Goal: Task Accomplishment & Management: Manage account settings

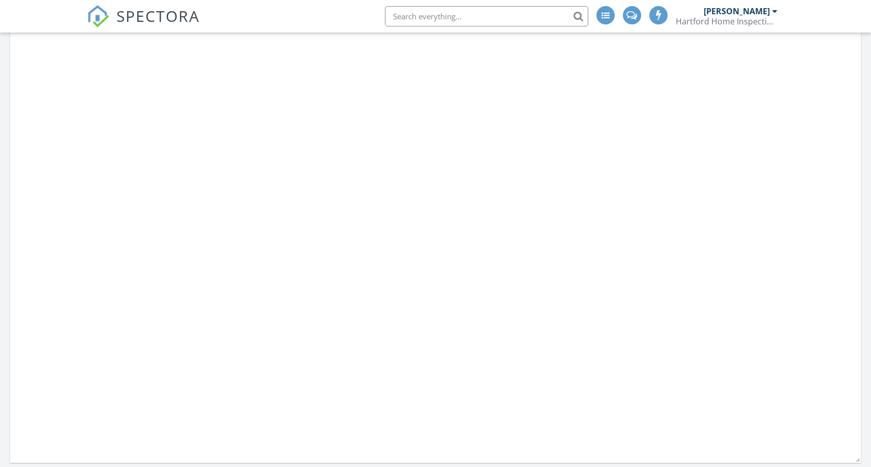
scroll to position [941, 887]
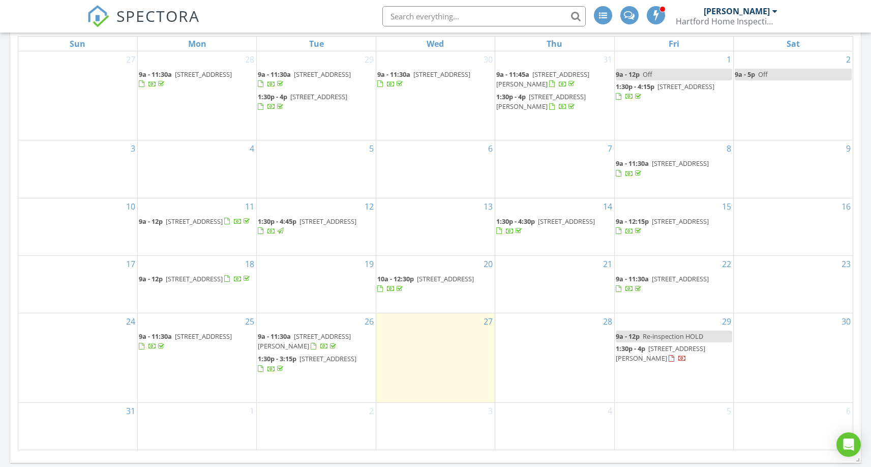
click at [353, 20] on div "SPECTORA Hunter Mizell Hartford Home Inspections Role: Inspector Change Role Da…" at bounding box center [435, 16] width 697 height 33
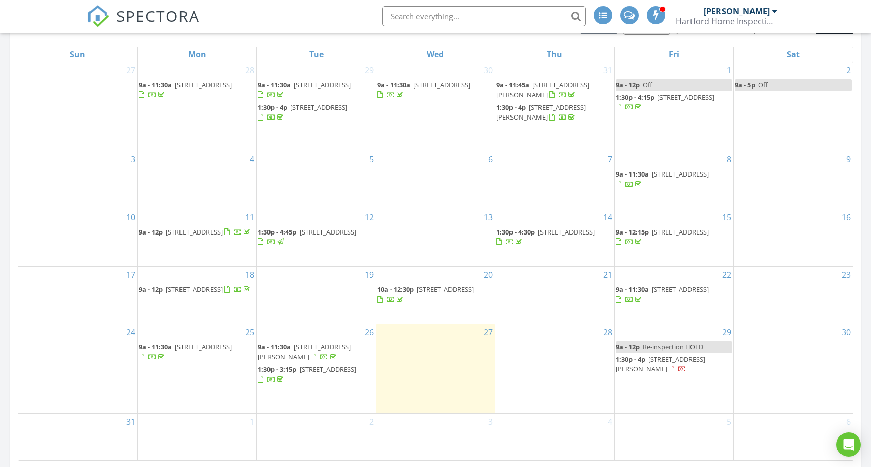
scroll to position [519, 0]
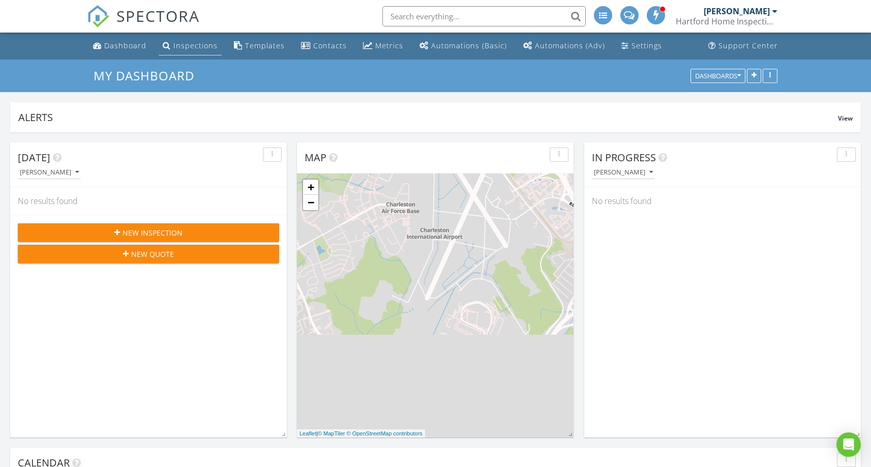
click at [215, 53] on link "Inspections" at bounding box center [190, 46] width 63 height 19
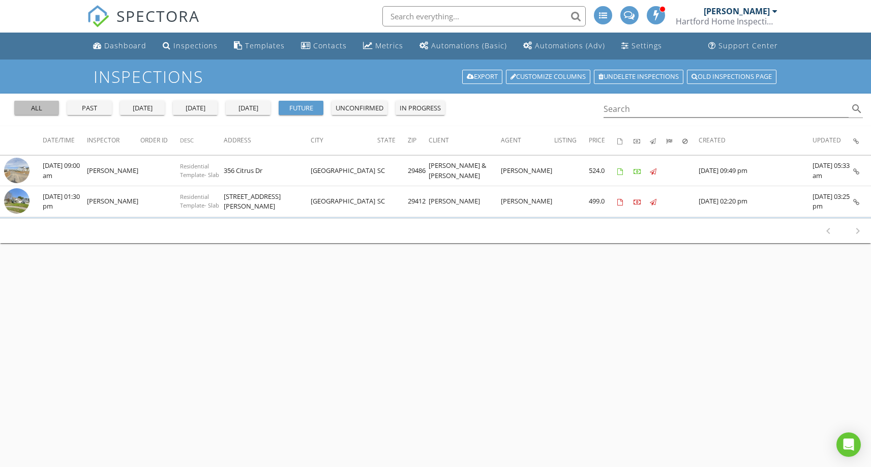
click at [14, 102] on button "all" at bounding box center [36, 108] width 45 height 14
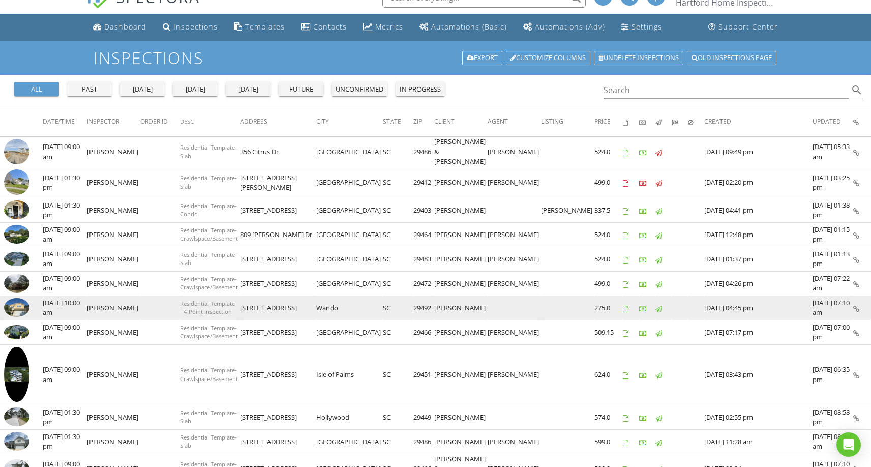
scroll to position [21, 0]
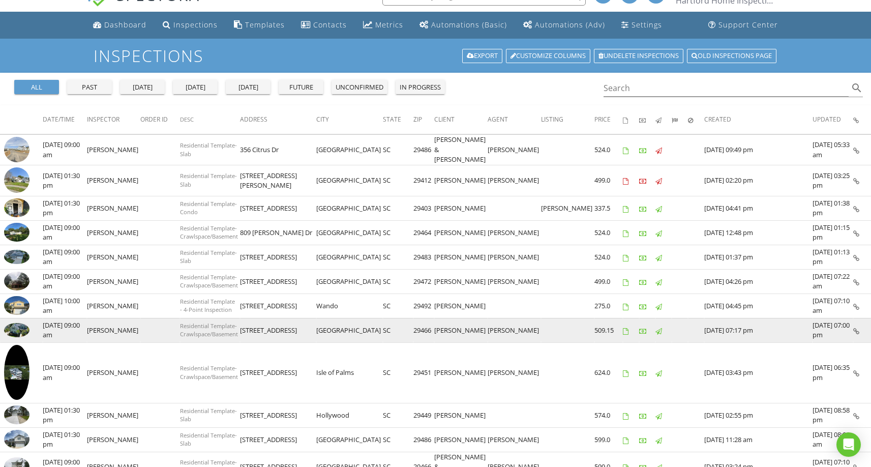
click at [487, 330] on td "Christine Pochily" at bounding box center [460, 330] width 53 height 24
click at [19, 332] on img at bounding box center [16, 330] width 25 height 14
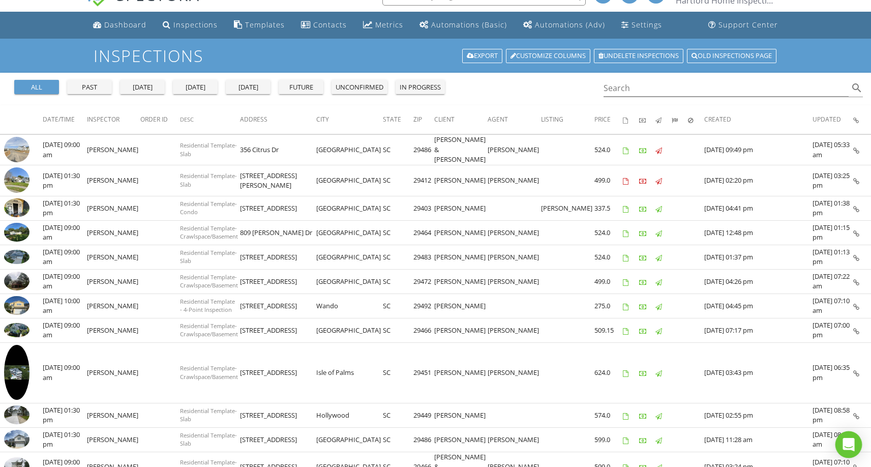
scroll to position [15, 0]
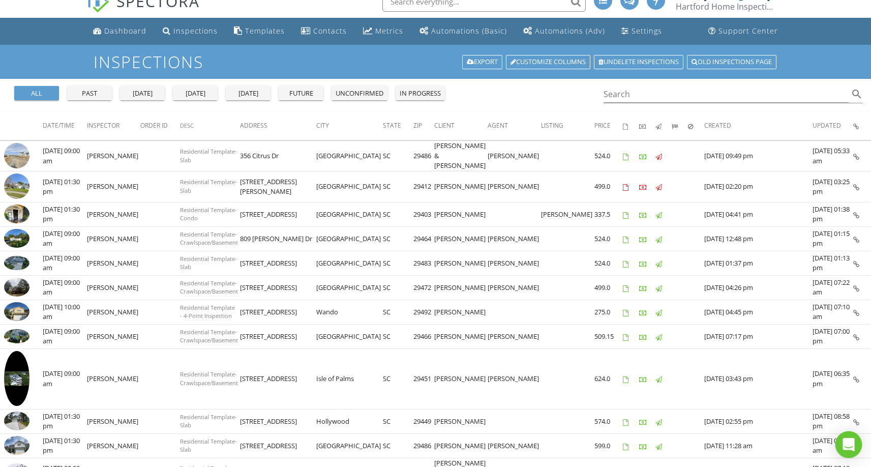
click at [857, 449] on div "Open Intercom Messenger" at bounding box center [848, 444] width 27 height 27
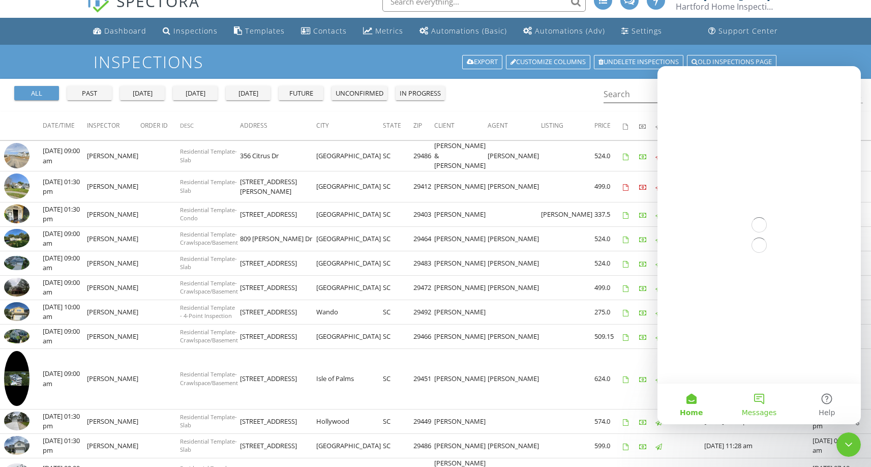
scroll to position [0, 0]
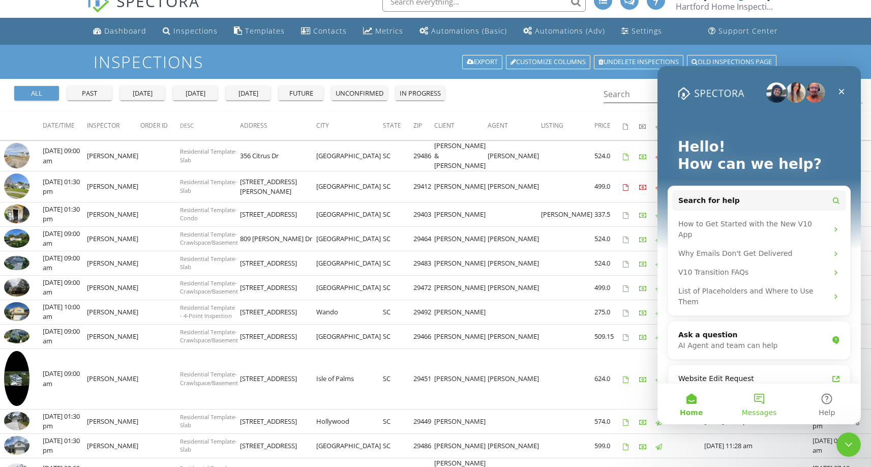
click at [765, 405] on button "Messages" at bounding box center [759, 403] width 68 height 41
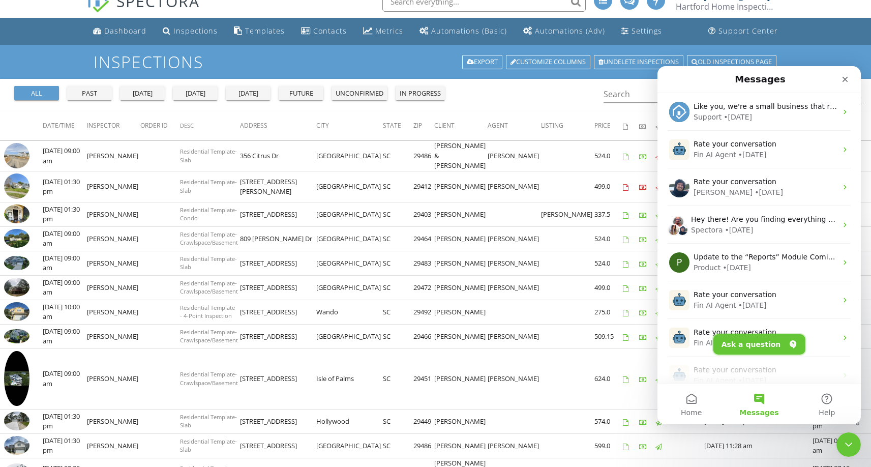
click at [762, 339] on button "Ask a question" at bounding box center [759, 344] width 92 height 20
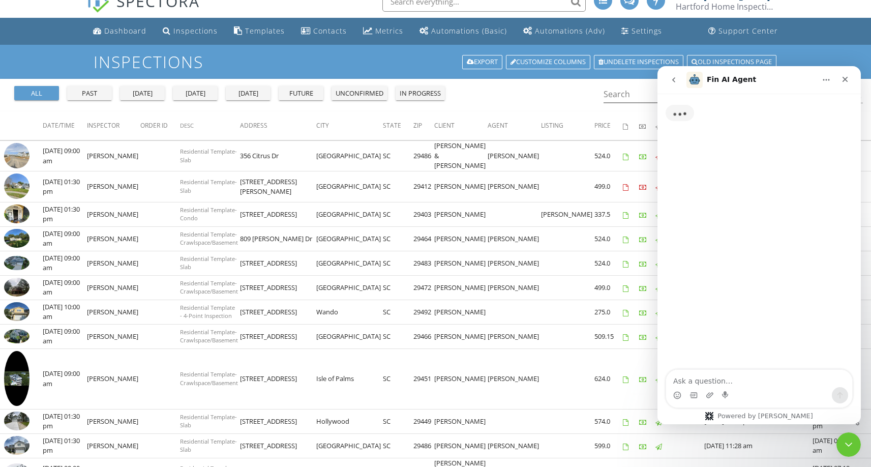
click at [745, 379] on textarea "Ask a question…" at bounding box center [759, 378] width 186 height 17
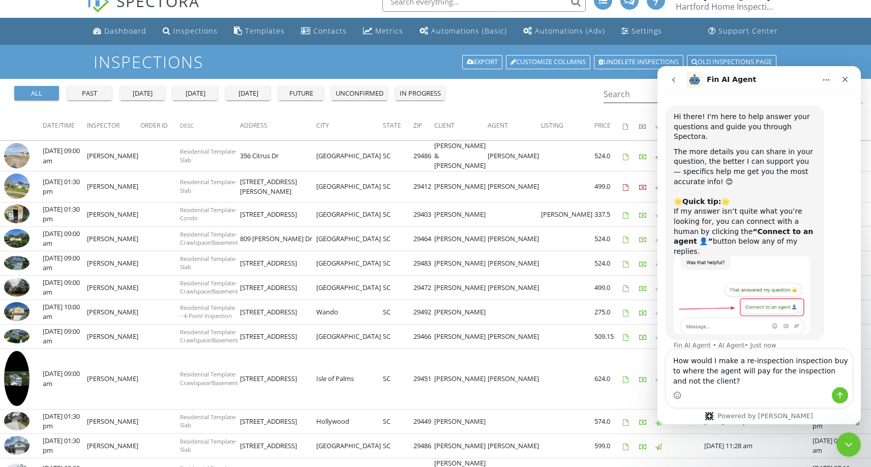
type textarea "How would I make a re-inspection inspection buy to where the agent will pay for…"
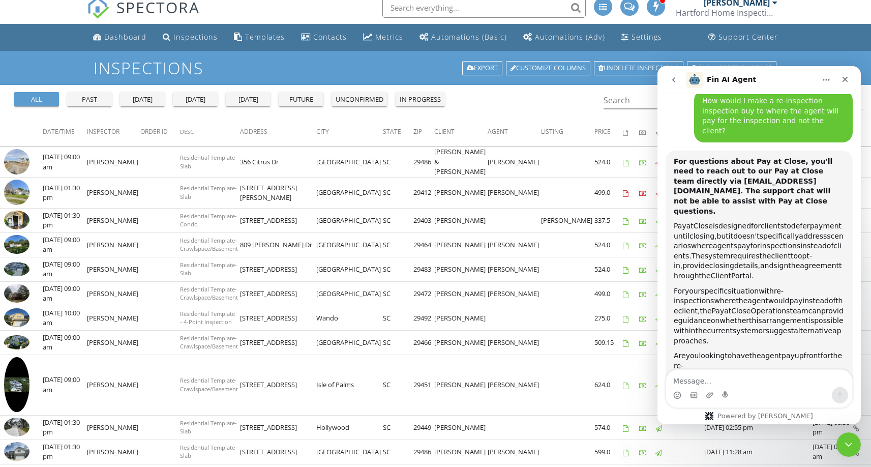
scroll to position [267, 0]
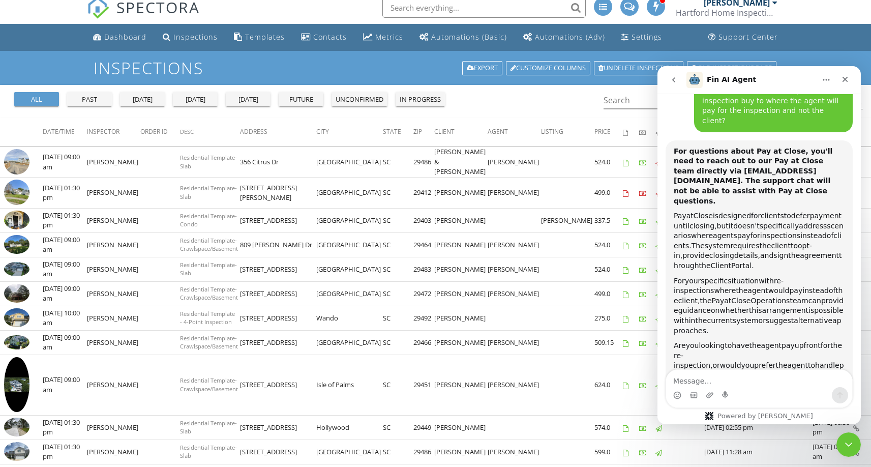
click at [772, 370] on textarea "Message…" at bounding box center [759, 378] width 186 height 17
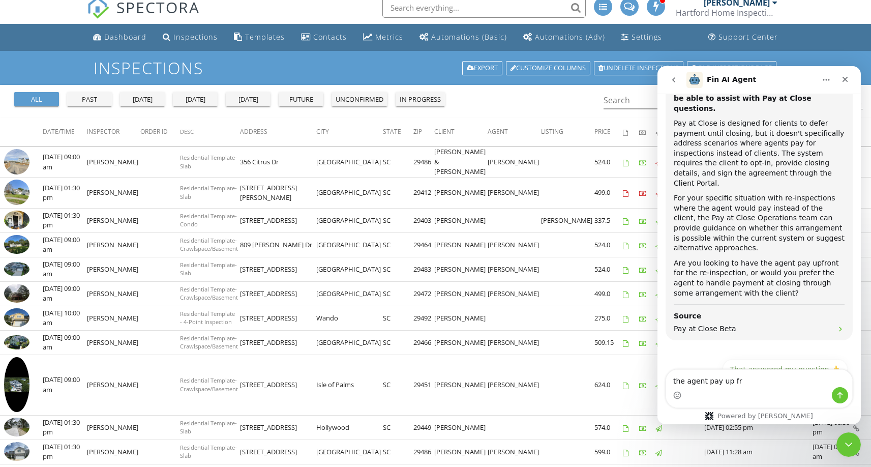
scroll to position [364, 0]
type textarea "the agent pay up front for the re-inspection."
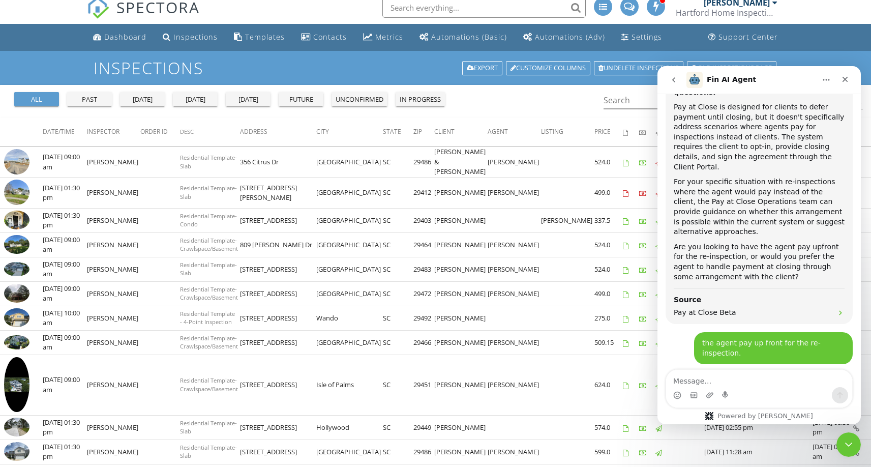
scroll to position [376, 0]
click at [709, 382] on textarea "Message…" at bounding box center [759, 378] width 186 height 17
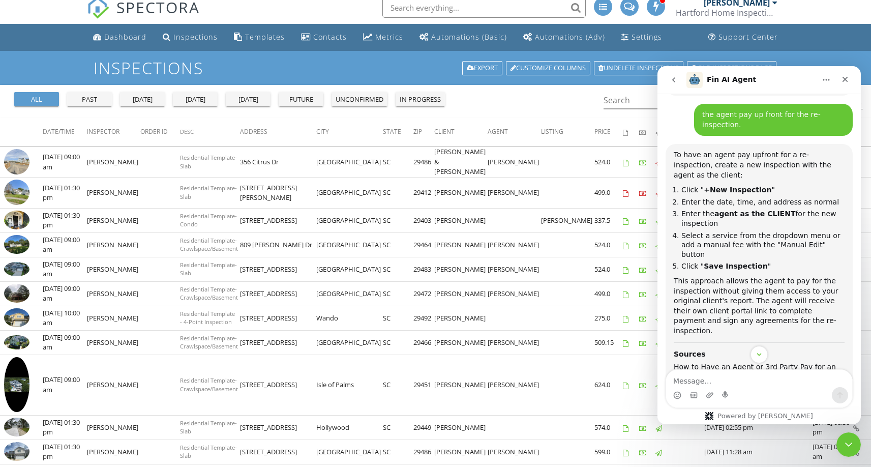
scroll to position [610, 0]
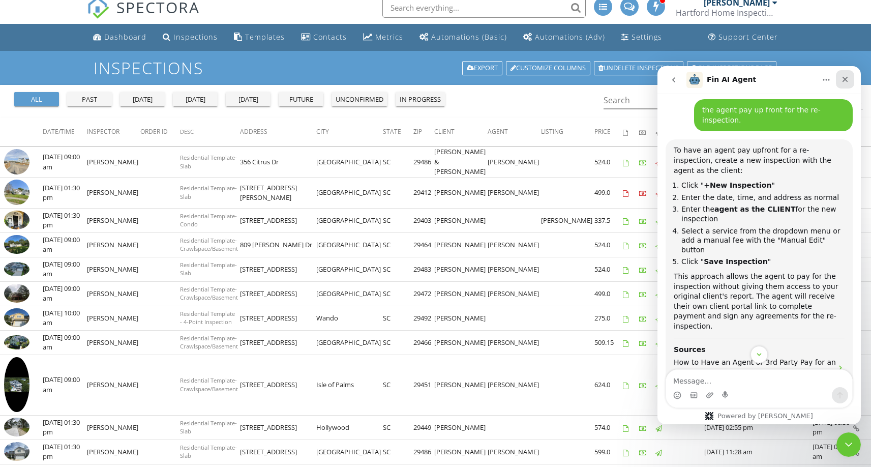
click at [846, 77] on icon "Close" at bounding box center [845, 79] width 8 height 8
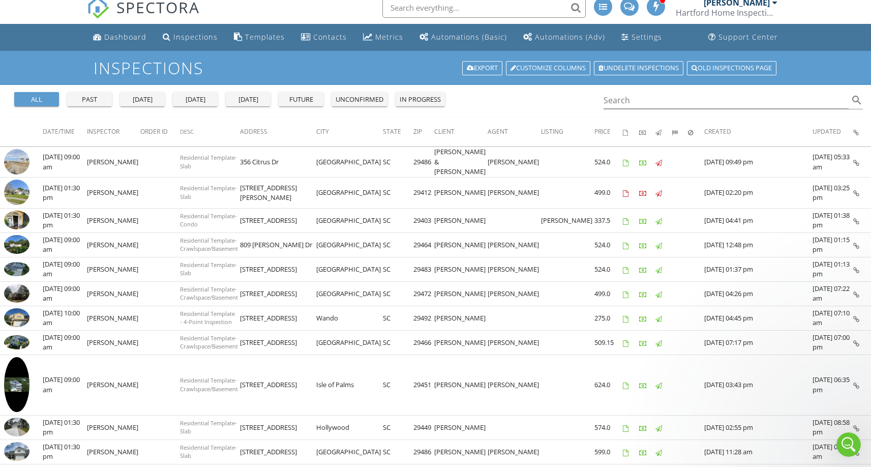
scroll to position [683, 0]
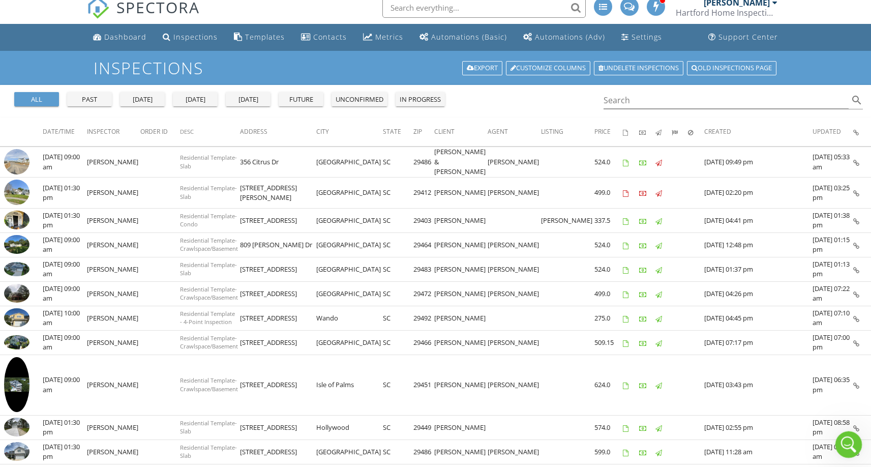
click at [843, 451] on div "Open Intercom Messenger" at bounding box center [847, 443] width 34 height 34
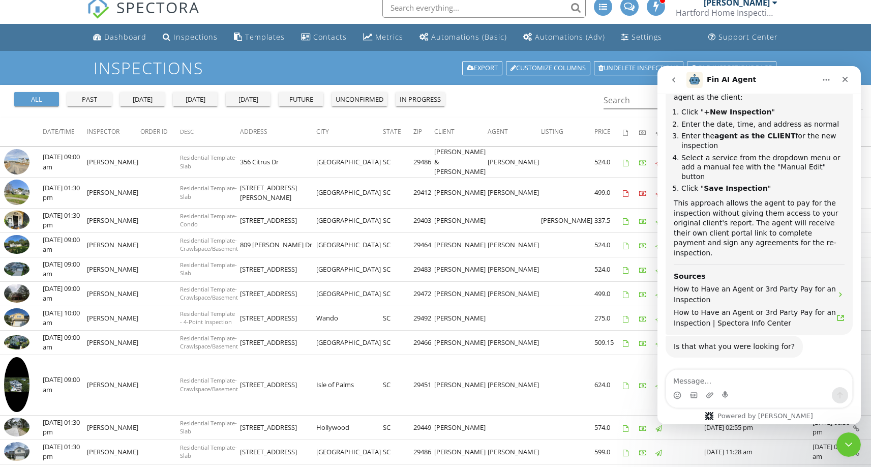
click at [749, 380] on textarea "Message…" at bounding box center [759, 378] width 186 height 17
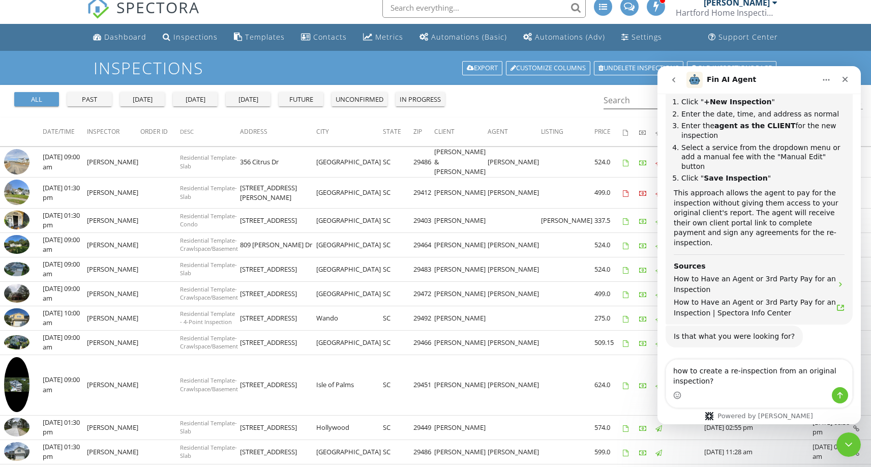
type textarea "how to create a re-inspection from an original inspection?"
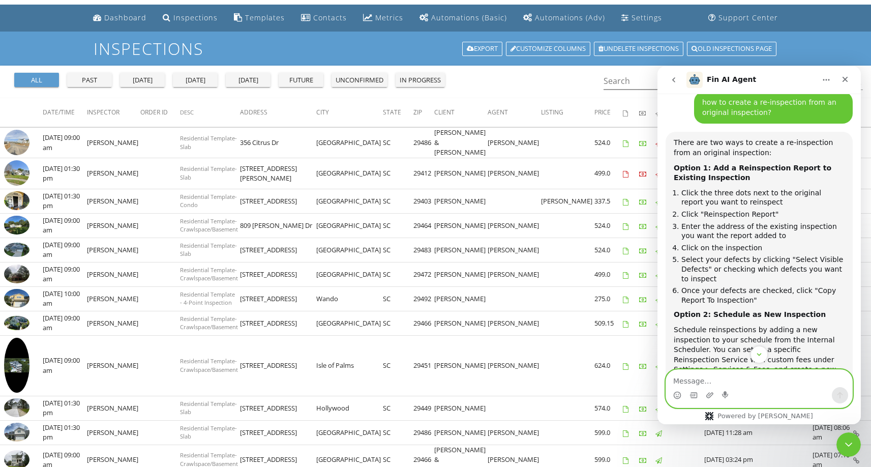
scroll to position [964, 0]
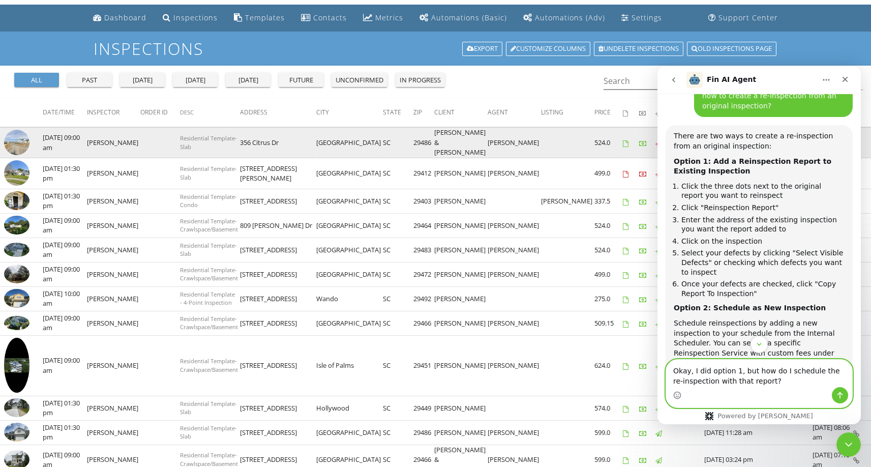
type textarea "Okay, I did option 1, but how do I schedule the re-inspection with that report?"
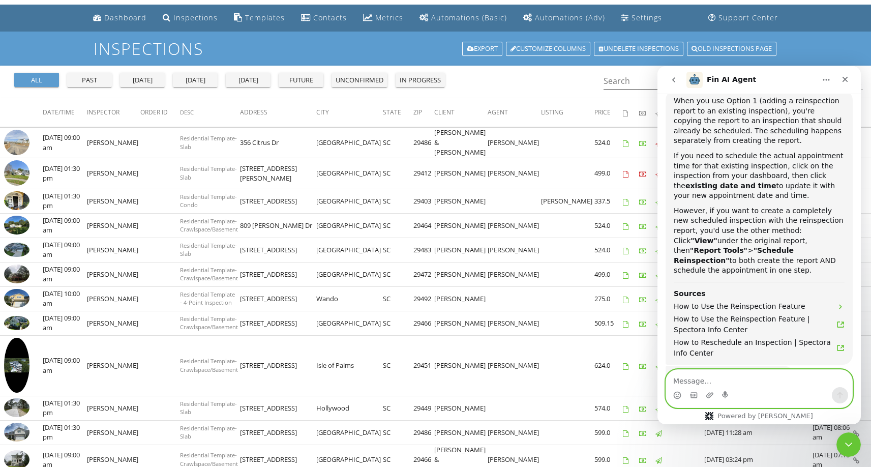
scroll to position [1455, 0]
click at [670, 81] on icon "go back" at bounding box center [674, 80] width 8 height 8
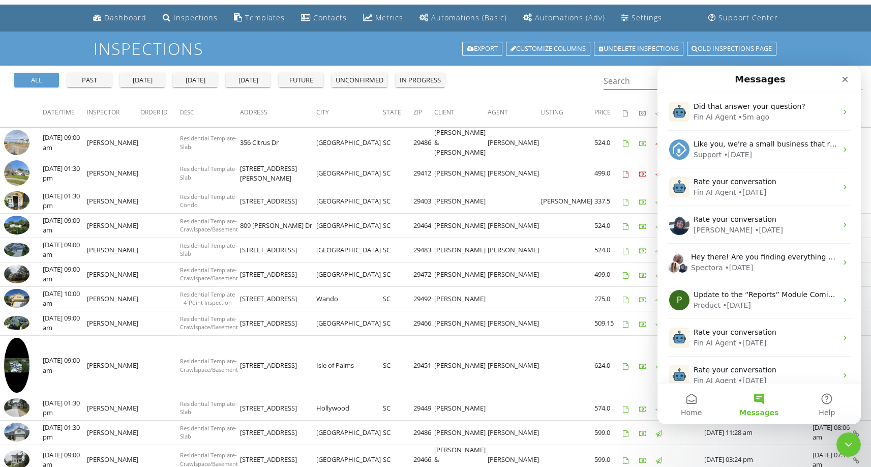
scroll to position [1384, 0]
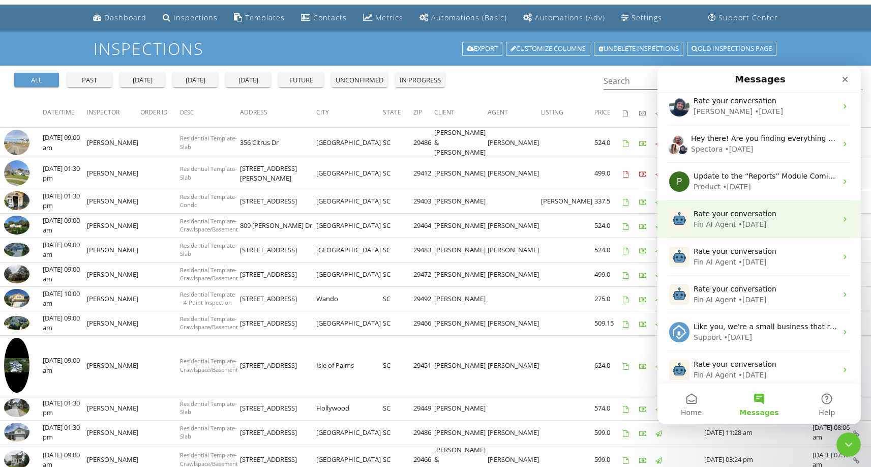
click at [705, 228] on div "Fin AI Agent" at bounding box center [714, 224] width 43 height 11
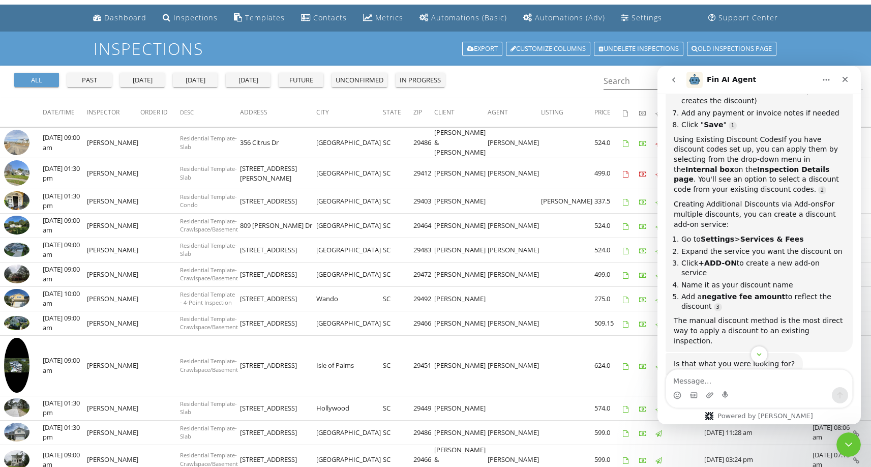
scroll to position [419, 0]
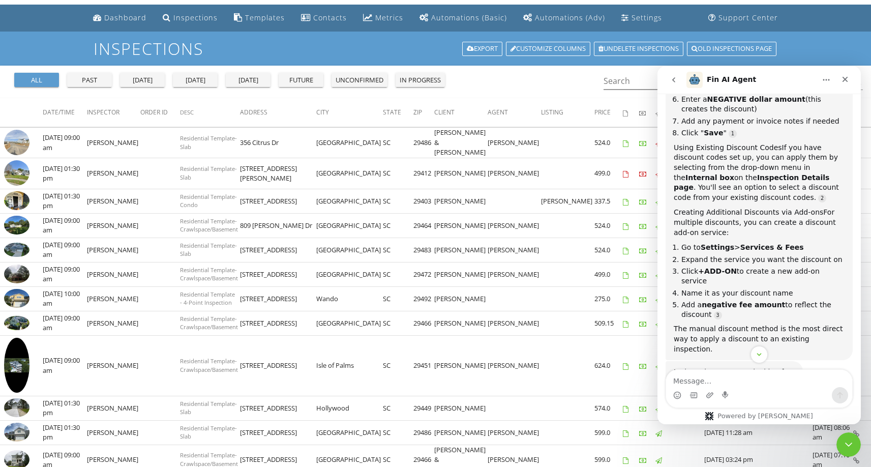
click at [679, 77] on button "go back" at bounding box center [673, 79] width 19 height 19
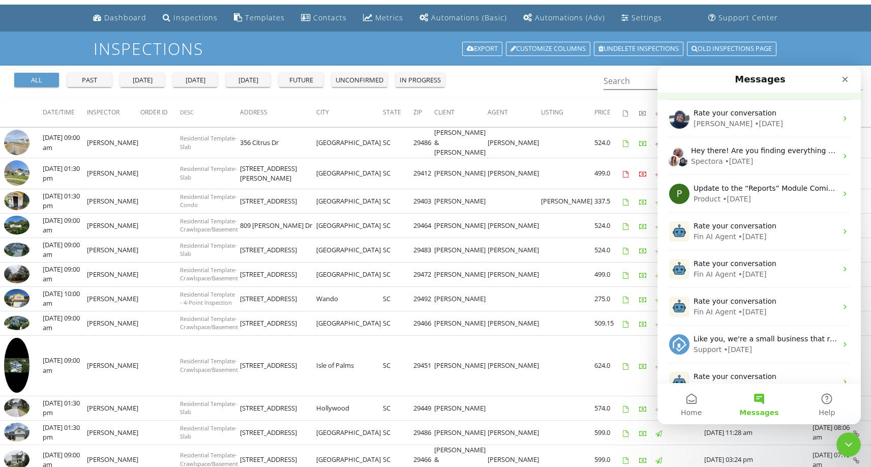
scroll to position [108, 0]
click at [752, 405] on button "Messages" at bounding box center [759, 403] width 68 height 41
click at [852, 85] on div "Close" at bounding box center [845, 79] width 18 height 18
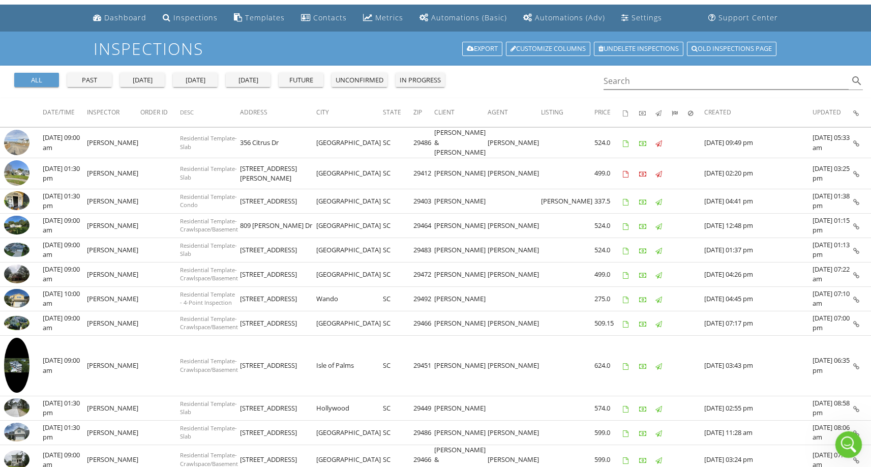
click at [845, 450] on div "Open Intercom Messenger" at bounding box center [847, 443] width 34 height 34
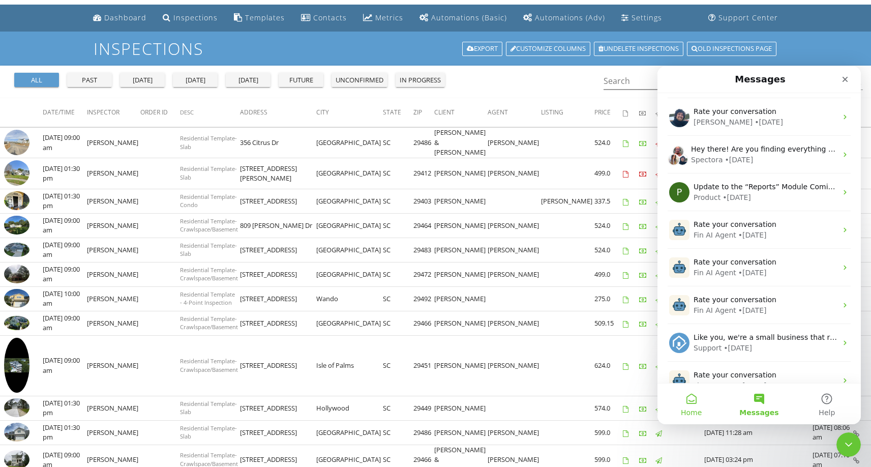
click at [694, 405] on button "Home" at bounding box center [691, 403] width 68 height 41
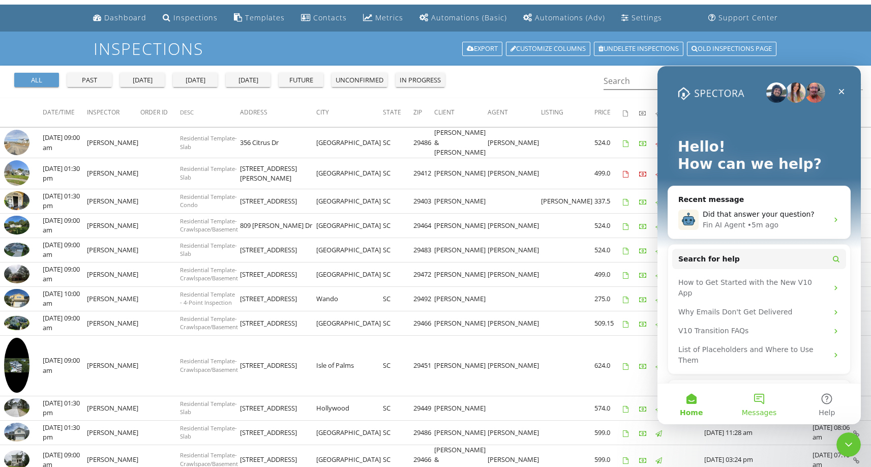
click at [753, 407] on button "Messages" at bounding box center [759, 403] width 68 height 41
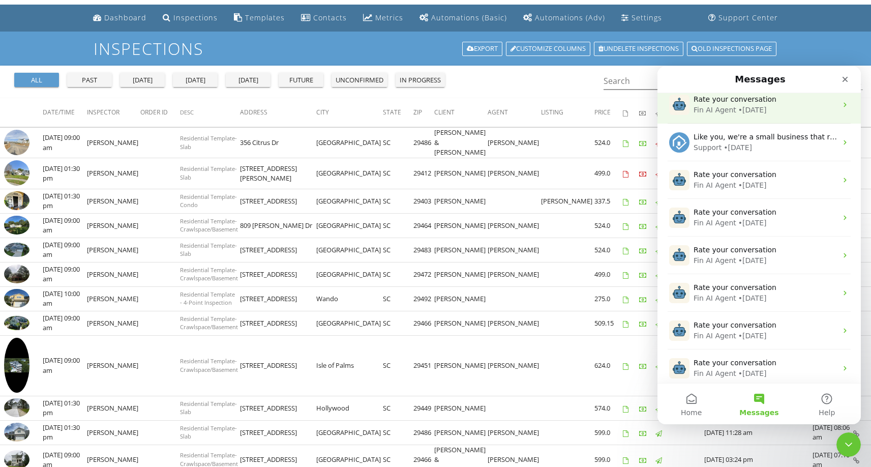
scroll to position [0, 0]
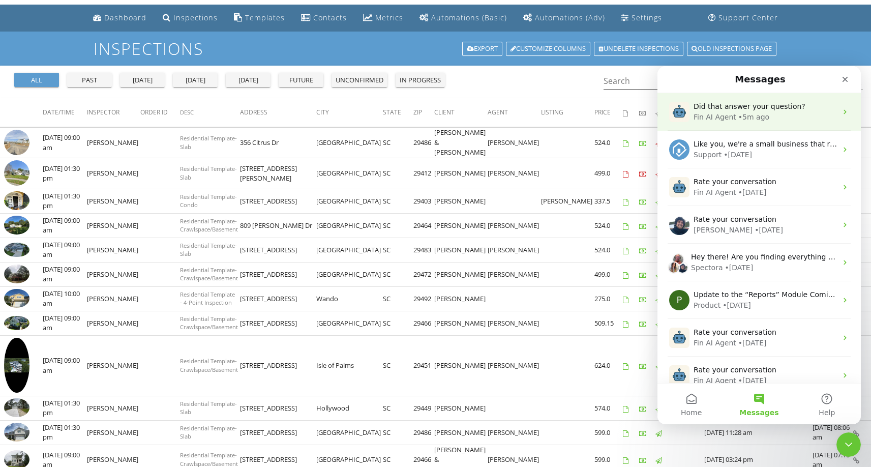
click at [702, 100] on div "Did that answer your question? Fin AI Agent • 5m ago" at bounding box center [758, 112] width 203 height 38
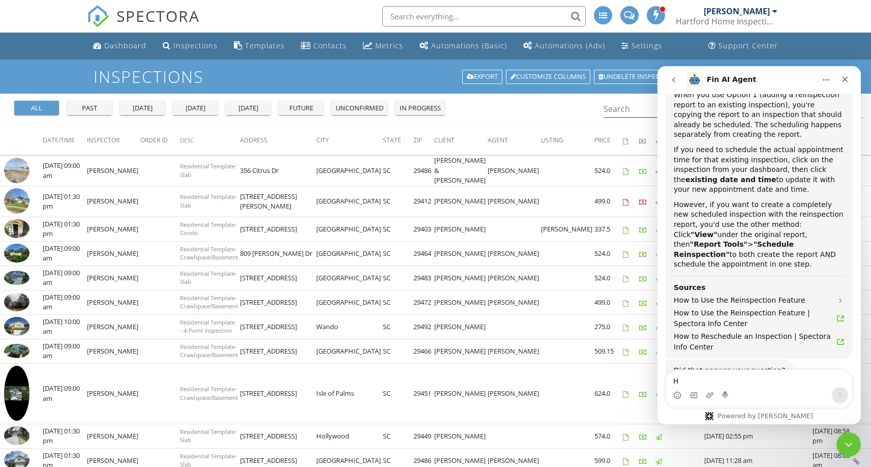
scroll to position [1465, 0]
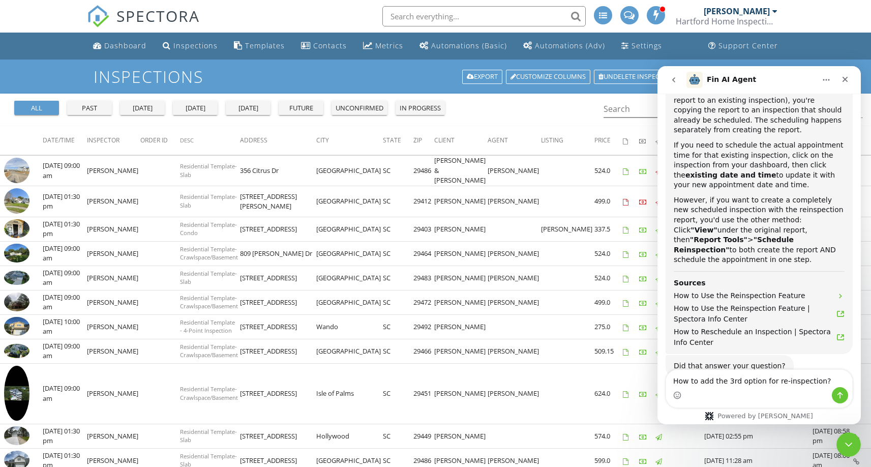
type textarea "How to add the 3rd option for re-inspection?"
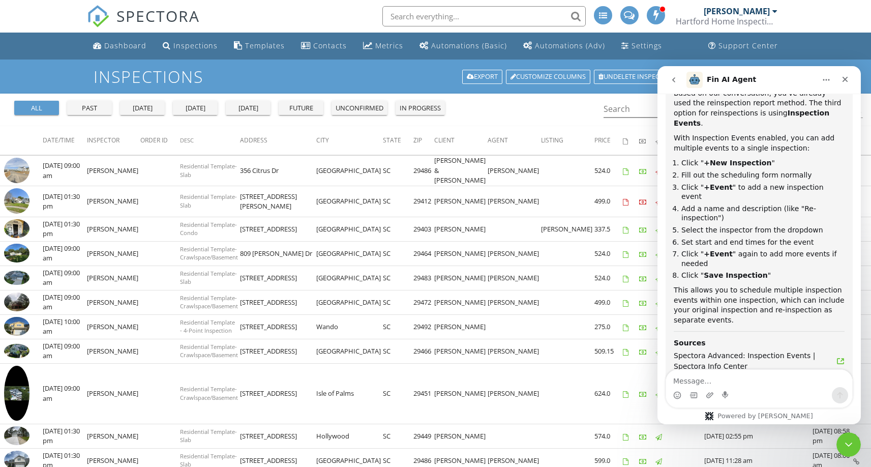
scroll to position [1825, 0]
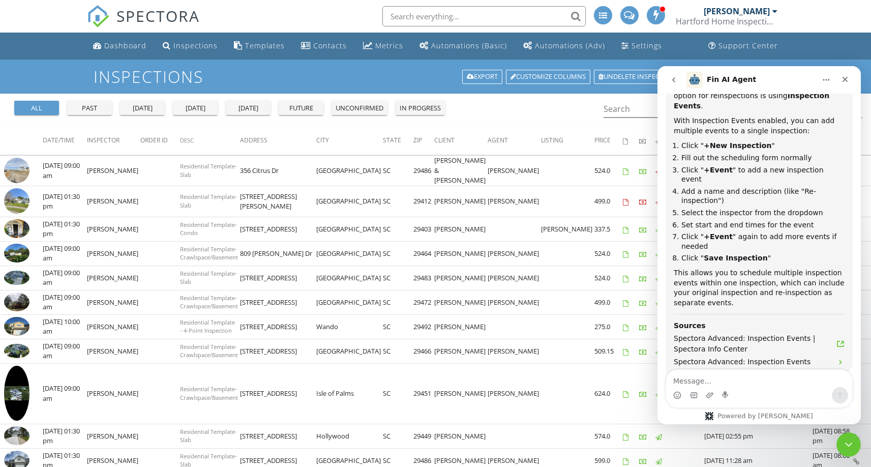
click at [746, 383] on textarea "Message…" at bounding box center [759, 378] width 186 height 17
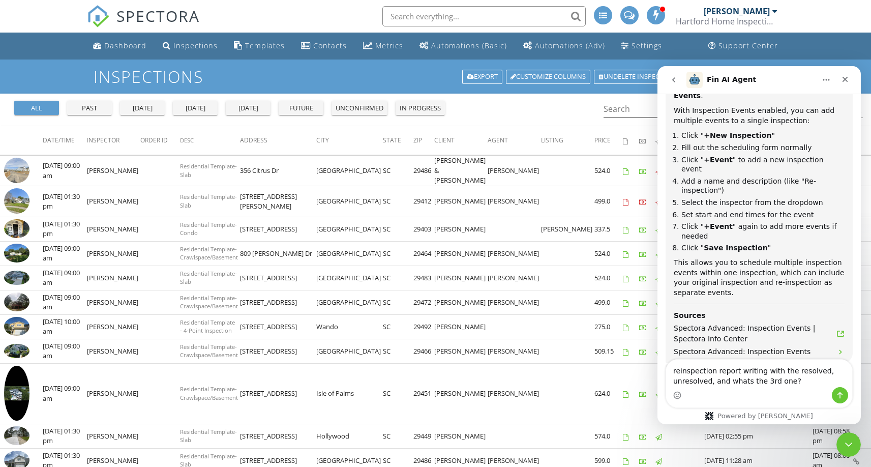
type textarea "reinspection report writing with the resolved, unresolved, and whats the 3rd on…"
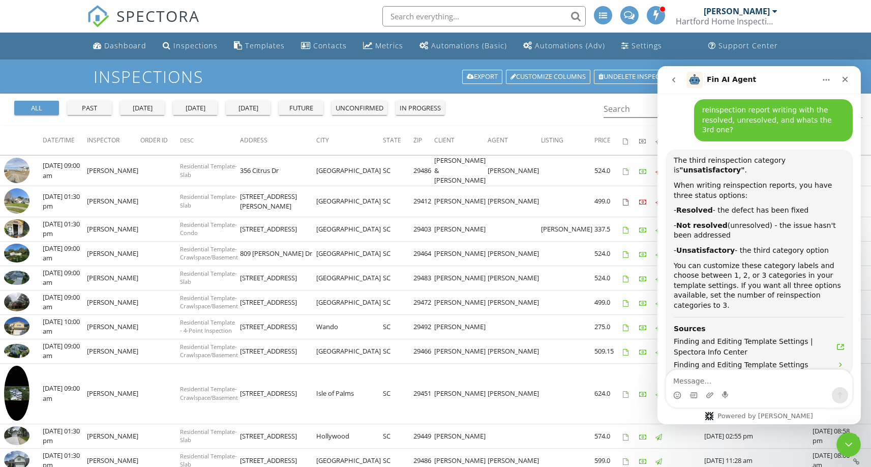
scroll to position [2133, 0]
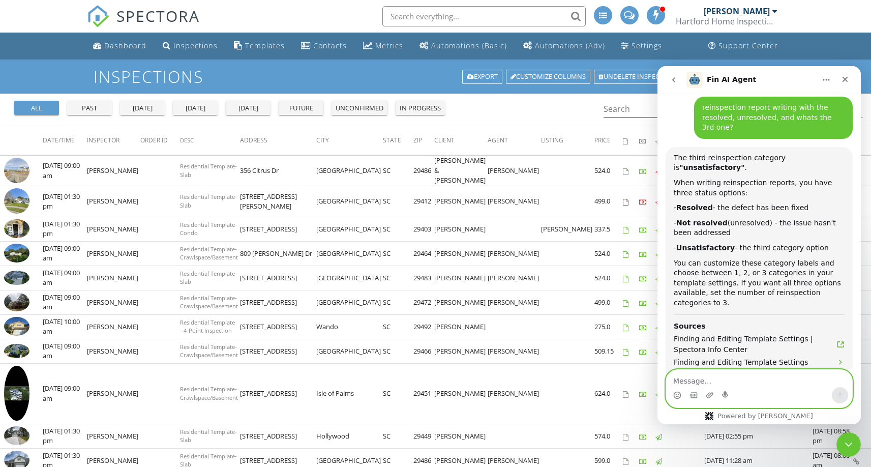
type textarea "D"
type textarea "o"
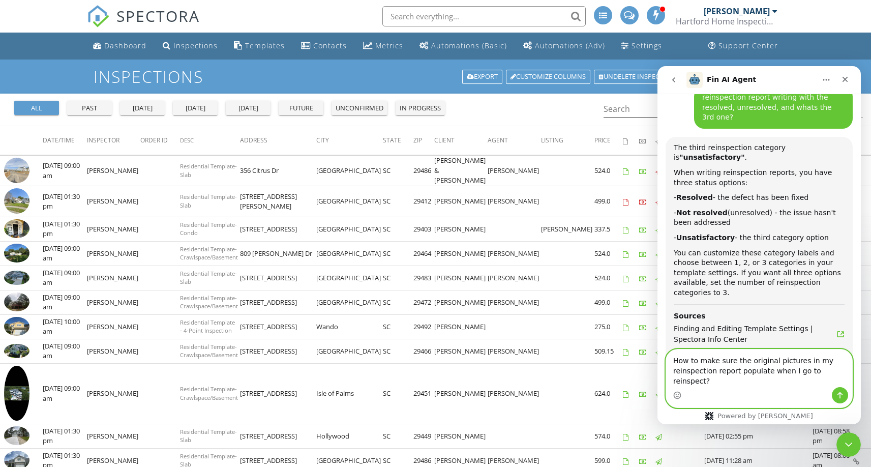
type textarea "How to make sure the original pictures in my reinspection report populate when …"
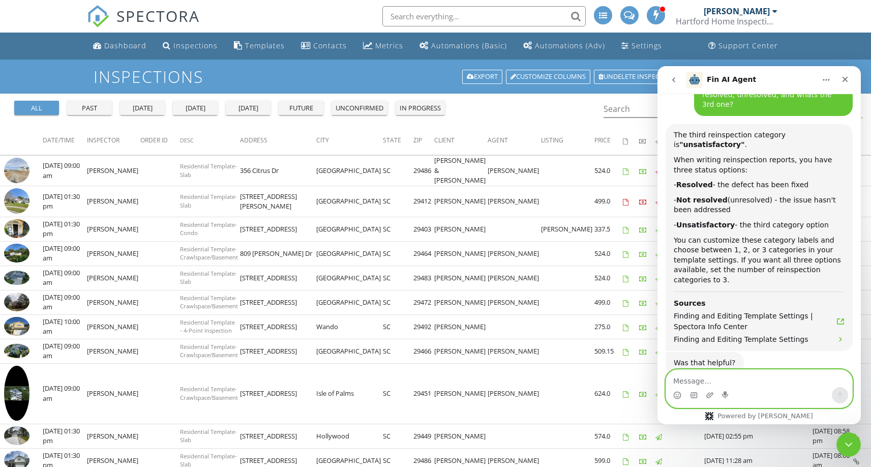
scroll to position [2156, 0]
click at [695, 376] on textarea "Message…" at bounding box center [759, 378] width 186 height 17
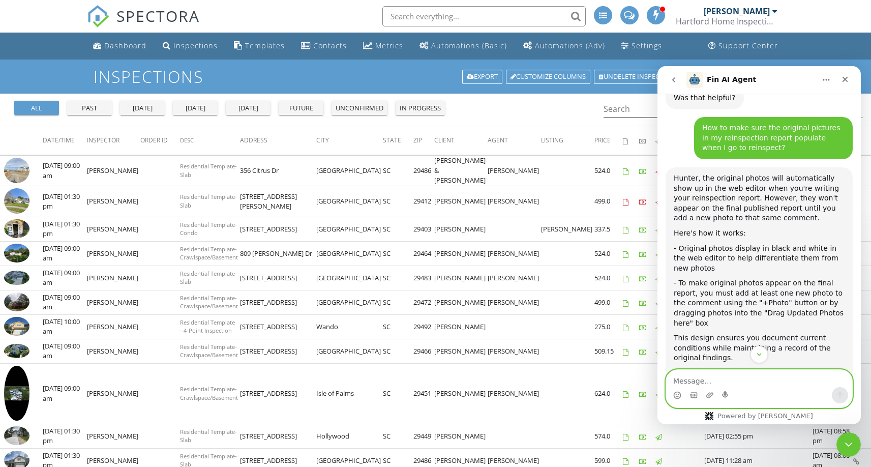
scroll to position [2427, 0]
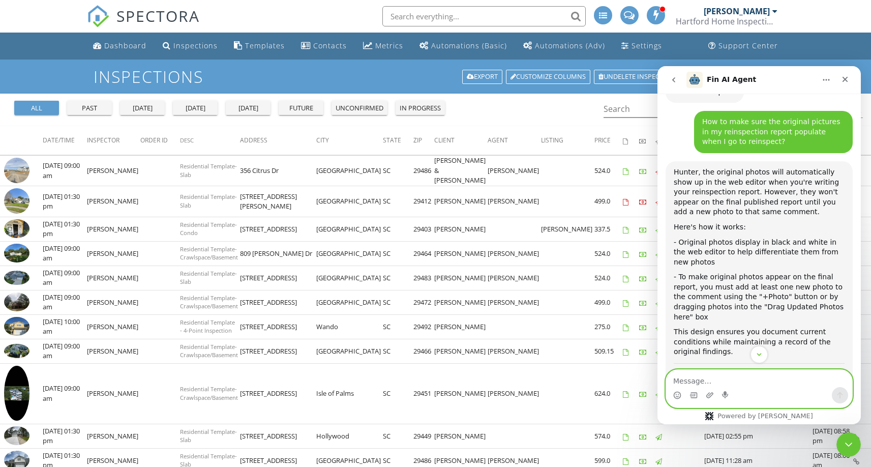
click at [741, 370] on textarea "Message…" at bounding box center [759, 378] width 186 height 17
type textarea "Do they appear automatically in the mobile app?"
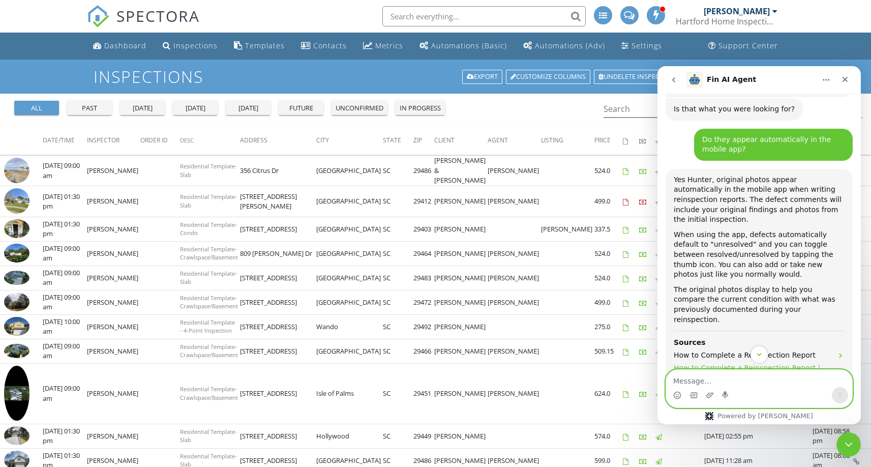
scroll to position [2753, 0]
click at [768, 377] on textarea "Message…" at bounding box center [759, 378] width 186 height 17
type textarea "What if the original pictures are not populating?"
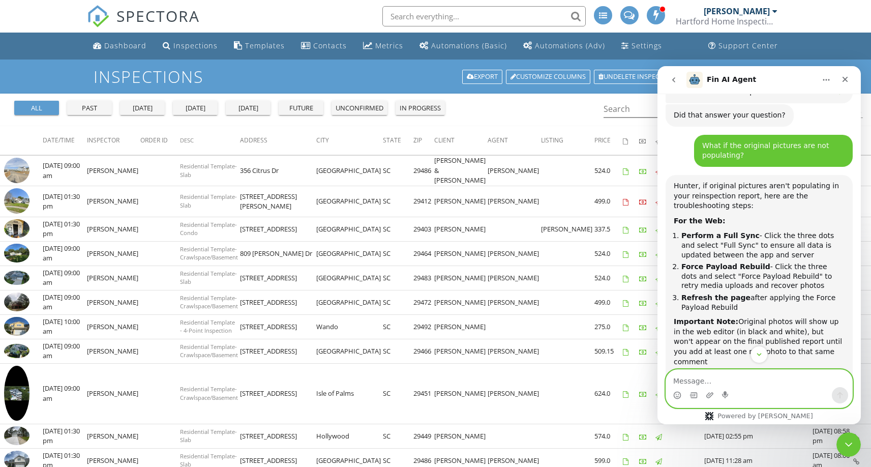
scroll to position [3082, 0]
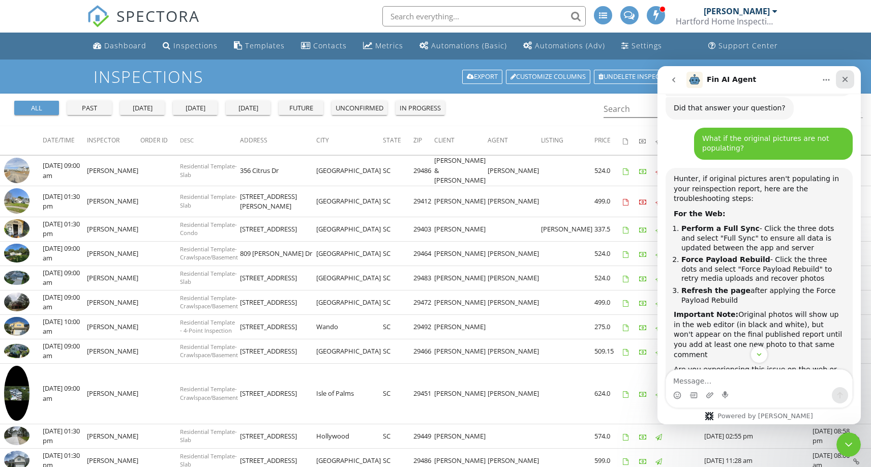
click at [851, 84] on div "Close" at bounding box center [845, 79] width 18 height 18
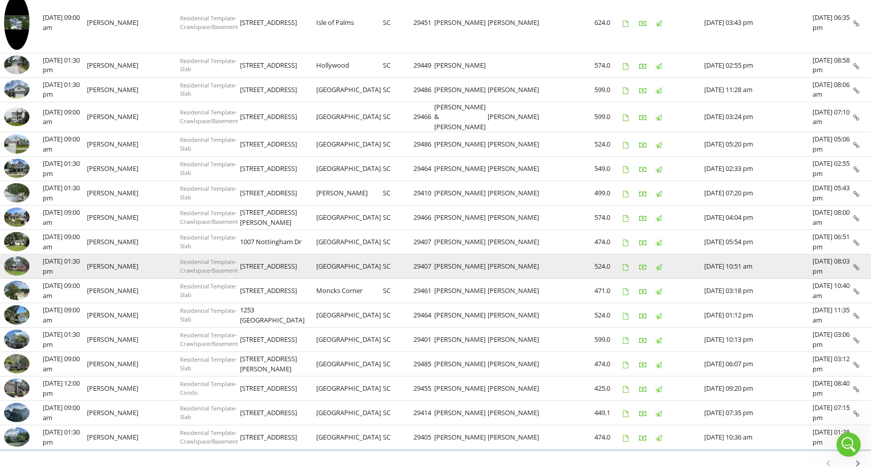
scroll to position [424, 0]
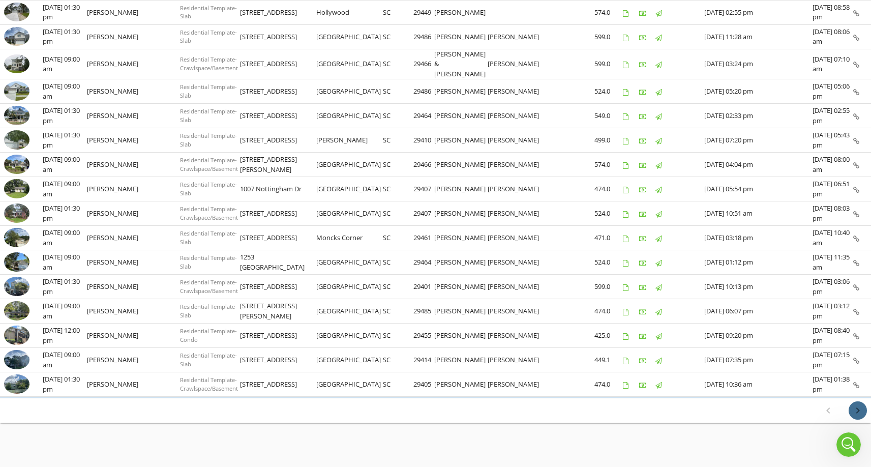
click at [860, 407] on icon "chevron_right" at bounding box center [858, 410] width 12 height 12
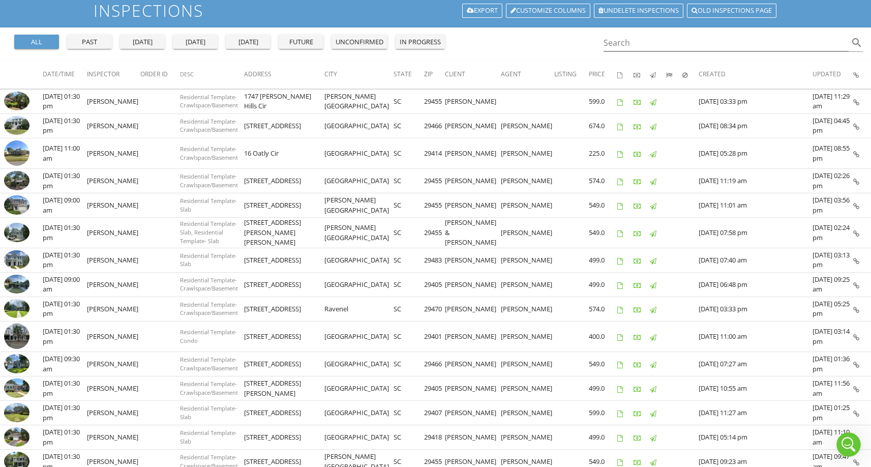
scroll to position [72, 0]
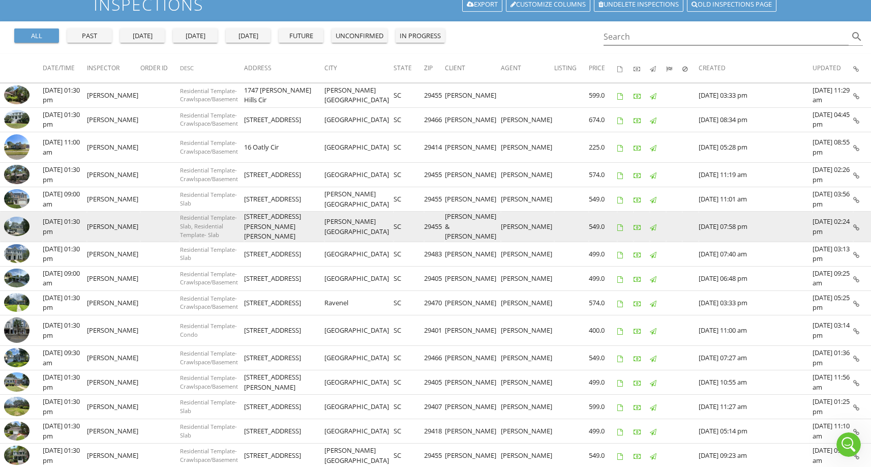
click at [8, 219] on img at bounding box center [16, 226] width 25 height 19
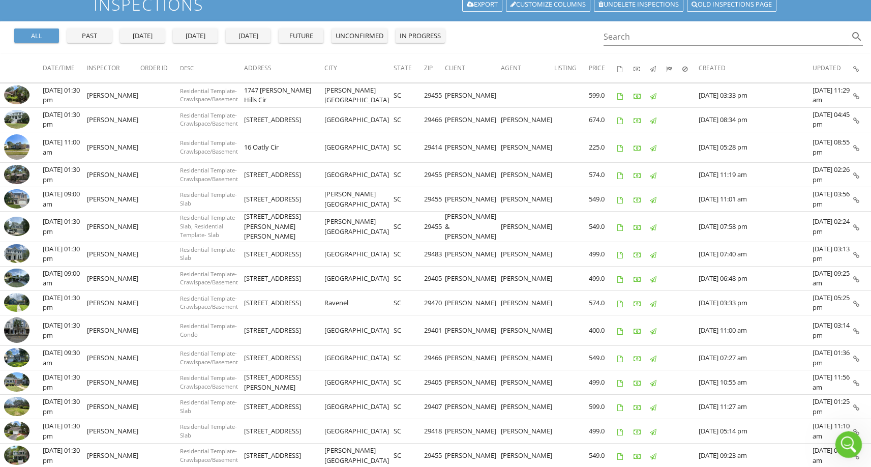
click at [849, 451] on div "Open Intercom Messenger" at bounding box center [847, 443] width 34 height 34
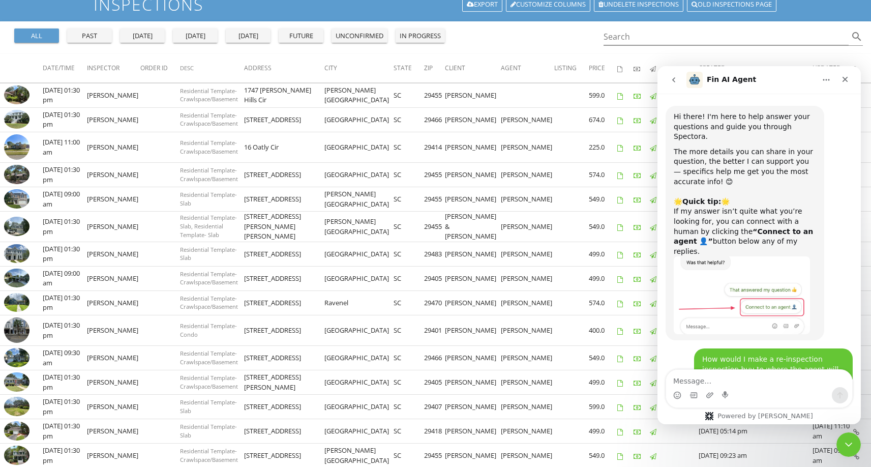
scroll to position [3162, 0]
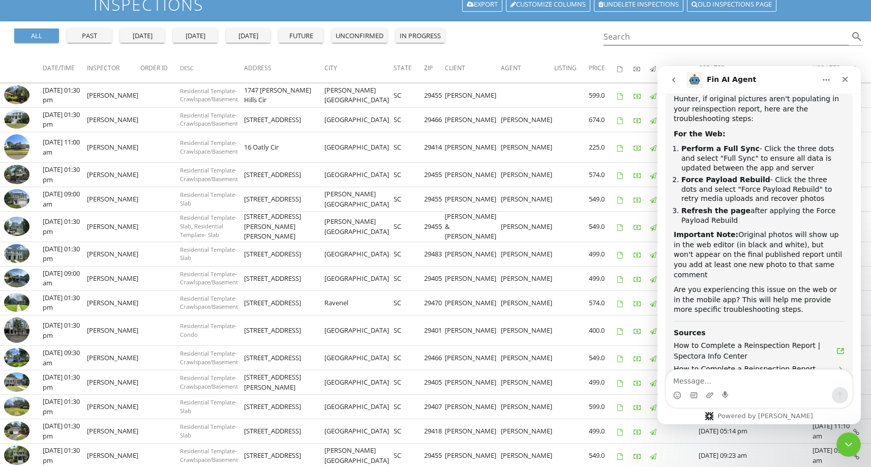
type textarea "C"
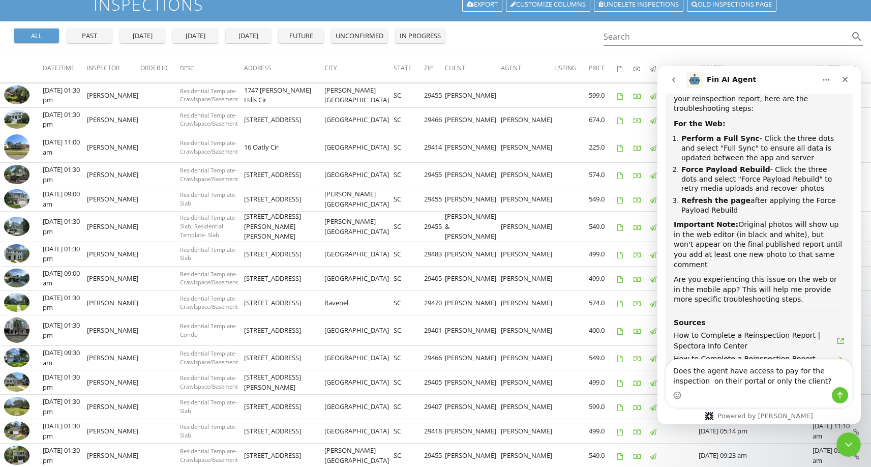
type textarea "Does the agent have access to pay for the inspection on their portal or only th…"
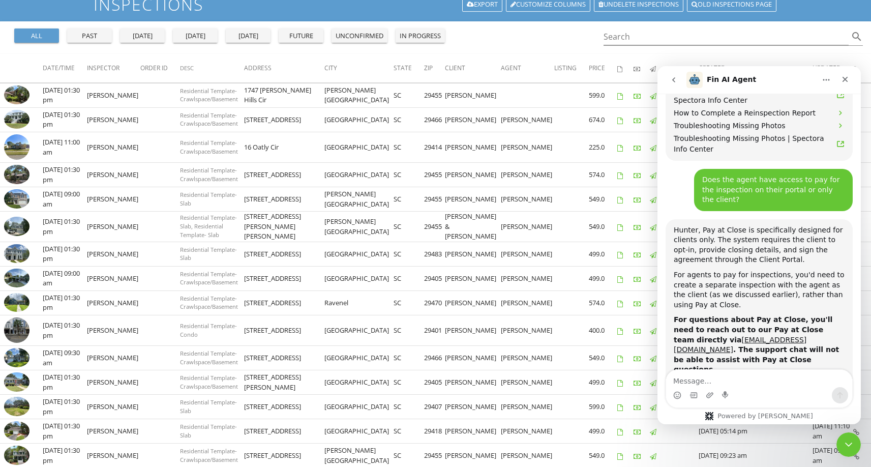
scroll to position [3420, 0]
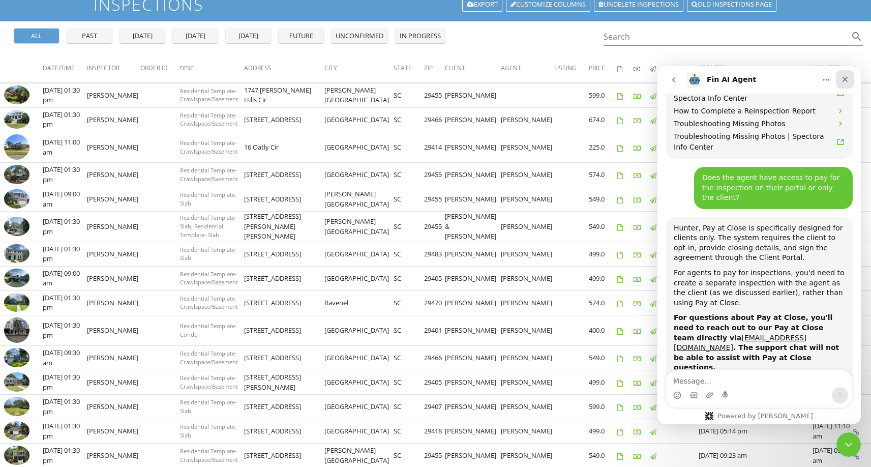
click at [851, 81] on div "Close" at bounding box center [845, 79] width 18 height 18
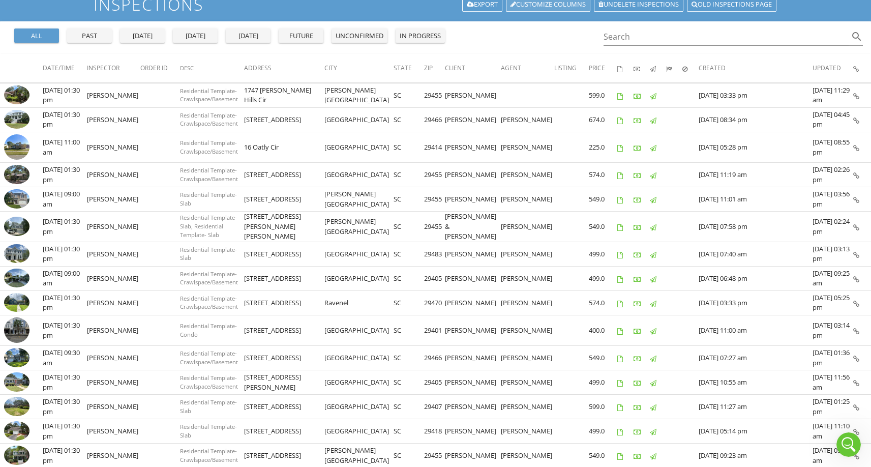
scroll to position [4028, 0]
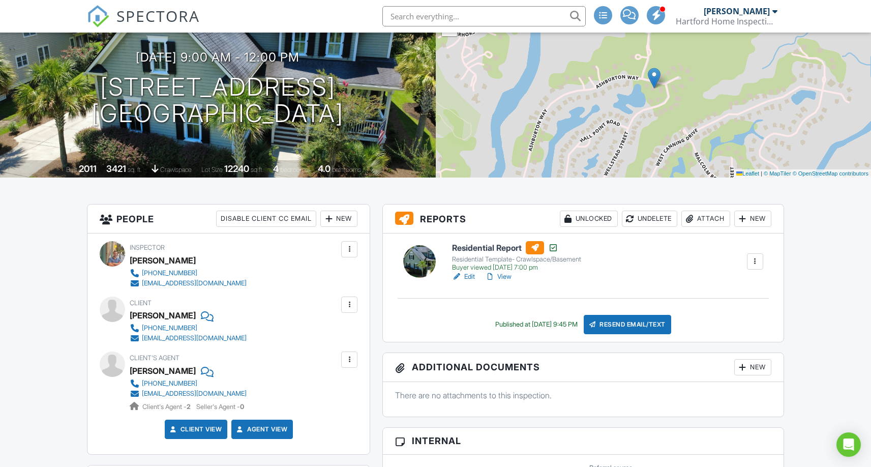
scroll to position [95, 0]
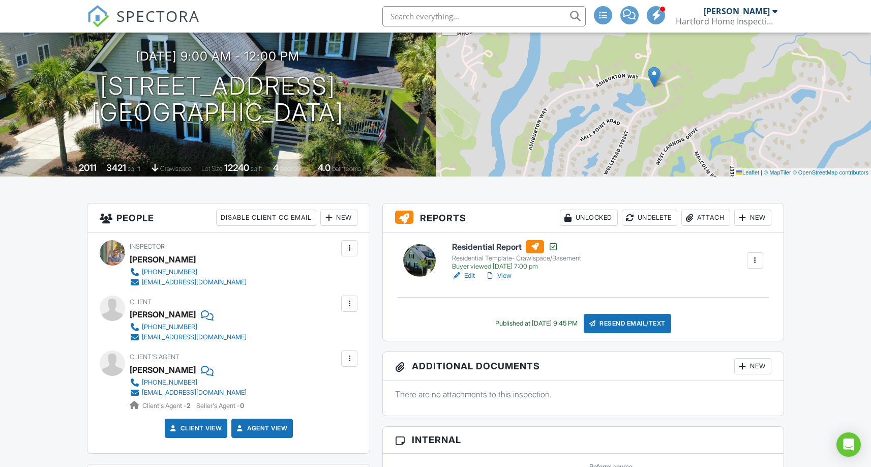
click at [509, 276] on link "View" at bounding box center [498, 275] width 26 height 10
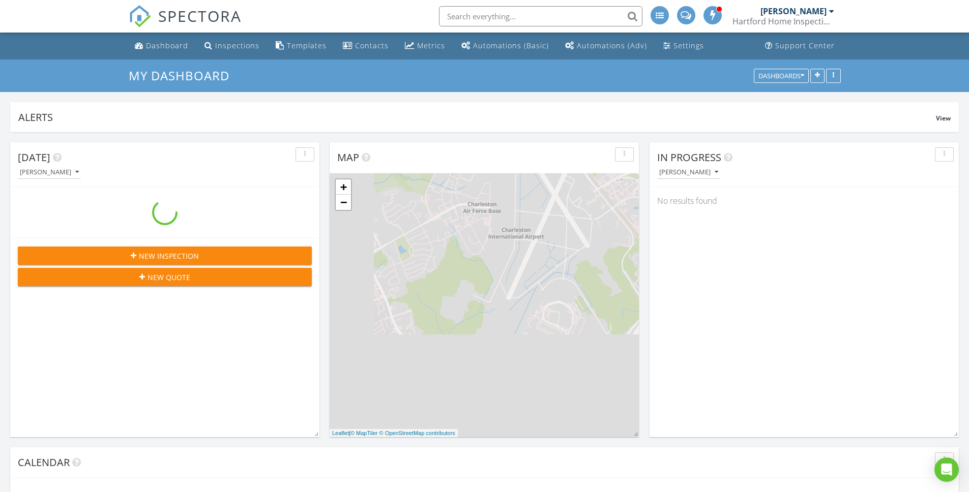
scroll to position [941, 984]
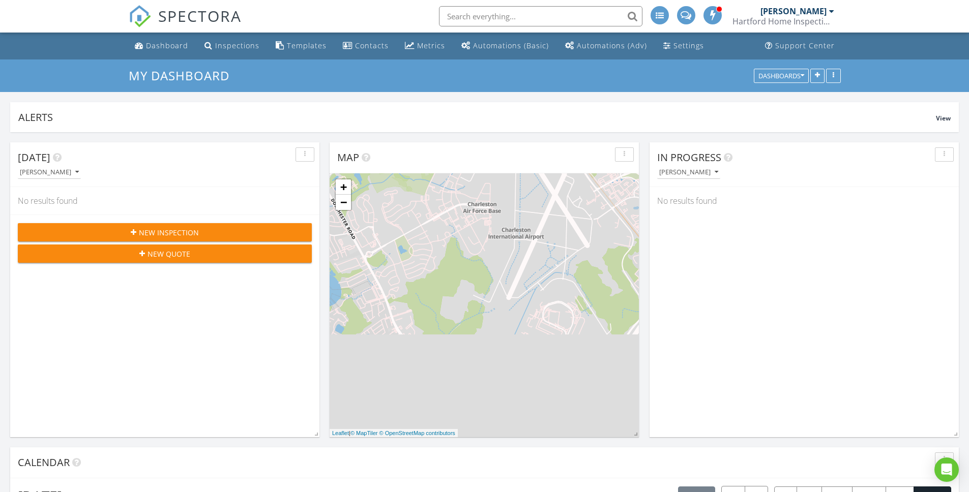
click at [265, 49] on div "Dashboard Inspections Templates Contacts Metrics Automations (Basic) Automation…" at bounding box center [485, 46] width 712 height 27
click at [255, 49] on div "Inspections" at bounding box center [237, 46] width 44 height 10
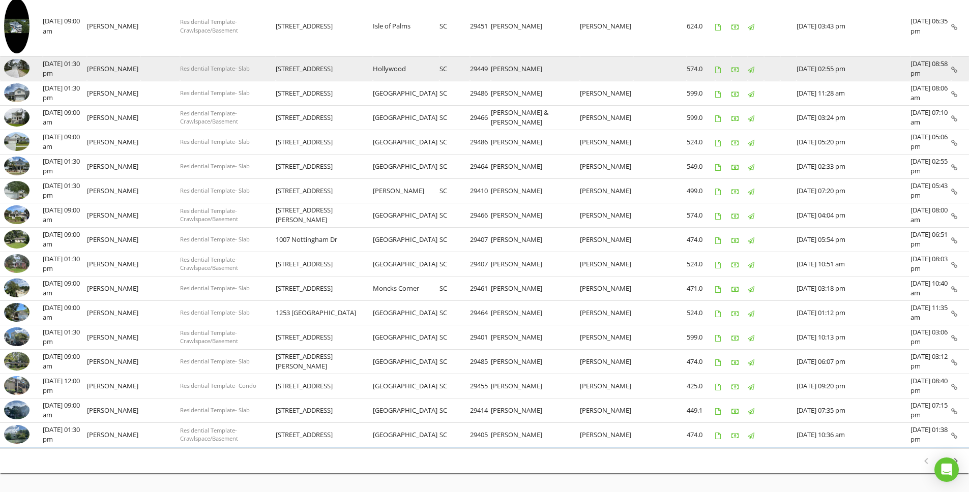
scroll to position [399, 0]
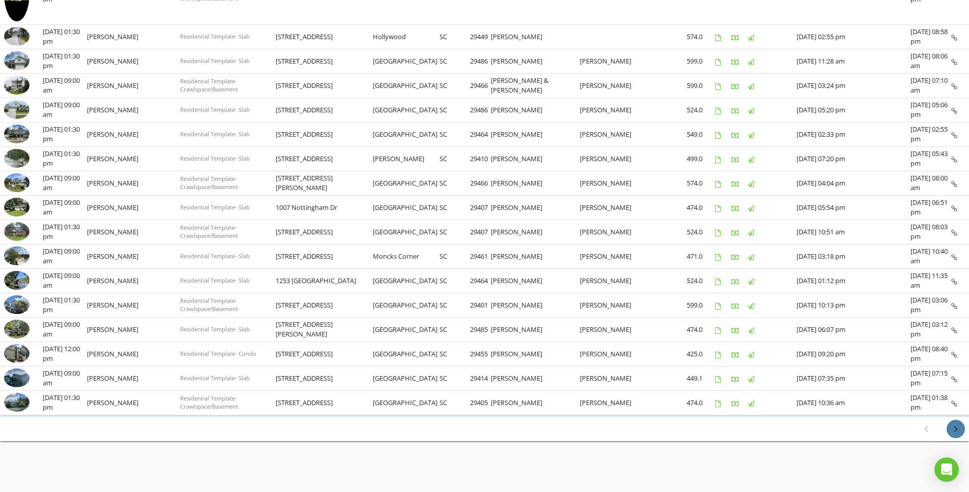
click at [955, 430] on icon "chevron_right" at bounding box center [955, 429] width 12 height 12
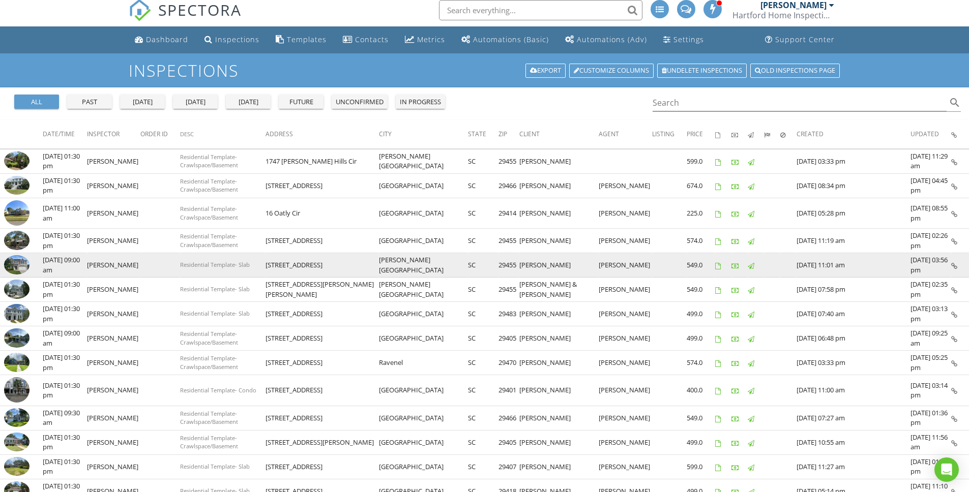
scroll to position [0, 0]
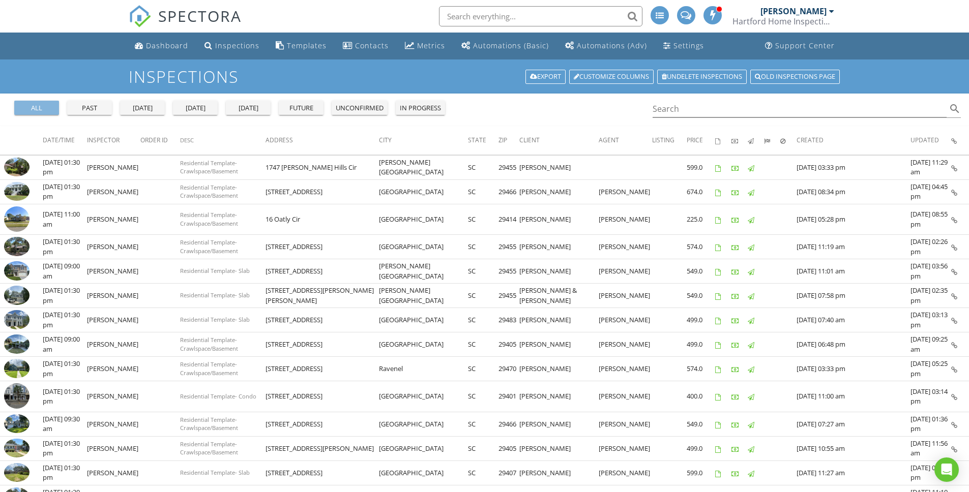
click at [24, 104] on div "all" at bounding box center [36, 108] width 37 height 10
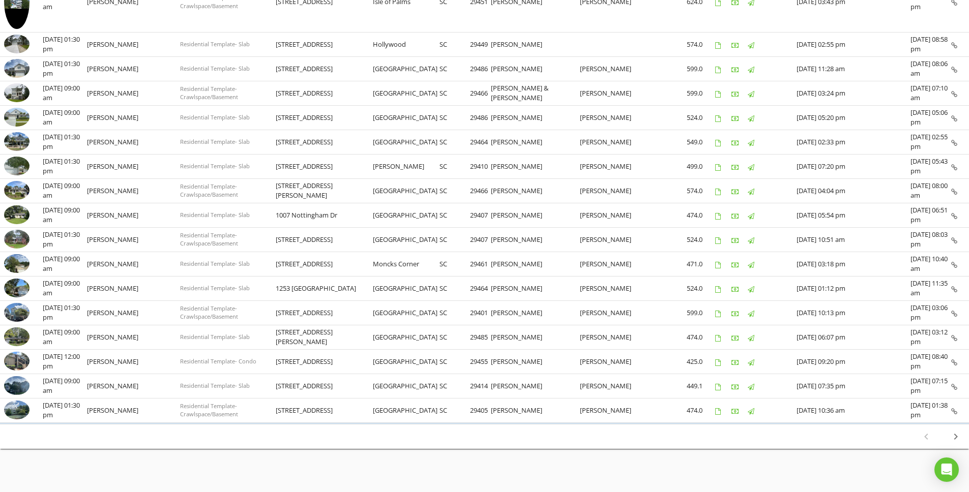
scroll to position [399, 0]
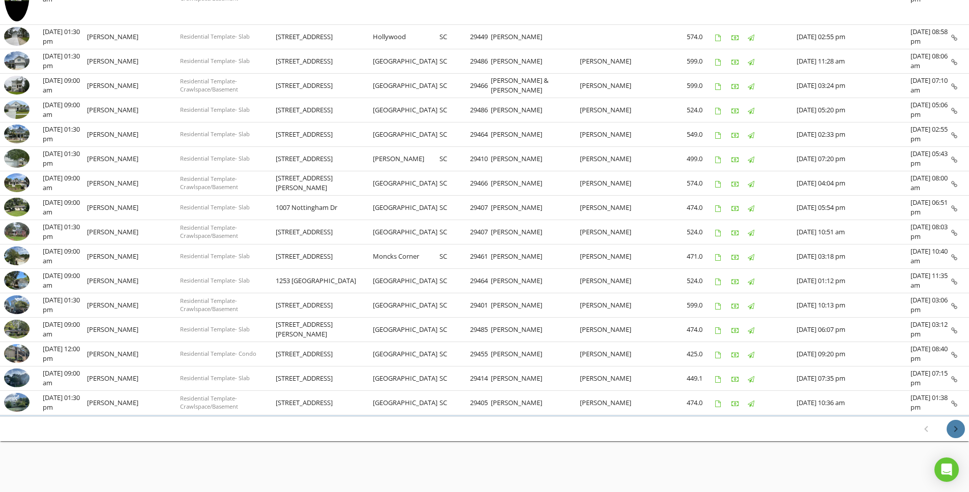
click at [958, 429] on icon "chevron_right" at bounding box center [955, 429] width 12 height 12
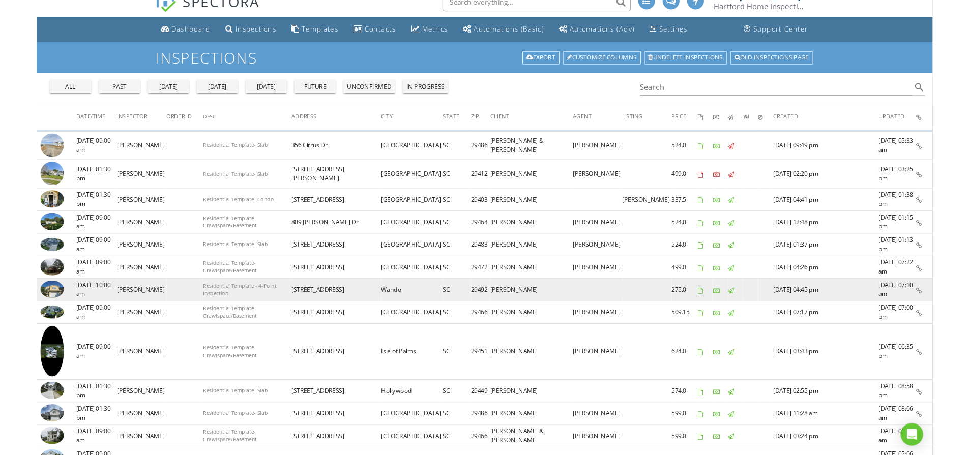
scroll to position [0, 0]
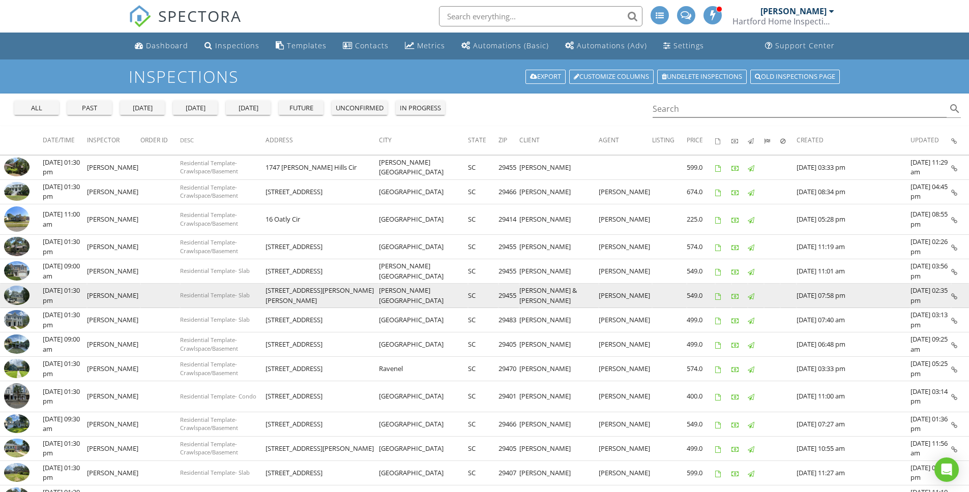
click at [35, 300] on td at bounding box center [21, 296] width 43 height 24
click at [24, 298] on img at bounding box center [16, 295] width 25 height 19
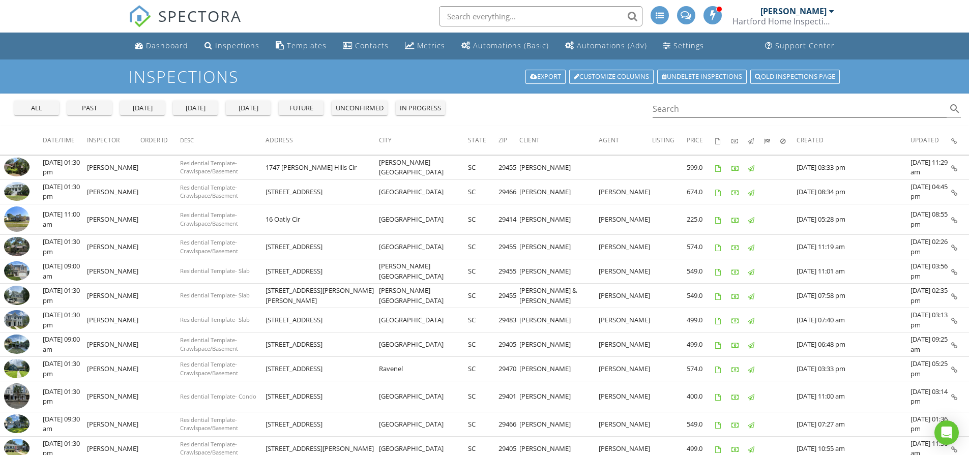
click at [48, 108] on div "all" at bounding box center [36, 108] width 37 height 10
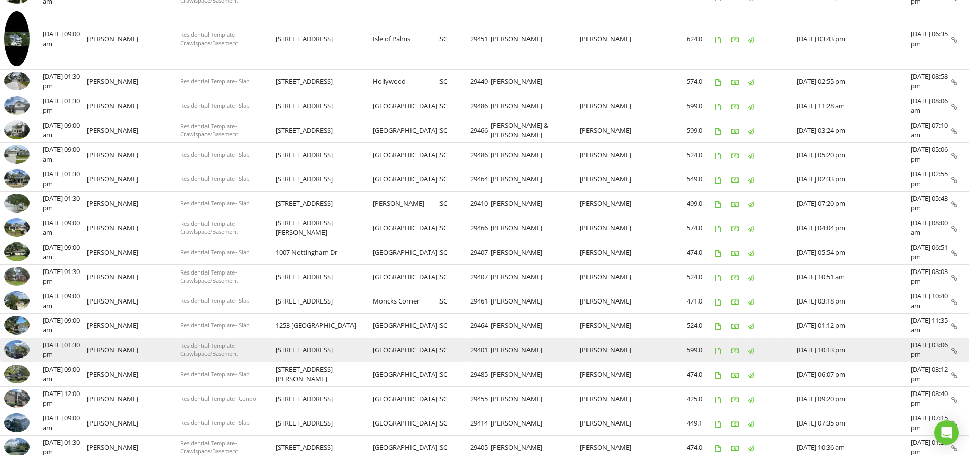
scroll to position [436, 0]
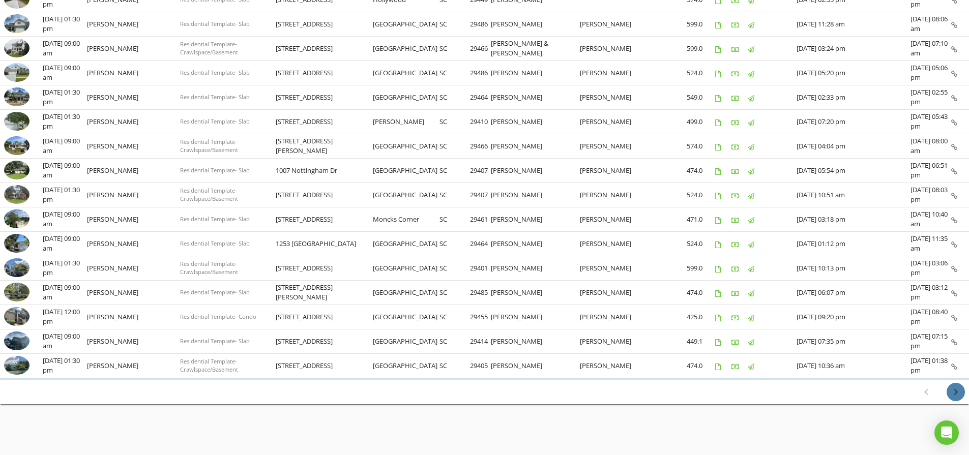
click at [958, 396] on icon "chevron_right" at bounding box center [955, 392] width 12 height 12
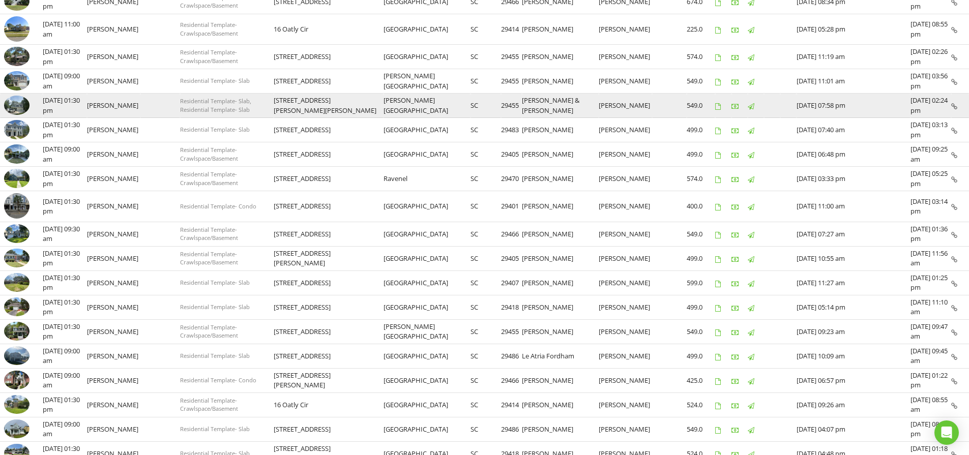
scroll to position [184, 0]
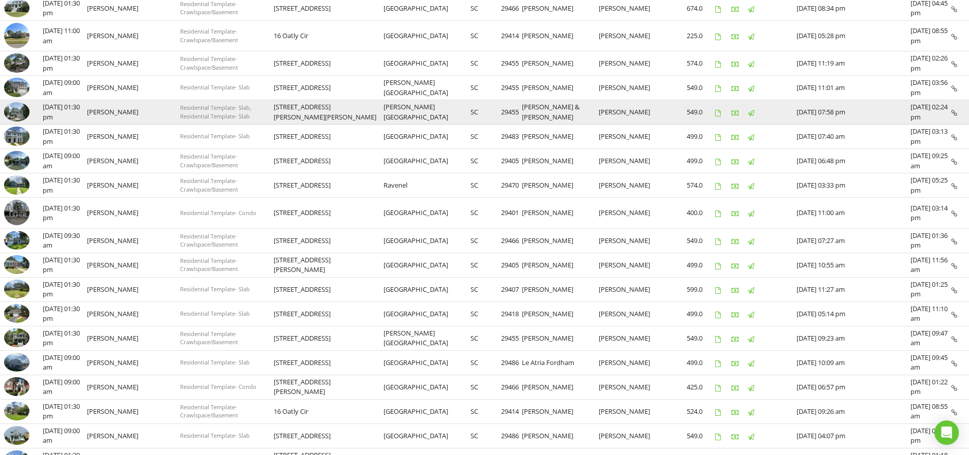
click at [20, 116] on img at bounding box center [16, 111] width 25 height 19
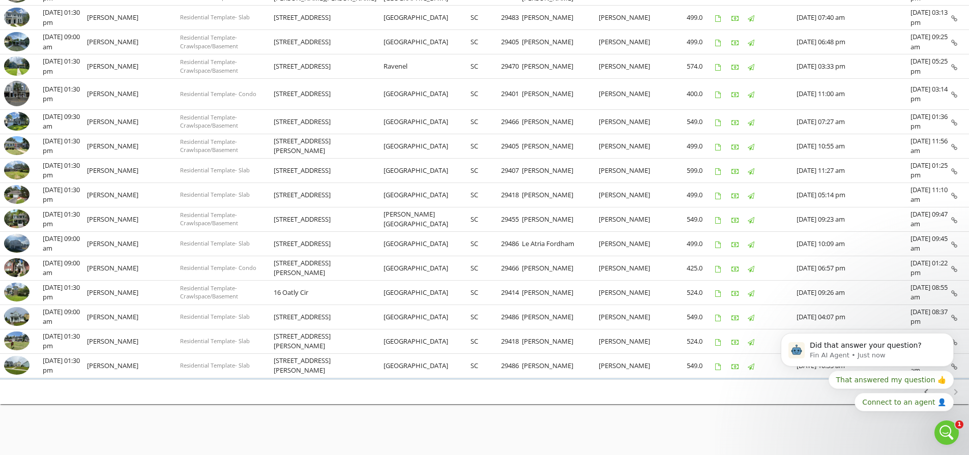
scroll to position [0, 0]
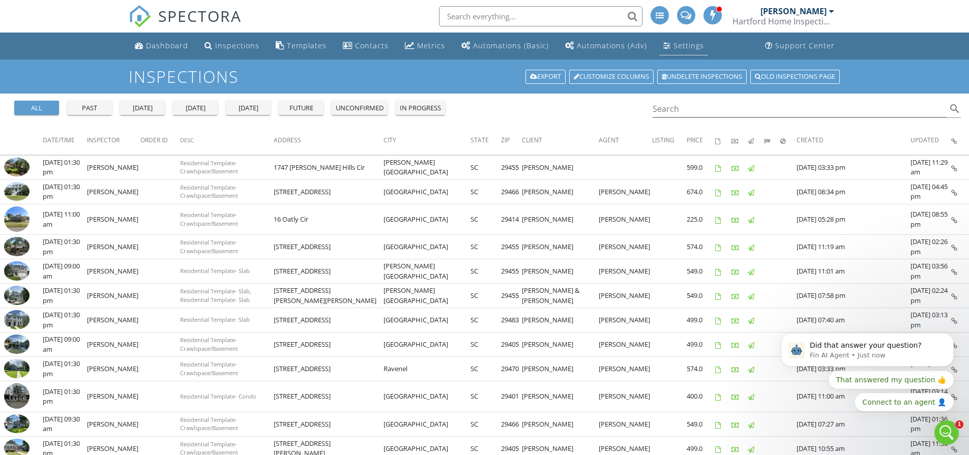
click at [681, 48] on div "Settings" at bounding box center [688, 46] width 31 height 10
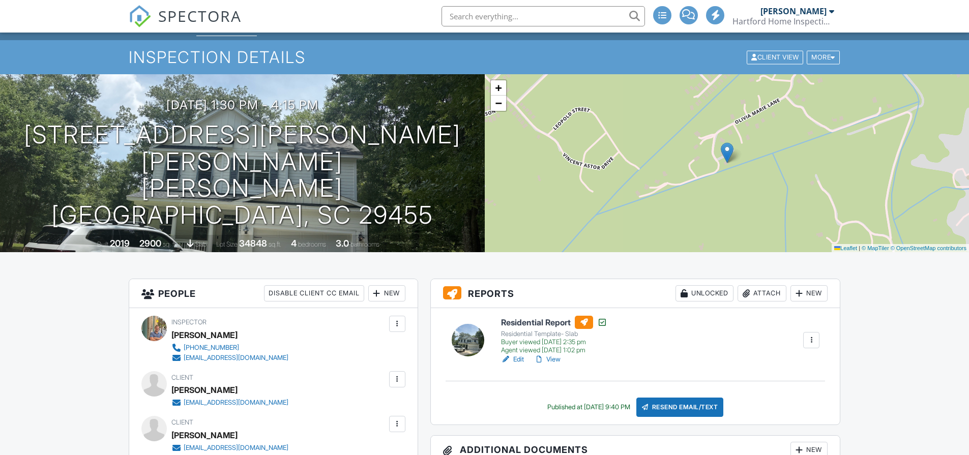
scroll to position [33, 0]
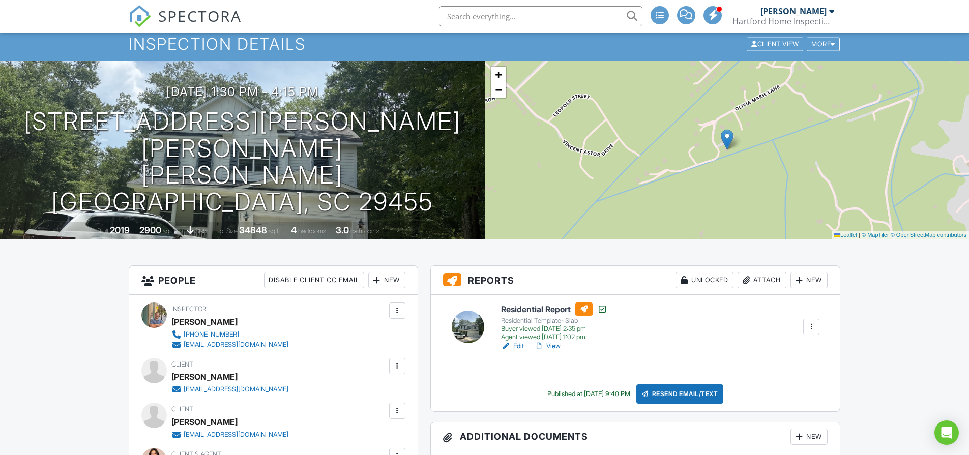
click at [812, 327] on div at bounding box center [811, 327] width 10 height 10
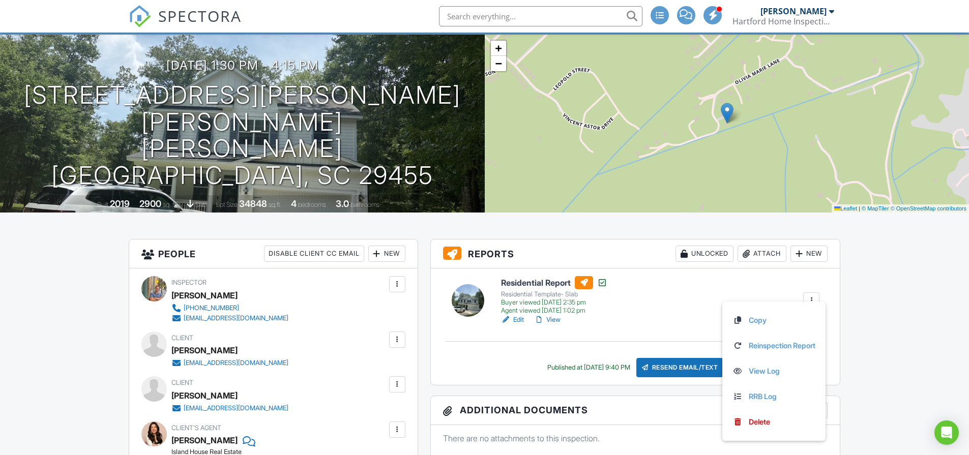
scroll to position [66, 0]
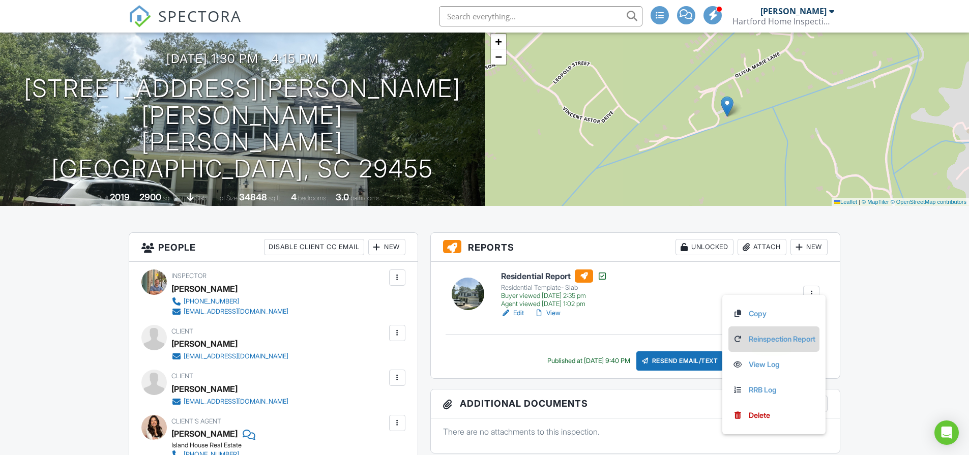
click at [749, 338] on link "Reinspection Report" at bounding box center [773, 339] width 83 height 11
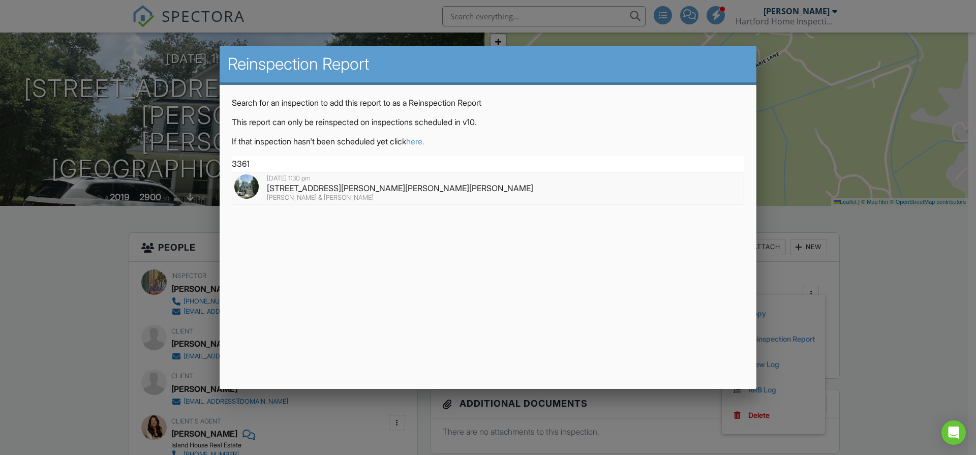
click at [315, 199] on div "Kelly Morgan & Andrew Morgan" at bounding box center [487, 198] width 507 height 8
type input "3361 Olivia Marie Ln, Johns Island, SC 29455"
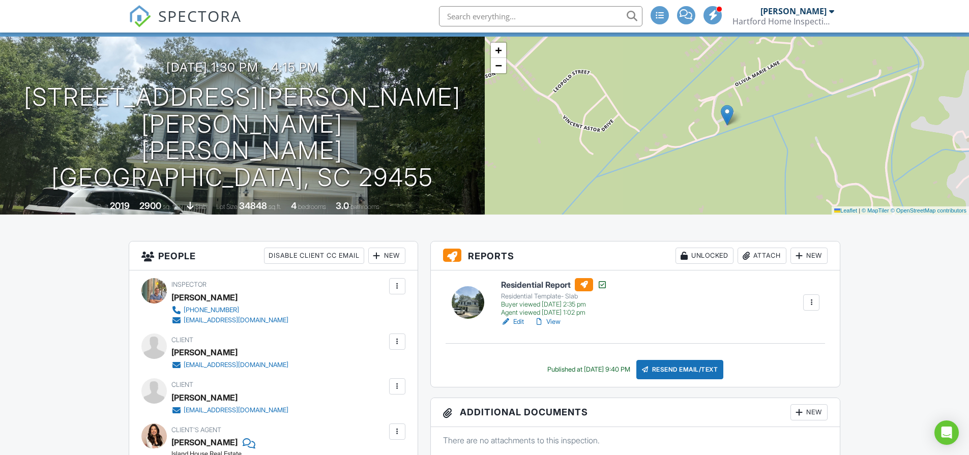
scroll to position [54, 0]
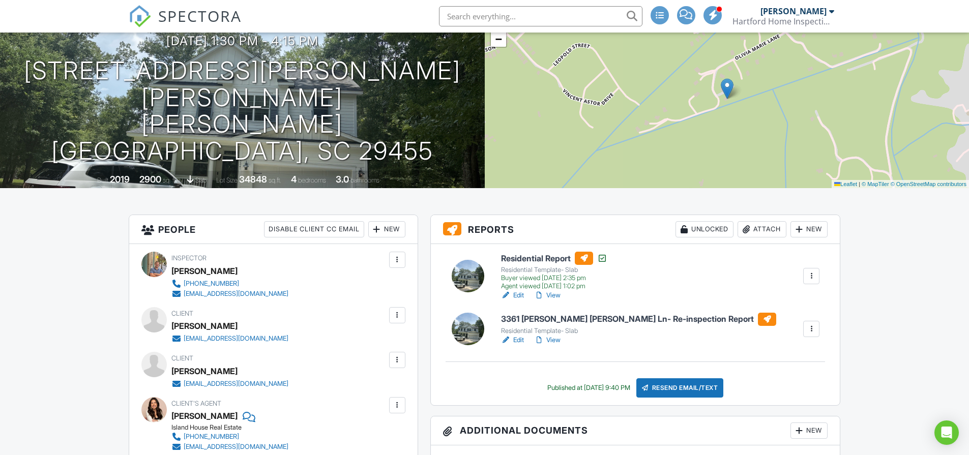
scroll to position [117, 0]
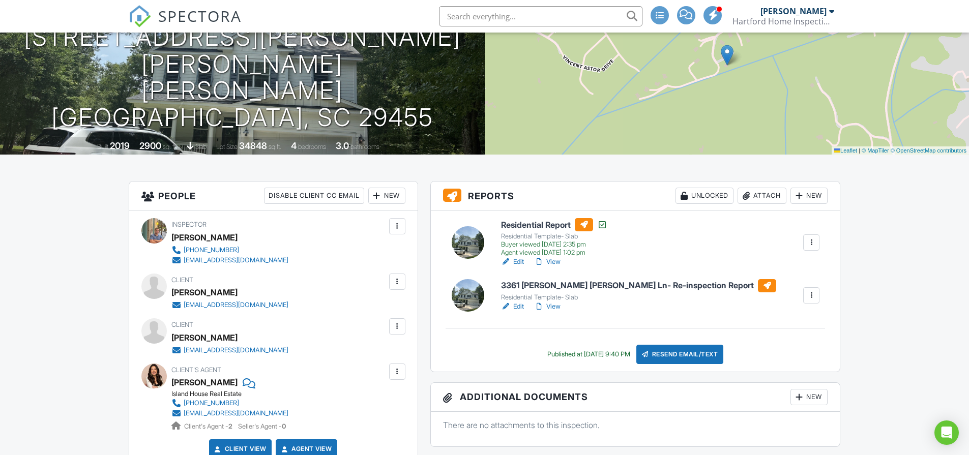
click at [812, 290] on div at bounding box center [811, 295] width 10 height 10
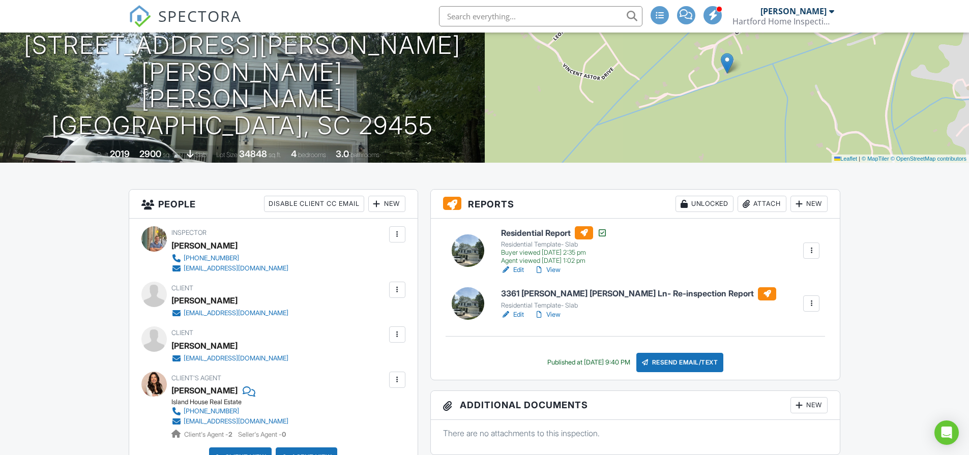
scroll to position [108, 0]
click at [598, 294] on h6 "3361 [PERSON_NAME] [PERSON_NAME] Ln- Re-inspection Report" at bounding box center [638, 294] width 275 height 13
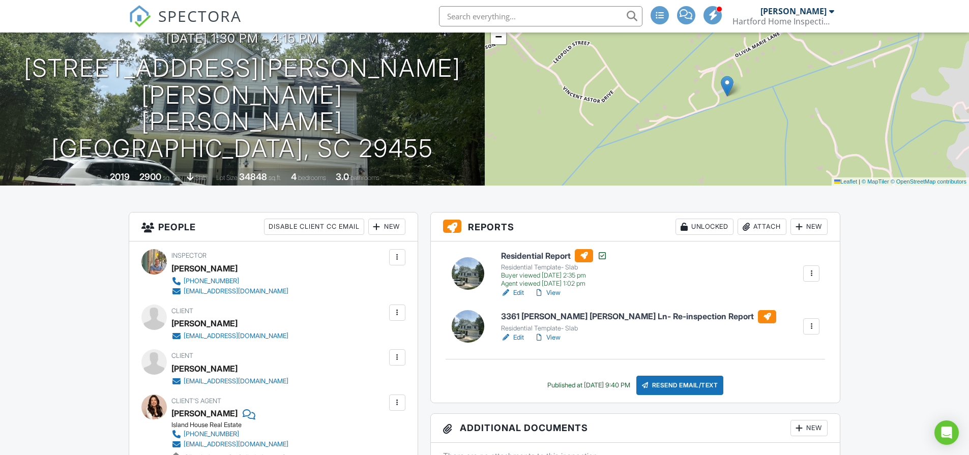
scroll to position [93, 0]
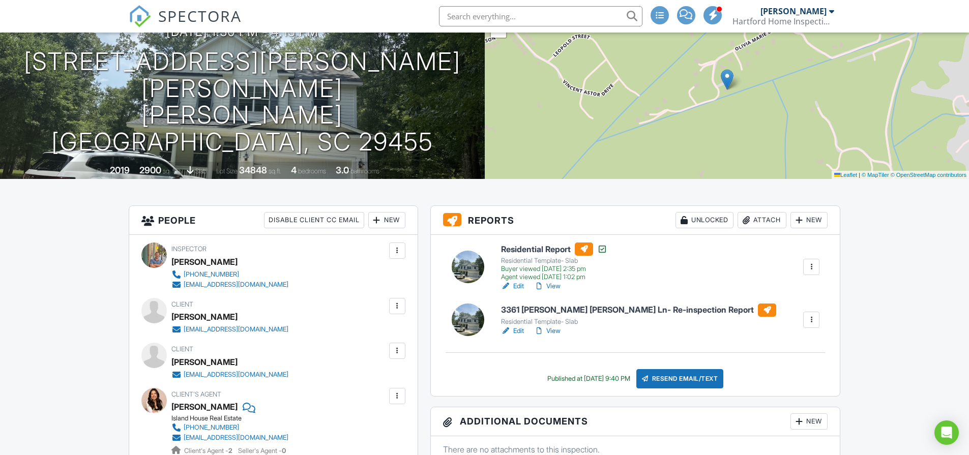
click at [809, 319] on div at bounding box center [811, 320] width 10 height 10
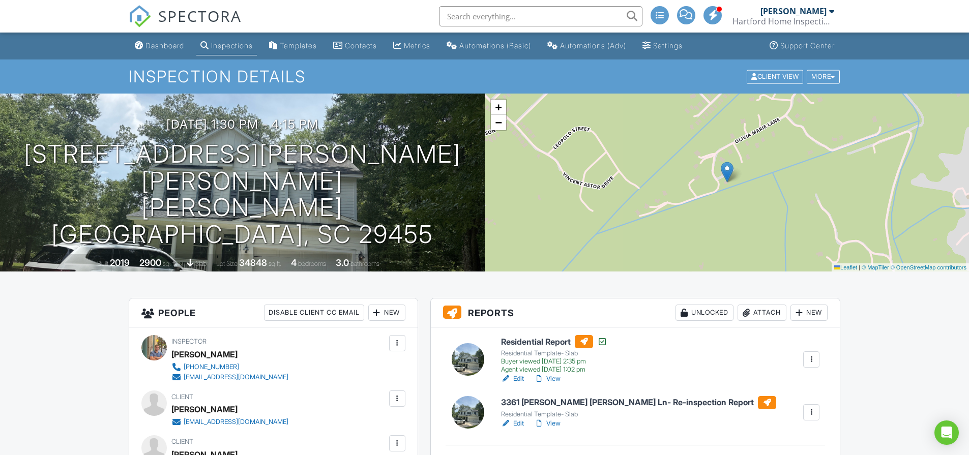
scroll to position [6, 0]
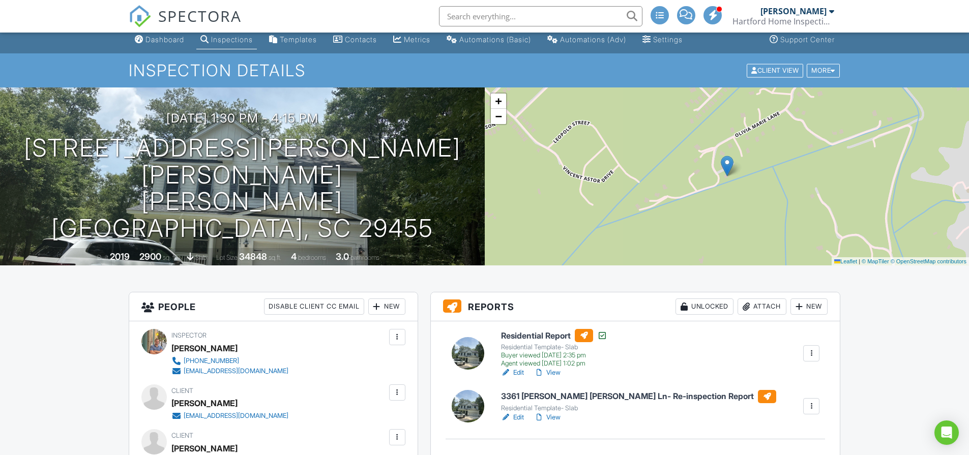
click at [810, 77] on div "Client View More Property Details Reschedule Reorder / Copy Share Cancel Delete…" at bounding box center [792, 71] width 95 height 16
click at [813, 75] on div "More" at bounding box center [822, 71] width 33 height 14
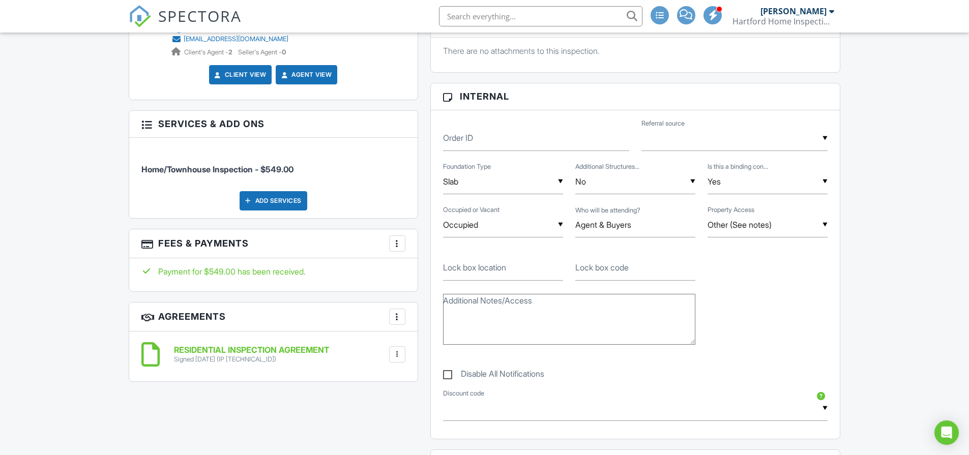
scroll to position [504, 0]
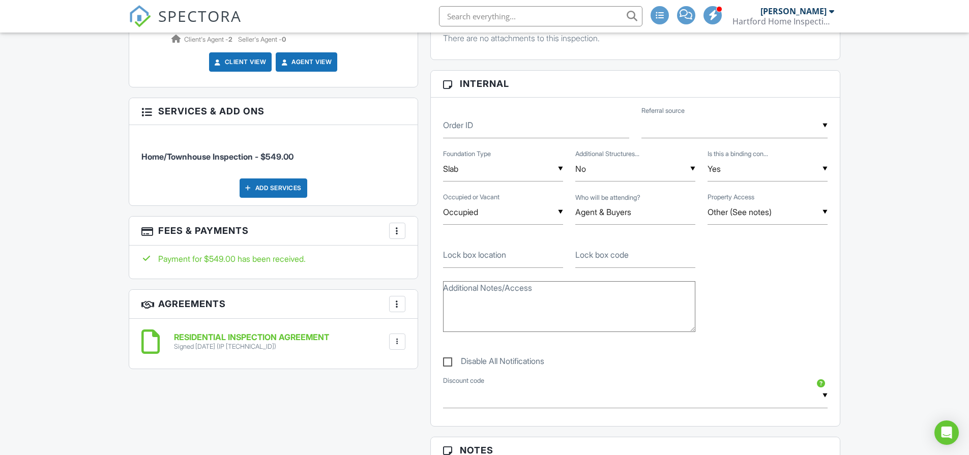
click at [283, 187] on div "Add Services" at bounding box center [273, 187] width 68 height 19
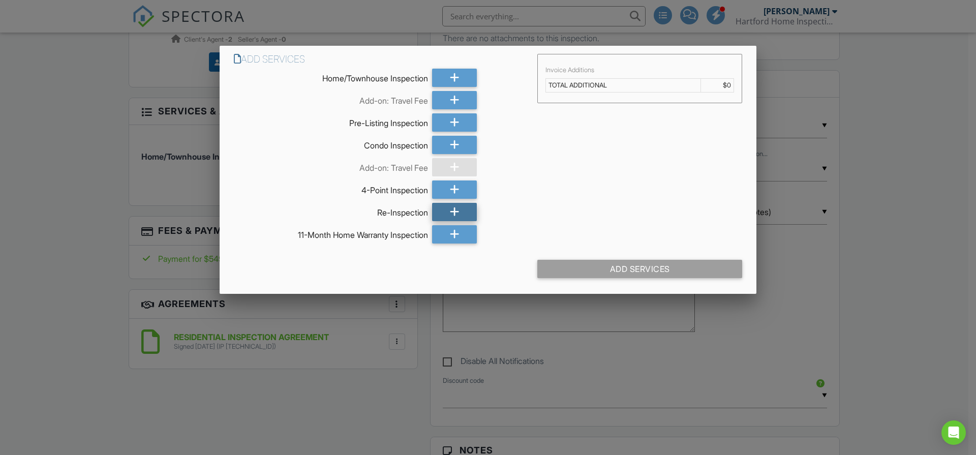
click at [459, 216] on icon at bounding box center [455, 212] width 10 height 18
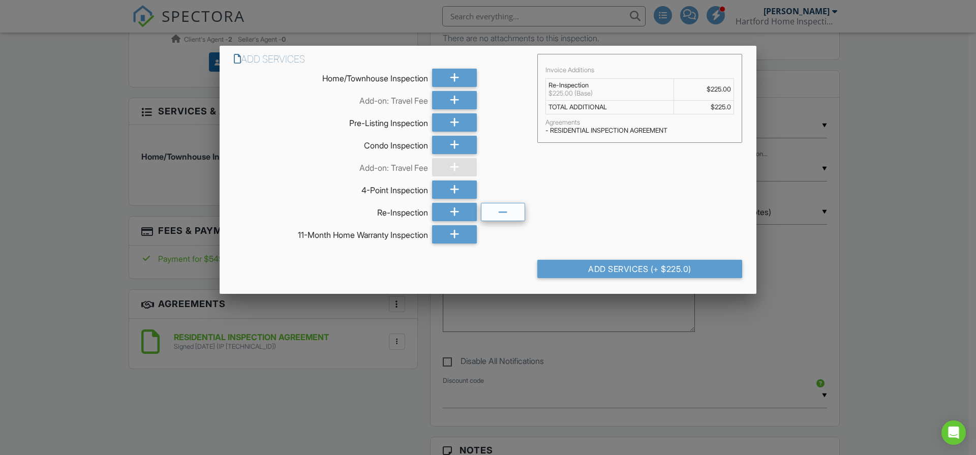
click at [491, 217] on div at bounding box center [503, 212] width 45 height 18
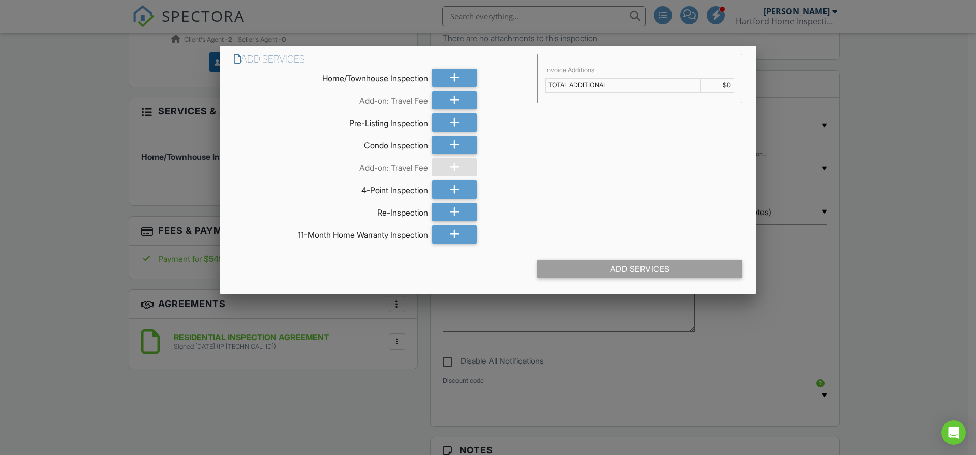
click at [909, 247] on div at bounding box center [488, 233] width 976 height 569
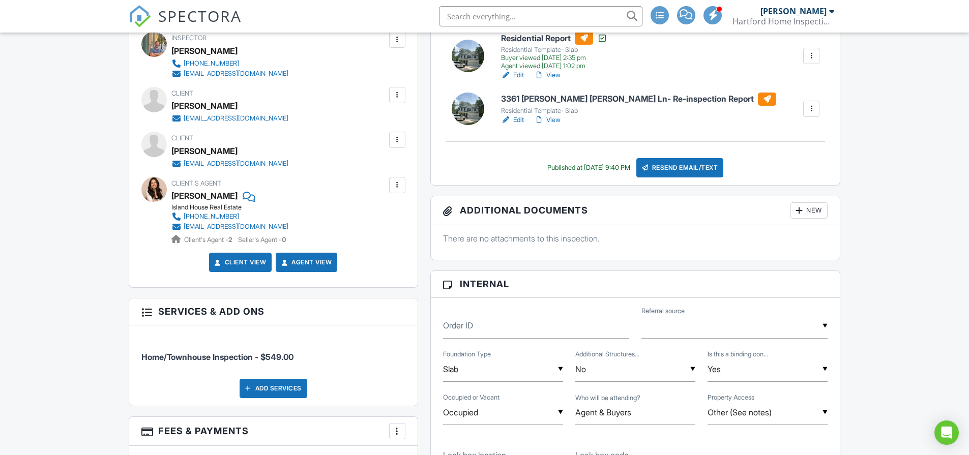
scroll to position [310, 0]
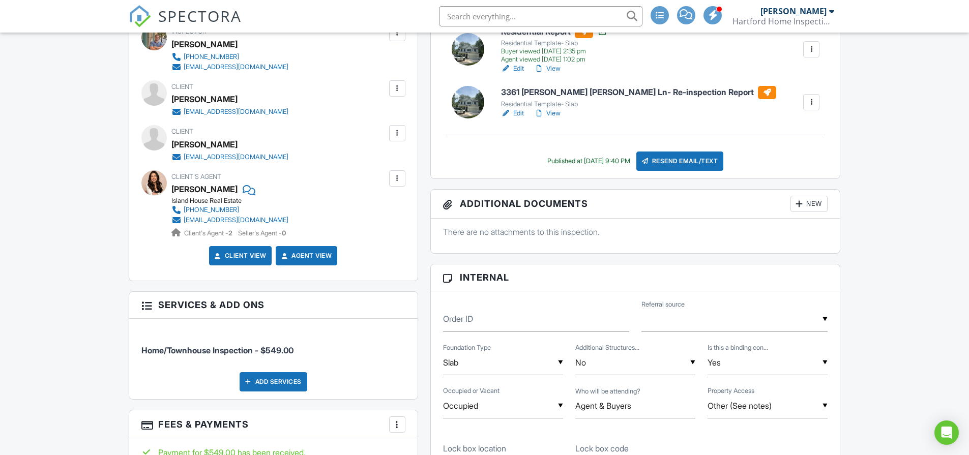
click at [404, 180] on div at bounding box center [397, 178] width 16 height 16
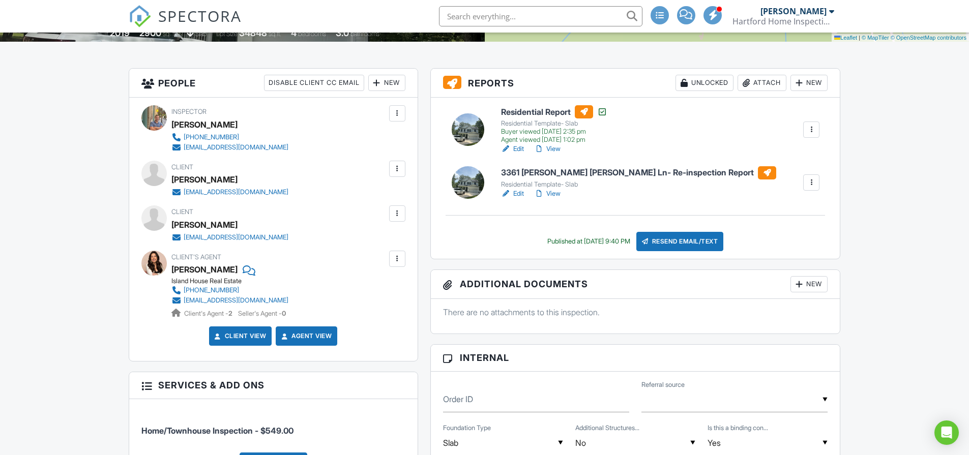
scroll to position [113, 0]
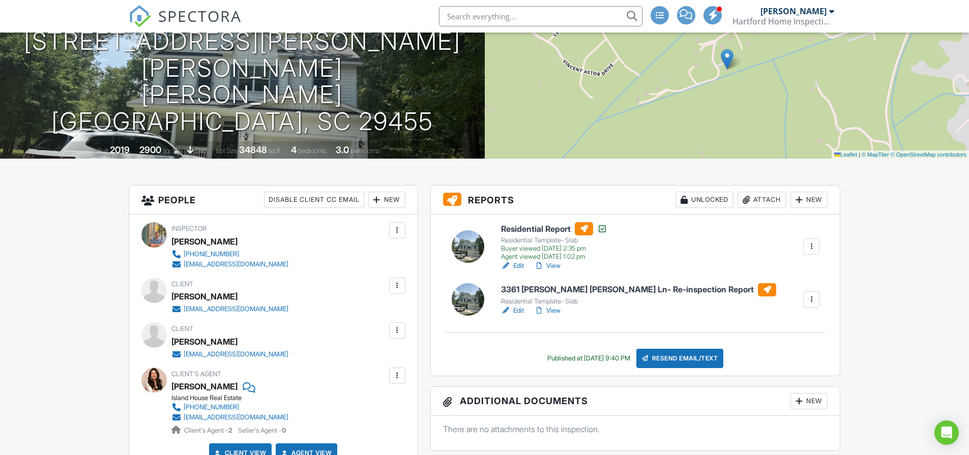
click at [804, 296] on div at bounding box center [811, 299] width 16 height 16
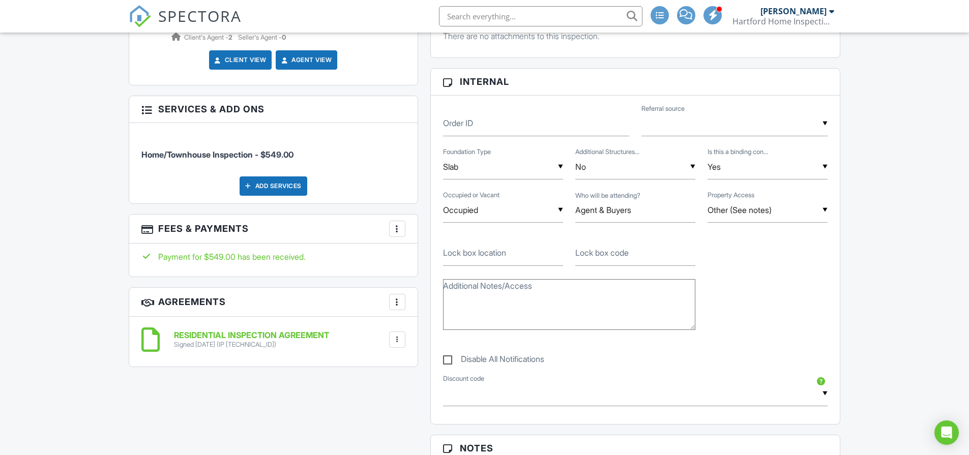
scroll to position [500, 0]
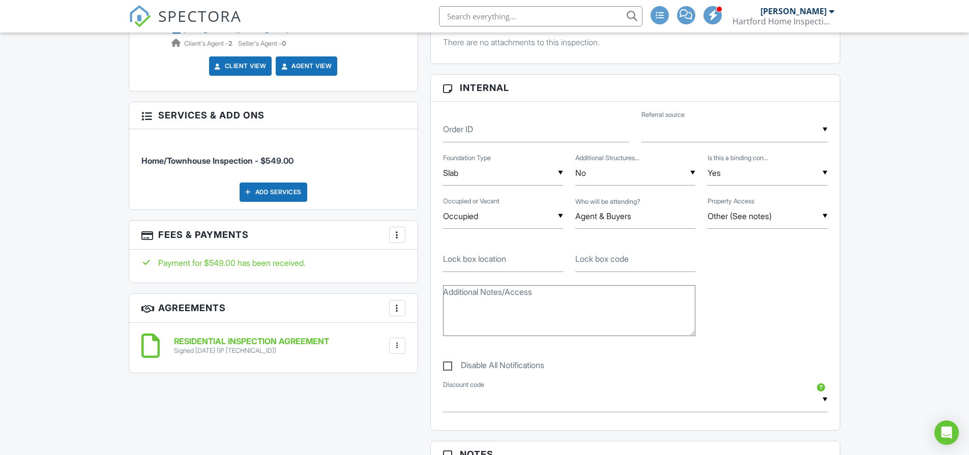
click at [395, 349] on div at bounding box center [397, 346] width 10 height 10
click at [397, 348] on div at bounding box center [397, 346] width 10 height 10
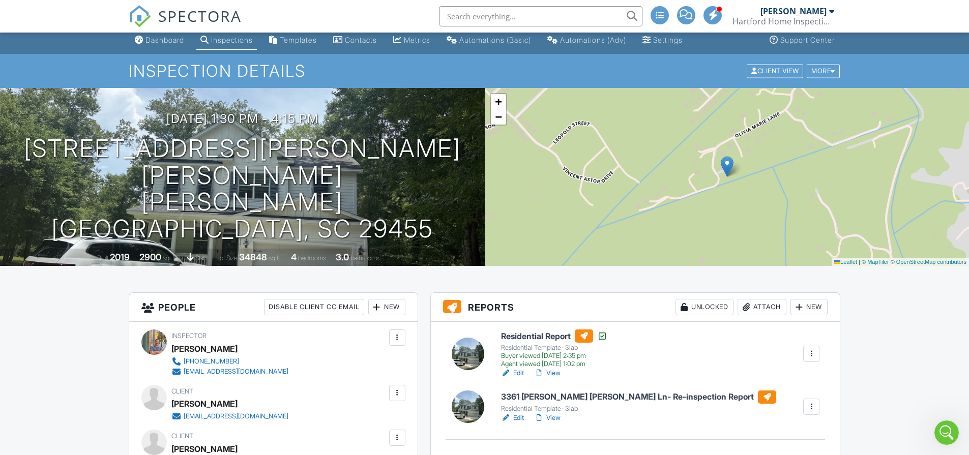
click at [552, 419] on link "View" at bounding box center [547, 418] width 26 height 10
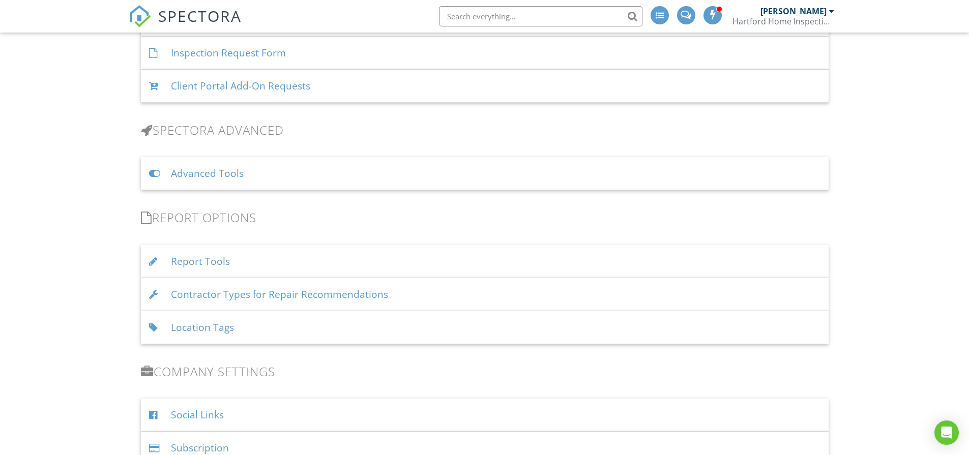
scroll to position [842, 0]
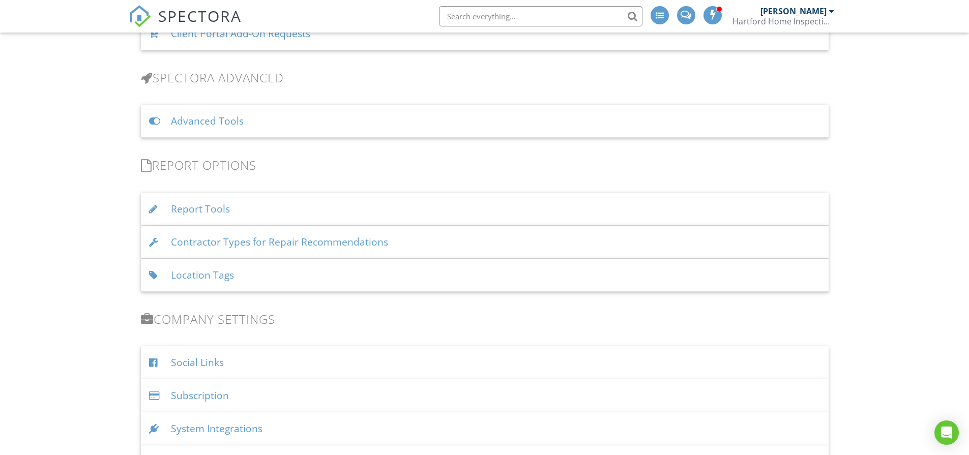
click at [169, 208] on div "Report Tools" at bounding box center [484, 209] width 687 height 33
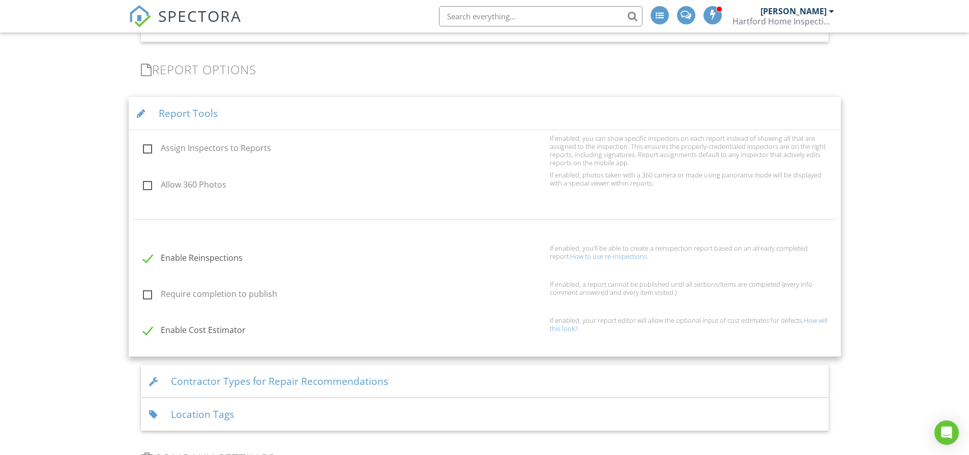
scroll to position [945, 0]
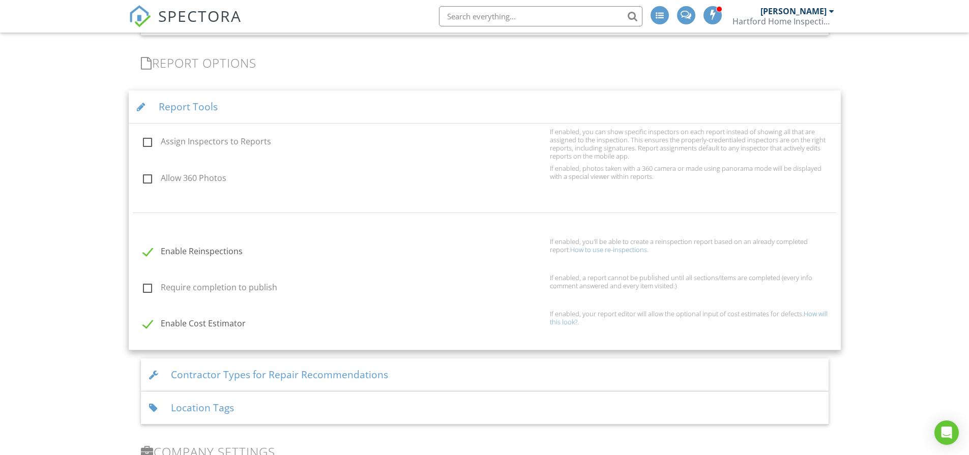
click at [570, 251] on link "How to use re-inspections." at bounding box center [609, 249] width 78 height 9
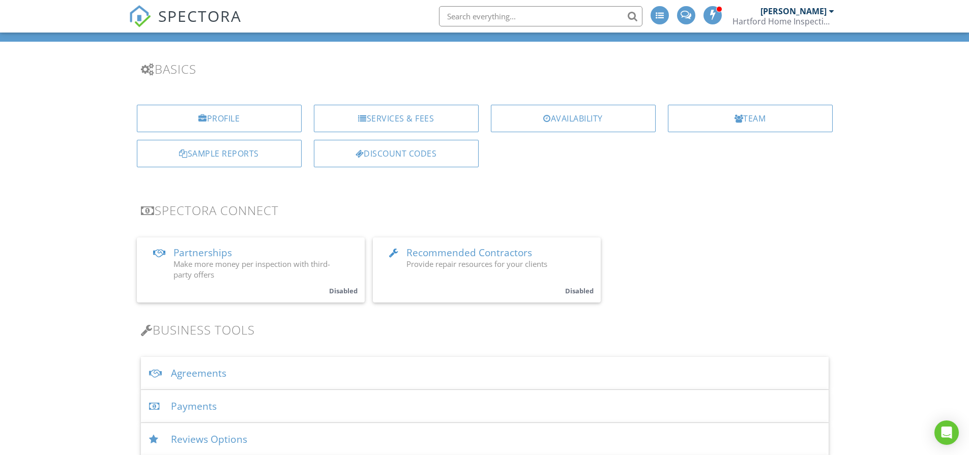
scroll to position [0, 0]
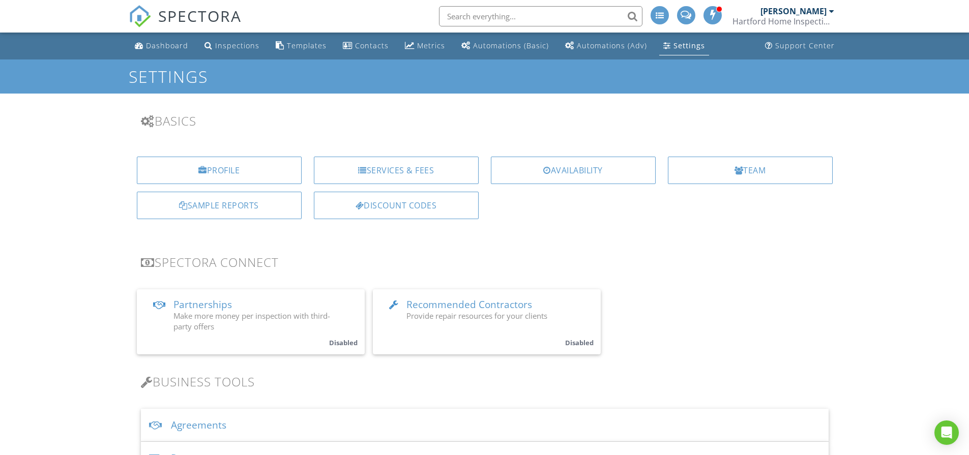
click at [300, 46] on div "Templates" at bounding box center [307, 46] width 40 height 10
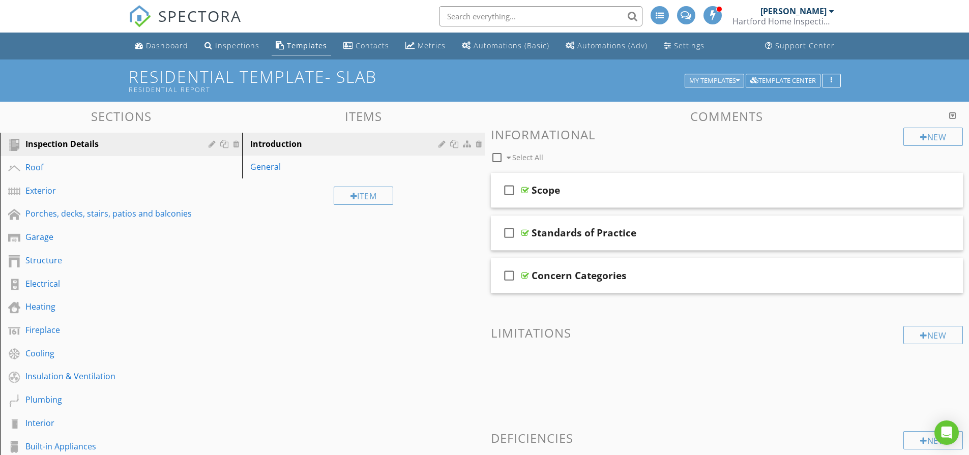
click at [742, 82] on button "My Templates" at bounding box center [713, 81] width 59 height 14
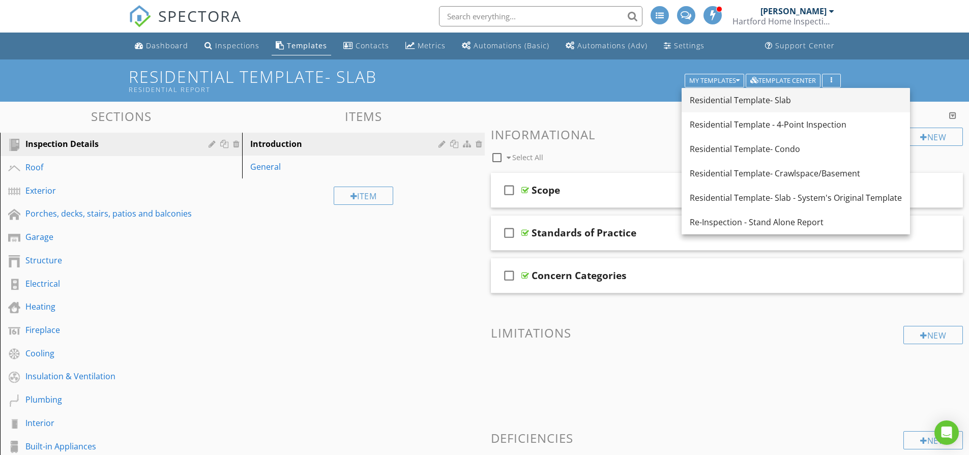
click at [838, 104] on div "Residential Template- Slab" at bounding box center [795, 100] width 212 height 12
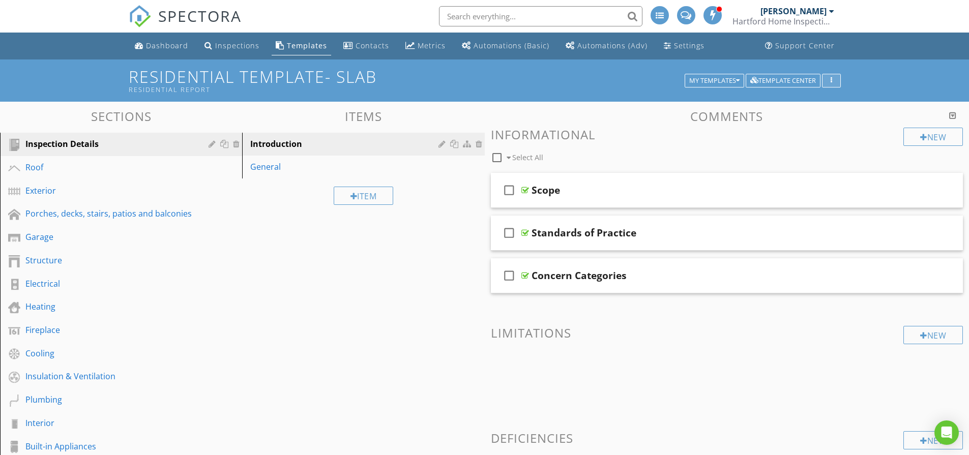
click at [837, 78] on button "button" at bounding box center [831, 81] width 19 height 14
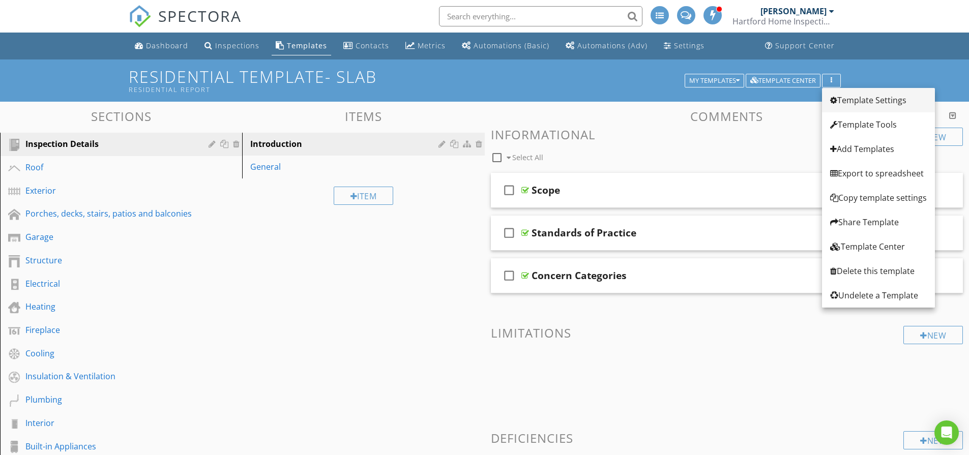
click at [869, 107] on link "Template Settings" at bounding box center [878, 100] width 113 height 24
type input "Residential Template- Slab"
type input "Residential Report"
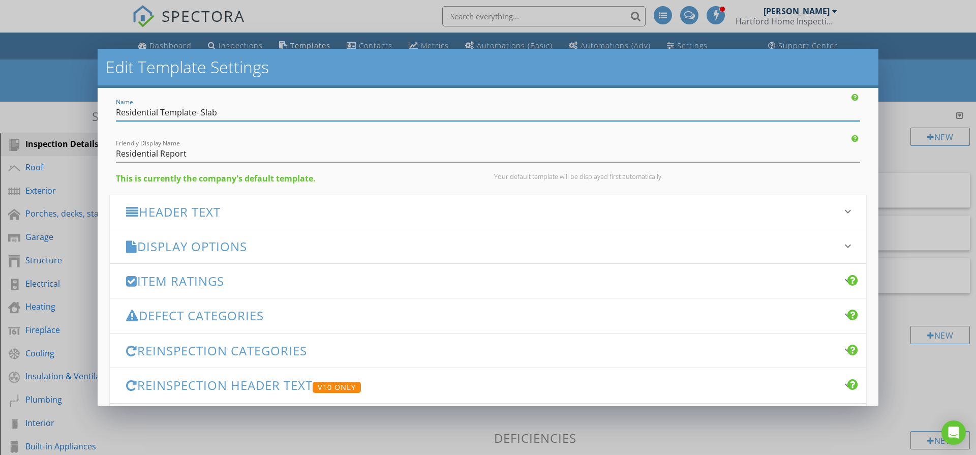
scroll to position [59, 0]
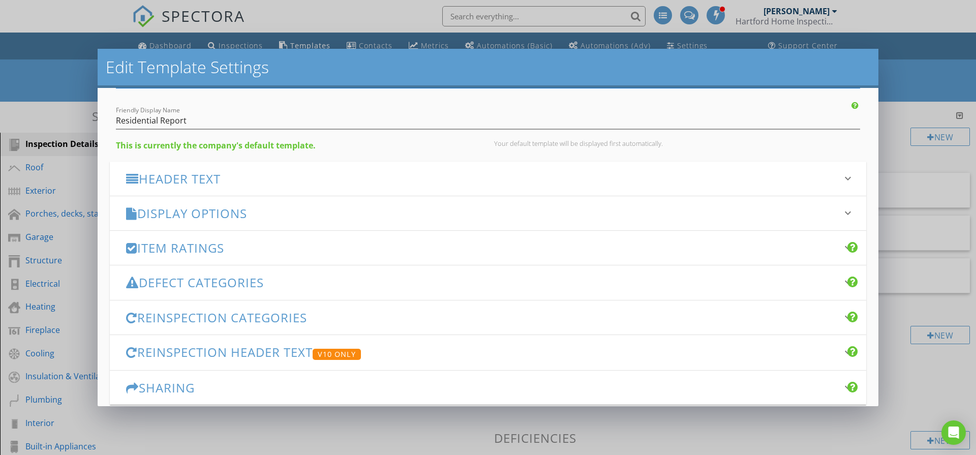
click at [306, 323] on h3 "Reinspection Categories" at bounding box center [482, 318] width 712 height 14
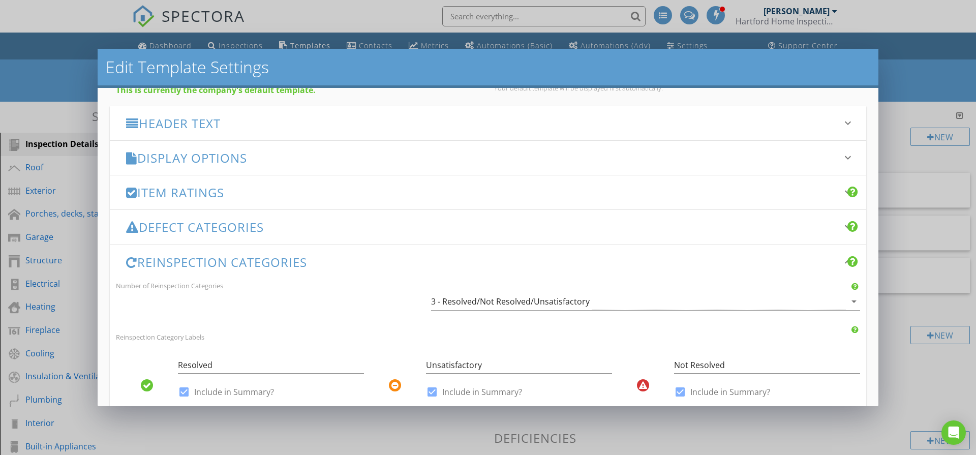
scroll to position [262, 0]
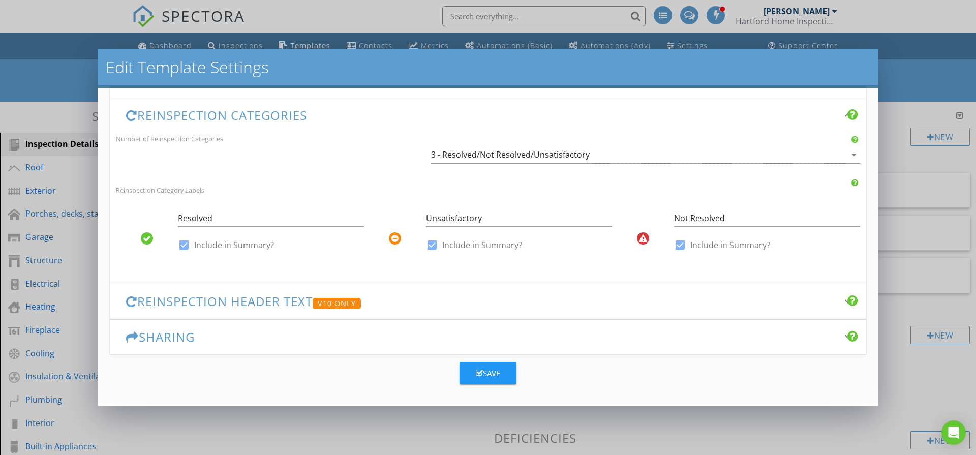
click at [225, 313] on div "Reinspection Header Text V10 Only keyboard_arrow_down" at bounding box center [488, 301] width 757 height 35
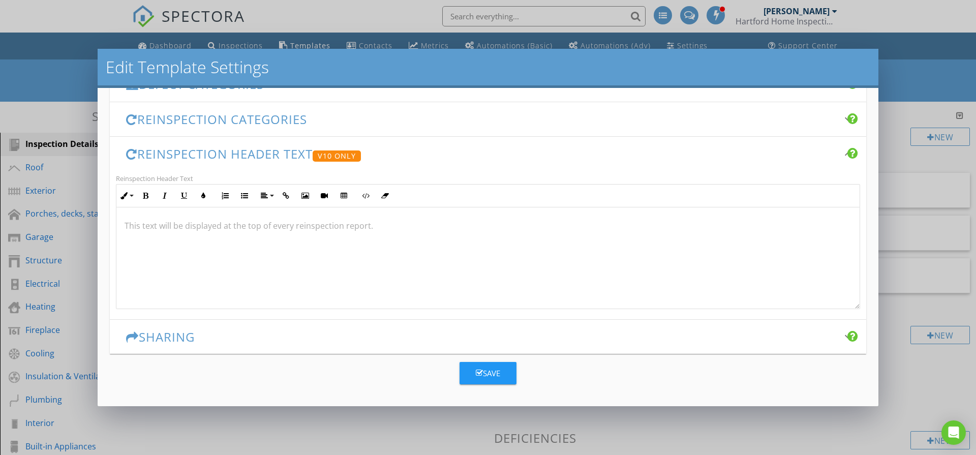
scroll to position [245, 0]
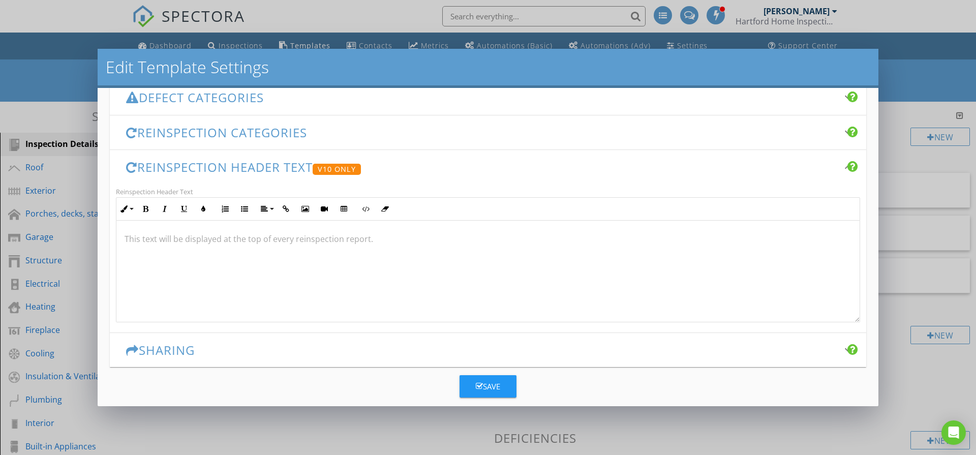
click at [293, 132] on h3 "Reinspection Categories" at bounding box center [482, 133] width 712 height 14
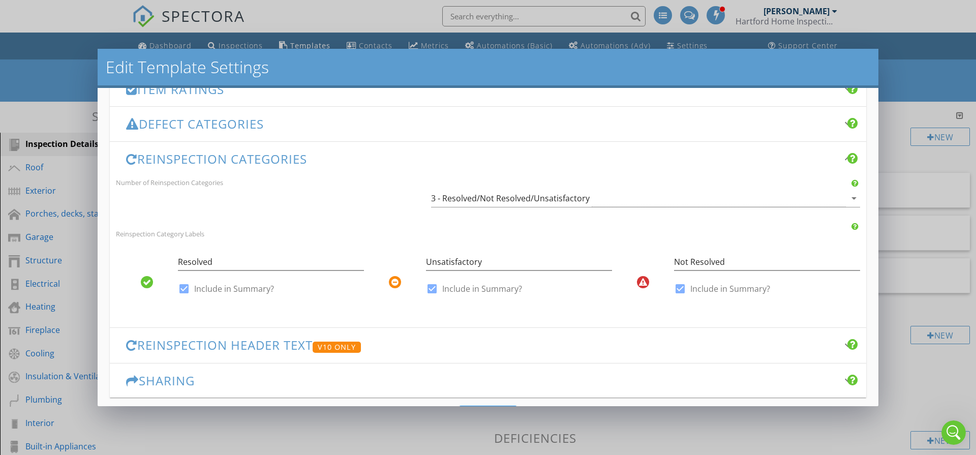
scroll to position [224, 0]
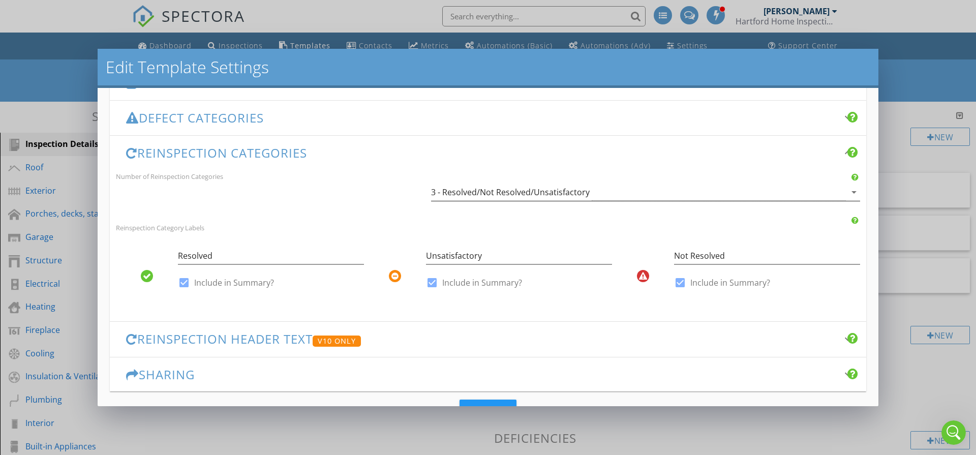
click at [489, 196] on div "3 - Resolved/Not Resolved/Unsatisfactory" at bounding box center [510, 192] width 159 height 9
click at [489, 196] on div "Inspected (IN) Not Inspected (NI) Not Present (NP) Deficient (D) Blank Sharing …" at bounding box center [488, 384] width 976 height 650
click at [492, 195] on div "3 - Resolved/Not Resolved/Unsatisfactory" at bounding box center [510, 192] width 159 height 9
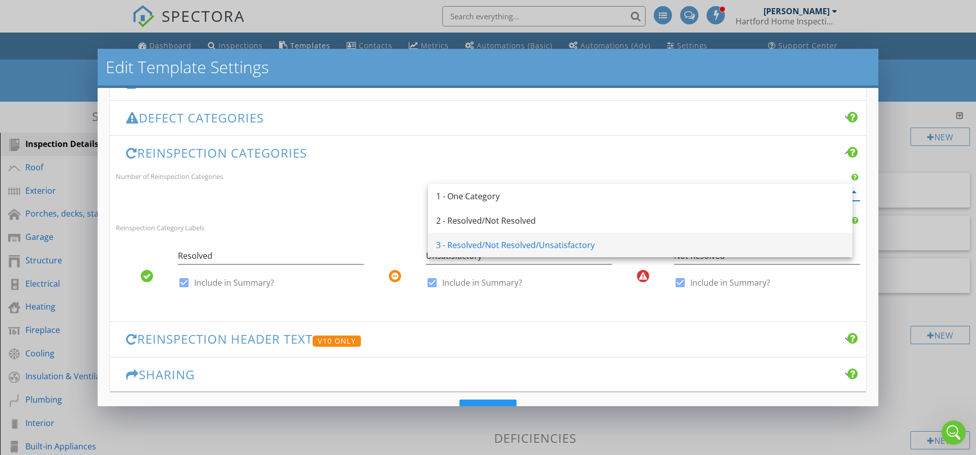
click at [565, 250] on div "3 - Resolved/Not Resolved/Unsatisfactory" at bounding box center [640, 245] width 408 height 12
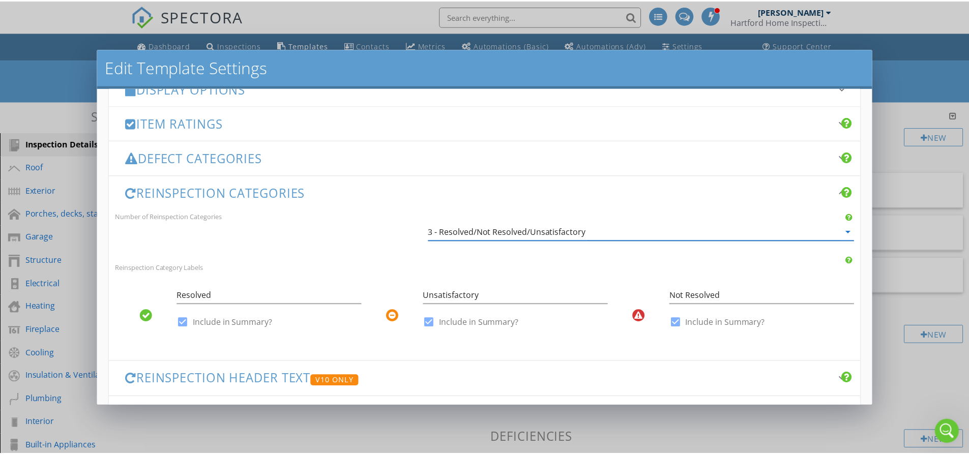
scroll to position [262, 0]
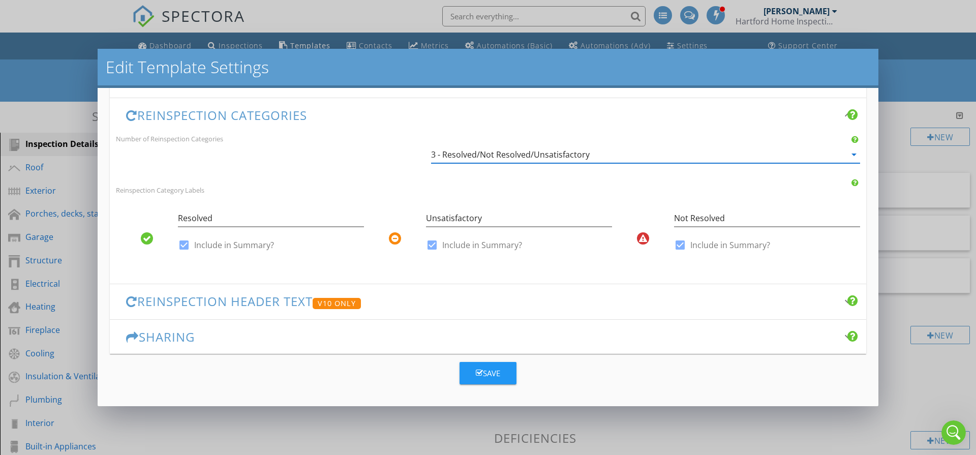
click at [500, 377] on button "Save" at bounding box center [488, 373] width 57 height 22
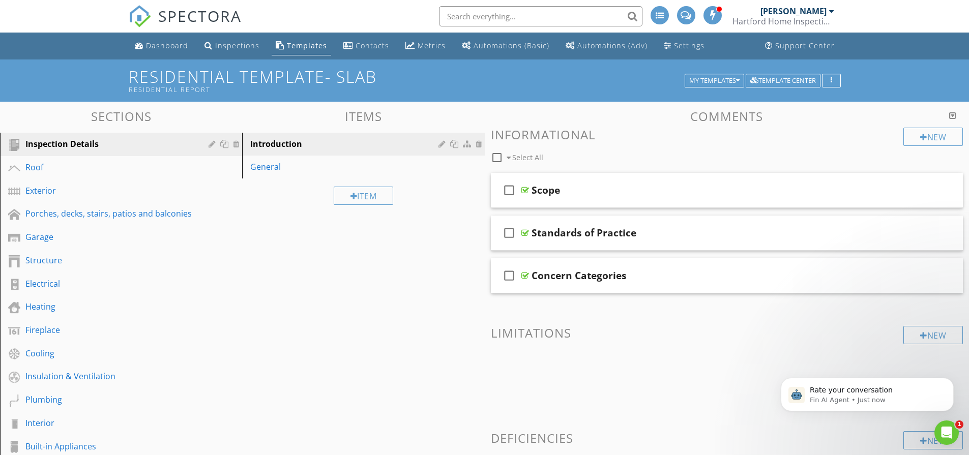
scroll to position [0, 0]
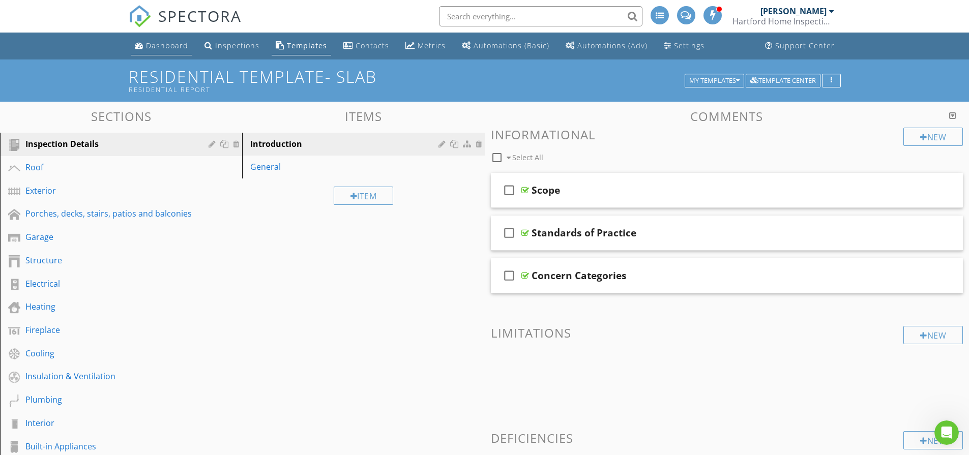
click at [170, 50] on link "Dashboard" at bounding box center [162, 46] width 62 height 19
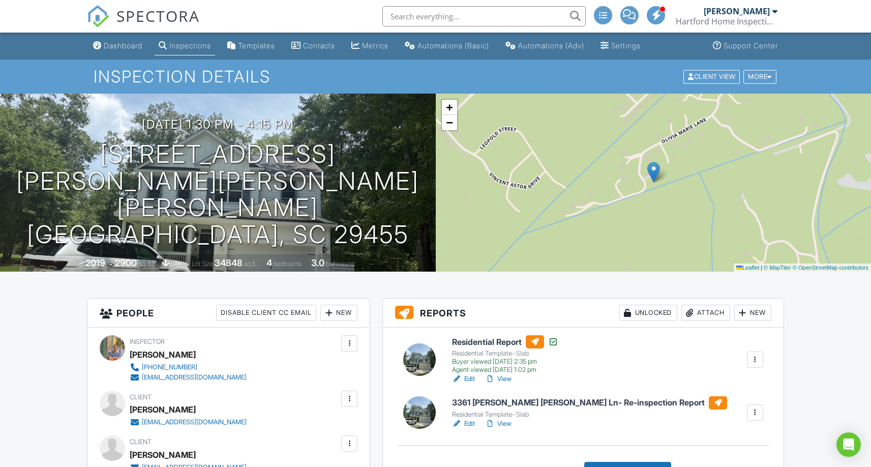
click at [759, 414] on div at bounding box center [755, 412] width 10 height 10
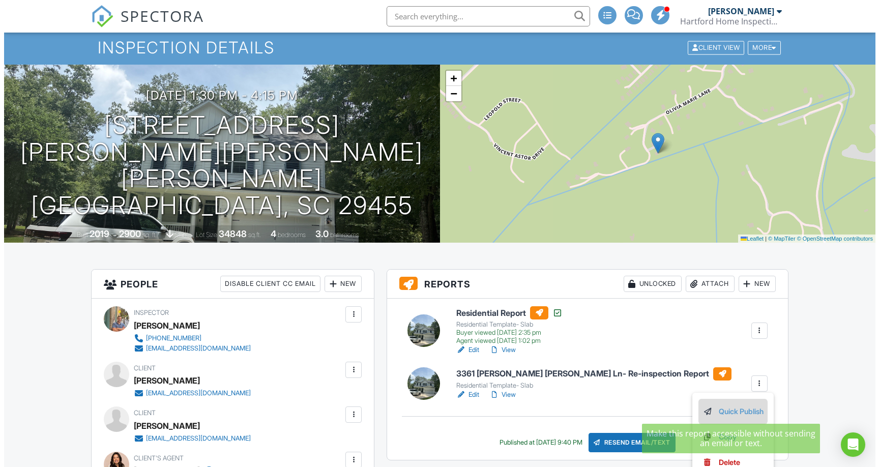
scroll to position [54, 0]
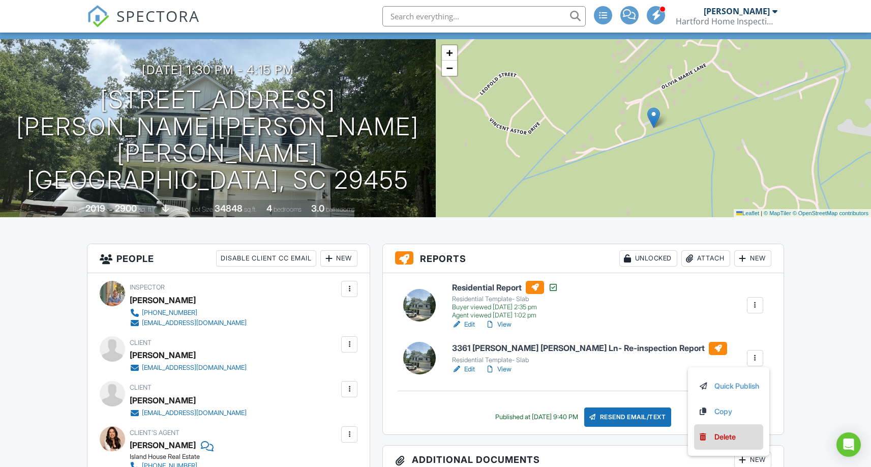
click at [732, 440] on div "Delete" at bounding box center [724, 436] width 21 height 11
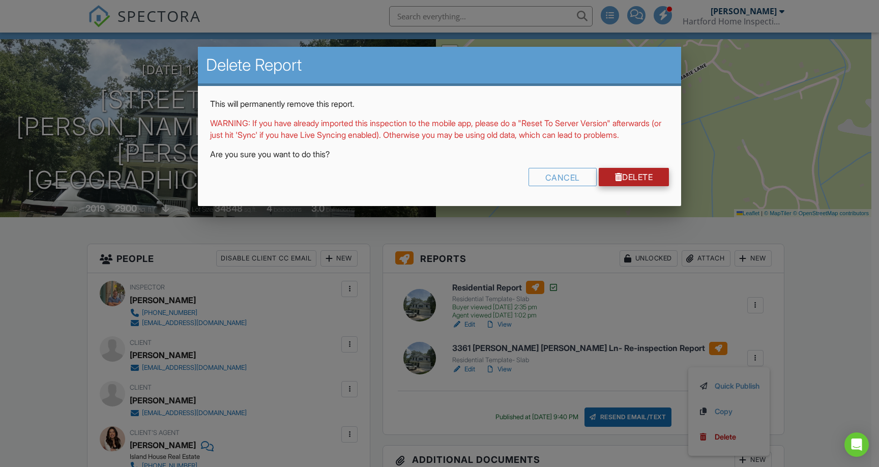
click at [615, 186] on link "Delete" at bounding box center [633, 177] width 71 height 18
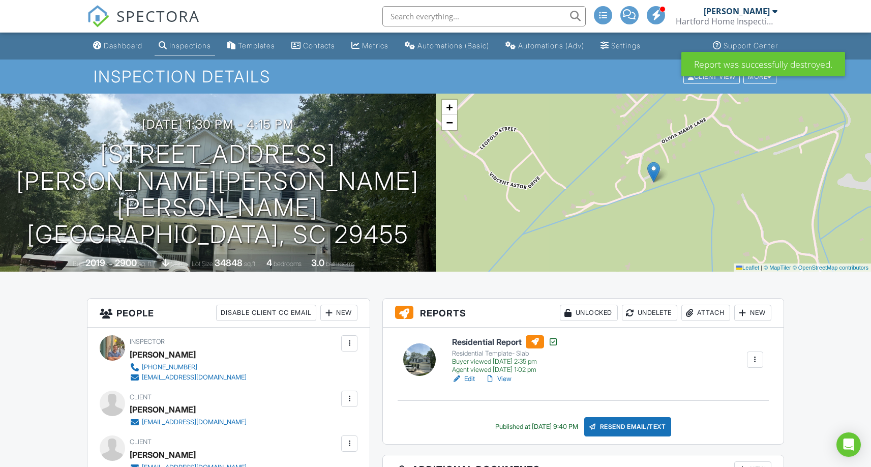
click at [507, 381] on link "View" at bounding box center [498, 379] width 26 height 10
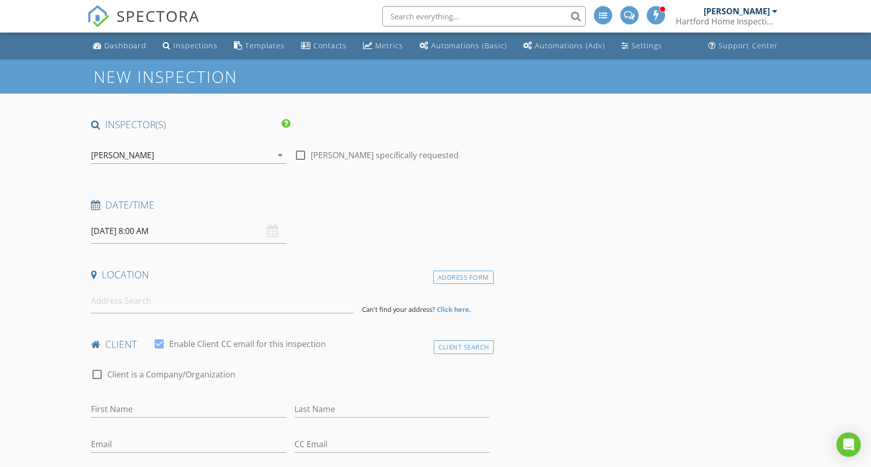
type input "[PERSON_NAME]"
type input "[EMAIL_ADDRESS][DOMAIN_NAME]"
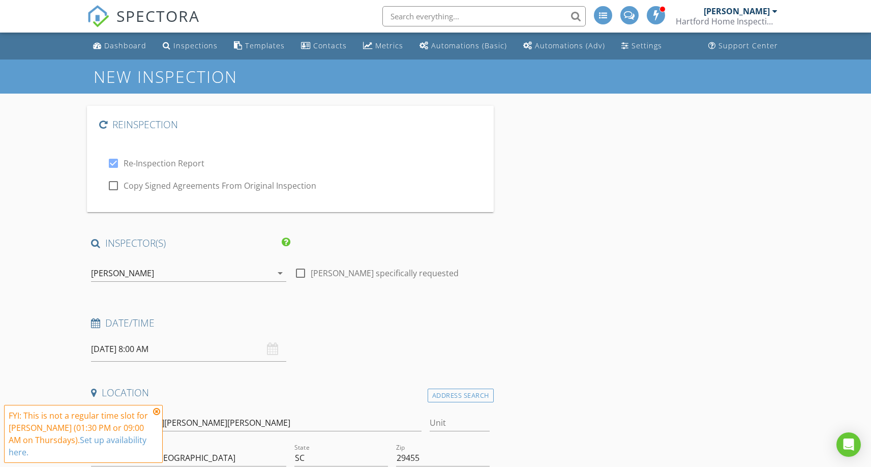
type input "Agent & Buyers"
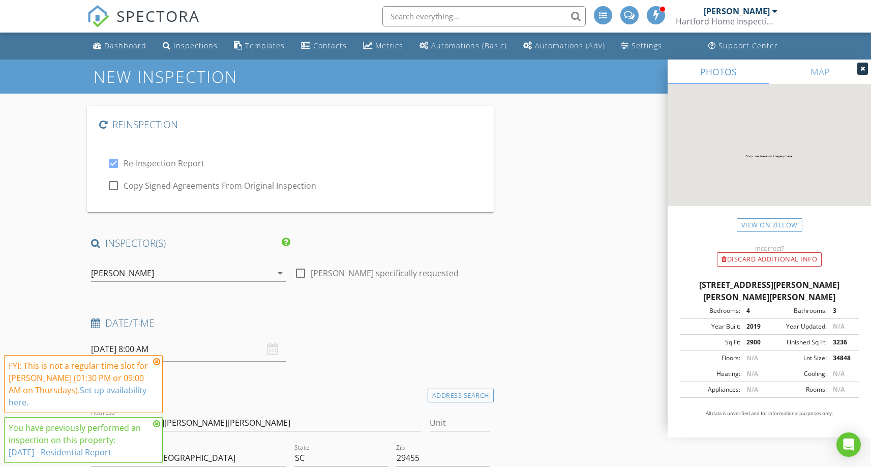
click at [160, 361] on icon at bounding box center [156, 361] width 7 height 8
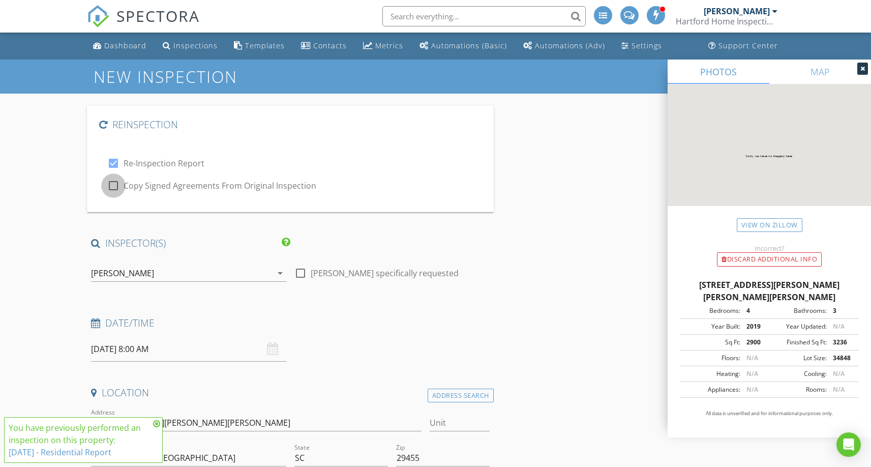
click at [119, 186] on div at bounding box center [113, 185] width 17 height 17
checkbox input "true"
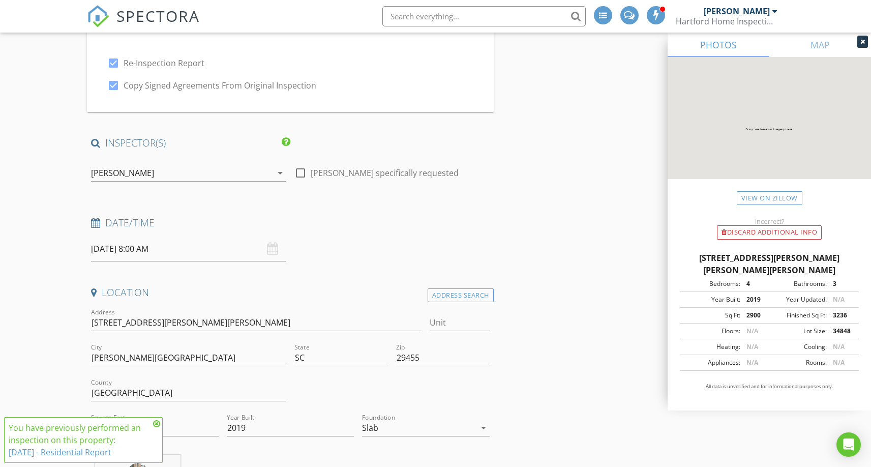
scroll to position [121, 0]
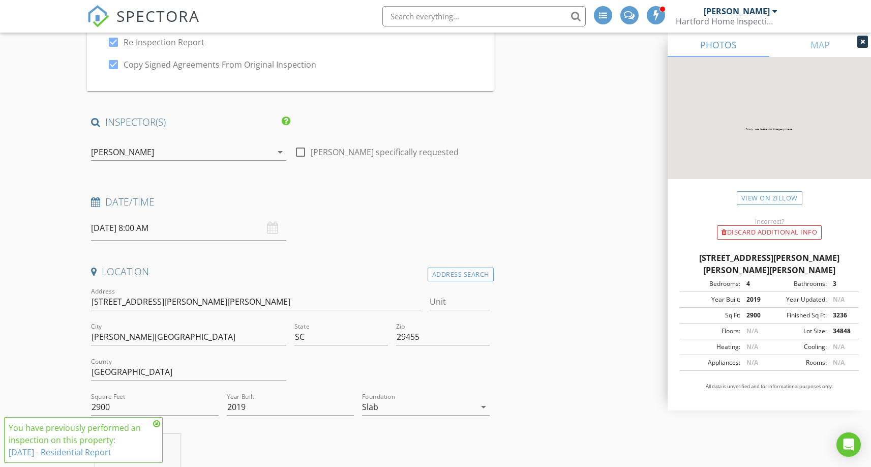
click at [148, 233] on input "08/28/2025 8:00 AM" at bounding box center [188, 228] width 195 height 25
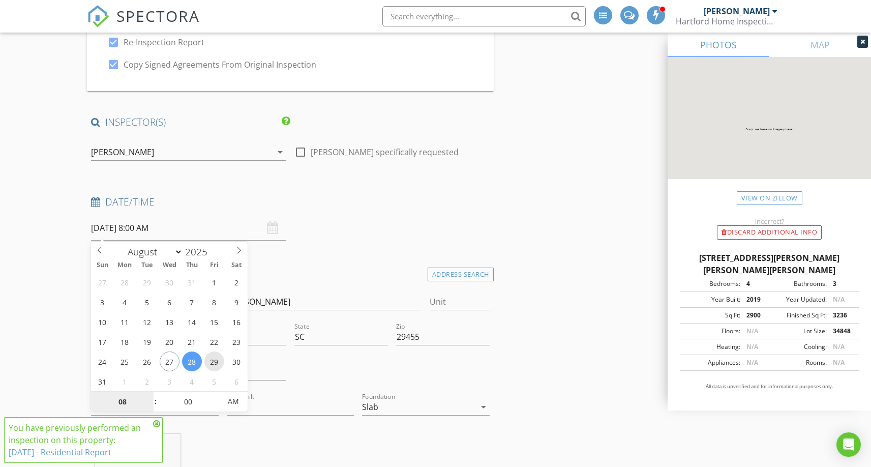
type input "08/29/2025 8:00 AM"
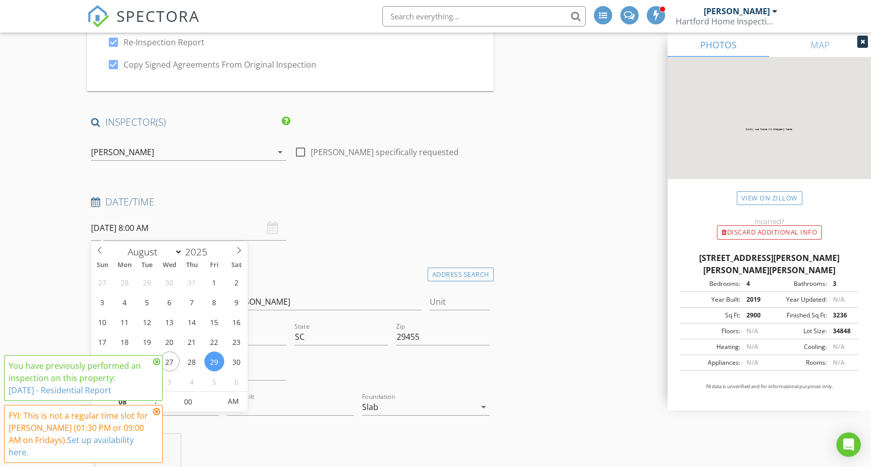
click at [157, 366] on icon at bounding box center [156, 361] width 7 height 8
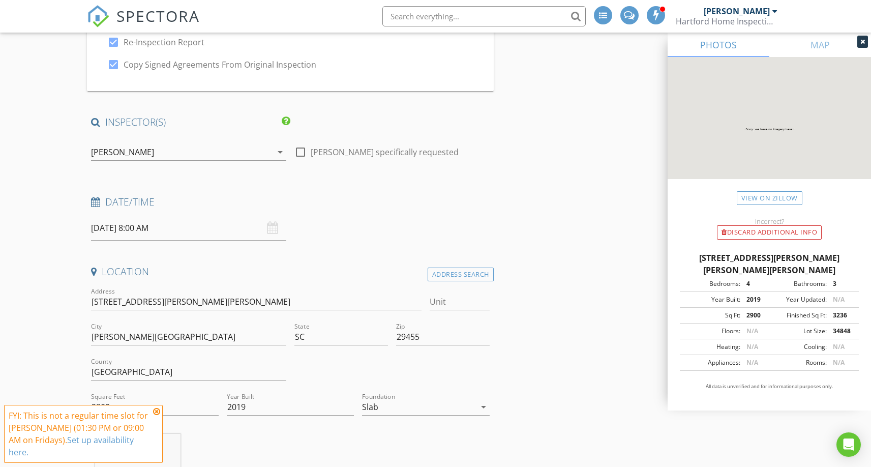
click at [161, 224] on input "08/29/2025 8:00 AM" at bounding box center [188, 228] width 195 height 25
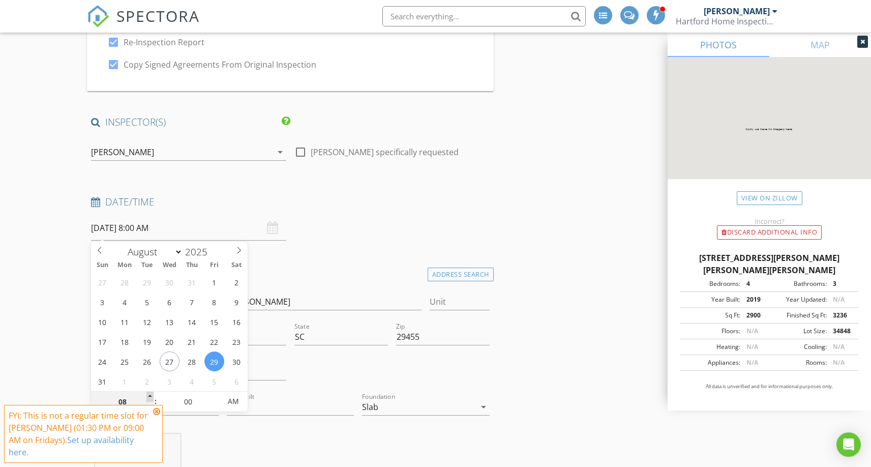
type input "09"
type input "08/29/2025 9:00 AM"
click at [149, 395] on span at bounding box center [149, 396] width 7 height 10
type input "10"
type input "08/29/2025 10:00 AM"
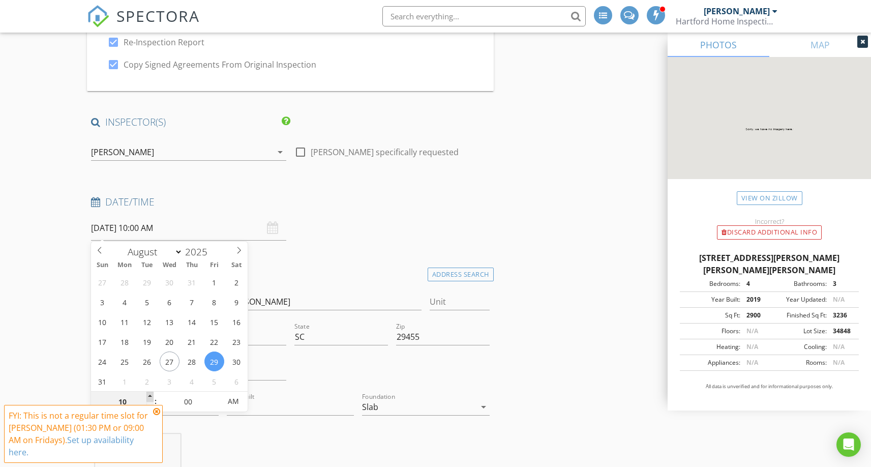
click at [149, 395] on span at bounding box center [149, 396] width 7 height 10
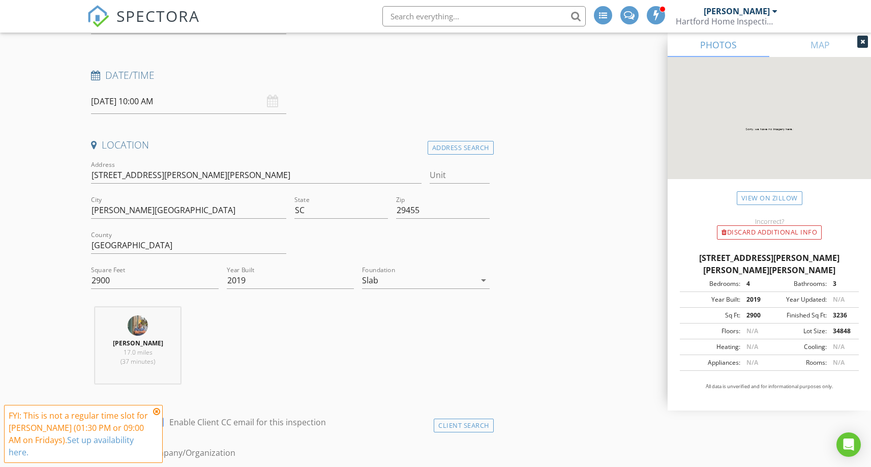
scroll to position [248, 0]
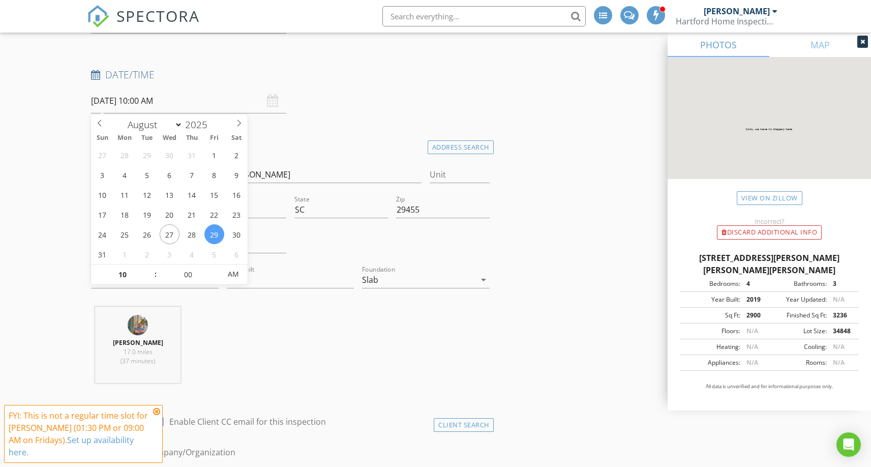
click at [216, 103] on input "08/29/2025 10:00 AM" at bounding box center [188, 100] width 195 height 25
type input "11"
type input "08/29/2025 11:00 AM"
click at [151, 270] on span at bounding box center [149, 269] width 7 height 10
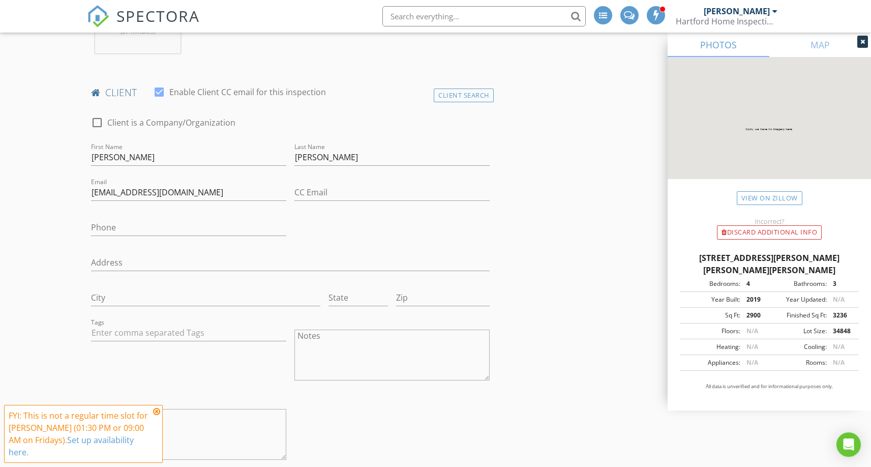
scroll to position [580, 0]
click at [156, 415] on icon at bounding box center [156, 411] width 7 height 8
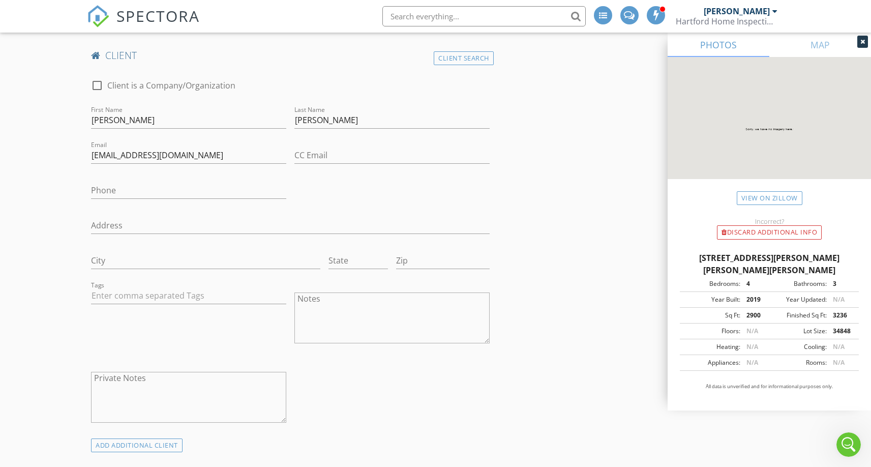
scroll to position [1021, 0]
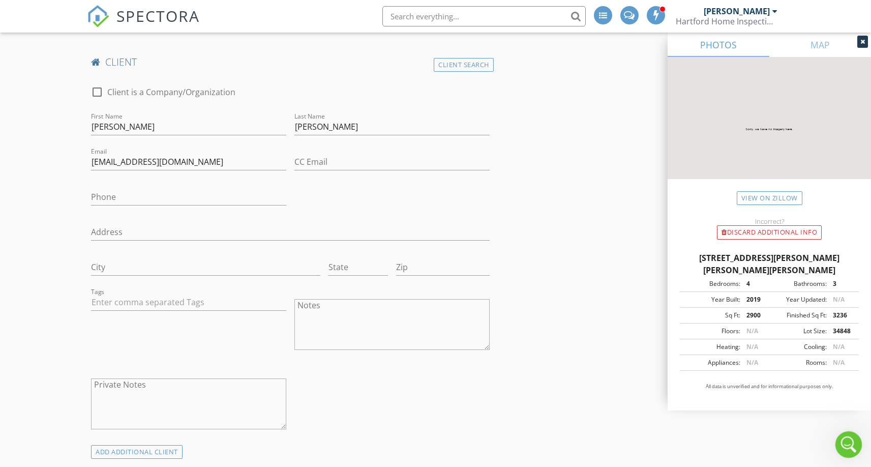
click at [835, 438] on div "Open Intercom Messenger" at bounding box center [847, 443] width 34 height 34
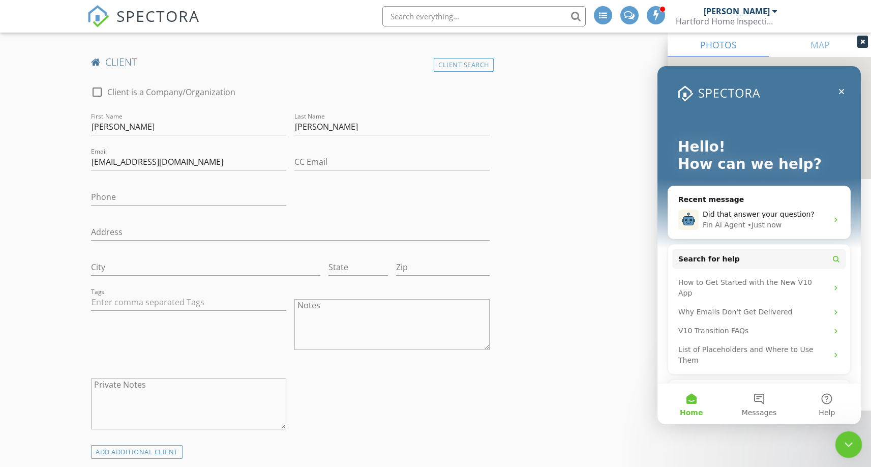
scroll to position [0, 0]
click at [755, 405] on button "Messages" at bounding box center [759, 403] width 68 height 41
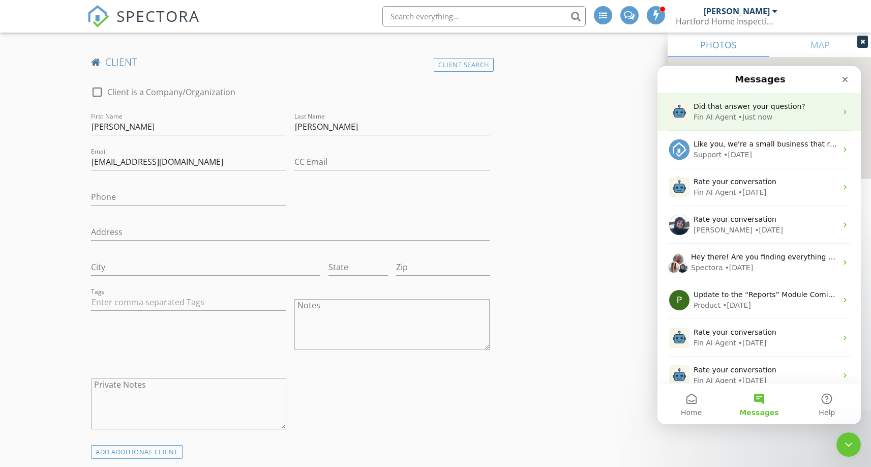
click at [758, 113] on div "• Just now" at bounding box center [755, 117] width 34 height 11
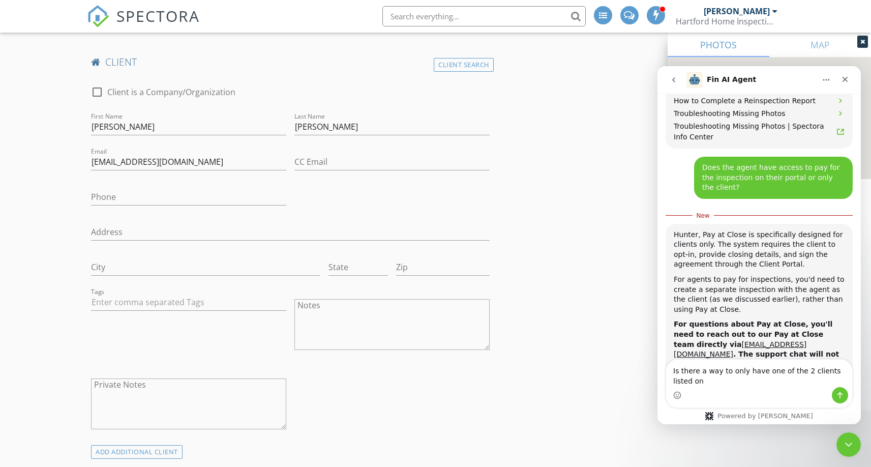
scroll to position [3428, 0]
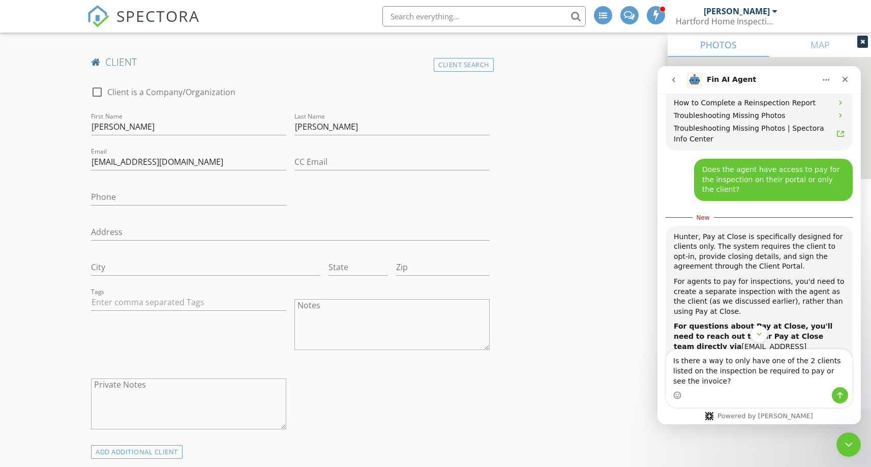
type textarea "Is there a way to only have one of the 2 clients listed on the inspection be re…"
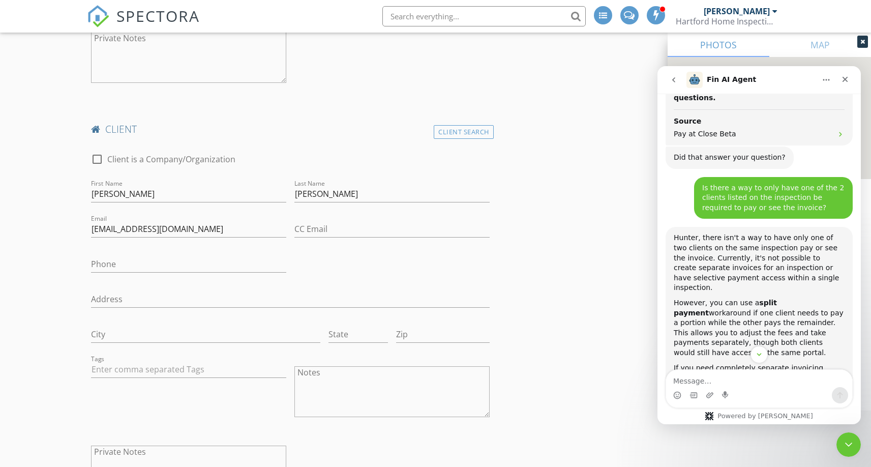
scroll to position [939, 0]
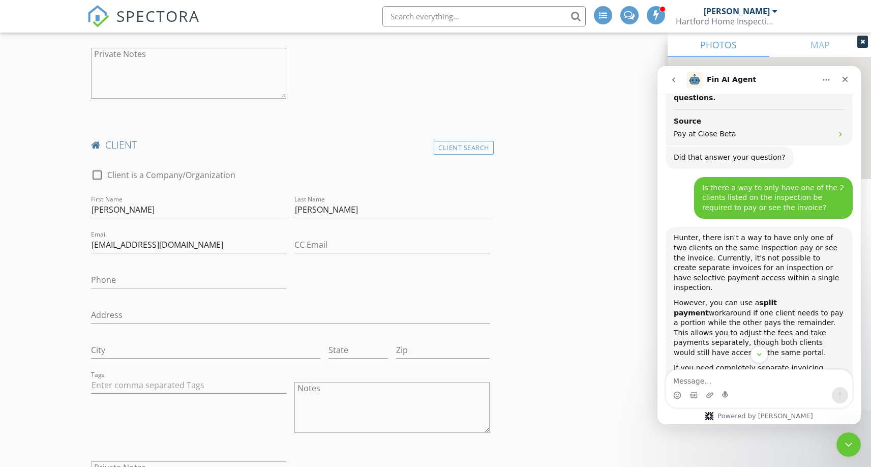
click at [758, 377] on textarea "Message…" at bounding box center [759, 378] width 186 height 17
type textarea "Okay, how do you setup split payments?"
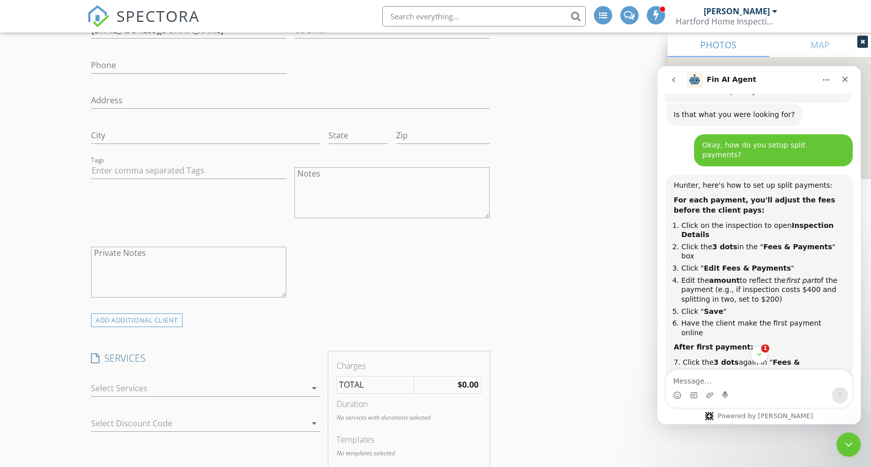
scroll to position [4104, 0]
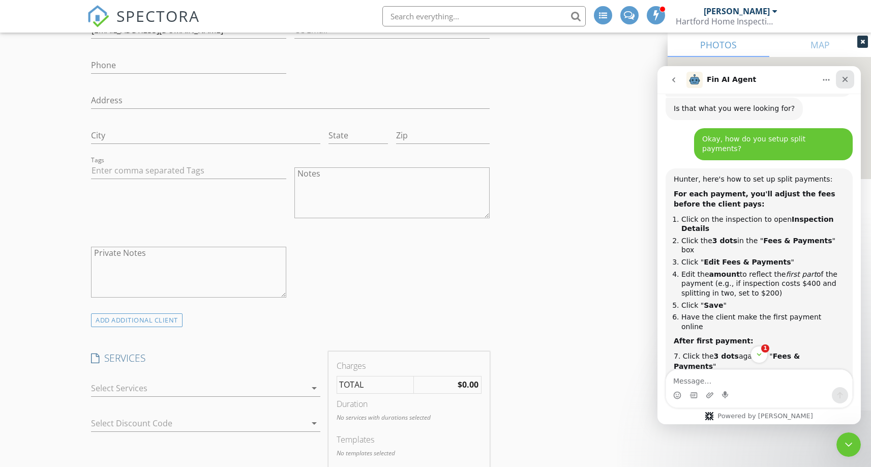
click at [841, 86] on div "Close" at bounding box center [845, 79] width 18 height 18
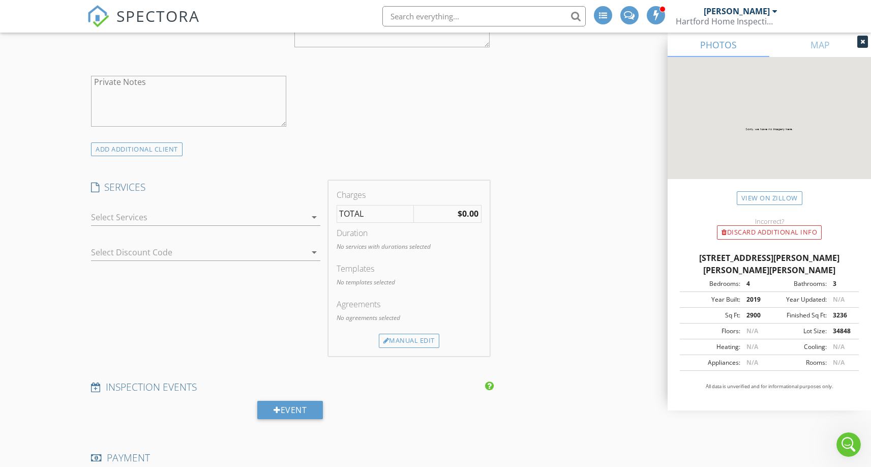
scroll to position [1322, 0]
click at [160, 159] on div "INSPECTOR(S) check_box Hunter Mizell PRIMARY Hunter Mizell arrow_drop_down chec…" at bounding box center [290, 298] width 406 height 2768
click at [160, 155] on div "ADD ADDITIONAL client" at bounding box center [137, 151] width 92 height 14
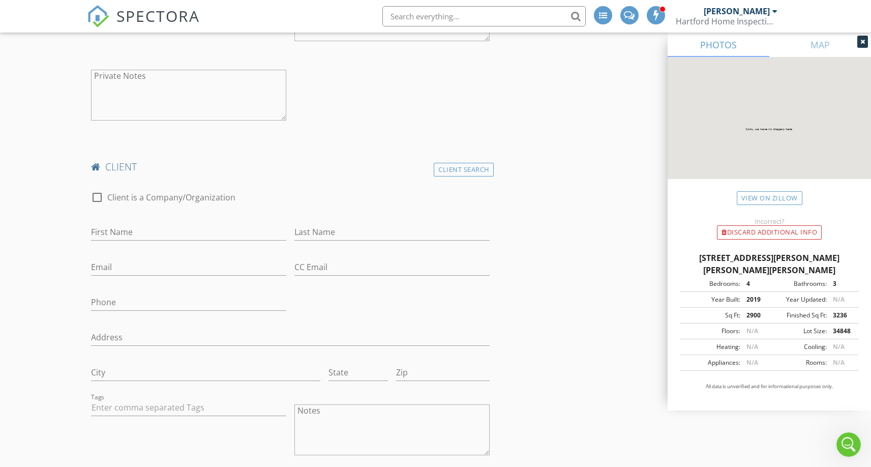
scroll to position [1335, 0]
click at [159, 233] on input "First Name" at bounding box center [188, 227] width 195 height 17
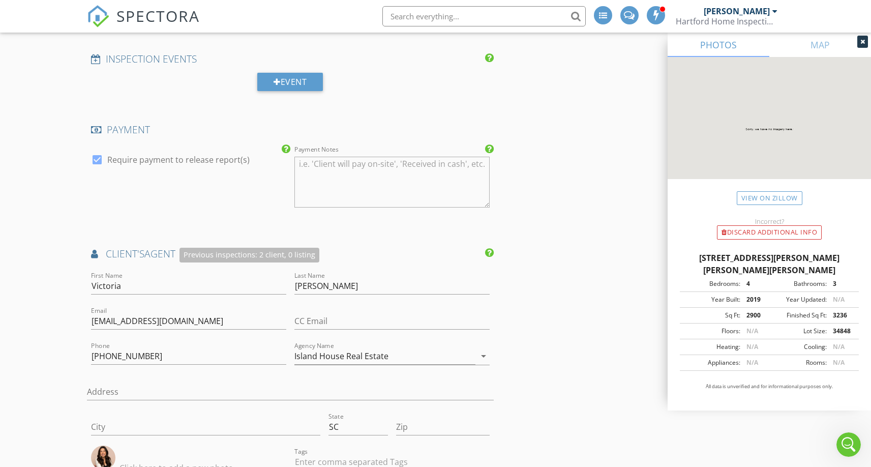
scroll to position [2072, 0]
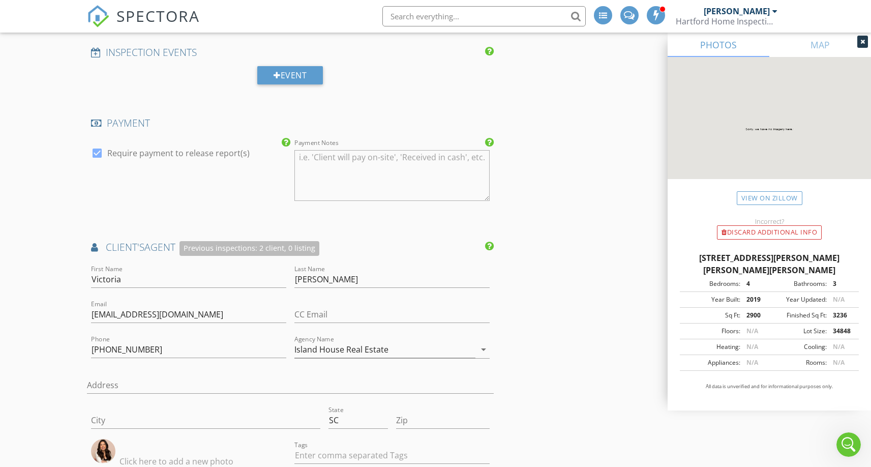
type input "Victoria"
click at [326, 283] on input "Seelinger" at bounding box center [391, 279] width 195 height 17
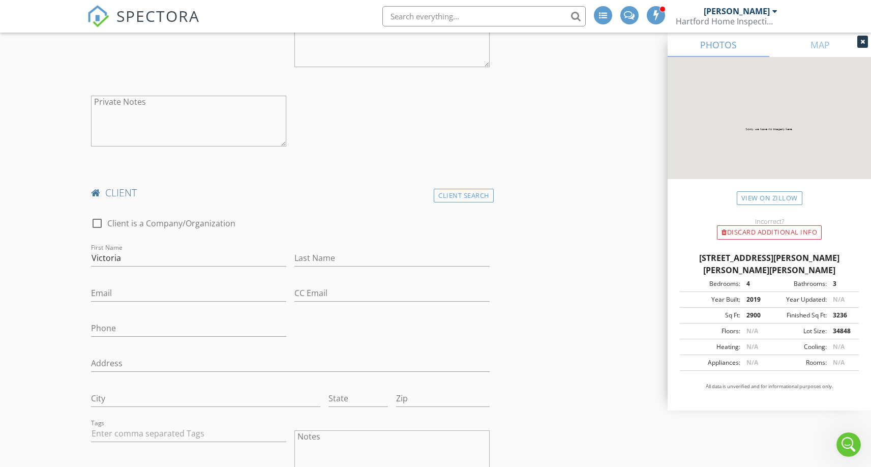
scroll to position [1310, 0]
click at [326, 241] on div "Last Name" at bounding box center [391, 253] width 195 height 33
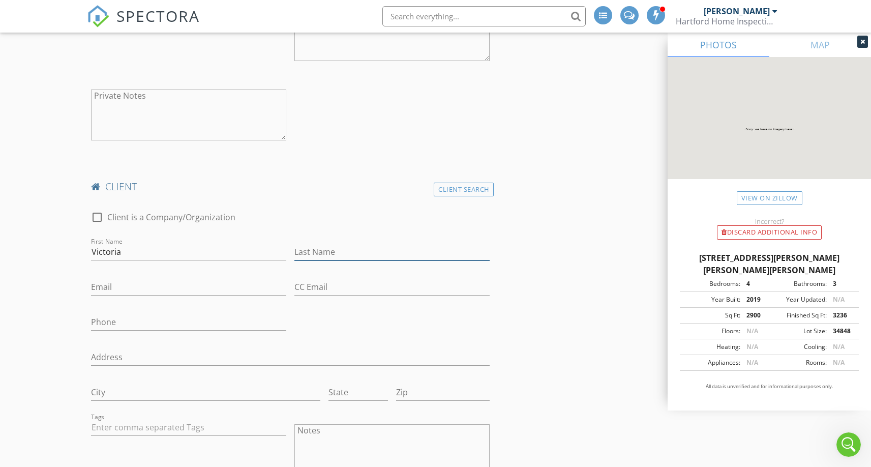
click at [323, 250] on input "Last Name" at bounding box center [391, 252] width 195 height 17
paste input "Seelinger"
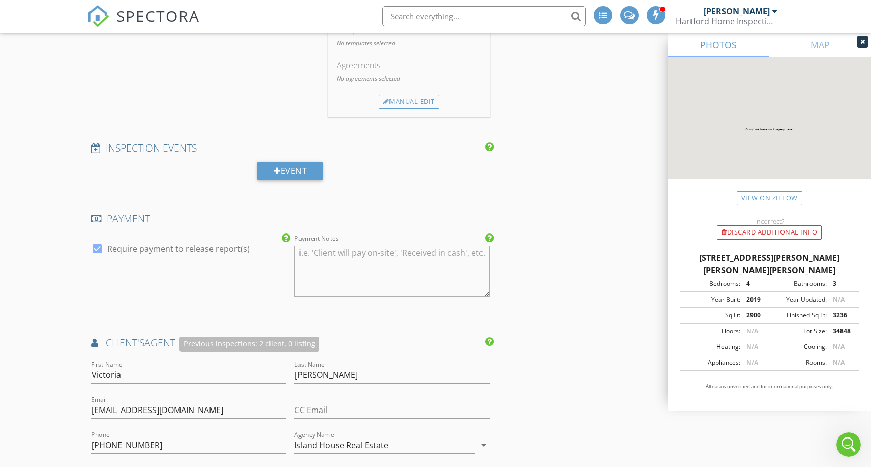
scroll to position [2043, 0]
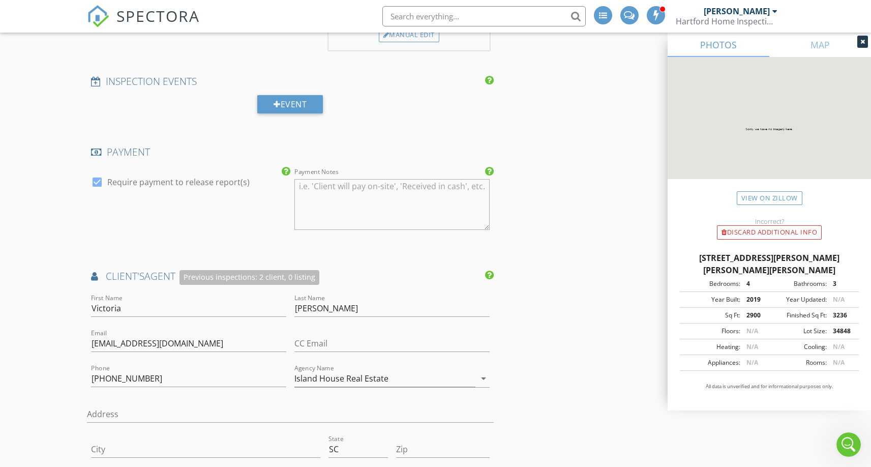
type input "Seelinger"
click at [210, 348] on input "victoria@islandhouserealestate.com" at bounding box center [188, 343] width 195 height 17
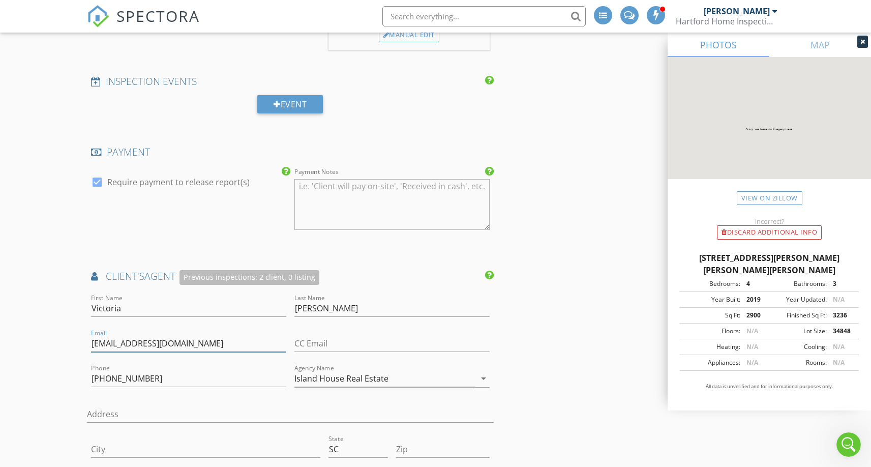
click at [210, 348] on input "victoria@islandhouserealestate.com" at bounding box center [188, 343] width 195 height 17
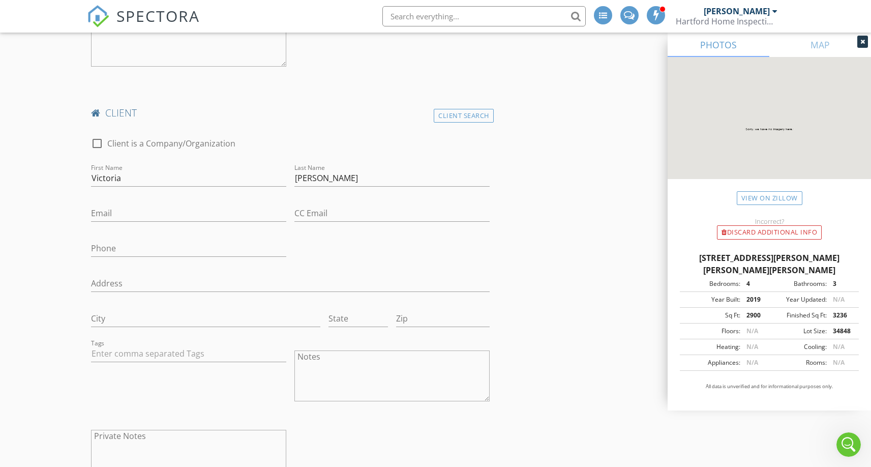
scroll to position [1390, 0]
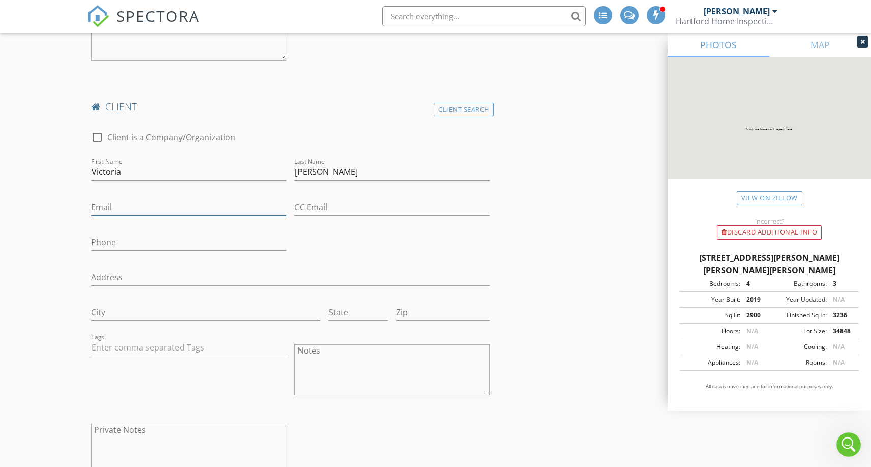
click at [152, 202] on input "Email" at bounding box center [188, 207] width 195 height 17
paste input "victoria@islandhouserealestate.com"
type input "victoria@islandhouserealestate.com"
click at [339, 248] on div "check_box_outline_blank Client is a Company/Organization First Name Victoria La…" at bounding box center [290, 305] width 406 height 369
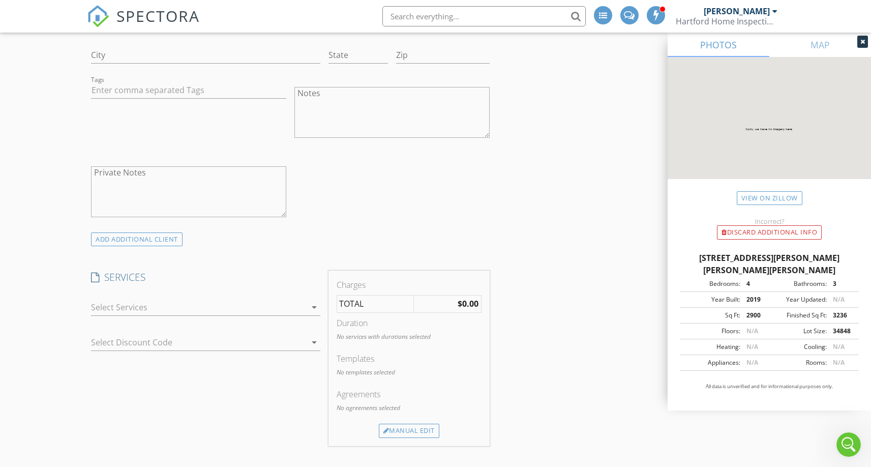
scroll to position [1670, 0]
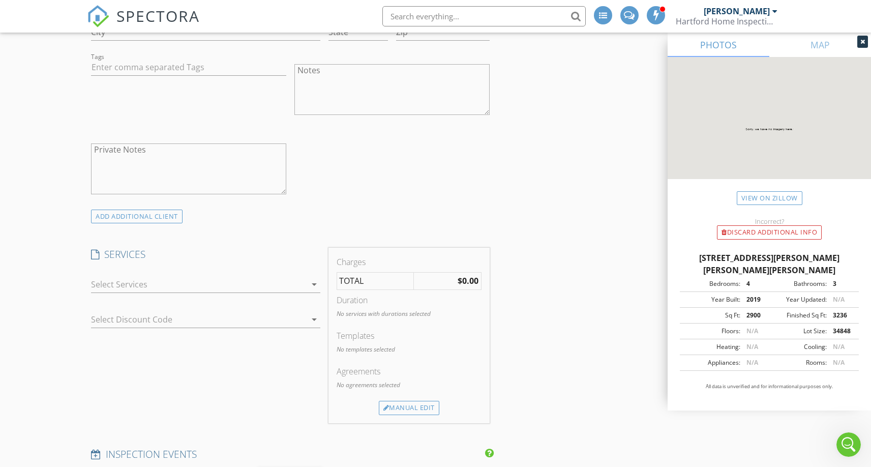
click at [289, 291] on div at bounding box center [198, 284] width 215 height 16
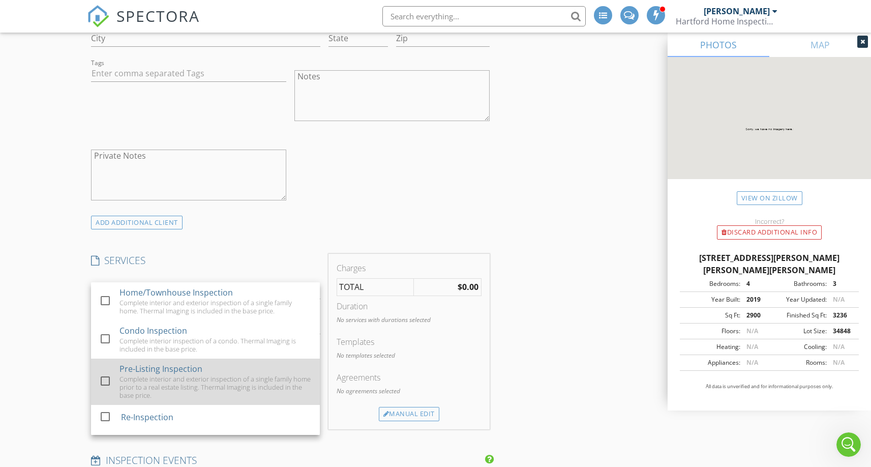
scroll to position [1657, 0]
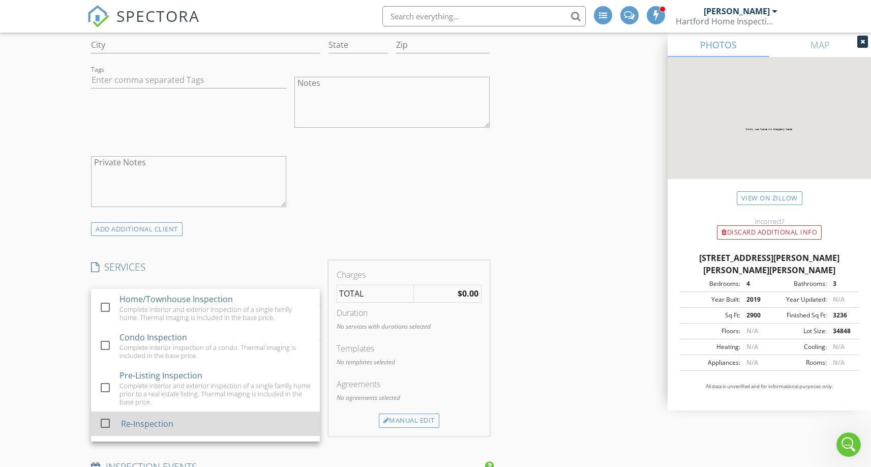
click at [220, 434] on div "check_box_outline_blank Re-Inspection" at bounding box center [205, 423] width 213 height 23
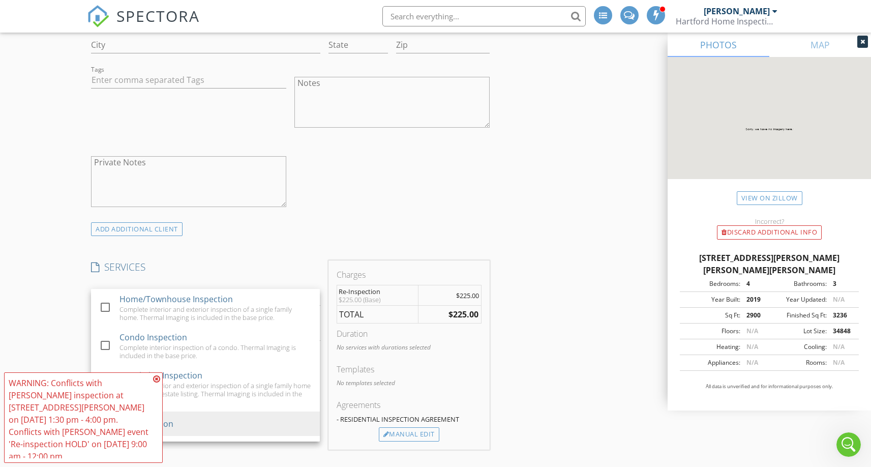
click at [414, 218] on div "check_box_outline_blank Client is a Company/Organization First Name Victoria La…" at bounding box center [290, 38] width 406 height 369
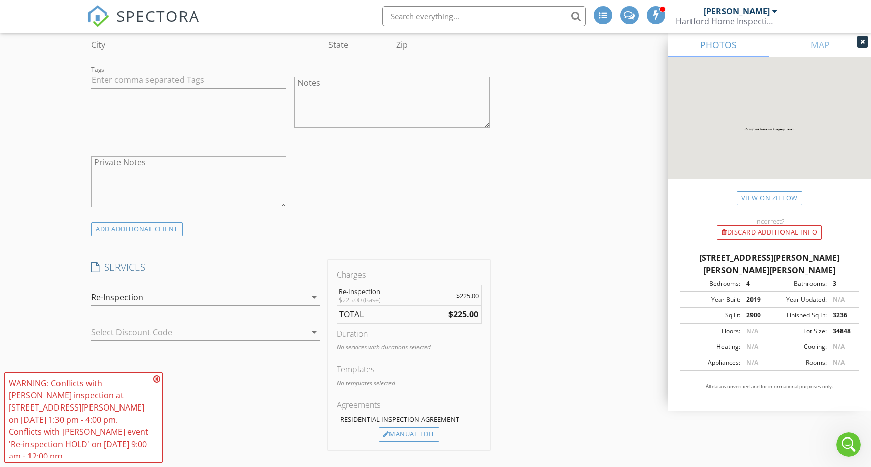
click at [158, 391] on div "WARNING: Conflicts with Hunter Mizell's inspection at 518 Cecilia Cove Dr on 08…" at bounding box center [83, 417] width 159 height 90
click at [158, 383] on icon at bounding box center [156, 379] width 7 height 8
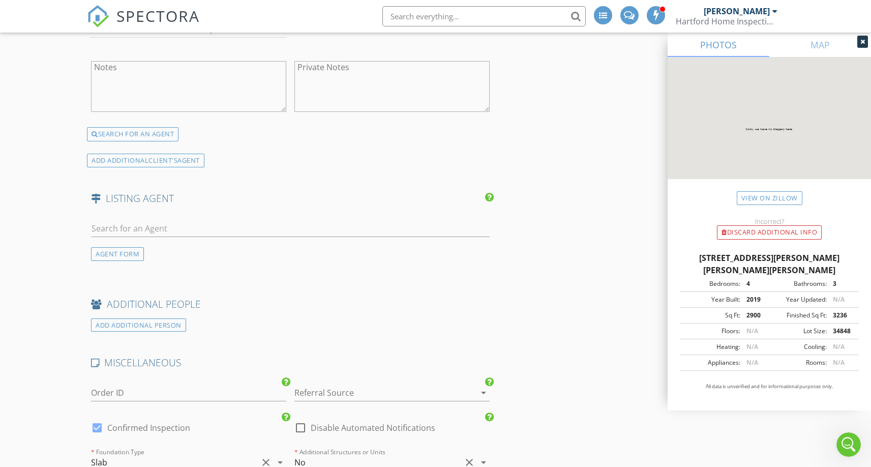
scroll to position [2537, 0]
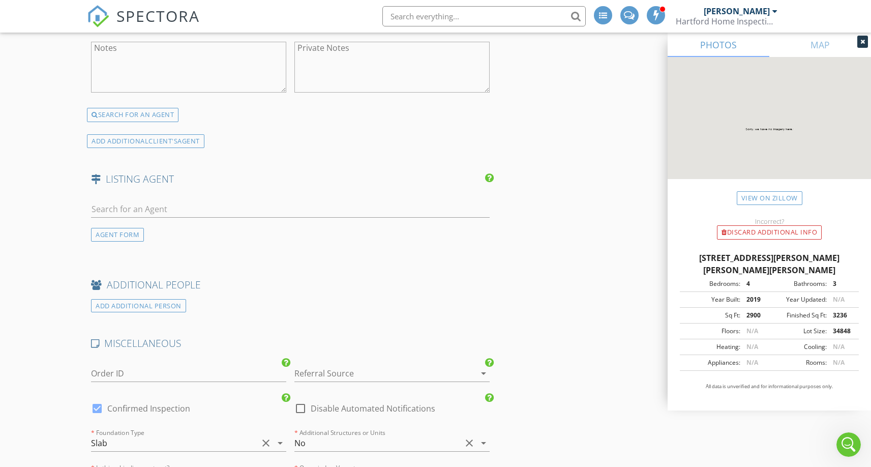
click at [95, 404] on div at bounding box center [96, 408] width 17 height 17
checkbox input "false"
checkbox input "true"
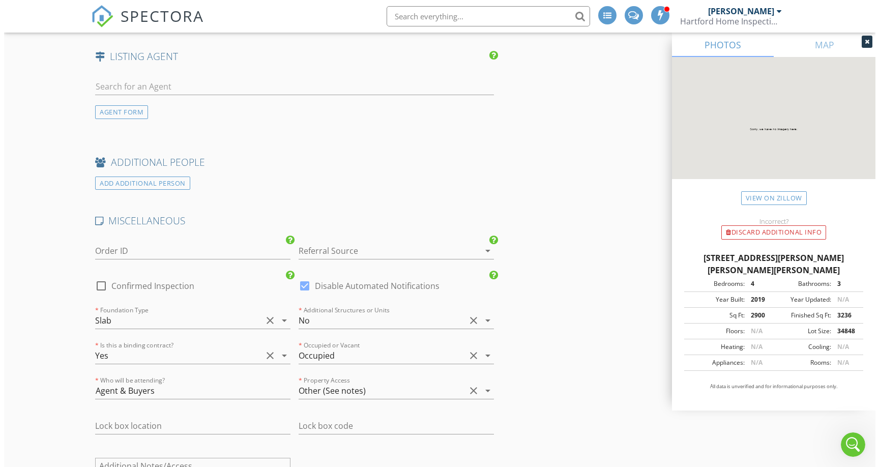
scroll to position [3048, 0]
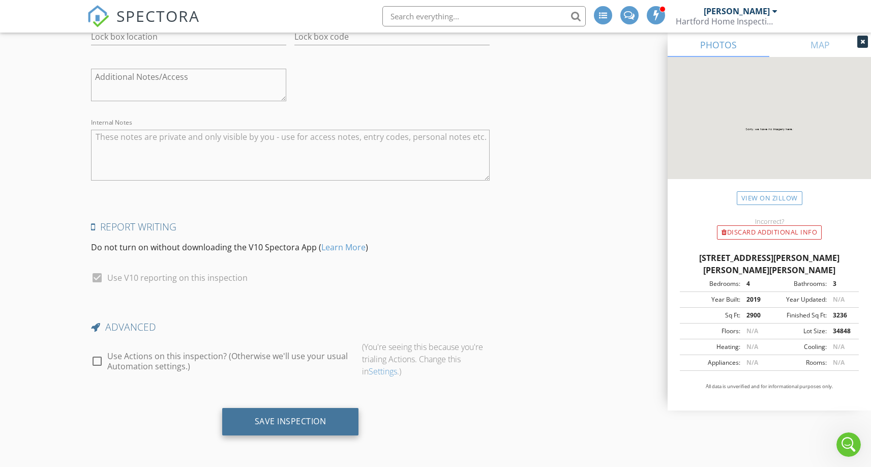
click at [340, 413] on div "Save Inspection" at bounding box center [290, 421] width 137 height 27
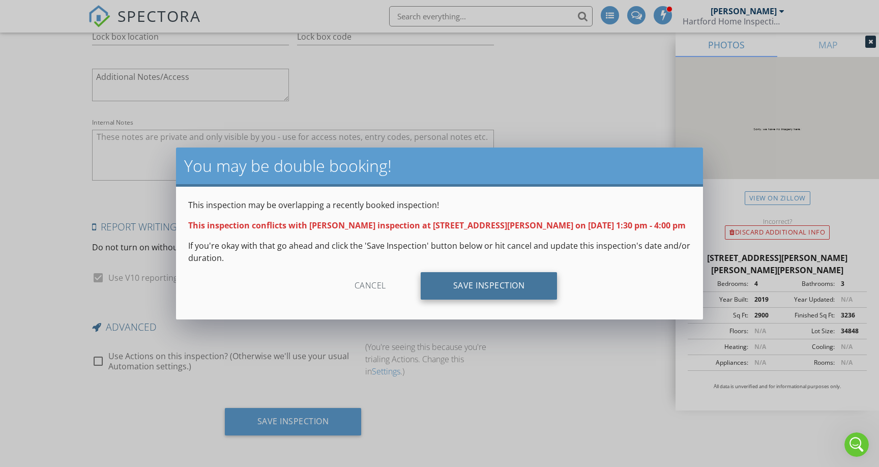
click at [468, 293] on div "Save Inspection" at bounding box center [488, 285] width 137 height 27
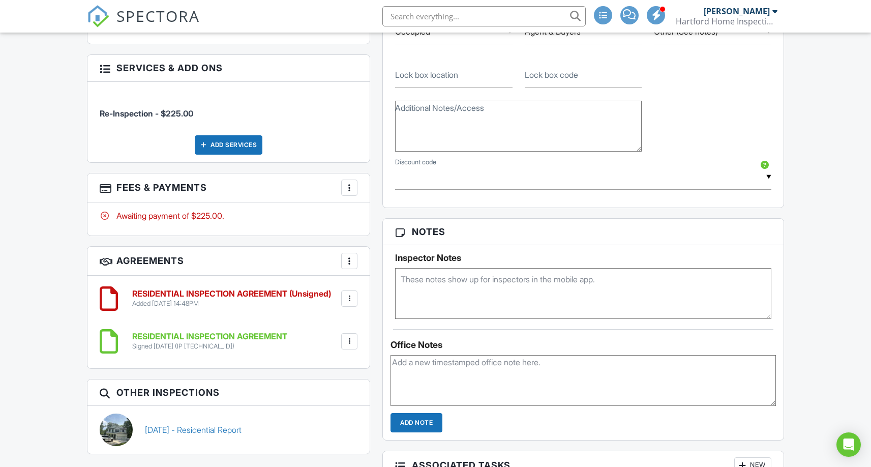
scroll to position [727, 0]
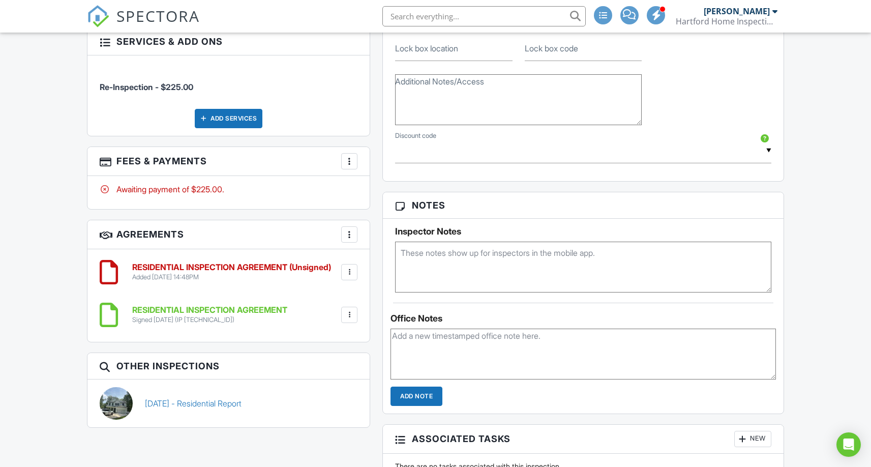
click at [350, 276] on div at bounding box center [349, 272] width 10 height 10
click at [335, 349] on li "Delete" at bounding box center [322, 350] width 58 height 25
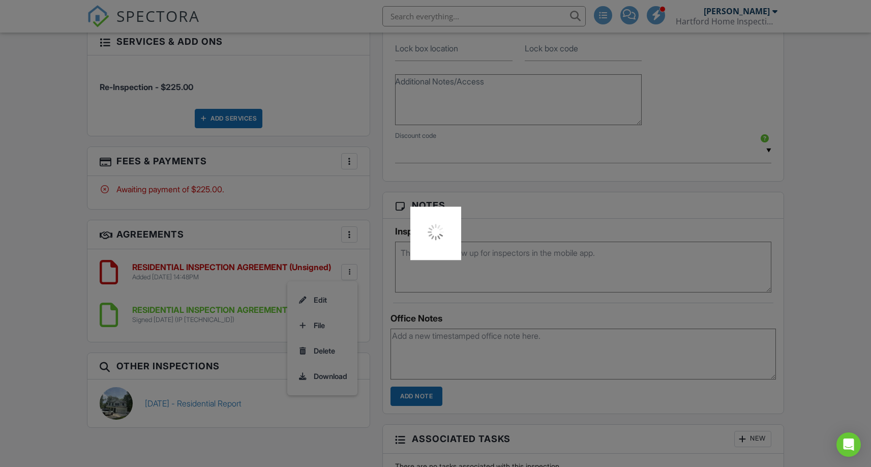
scroll to position [761, 0]
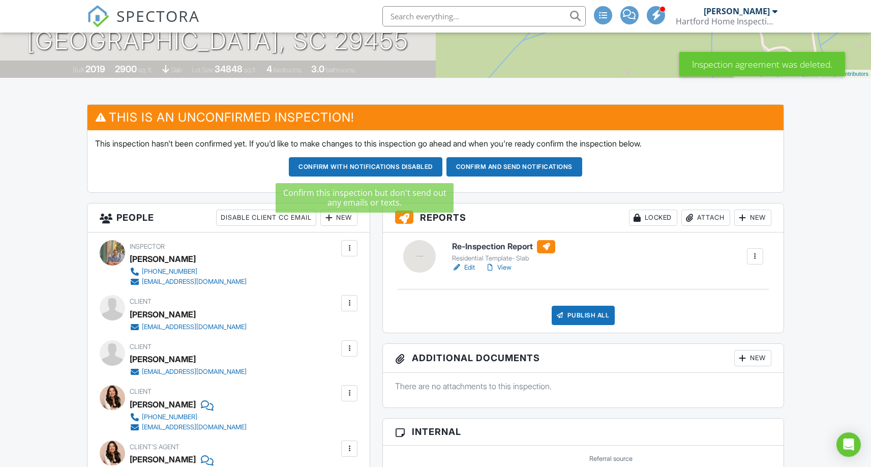
scroll to position [200, 0]
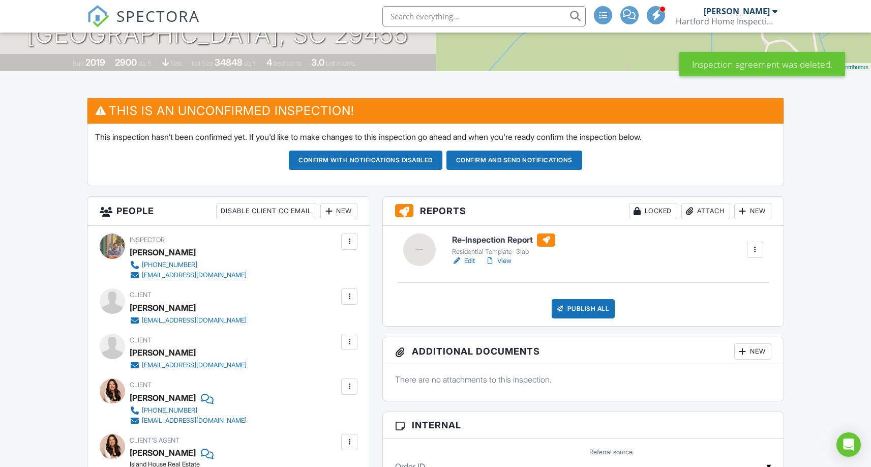
click at [465, 262] on link "Edit" at bounding box center [463, 261] width 23 height 10
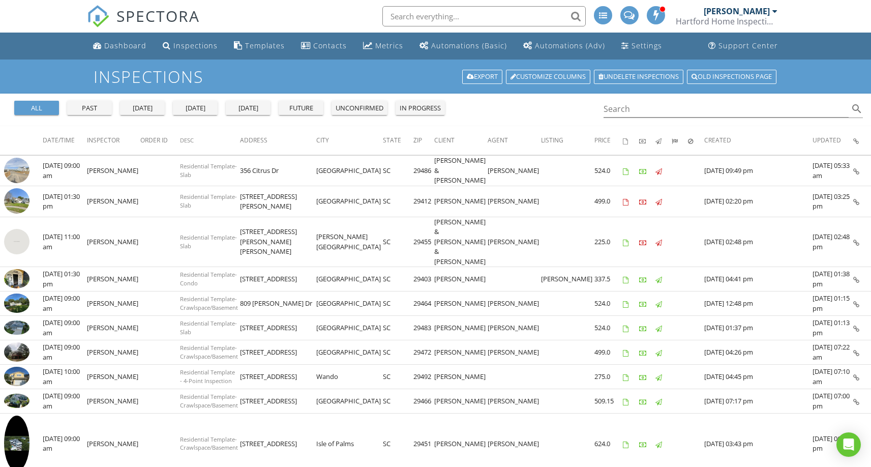
click at [267, 16] on div "SPECTORA [PERSON_NAME] Hartford Home Inspections Role: Inspector Change Role Da…" at bounding box center [435, 16] width 697 height 33
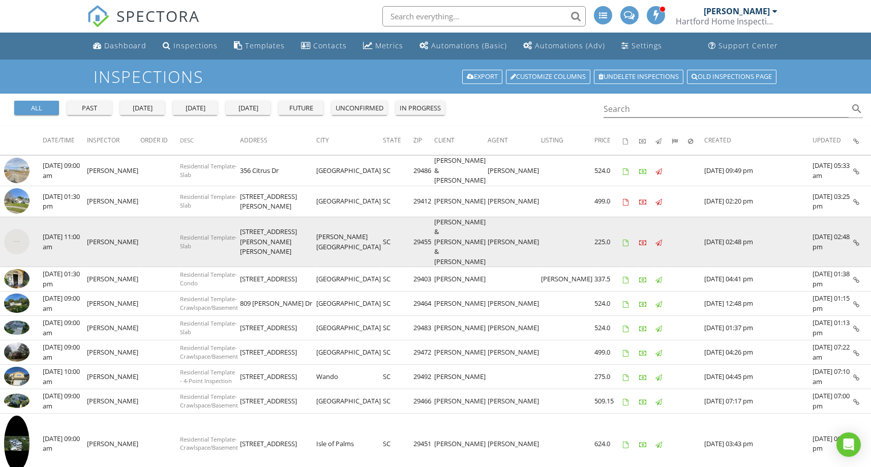
scroll to position [6, 0]
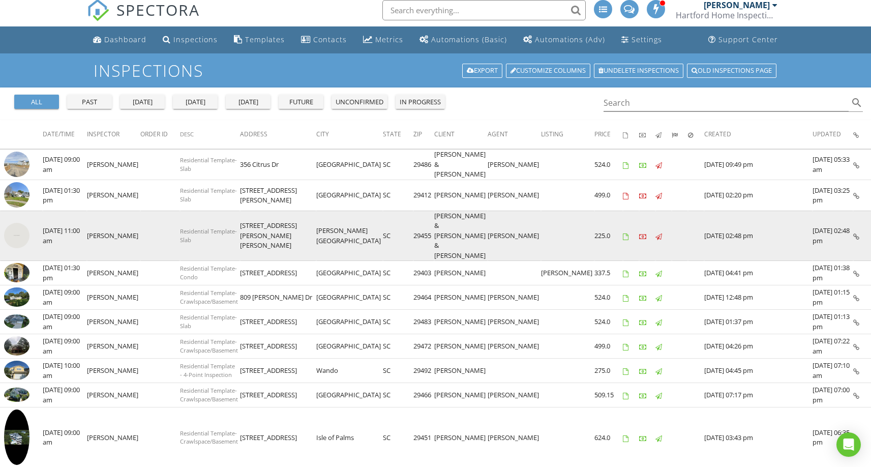
click at [15, 223] on img at bounding box center [16, 235] width 25 height 25
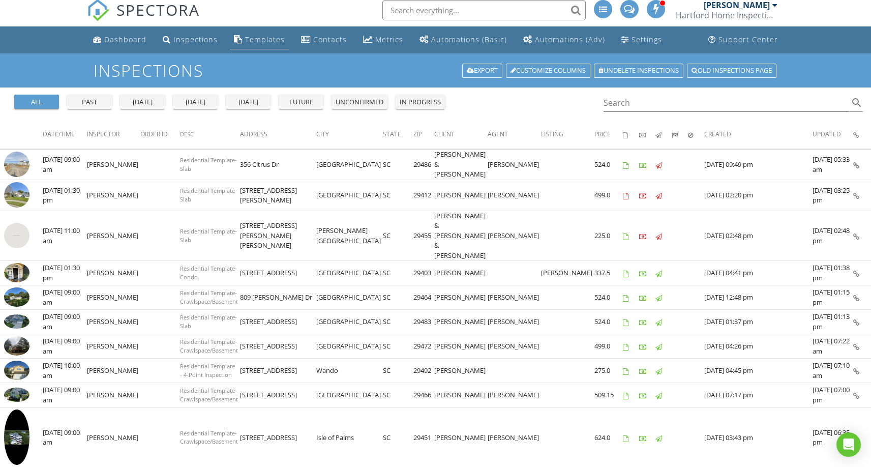
click at [275, 39] on div "Templates" at bounding box center [265, 40] width 40 height 10
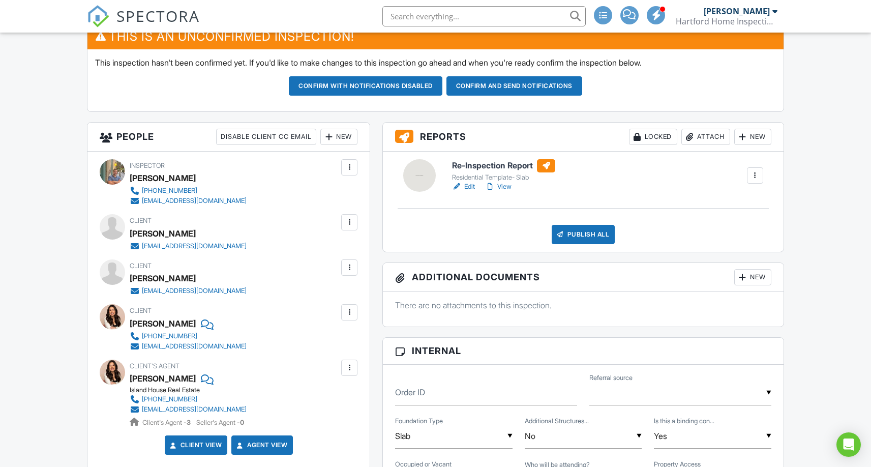
scroll to position [253, 0]
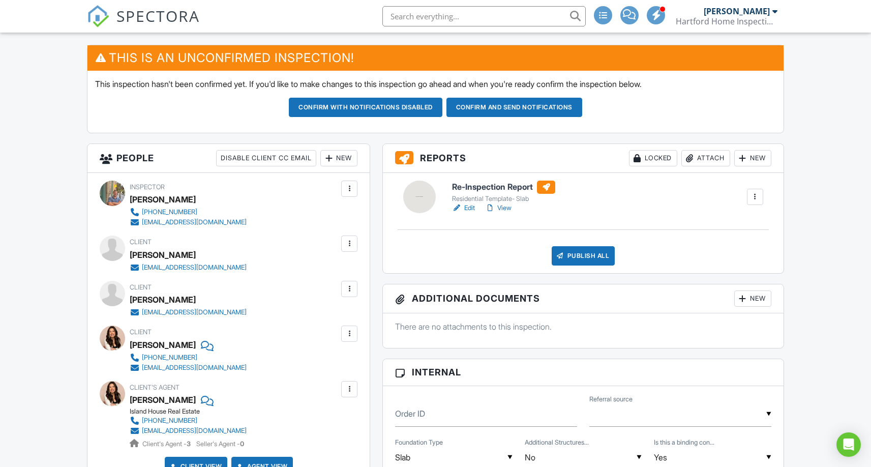
click at [754, 198] on div at bounding box center [755, 197] width 10 height 10
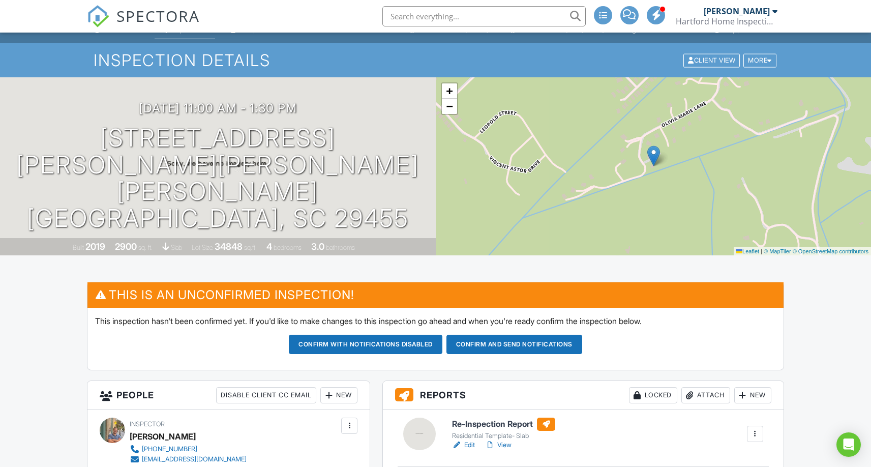
scroll to position [0, 0]
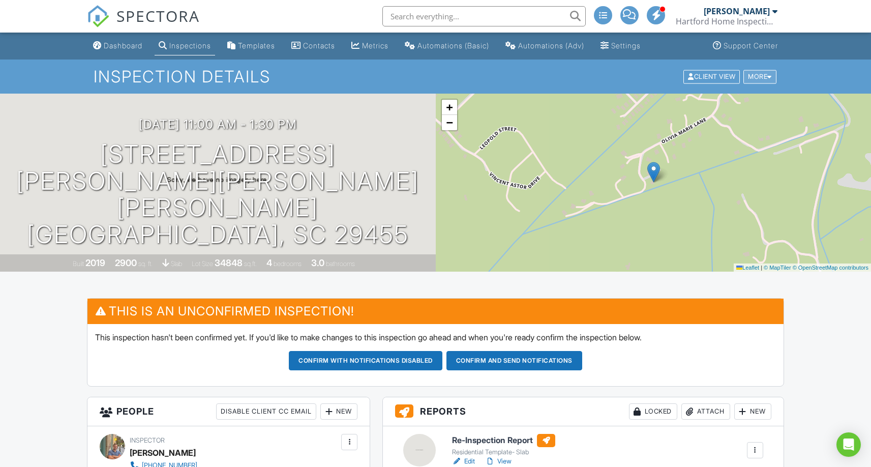
click at [773, 82] on div "More" at bounding box center [759, 77] width 33 height 14
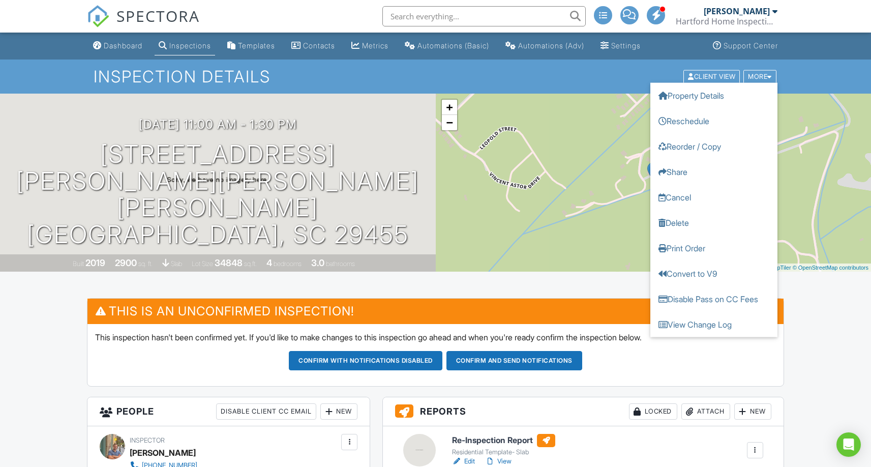
click at [801, 72] on div "Inspection Details Client View More Property Details Reschedule Reorder / Copy …" at bounding box center [435, 76] width 871 height 34
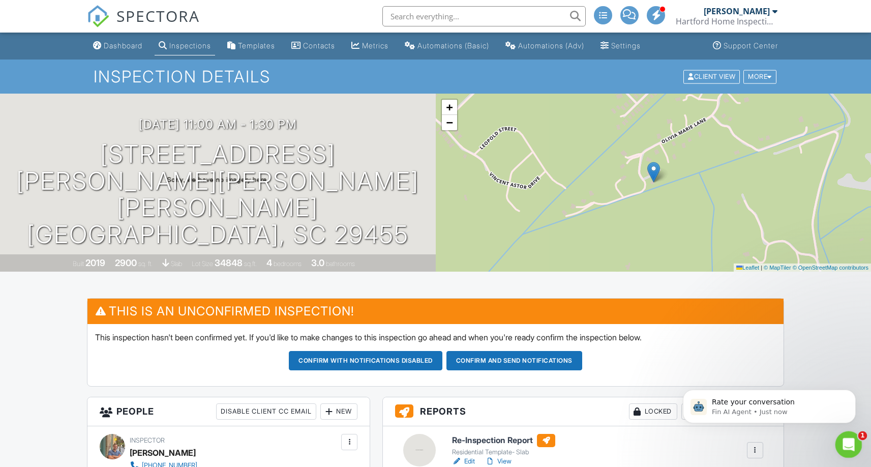
click at [853, 449] on div "Open Intercom Messenger" at bounding box center [847, 443] width 34 height 34
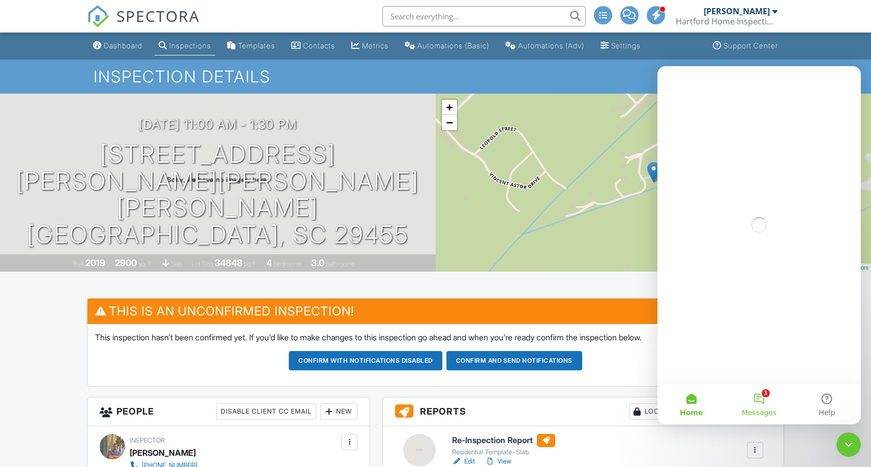
click at [752, 394] on button "1 Messages" at bounding box center [759, 403] width 68 height 41
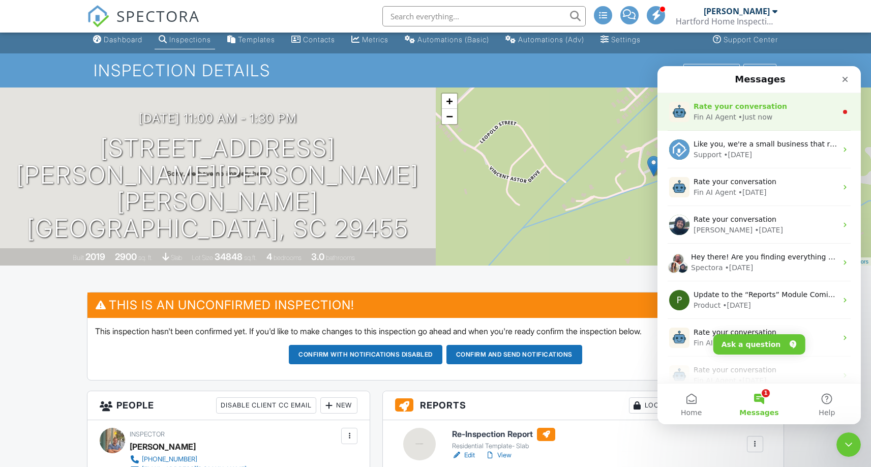
click at [750, 120] on div "• Just now" at bounding box center [755, 117] width 34 height 11
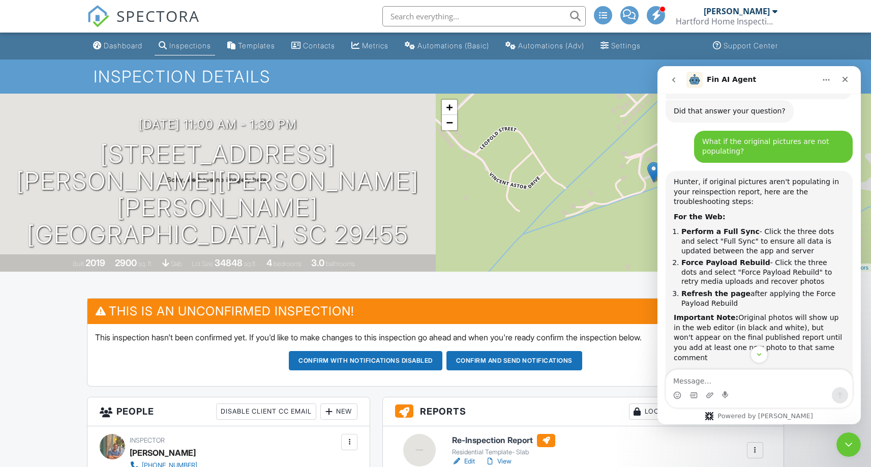
scroll to position [3026, 0]
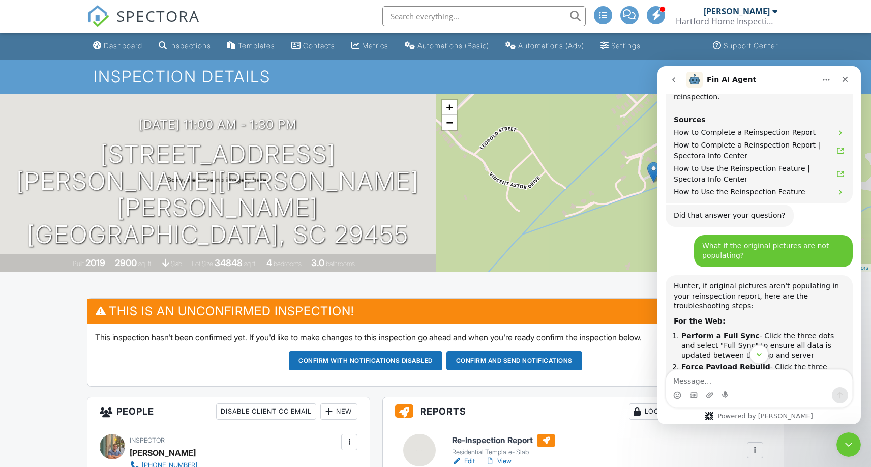
click at [762, 357] on icon "Scroll to bottom" at bounding box center [758, 354] width 9 height 9
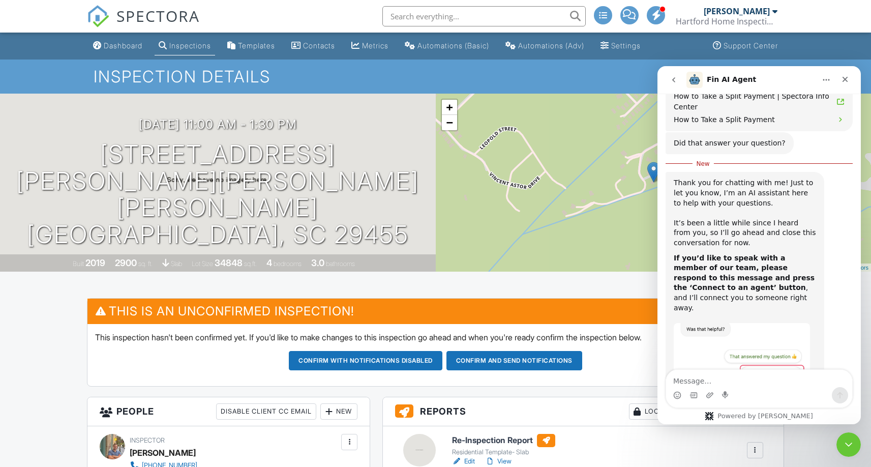
scroll to position [4518, 0]
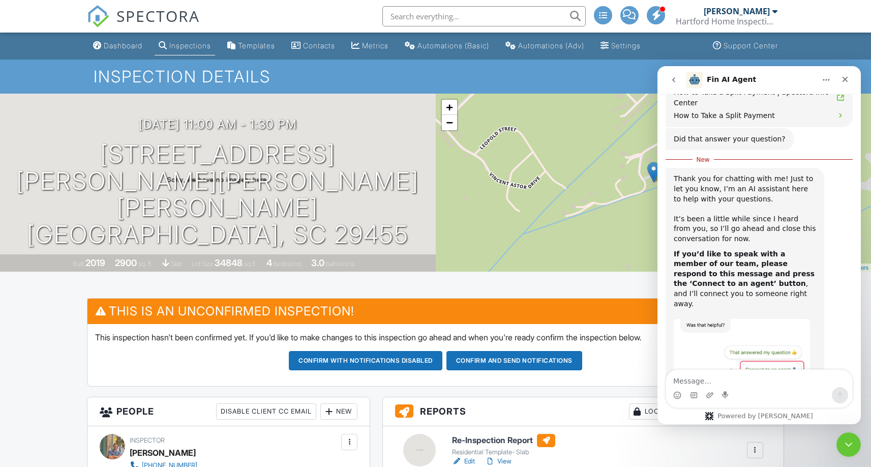
click at [857, 451] on div "Close Intercom Messenger" at bounding box center [847, 443] width 24 height 24
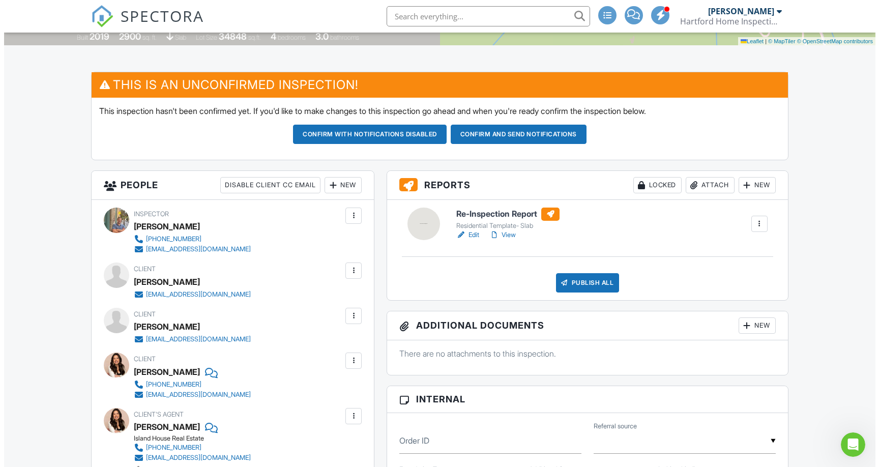
scroll to position [220, 0]
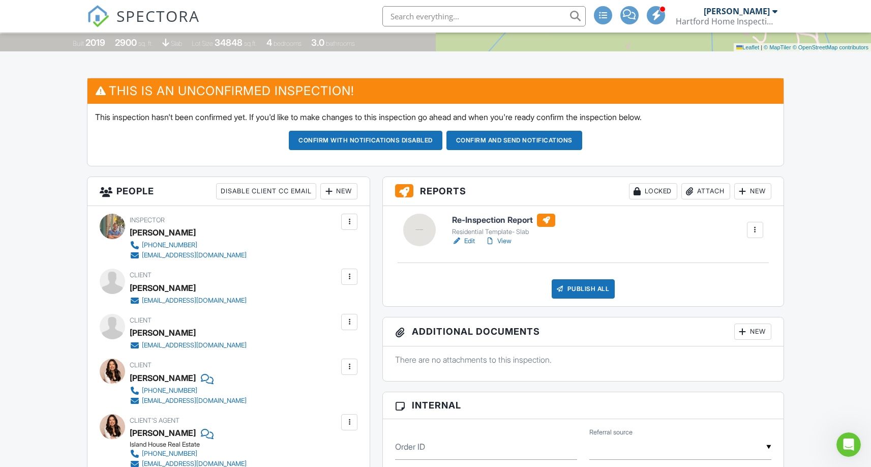
click at [762, 334] on div "New" at bounding box center [752, 331] width 37 height 16
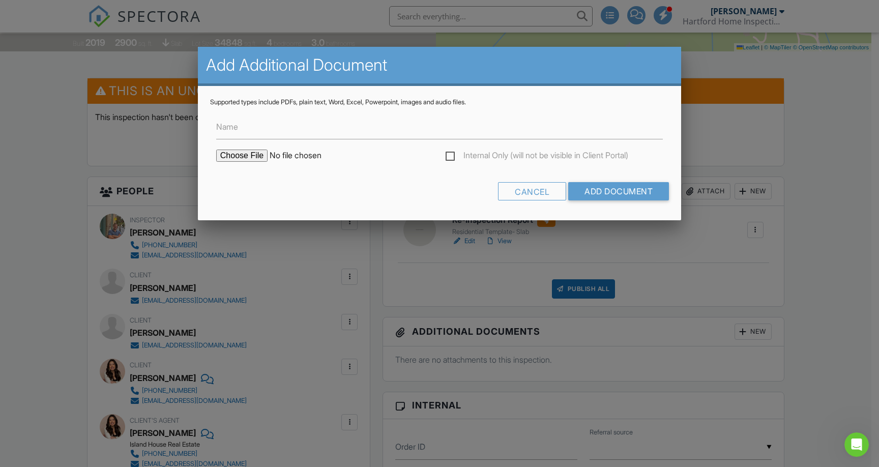
click at [250, 155] on input "file" at bounding box center [302, 155] width 173 height 12
click at [239, 154] on input "file" at bounding box center [302, 155] width 173 height 12
type input "C:\fakepath\Repair Addendum- 3361 Olivia Maria Ln.jpeg"
click at [620, 190] on input "Add Document" at bounding box center [618, 191] width 101 height 18
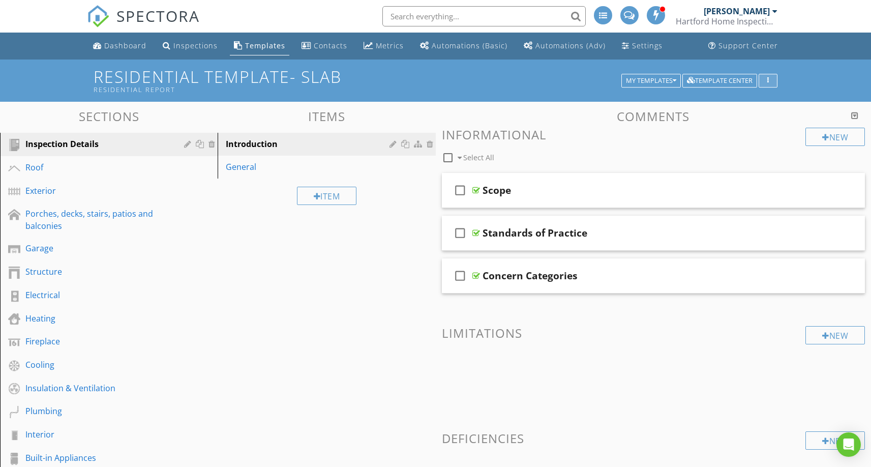
click at [774, 83] on button "button" at bounding box center [768, 81] width 19 height 14
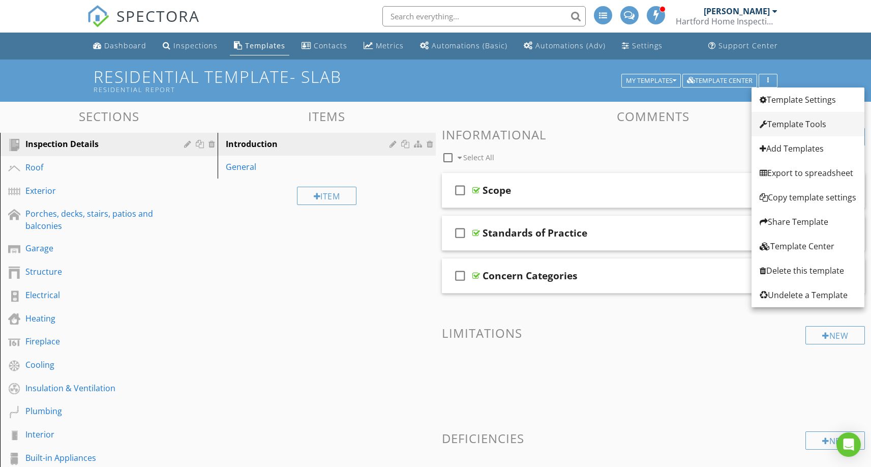
click at [767, 112] on link "Template Tools" at bounding box center [807, 124] width 113 height 24
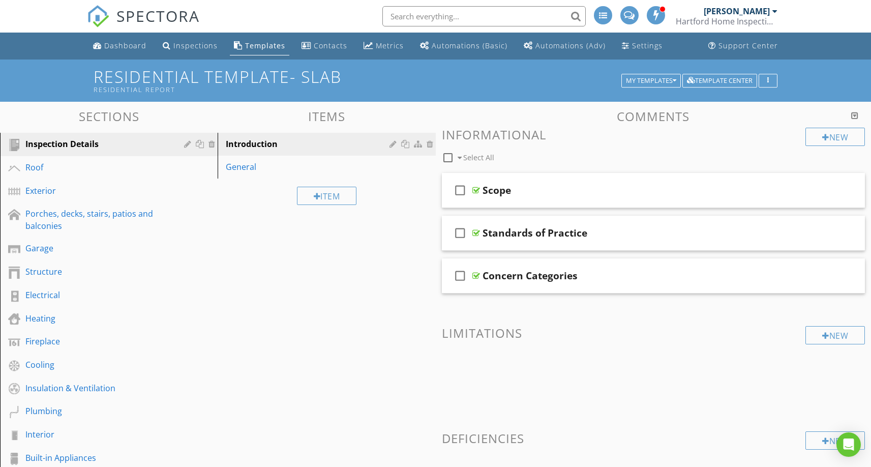
click at [753, 129] on div at bounding box center [435, 233] width 871 height 467
click at [769, 75] on button "button" at bounding box center [768, 81] width 19 height 14
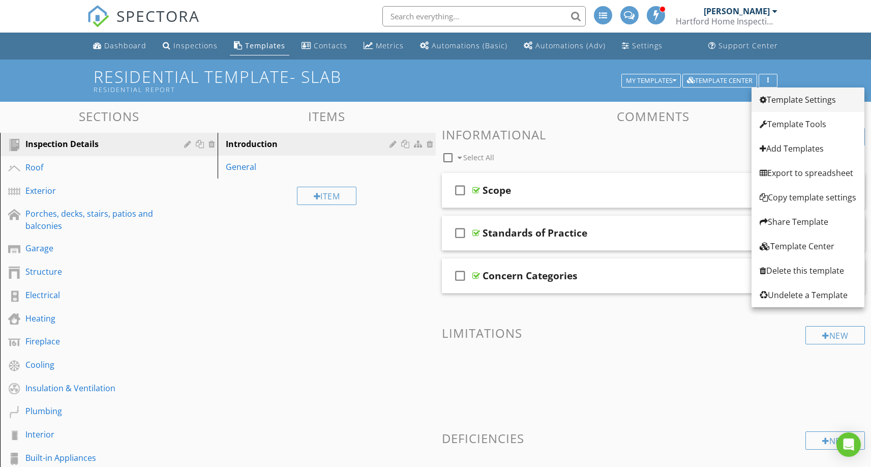
click at [766, 93] on link "Template Settings" at bounding box center [807, 99] width 113 height 24
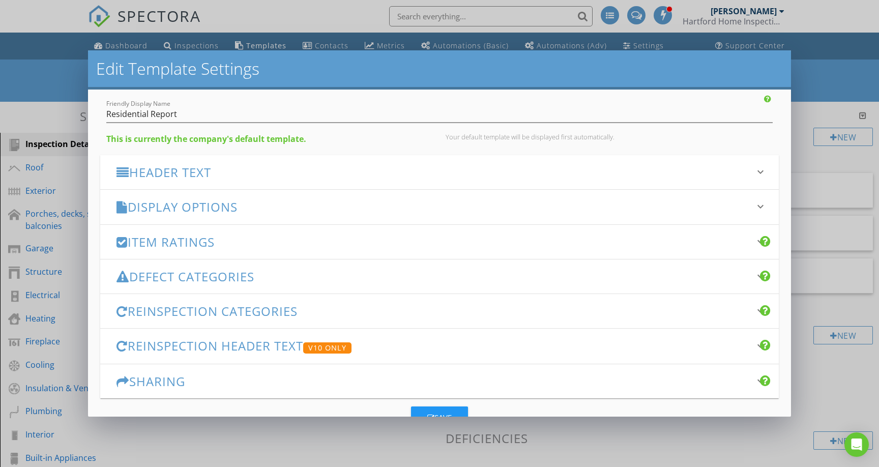
scroll to position [75, 0]
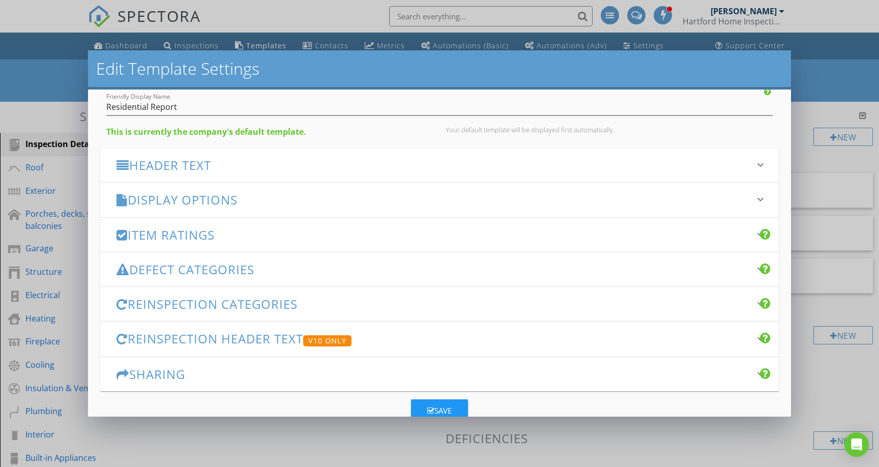
click at [348, 310] on h3 "Reinspection Categories" at bounding box center [432, 304] width 633 height 14
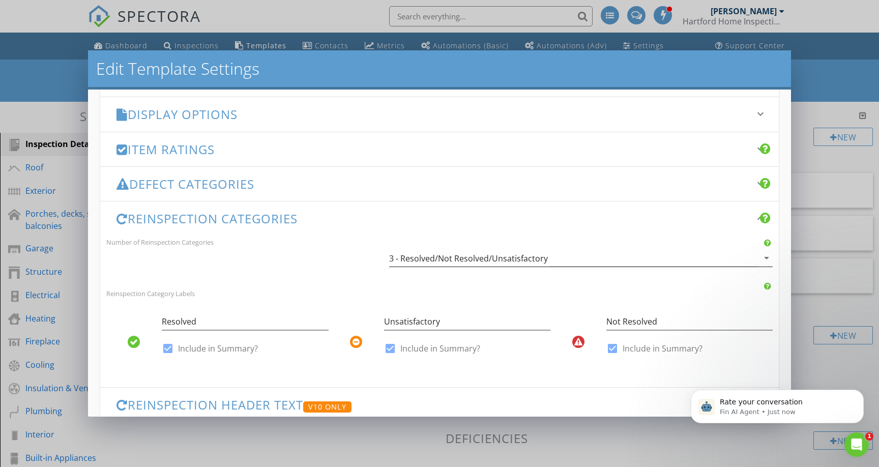
scroll to position [161, 0]
click at [595, 217] on h3 "Reinspection Categories" at bounding box center [432, 218] width 633 height 14
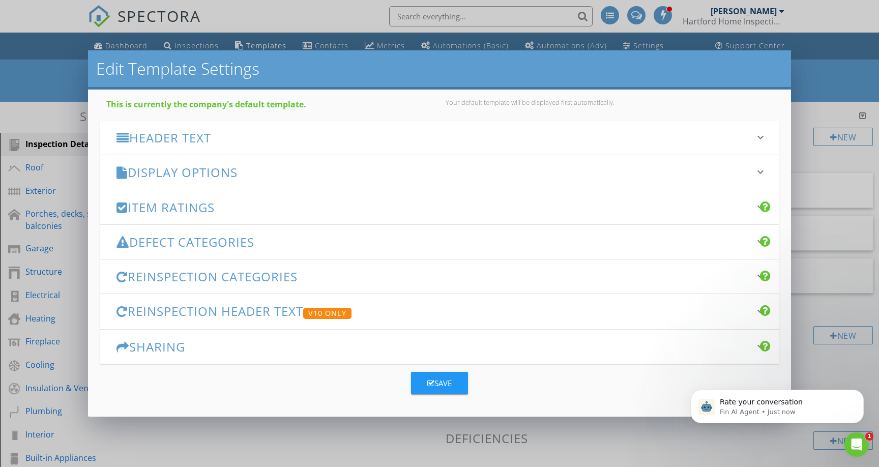
scroll to position [102, 0]
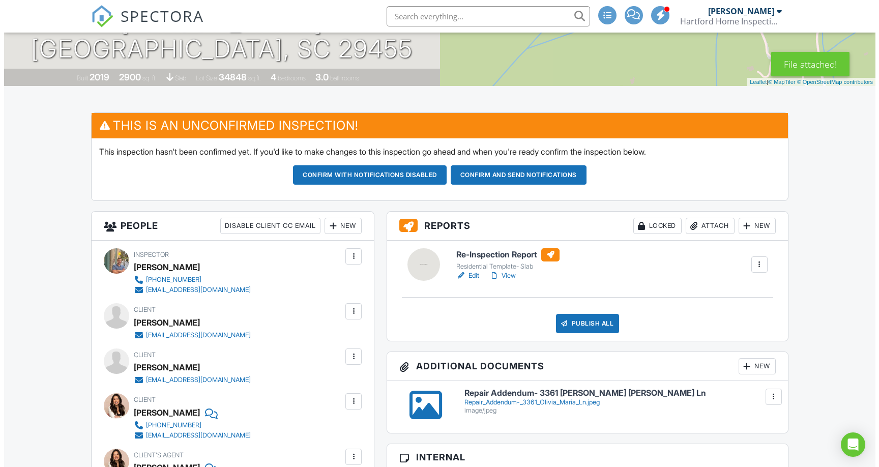
scroll to position [192, 0]
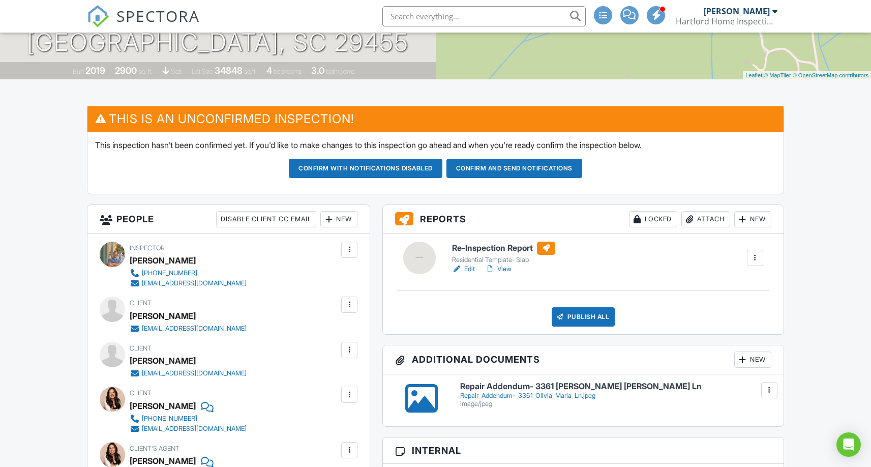
click at [743, 361] on div at bounding box center [743, 359] width 10 height 10
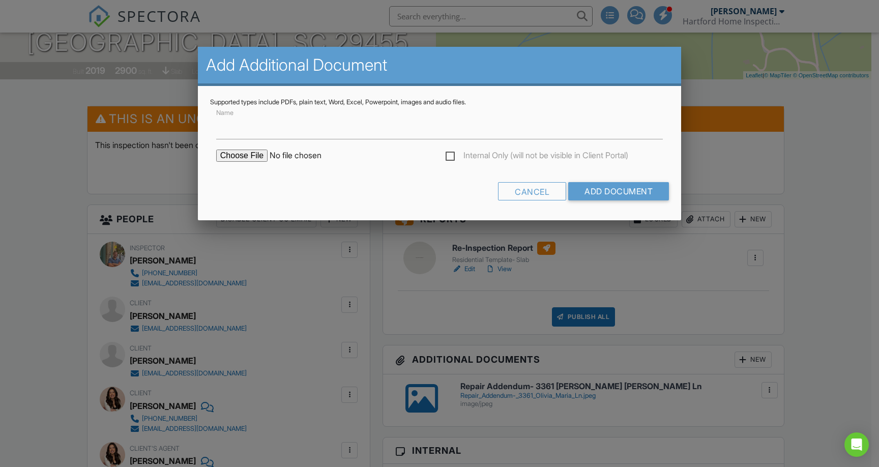
click at [245, 160] on input "file" at bounding box center [302, 155] width 173 height 12
type input "C:\fakepath\ARS Inovice w: SOP.pdf"
click at [627, 194] on input "Add Document" at bounding box center [618, 191] width 101 height 18
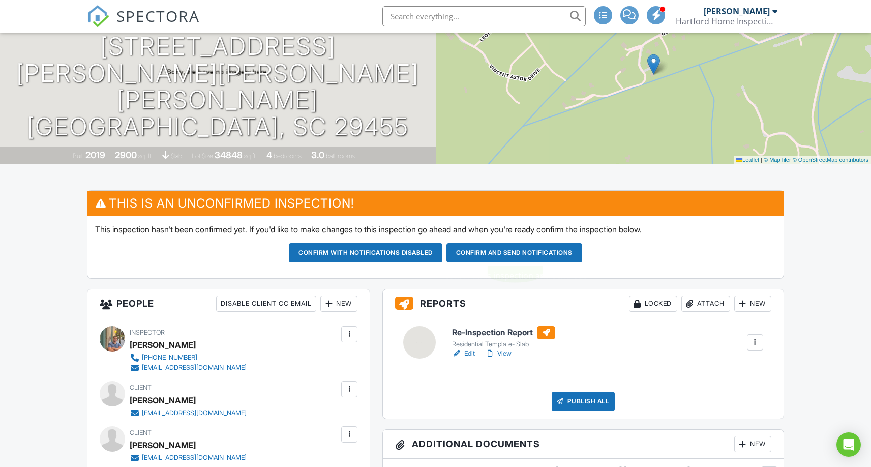
scroll to position [102, 0]
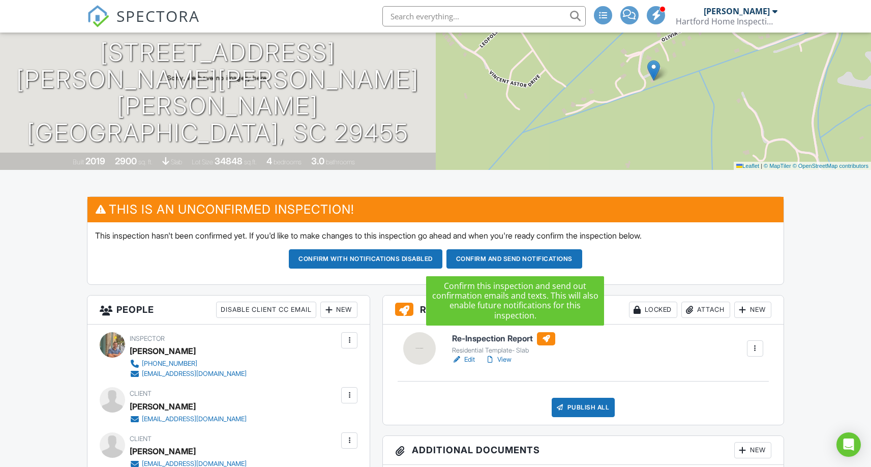
click at [442, 258] on button "Confirm and send notifications" at bounding box center [366, 258] width 154 height 19
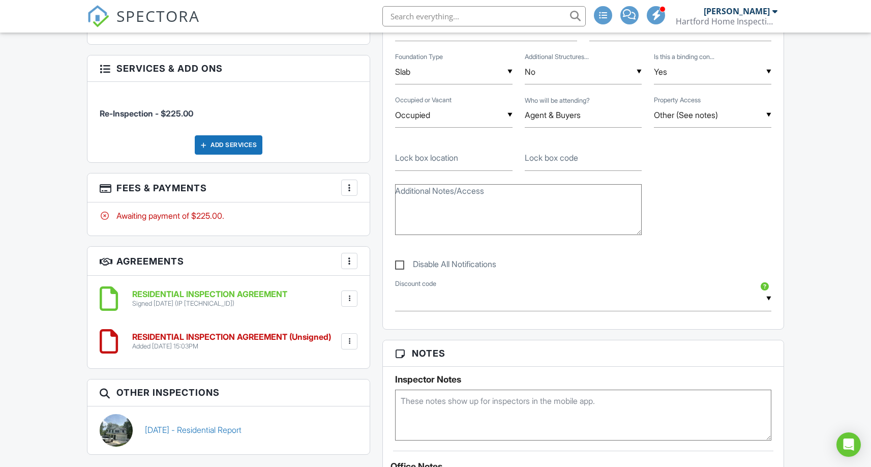
scroll to position [591, 0]
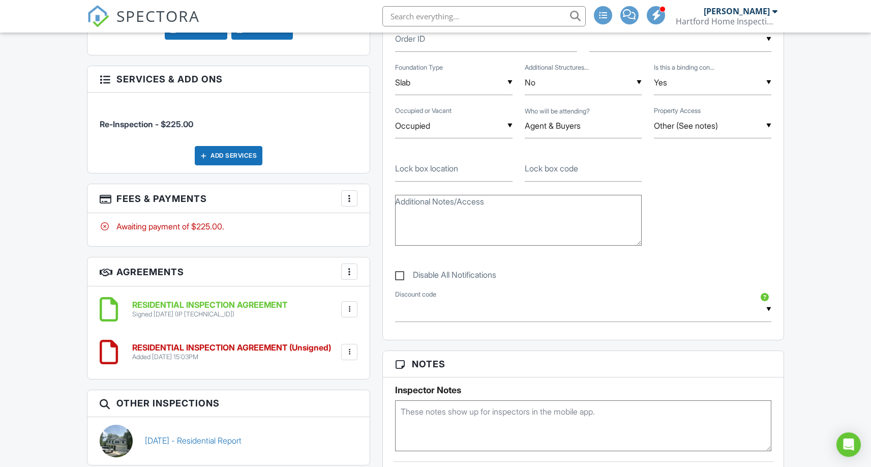
click at [352, 358] on div at bounding box center [349, 352] width 16 height 16
click at [328, 429] on li "Delete" at bounding box center [322, 430] width 58 height 25
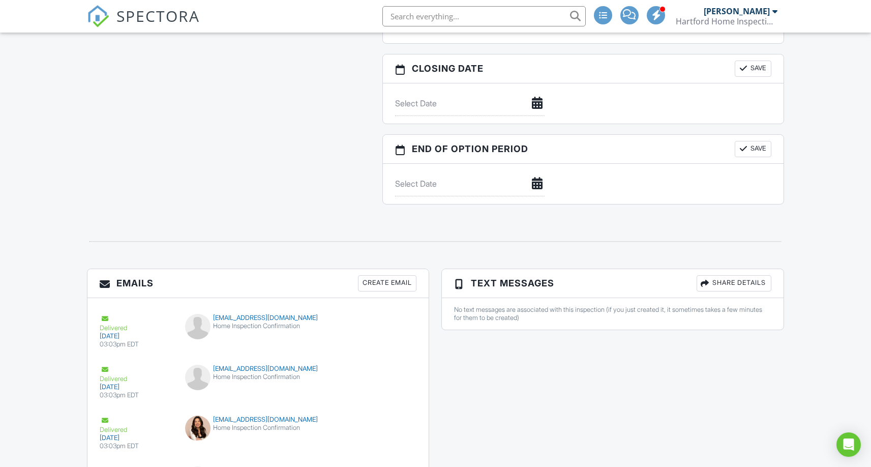
scroll to position [1267, 0]
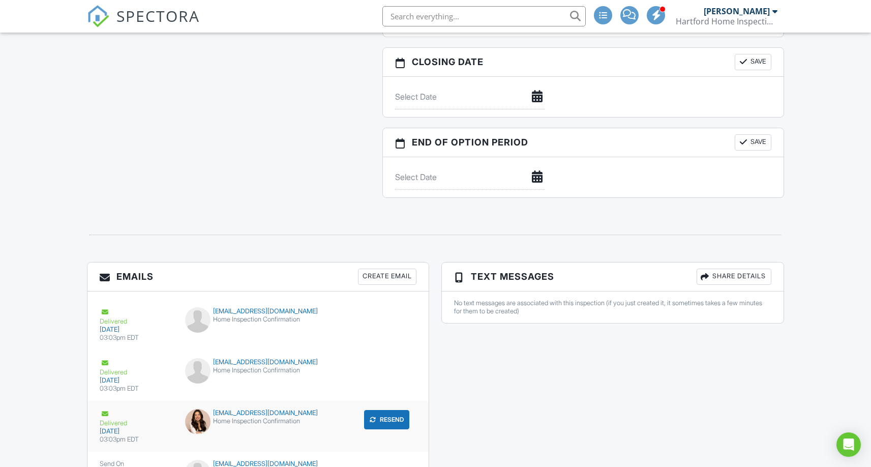
click at [274, 409] on div "[EMAIL_ADDRESS][DOMAIN_NAME]" at bounding box center [258, 413] width 146 height 8
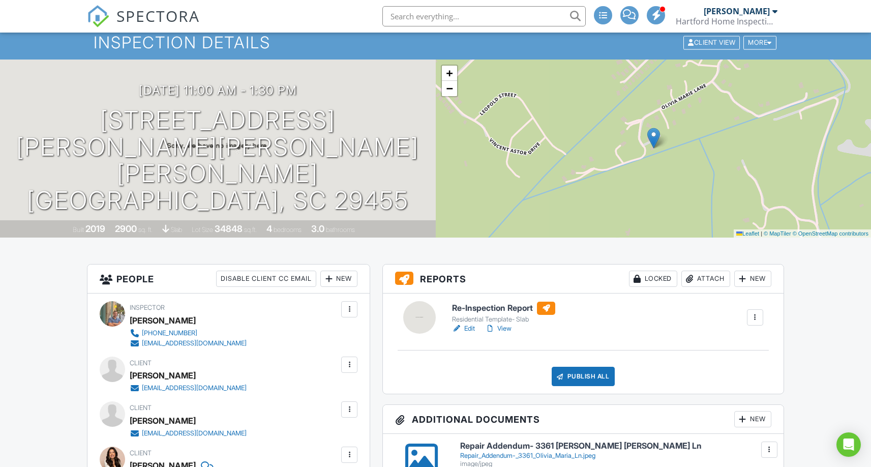
scroll to position [41, 0]
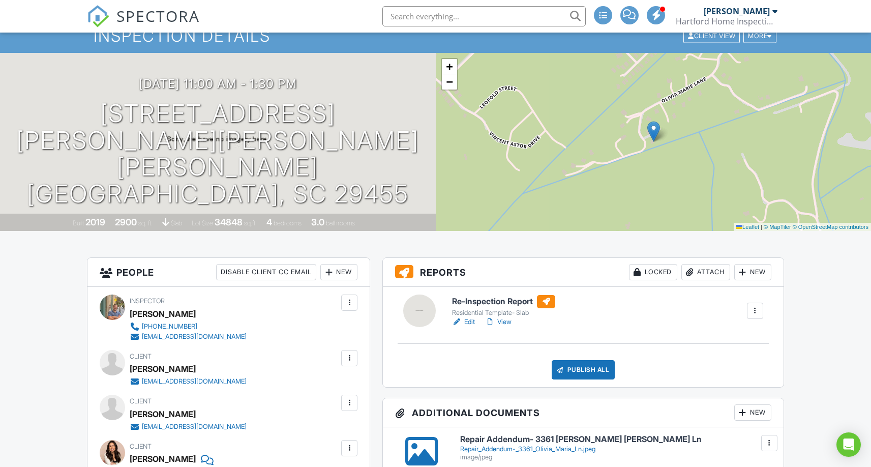
click at [465, 321] on link "Edit" at bounding box center [463, 322] width 23 height 10
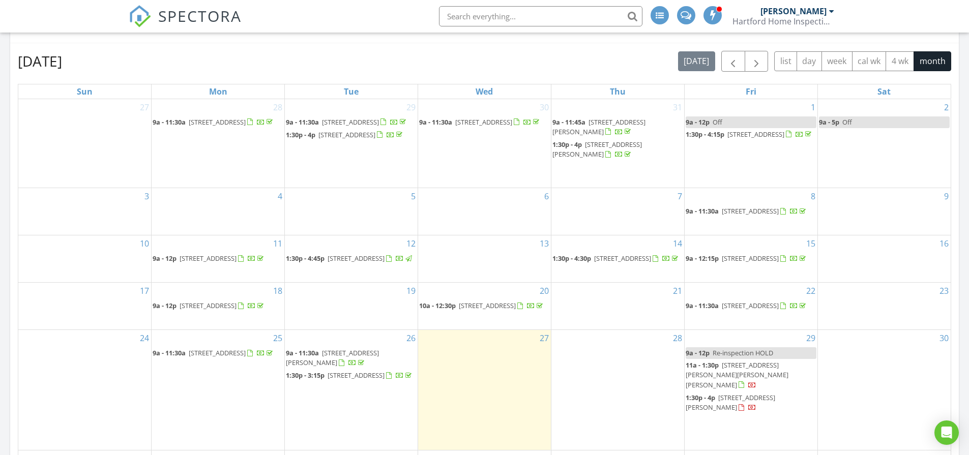
scroll to position [488, 0]
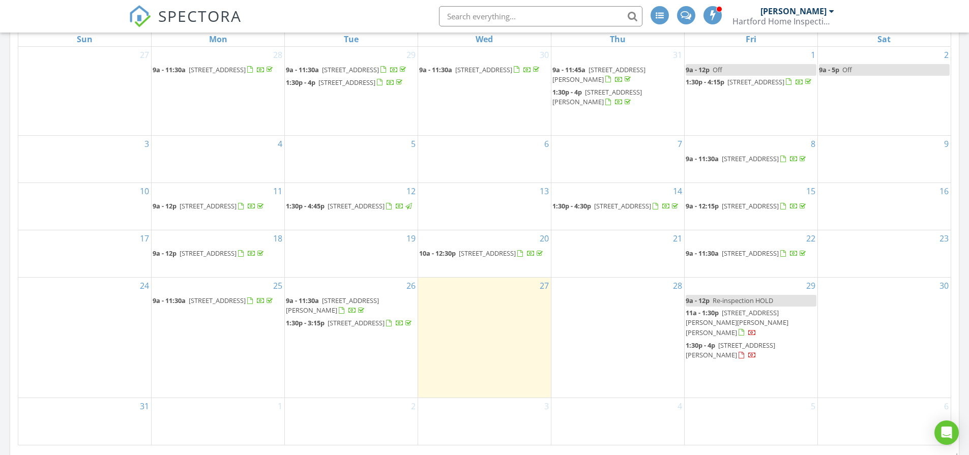
click at [737, 305] on span "Re-inspection HOLD" at bounding box center [742, 300] width 61 height 9
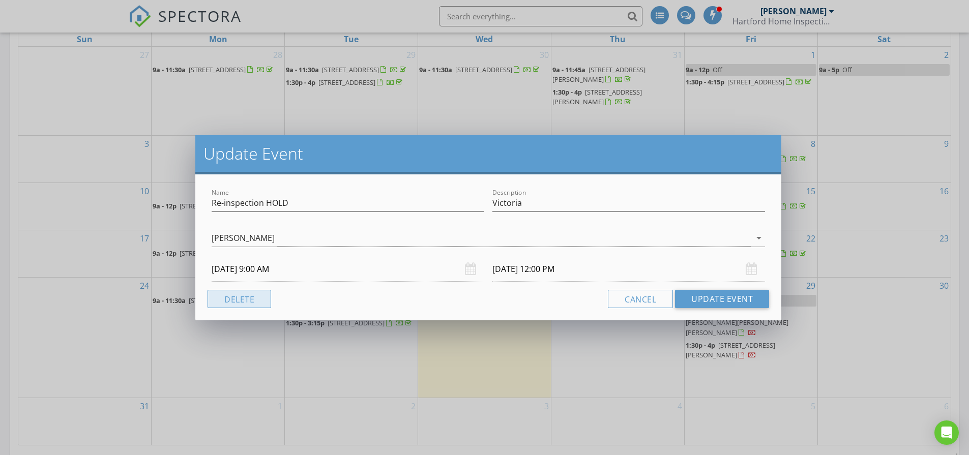
click at [245, 301] on button "Delete" at bounding box center [239, 299] width 64 height 18
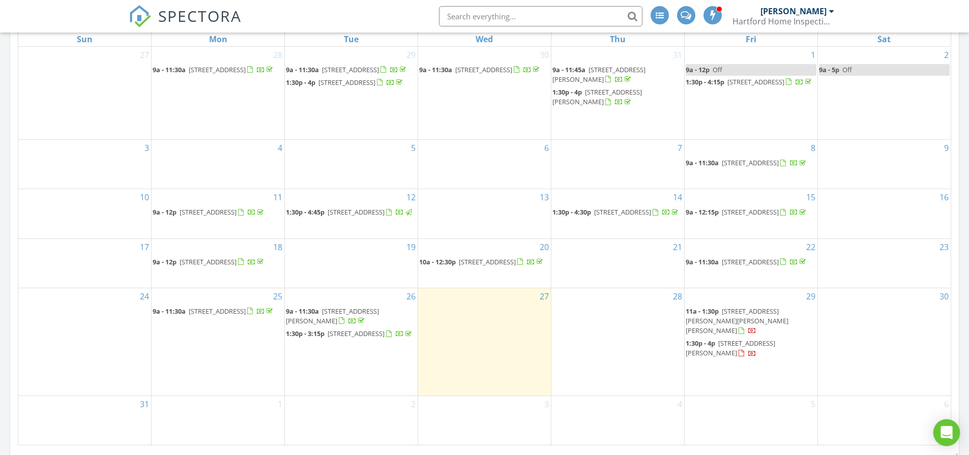
click at [945, 439] on div "Open Intercom Messenger" at bounding box center [946, 432] width 27 height 27
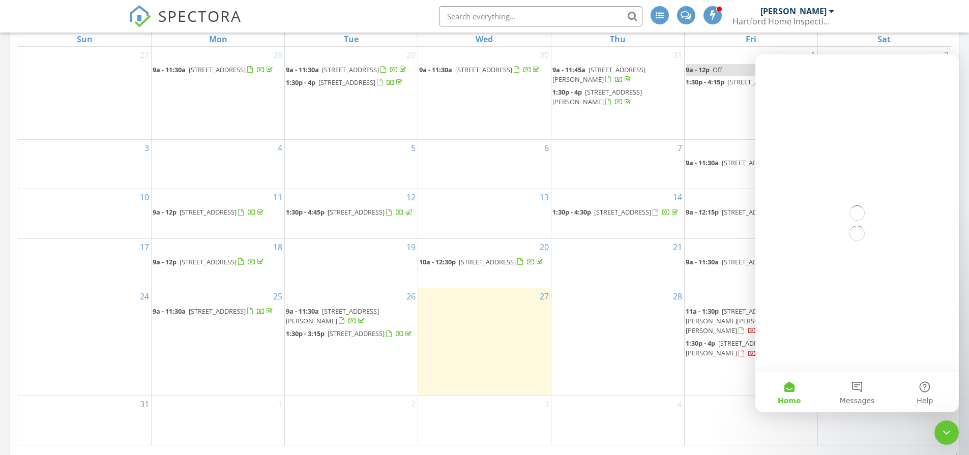
scroll to position [0, 0]
click at [869, 397] on span "Messages" at bounding box center [856, 400] width 35 height 7
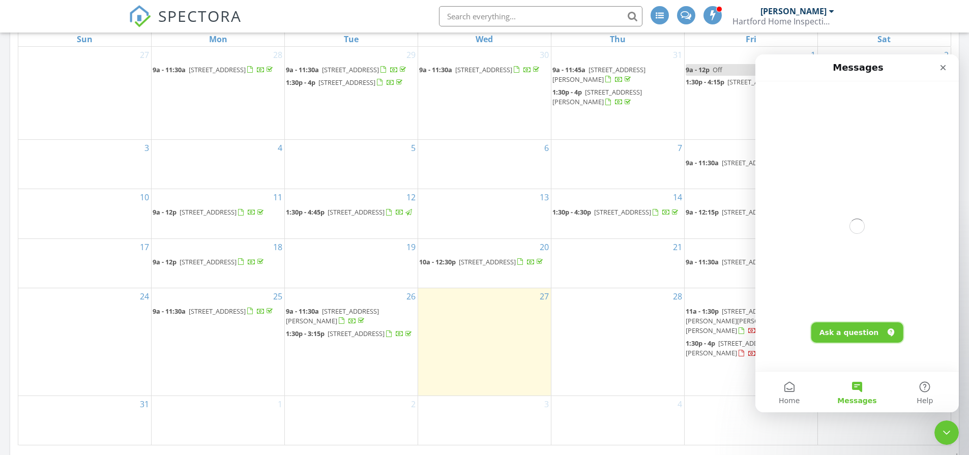
click at [831, 333] on button "Ask a question" at bounding box center [857, 332] width 92 height 20
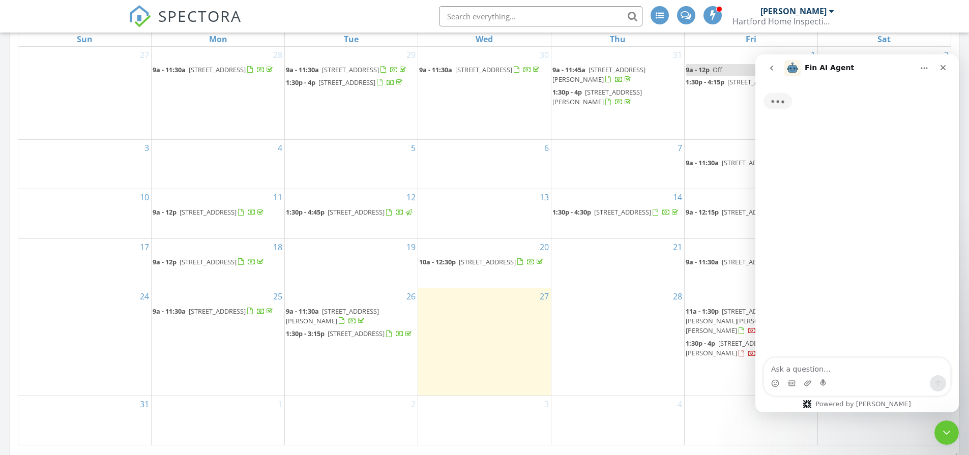
click at [832, 370] on textarea "Ask a question…" at bounding box center [857, 366] width 186 height 17
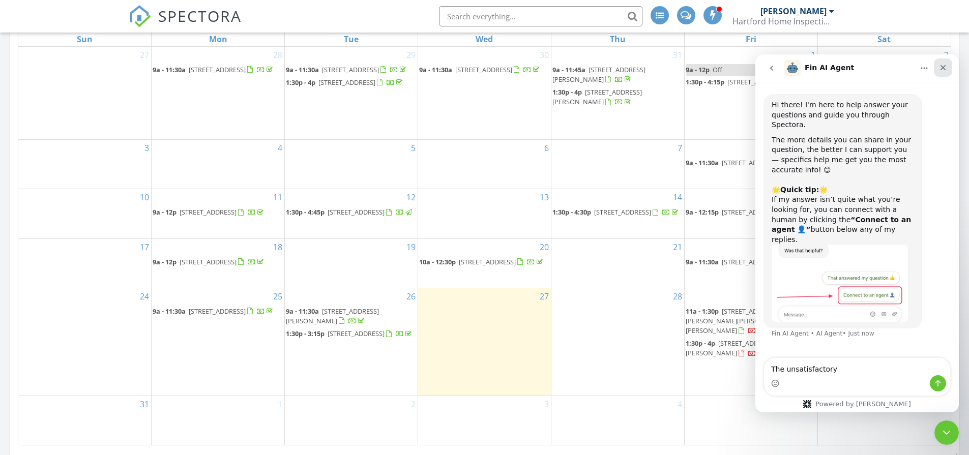
type textarea "The unsatisfactory"
click at [941, 71] on icon "Close" at bounding box center [943, 68] width 8 height 8
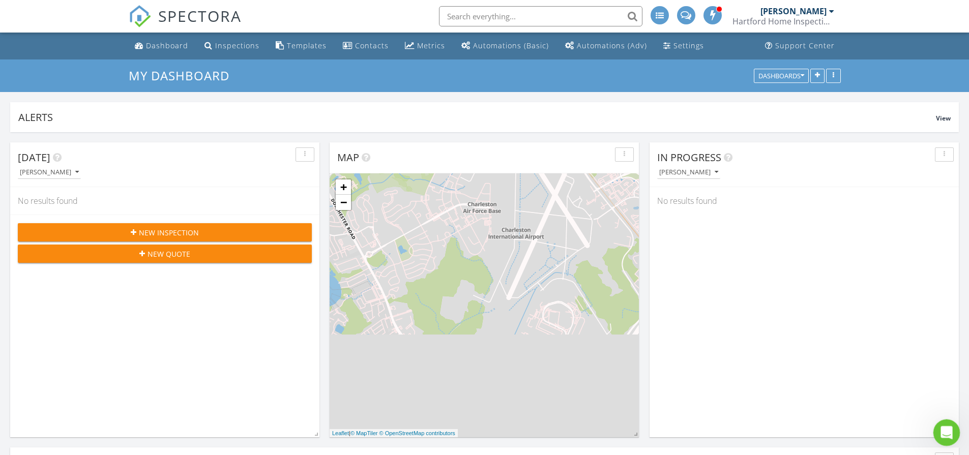
click at [954, 434] on div "Open Intercom Messenger" at bounding box center [945, 431] width 34 height 34
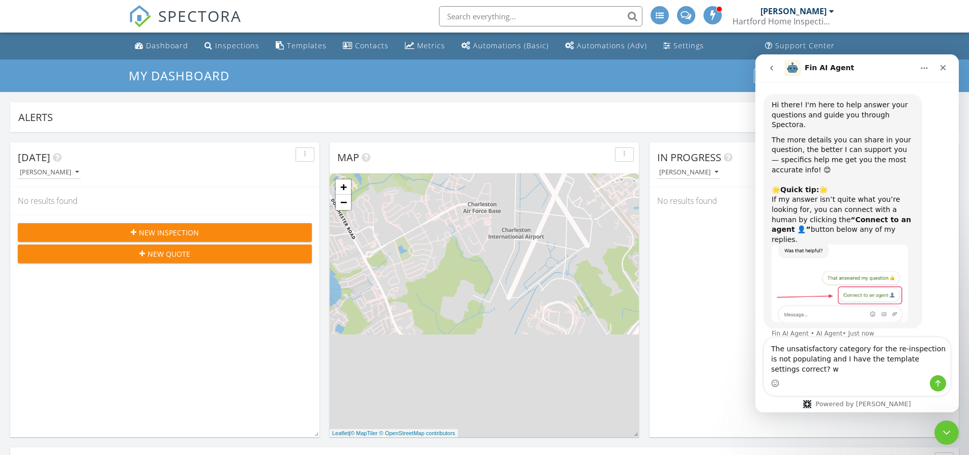
type textarea "The unsatisfactory category for the re-inspection is not populating and I have …"
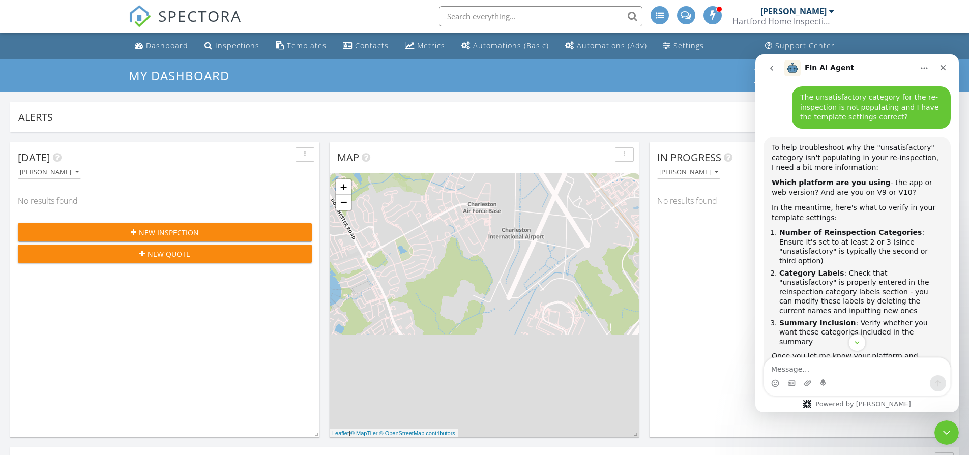
scroll to position [248, 0]
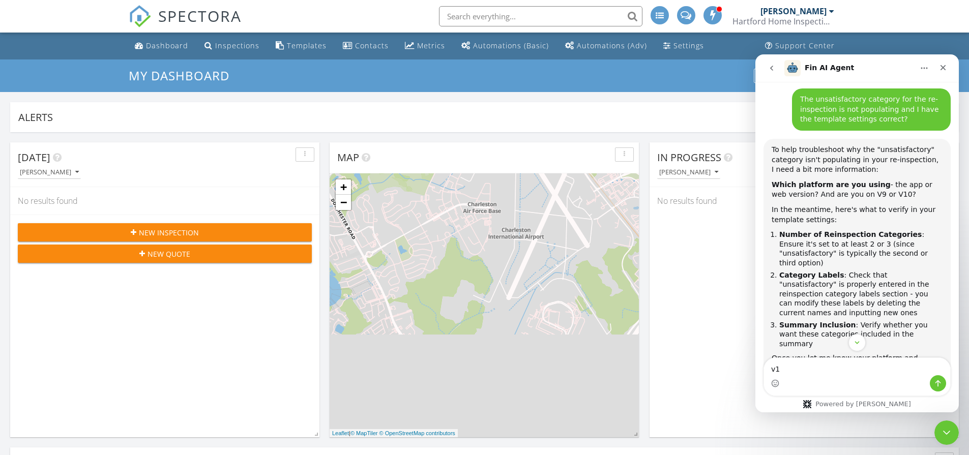
type textarea "v10"
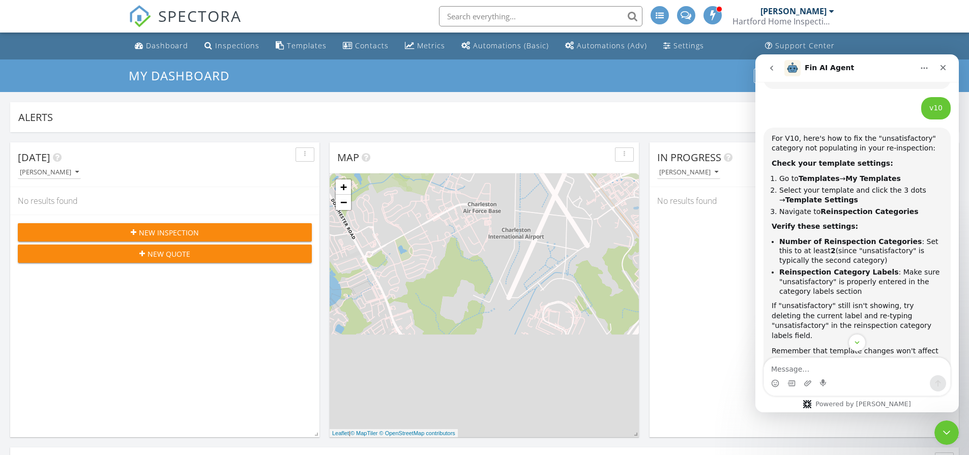
scroll to position [610, 0]
drag, startPoint x: 783, startPoint y: 204, endPoint x: 938, endPoint y: 214, distance: 154.9
click at [938, 214] on div "For V10, here's how to fix the "unsatisfactory" category not populating in your…" at bounding box center [856, 271] width 187 height 291
click at [922, 235] on li "Number of Reinspection Categories : Set this to at least 2 (since "unsatisfacto…" at bounding box center [860, 249] width 163 height 28
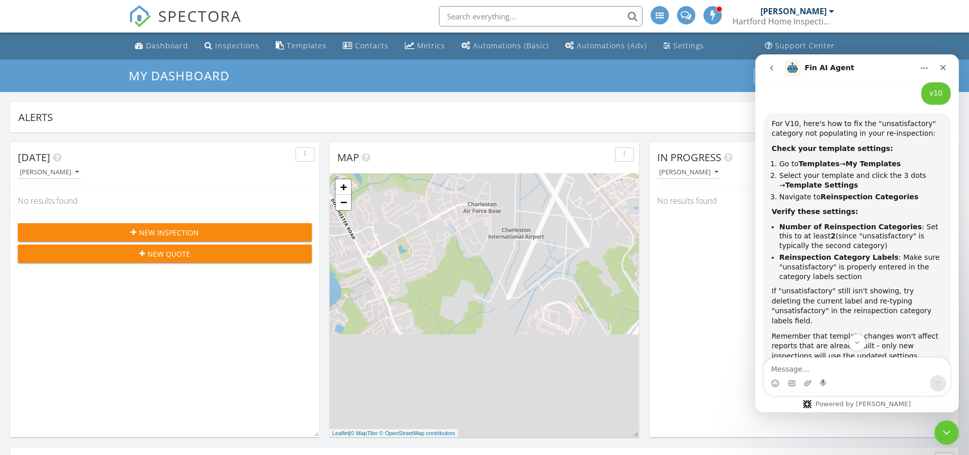
scroll to position [629, 0]
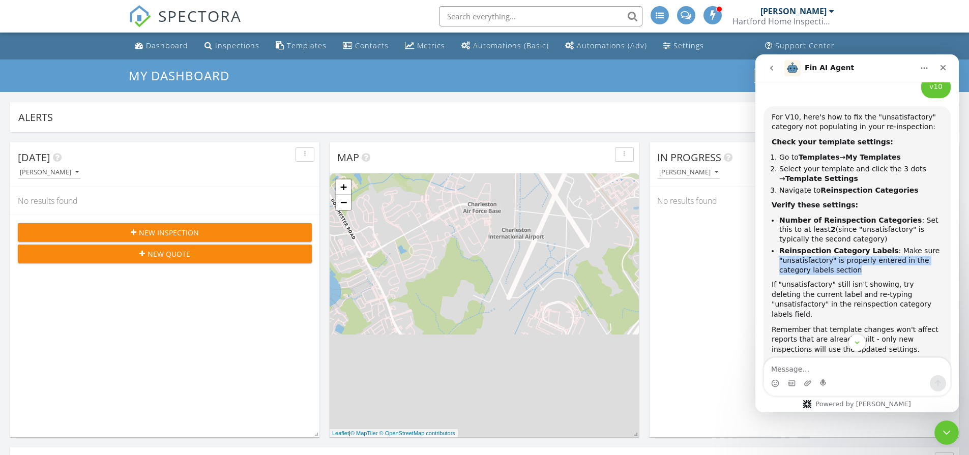
drag, startPoint x: 790, startPoint y: 220, endPoint x: 869, endPoint y: 232, distance: 80.7
click at [869, 232] on ul "Number of Reinspection Categories : Set this to at least 2 (since "unsatisfacto…" at bounding box center [856, 245] width 171 height 59
click at [869, 246] on li "Reinspection Category Labels : Make sure "unsatisfactory" is properly entered i…" at bounding box center [860, 260] width 163 height 28
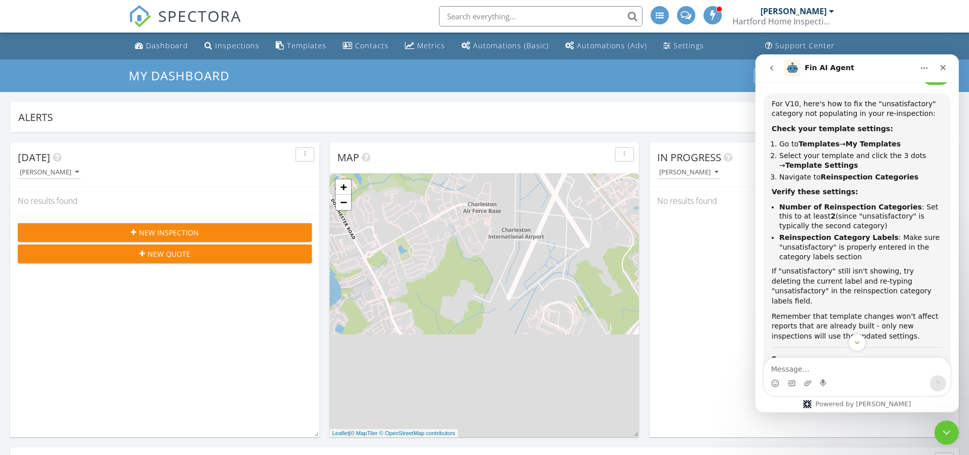
scroll to position [649, 0]
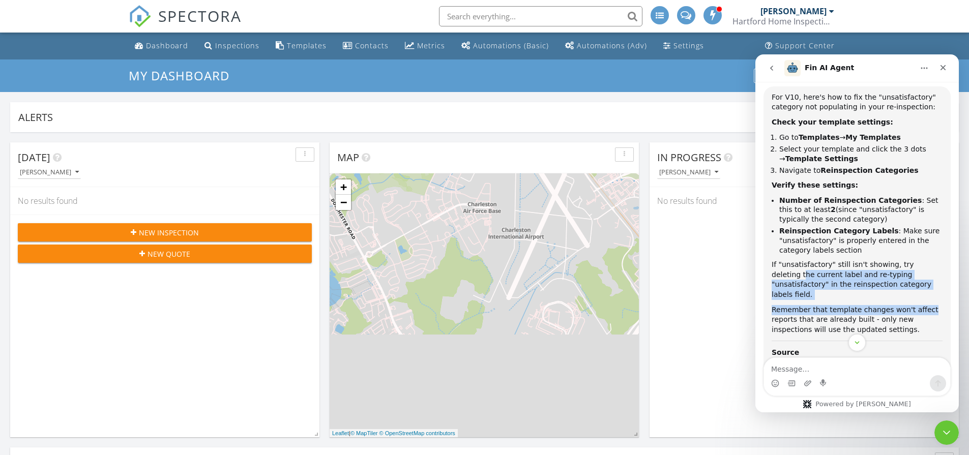
drag, startPoint x: 780, startPoint y: 238, endPoint x: 934, endPoint y: 257, distance: 155.6
click at [934, 257] on div "For V10, here's how to fix the "unsatisfactory" category not populating in your…" at bounding box center [856, 214] width 171 height 243
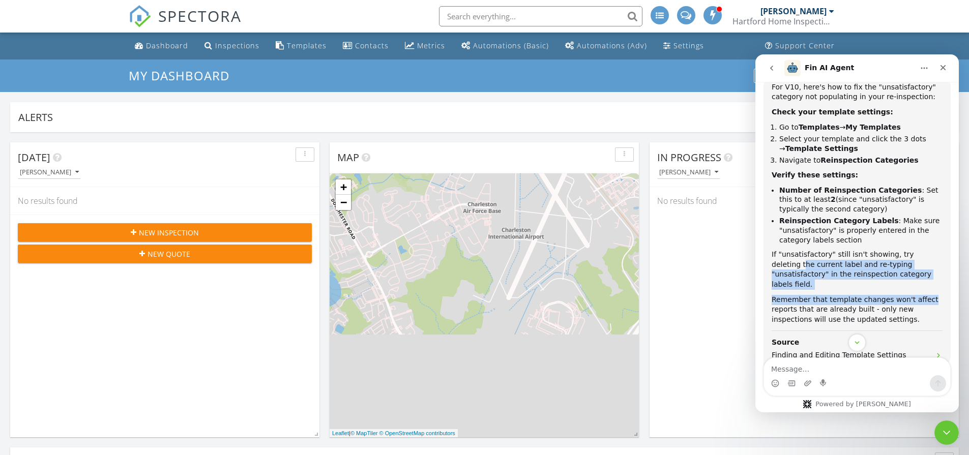
click at [913, 295] on div "Remember that template changes won't affect reports that are already built - on…" at bounding box center [856, 310] width 171 height 30
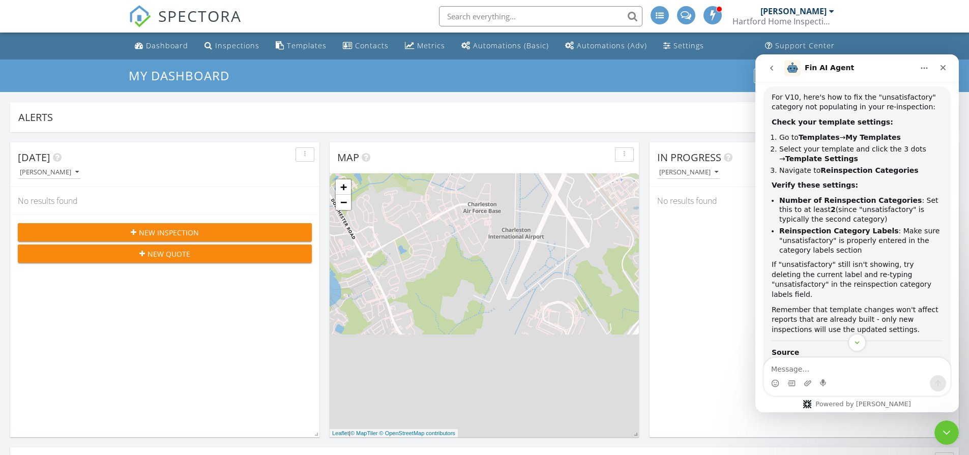
scroll to position [662, 0]
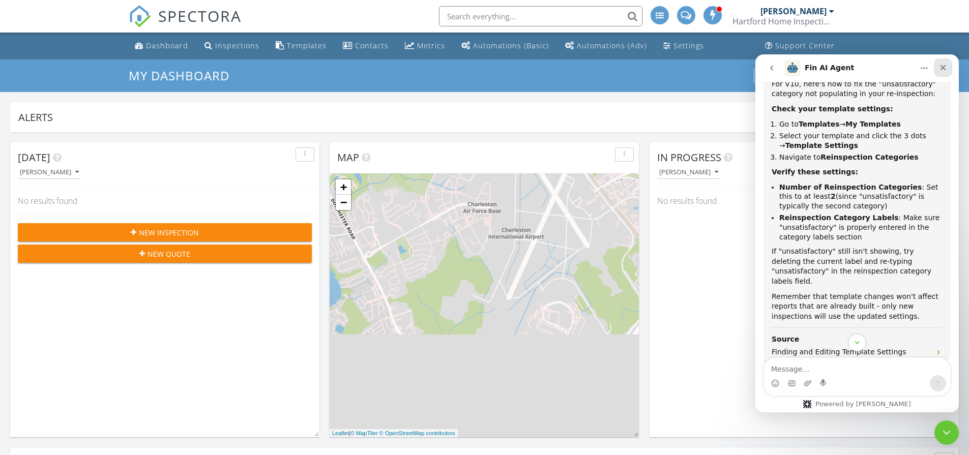
click at [940, 71] on icon "Close" at bounding box center [943, 68] width 8 height 8
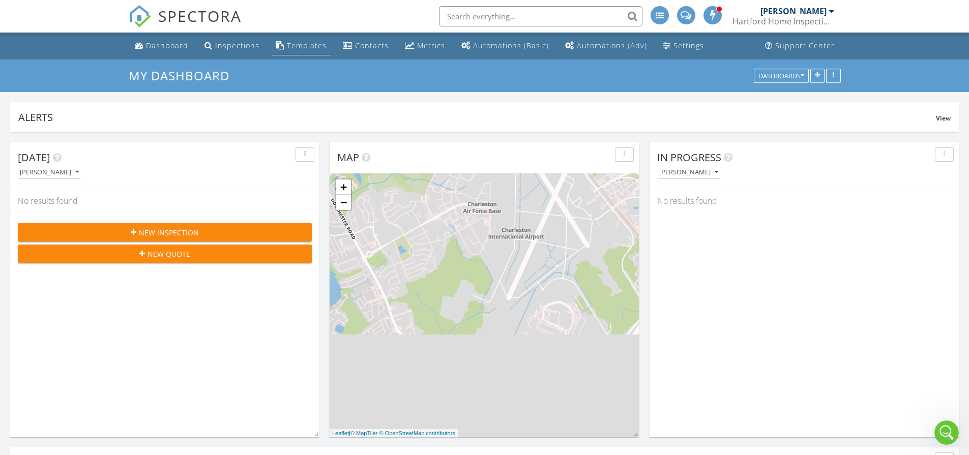
click at [321, 44] on div "Templates" at bounding box center [307, 46] width 40 height 10
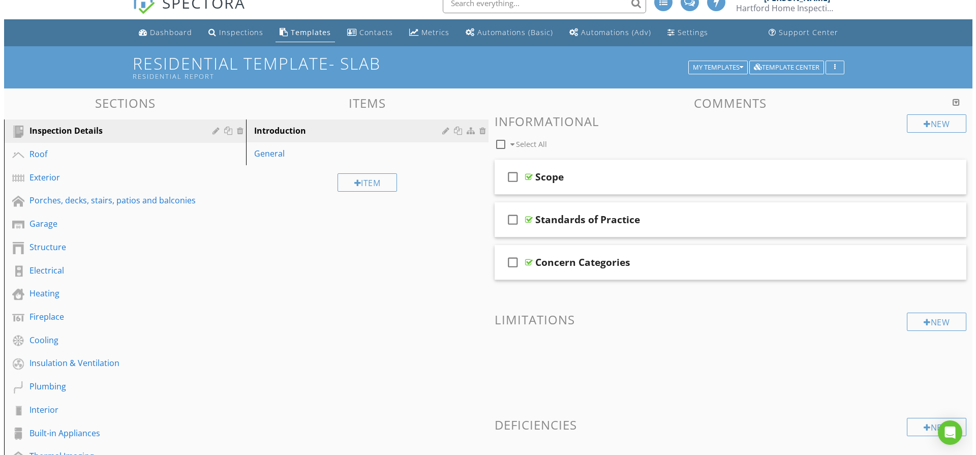
scroll to position [7, 0]
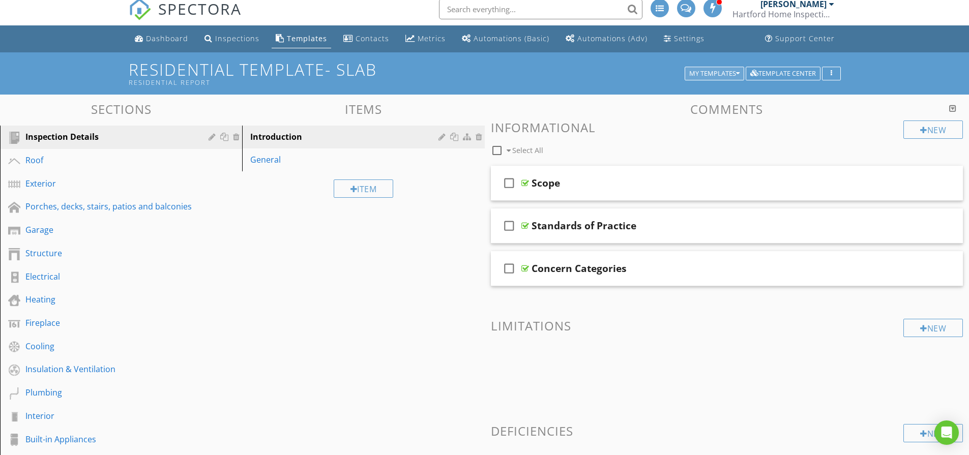
click at [728, 74] on div "My Templates" at bounding box center [714, 73] width 50 height 7
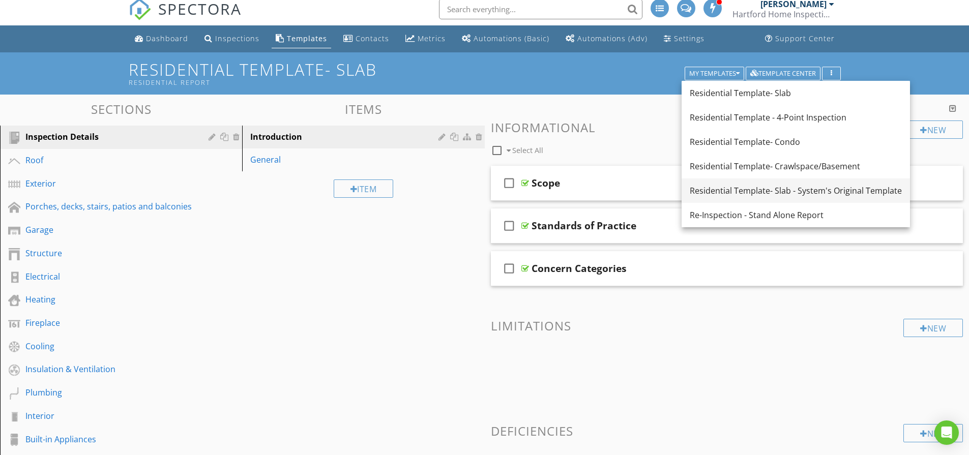
click at [744, 186] on div "Residential Template- Slab - System's Original Template" at bounding box center [795, 191] width 212 height 12
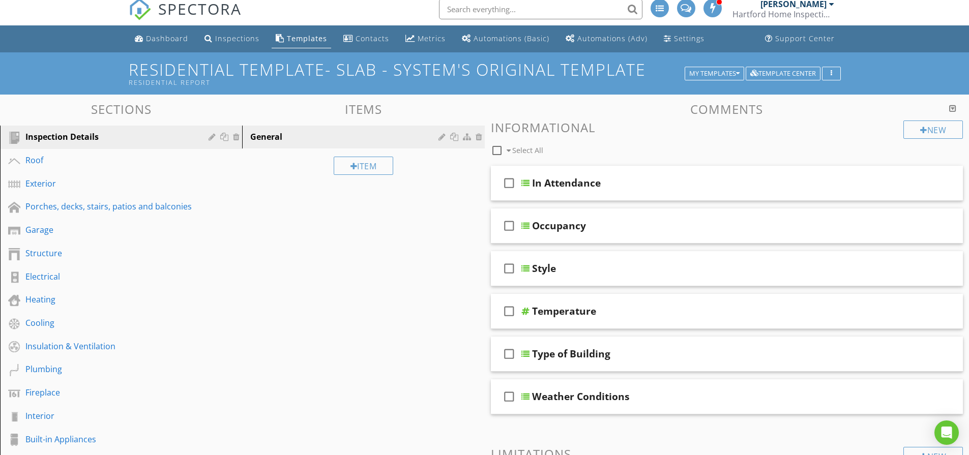
click at [835, 55] on div "Residential Template- Slab - System's Original Template Residential Report My T…" at bounding box center [484, 73] width 969 height 42
click at [841, 82] on div "Residential Template- Slab - System's Original Template Residential Report My T…" at bounding box center [484, 73] width 969 height 42
click at [840, 80] on div "Residential Template- Slab - System's Original Template Residential Report My T…" at bounding box center [484, 73] width 969 height 42
click at [840, 79] on button "button" at bounding box center [831, 74] width 19 height 14
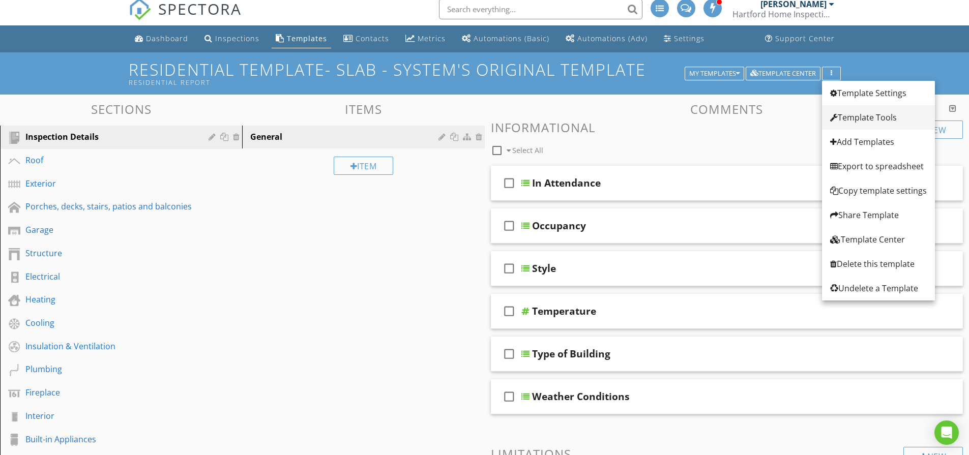
click at [841, 115] on div "Template Tools" at bounding box center [878, 117] width 97 height 12
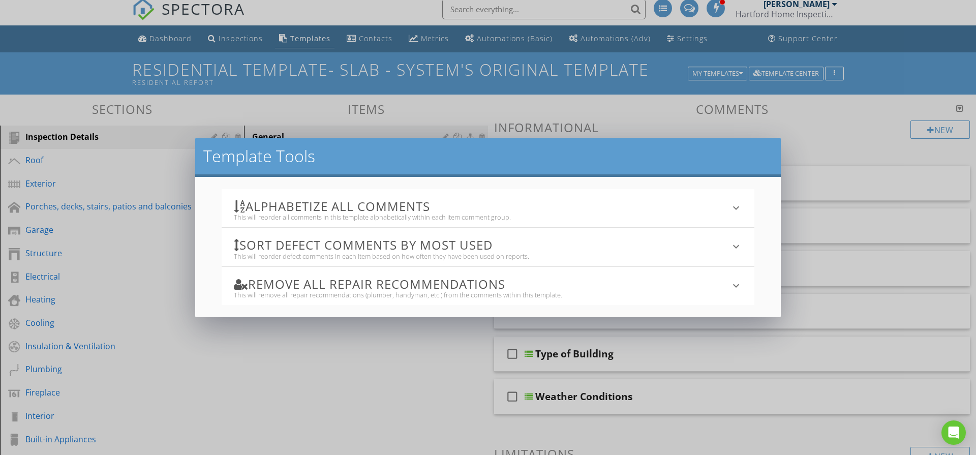
click at [888, 137] on div "Template Tools Alphabetize All Comments This will reorder all comments in this …" at bounding box center [488, 227] width 976 height 455
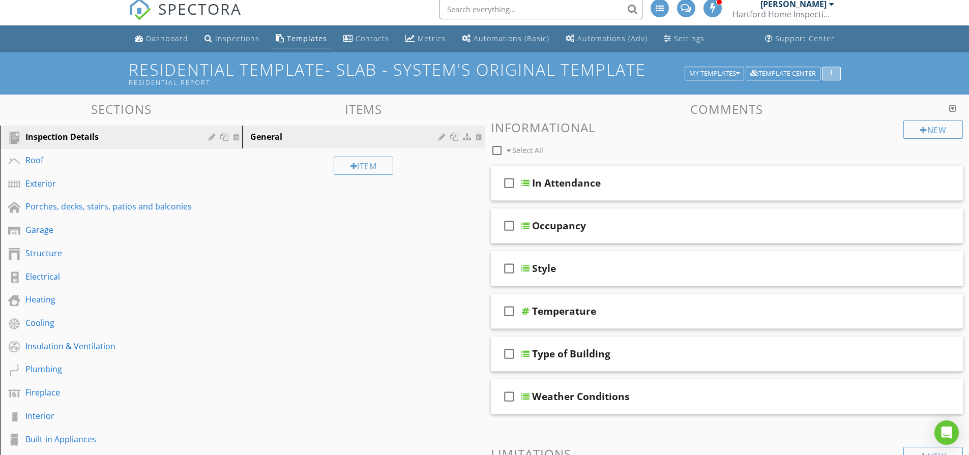
click at [834, 75] on div "button" at bounding box center [831, 73] width 10 height 7
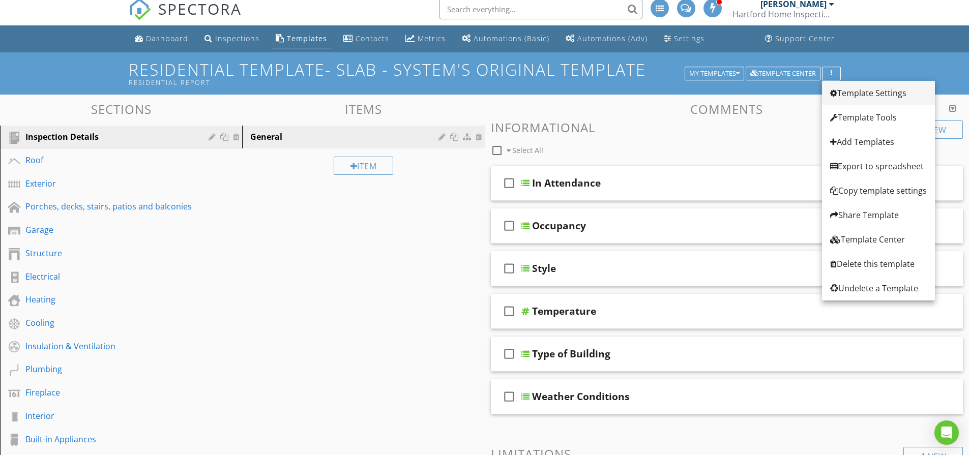
click at [838, 99] on link "Template Settings" at bounding box center [878, 93] width 113 height 24
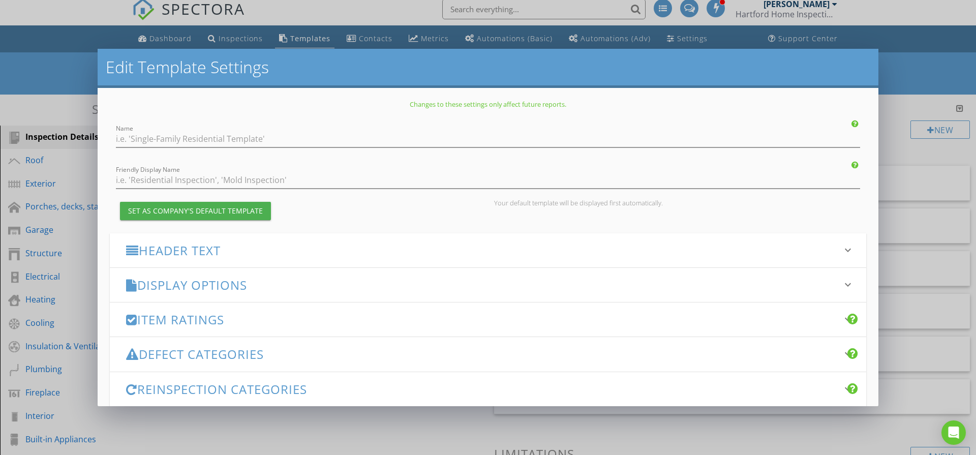
type input "Residential Template- Slab - System's Original Template"
type input "Residential Report"
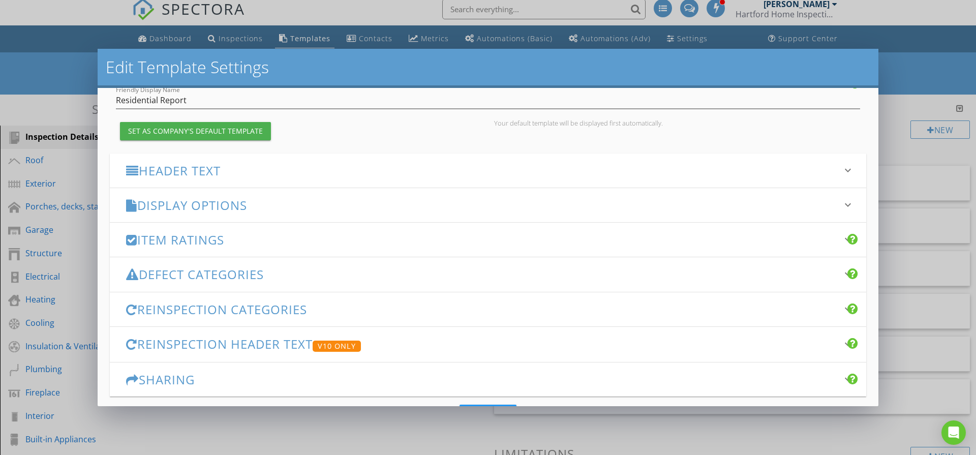
scroll to position [123, 0]
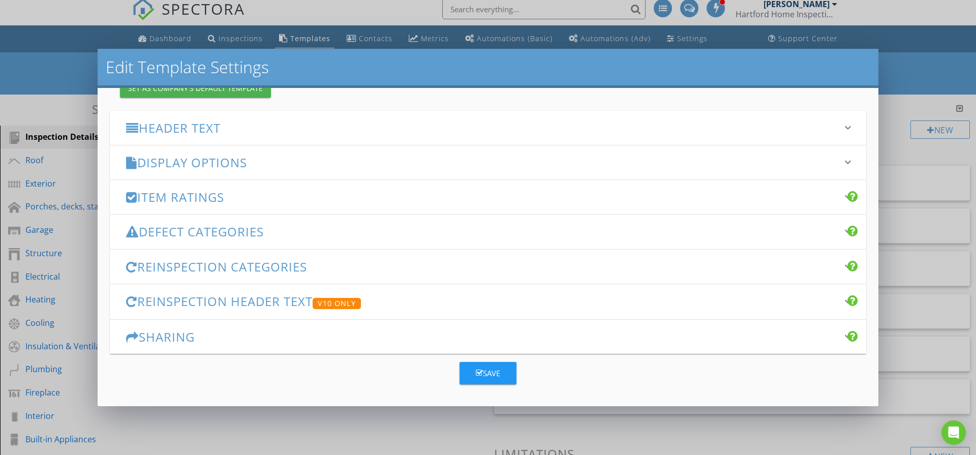
click at [340, 266] on h3 "Reinspection Categories" at bounding box center [482, 267] width 712 height 14
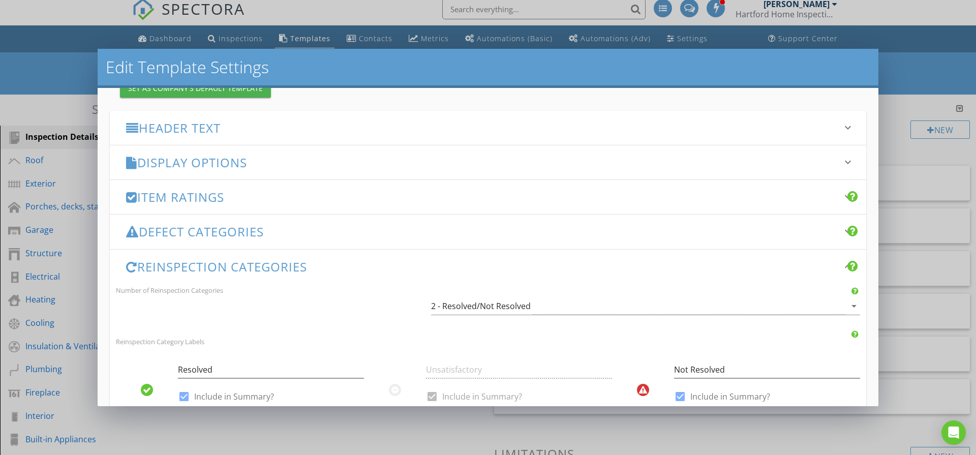
click at [340, 266] on h3 "Reinspection Categories" at bounding box center [482, 267] width 712 height 14
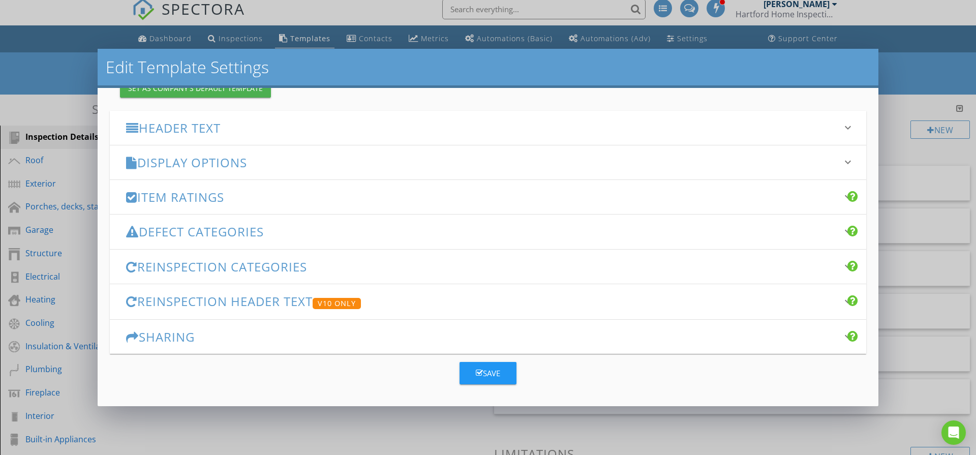
click at [280, 312] on div "Reinspection Header Text V10 Only keyboard_arrow_down" at bounding box center [488, 301] width 757 height 35
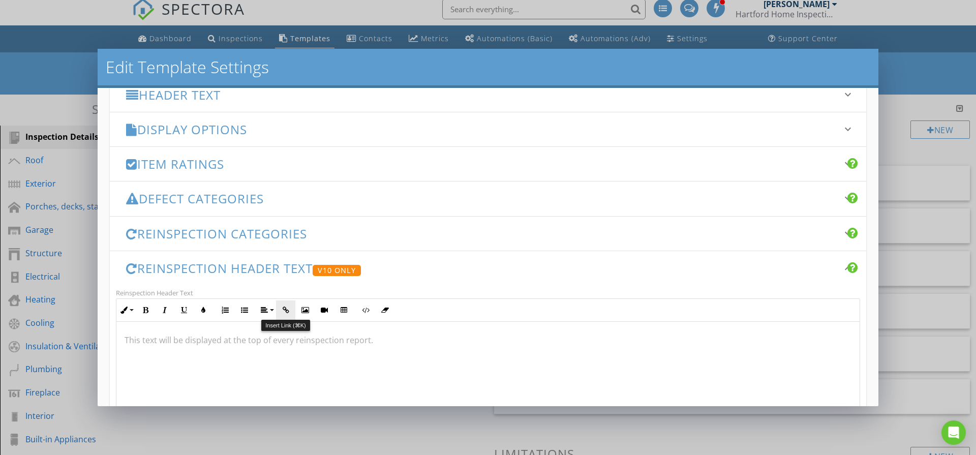
scroll to position [270, 0]
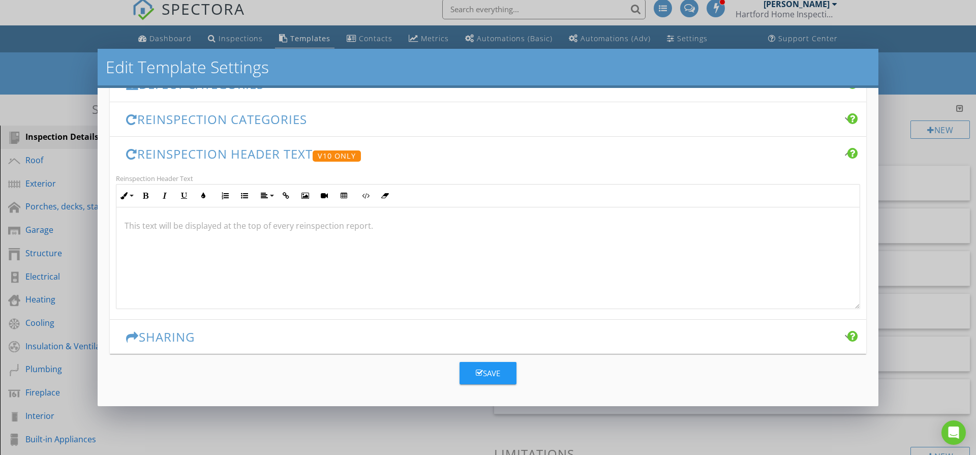
click at [239, 155] on h3 "Reinspection Header Text V10 Only" at bounding box center [482, 154] width 712 height 15
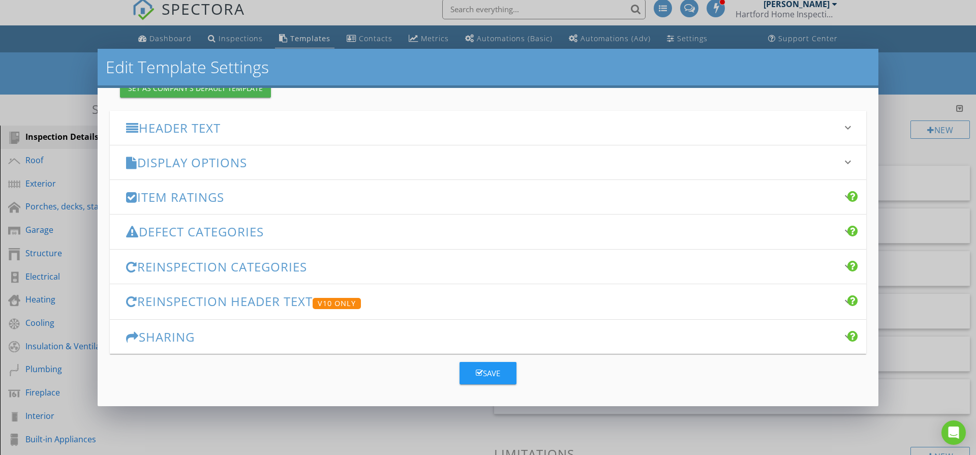
scroll to position [123, 0]
click at [270, 265] on h3 "Reinspection Categories" at bounding box center [482, 267] width 712 height 14
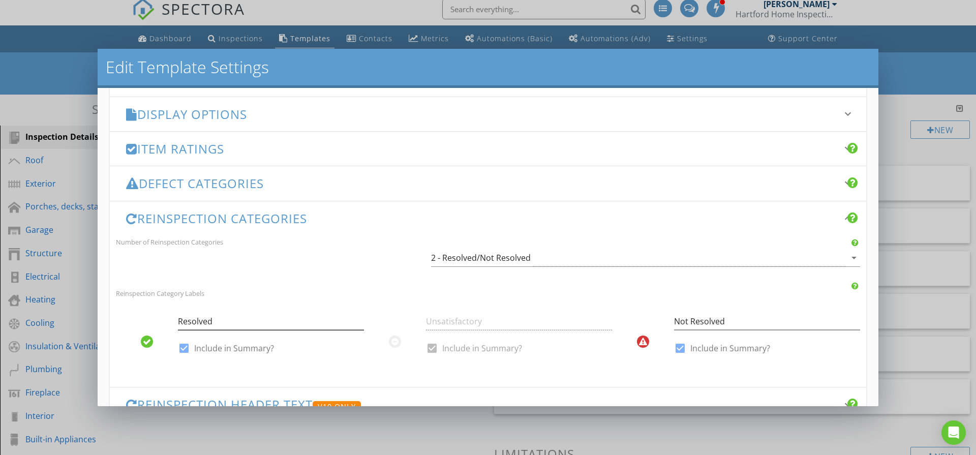
scroll to position [203, 0]
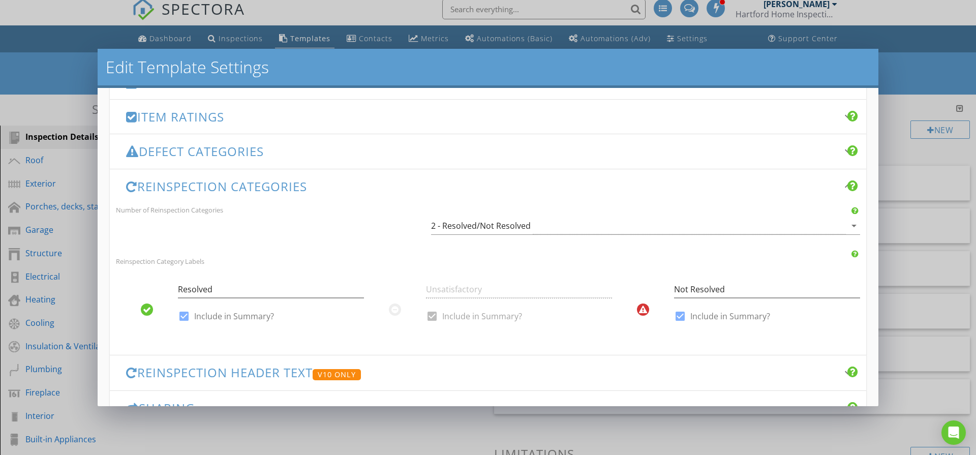
click at [427, 317] on div "Unsatisfactory check_box Include in Summary?" at bounding box center [519, 304] width 186 height 59
click at [395, 311] on icon at bounding box center [394, 310] width 7 height 8
click at [454, 233] on div "2 - Resolved/Not Resolved" at bounding box center [638, 226] width 415 height 17
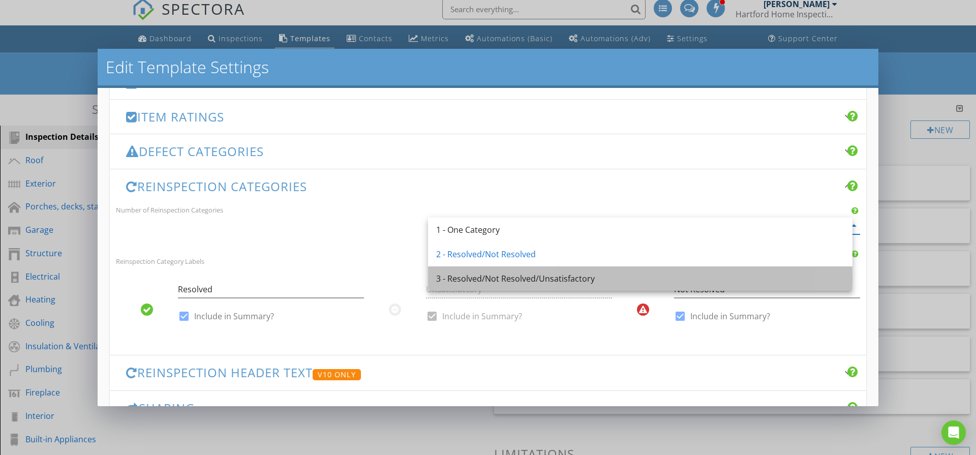
click at [467, 278] on div "3 - Resolved/Not Resolved/Unsatisfactory" at bounding box center [640, 279] width 408 height 12
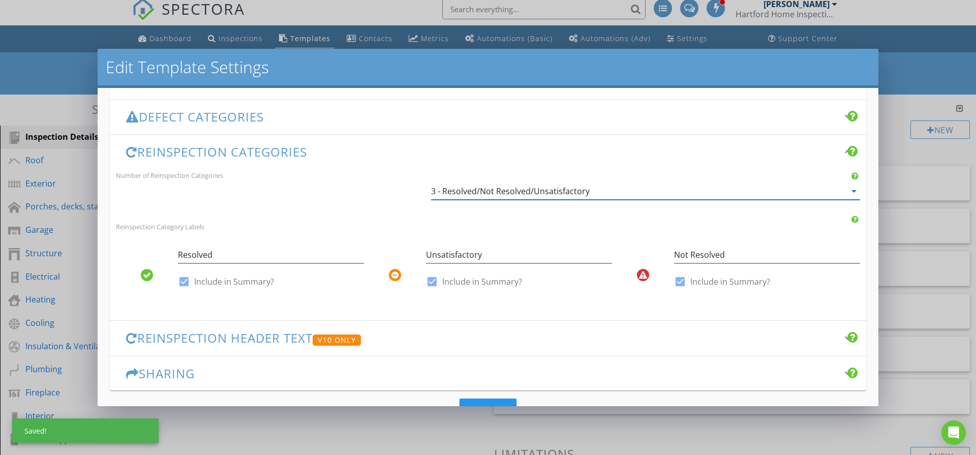
scroll to position [274, 0]
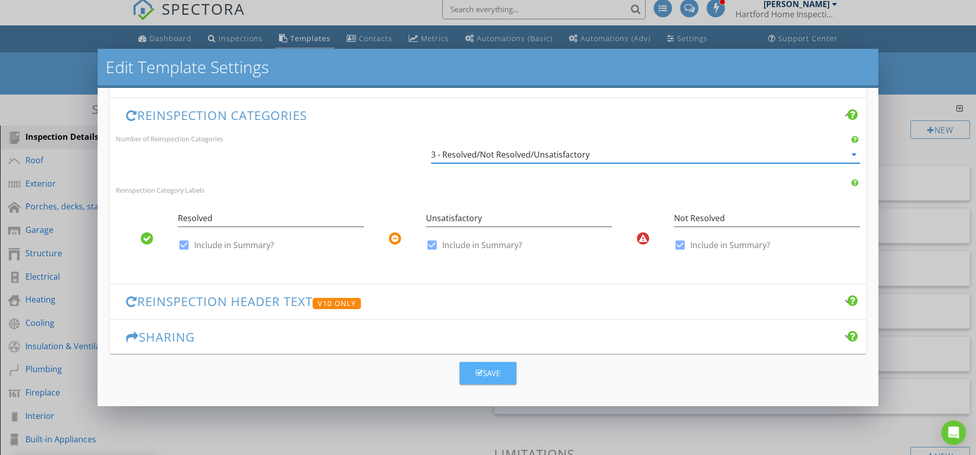
click at [480, 366] on button "Save" at bounding box center [488, 373] width 57 height 22
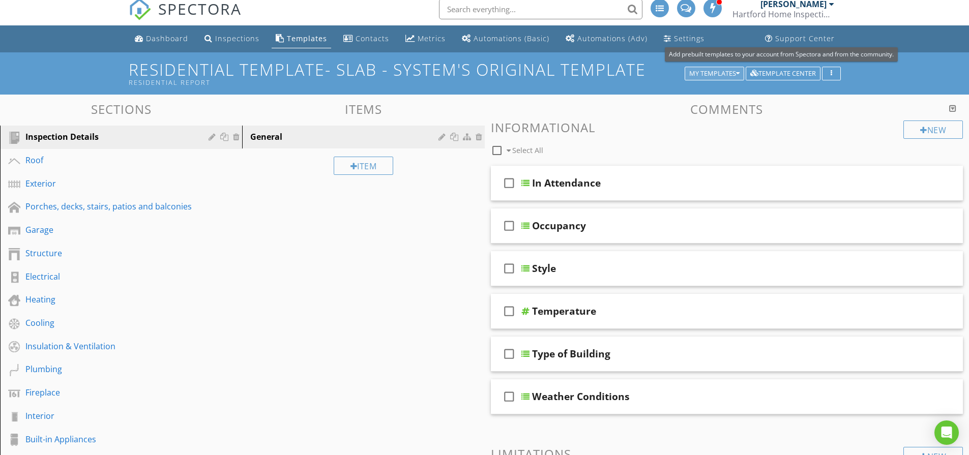
click at [716, 73] on div "My Templates" at bounding box center [714, 73] width 50 height 7
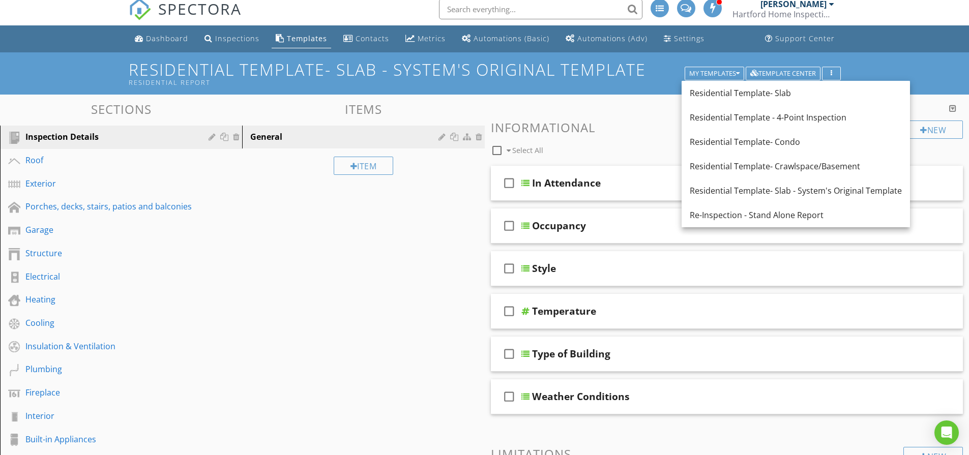
click at [752, 100] on link "Residential Template- Slab" at bounding box center [795, 93] width 228 height 24
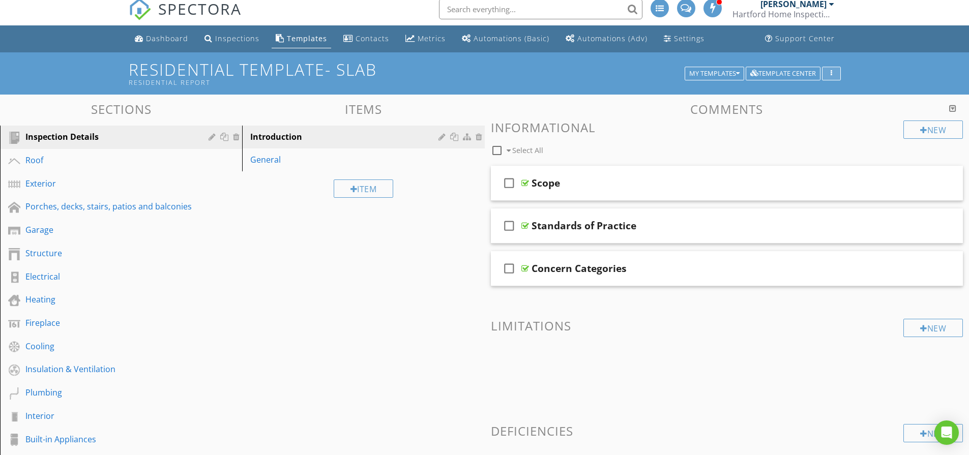
click at [838, 72] on button "button" at bounding box center [831, 74] width 19 height 14
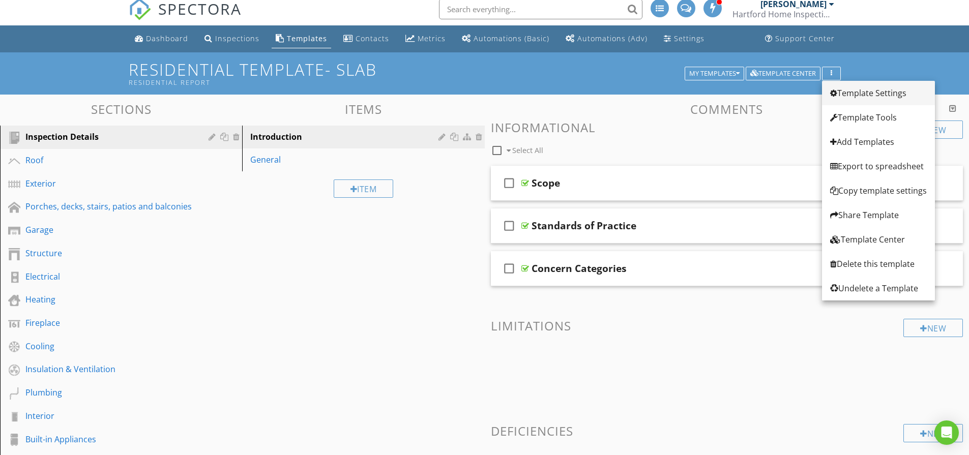
click at [836, 86] on link "Template Settings" at bounding box center [878, 93] width 113 height 24
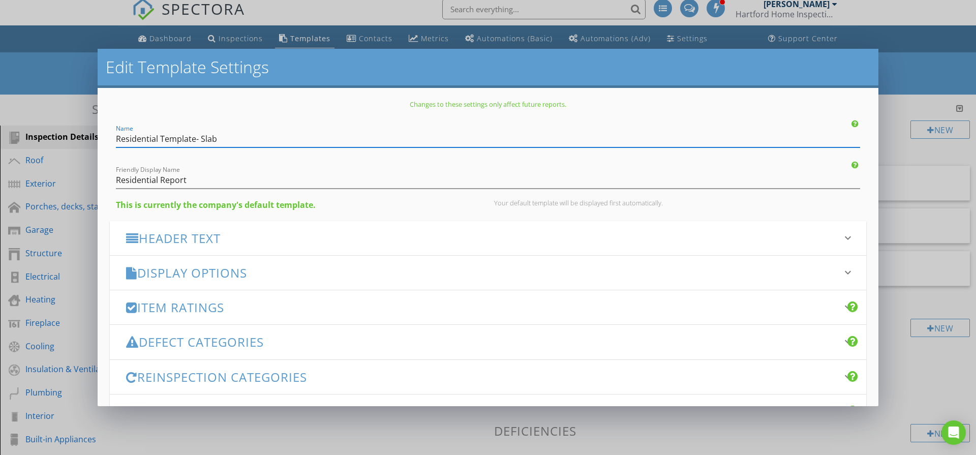
scroll to position [13, 0]
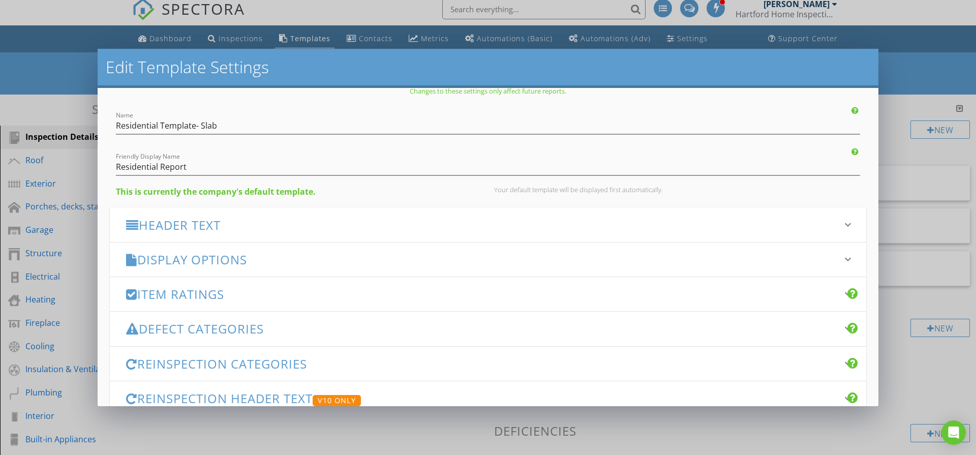
click at [302, 369] on h3 "Reinspection Categories" at bounding box center [482, 364] width 712 height 14
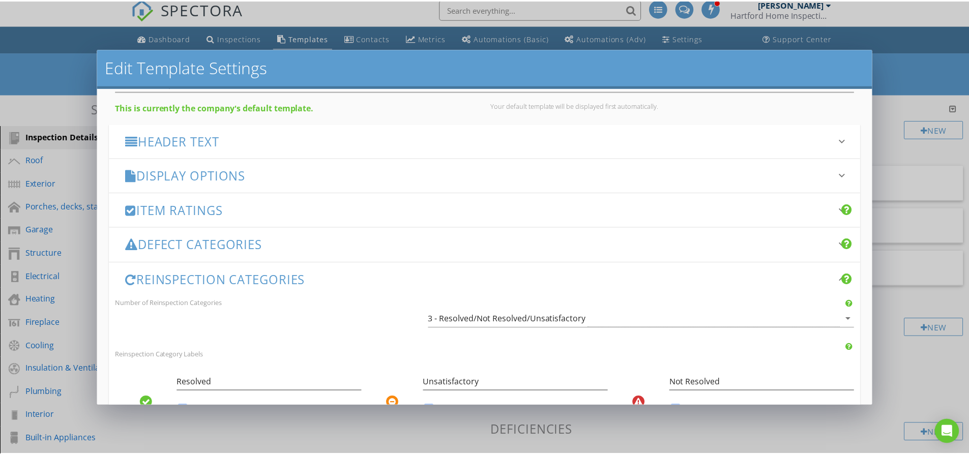
scroll to position [250, 0]
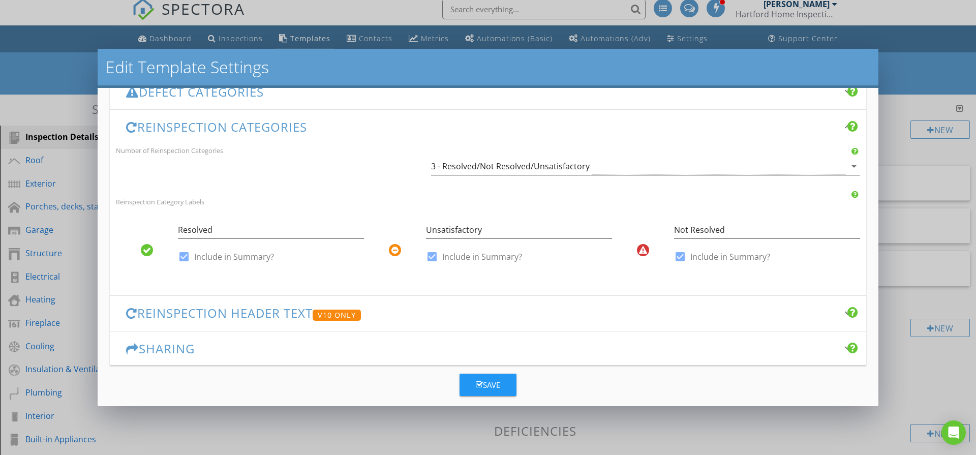
click at [542, 158] on div "3 - Resolved/Not Resolved/Unsatisfactory" at bounding box center [638, 166] width 415 height 17
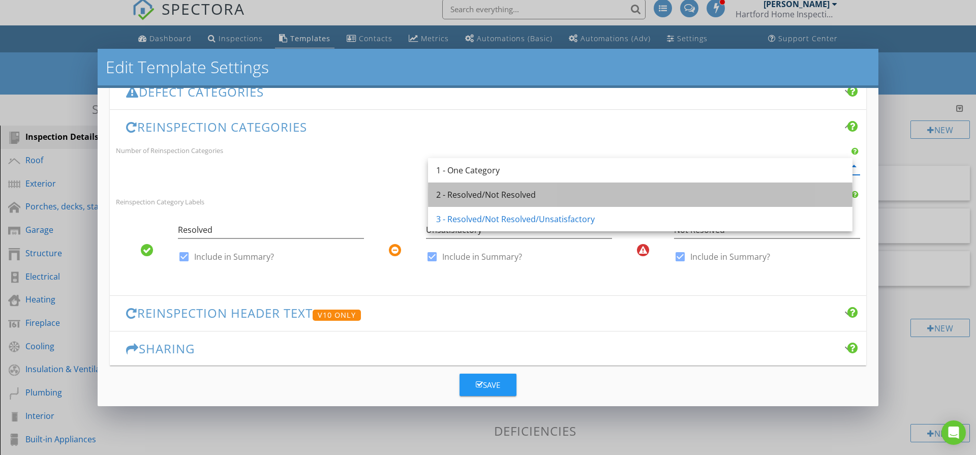
click at [549, 194] on div "2 - Resolved/Not Resolved" at bounding box center [640, 195] width 408 height 12
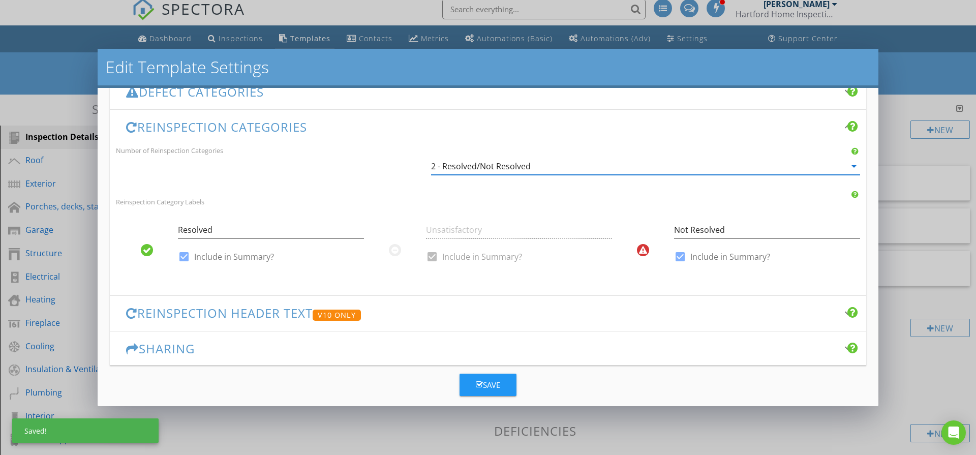
click at [528, 166] on div "2 - Resolved/Not Resolved" at bounding box center [638, 166] width 415 height 17
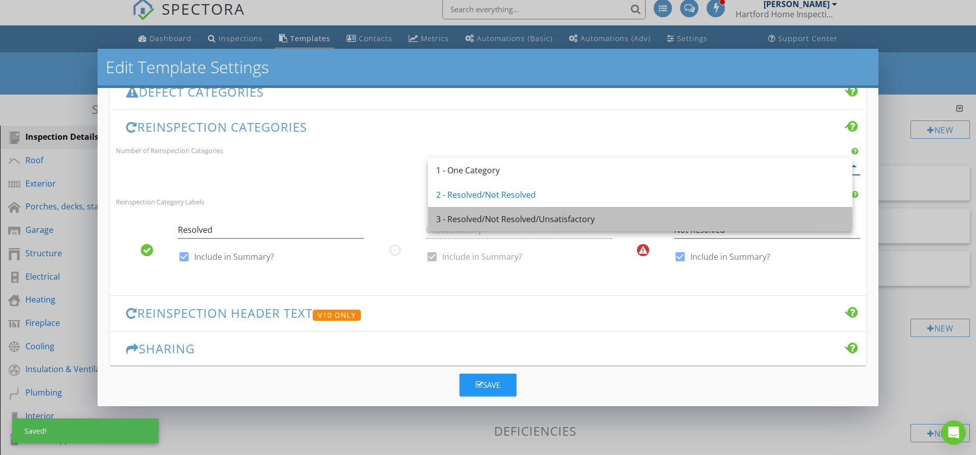
click at [546, 219] on div "3 - Resolved/Not Resolved/Unsatisfactory" at bounding box center [640, 219] width 408 height 12
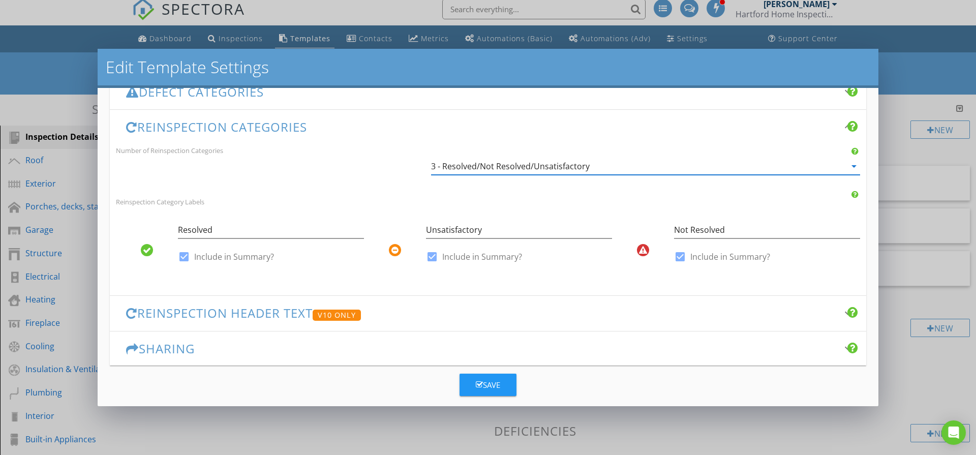
click at [484, 386] on div "Save" at bounding box center [488, 385] width 24 height 12
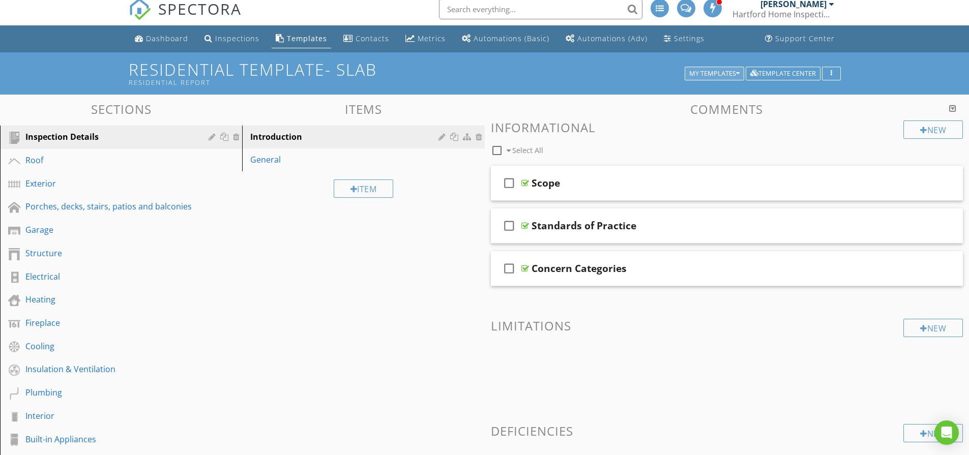
click at [718, 74] on div "My Templates" at bounding box center [714, 73] width 50 height 7
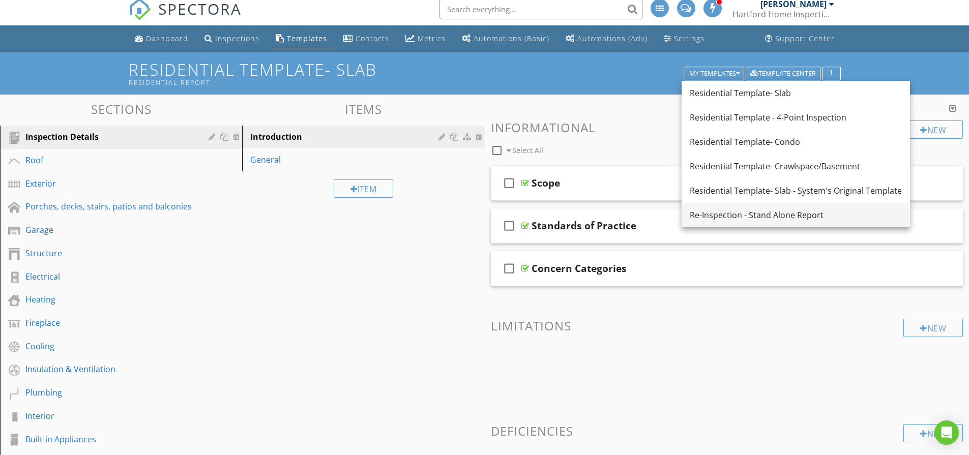
click at [722, 210] on div "Re-Inspection - Stand Alone Report" at bounding box center [795, 215] width 212 height 12
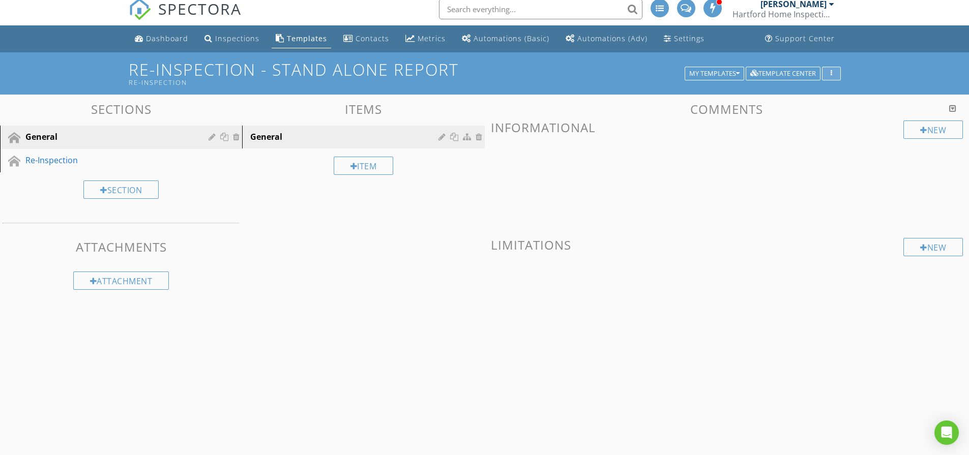
click at [836, 67] on button "button" at bounding box center [831, 74] width 19 height 14
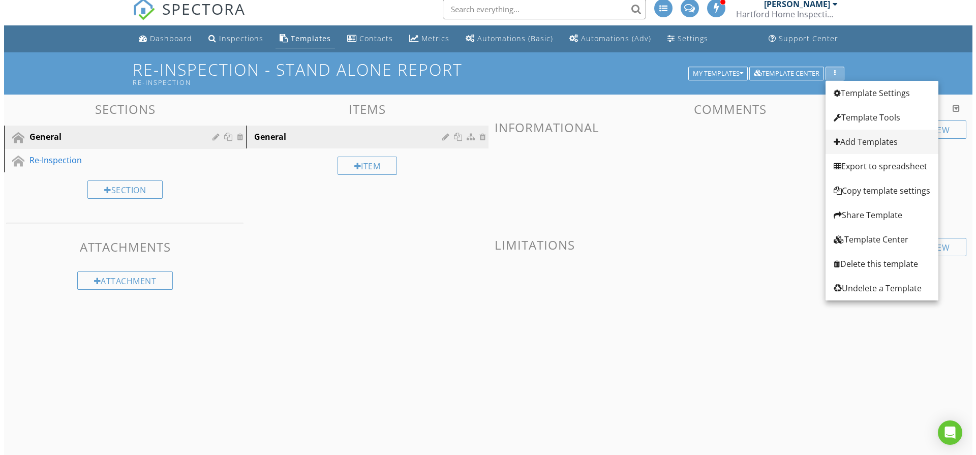
scroll to position [14, 0]
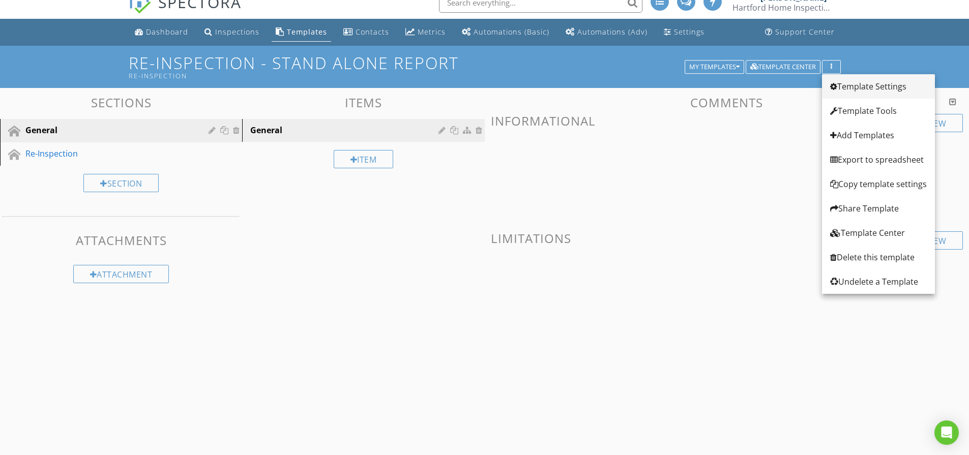
click at [870, 93] on link "Template Settings" at bounding box center [878, 86] width 113 height 24
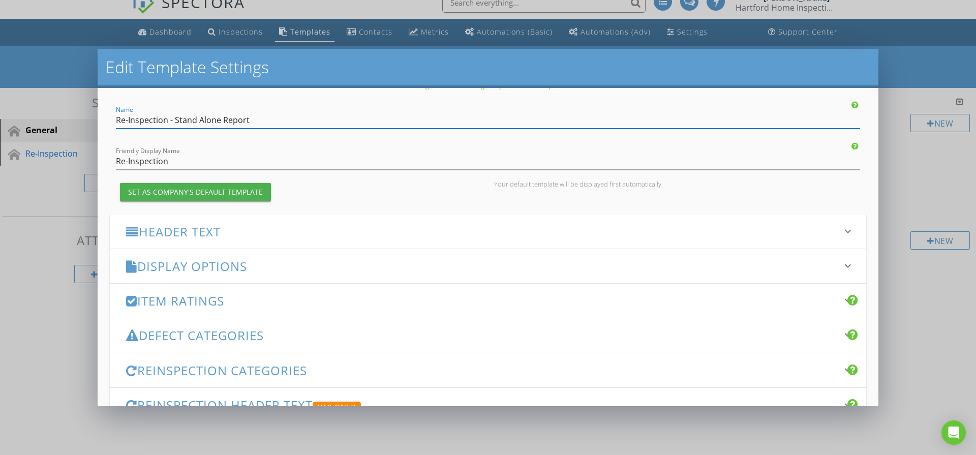
click at [281, 382] on div "Reinspection Categories keyboard_arrow_down" at bounding box center [488, 370] width 757 height 34
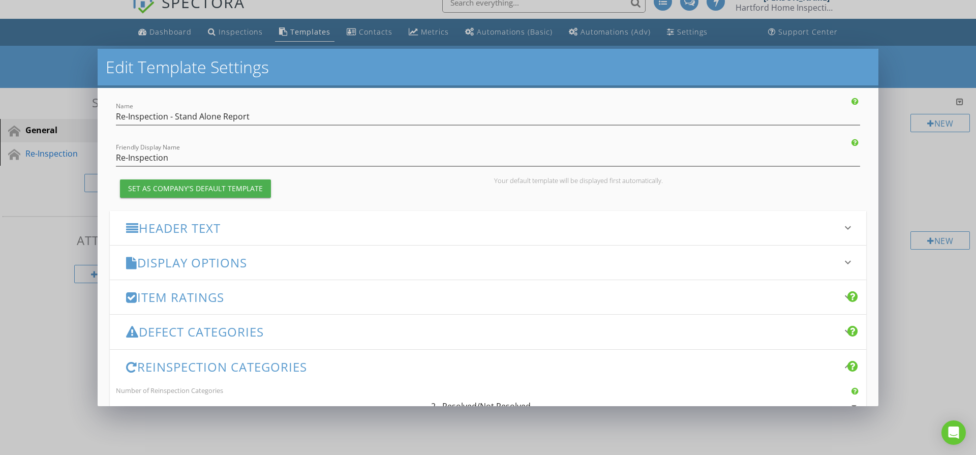
scroll to position [123, 0]
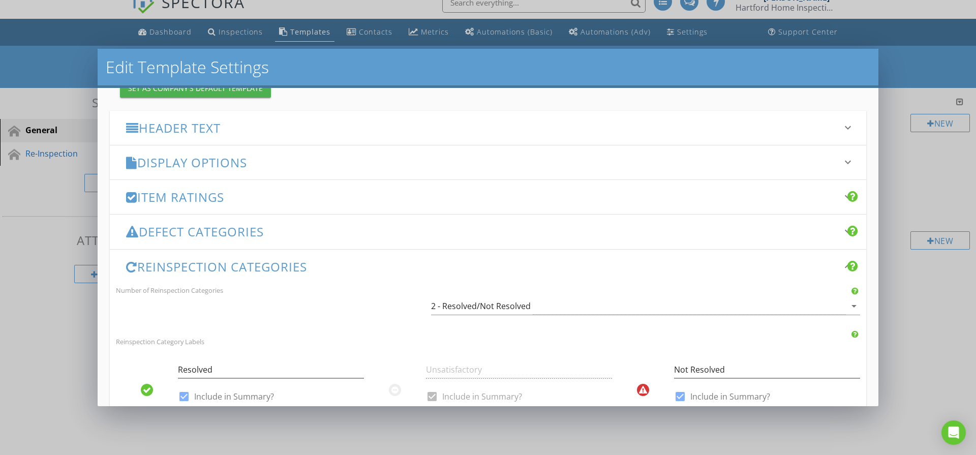
click at [499, 290] on div "Number of Reinspection Categories 2 - Resolved/Not Resolved arrow_drop_down" at bounding box center [488, 304] width 757 height 41
click at [499, 306] on div "2 - Resolved/Not Resolved" at bounding box center [481, 305] width 100 height 9
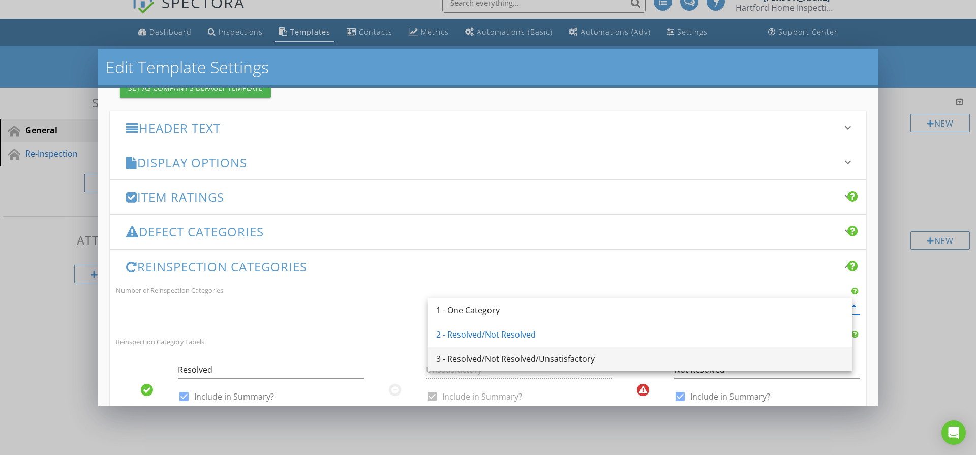
click at [508, 364] on div "3 - Resolved/Not Resolved/Unsatisfactory" at bounding box center [640, 359] width 408 height 12
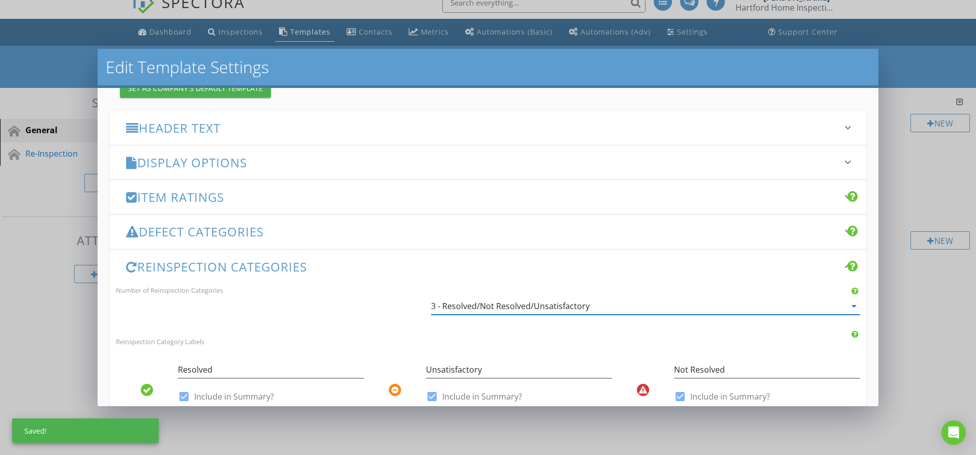
scroll to position [274, 0]
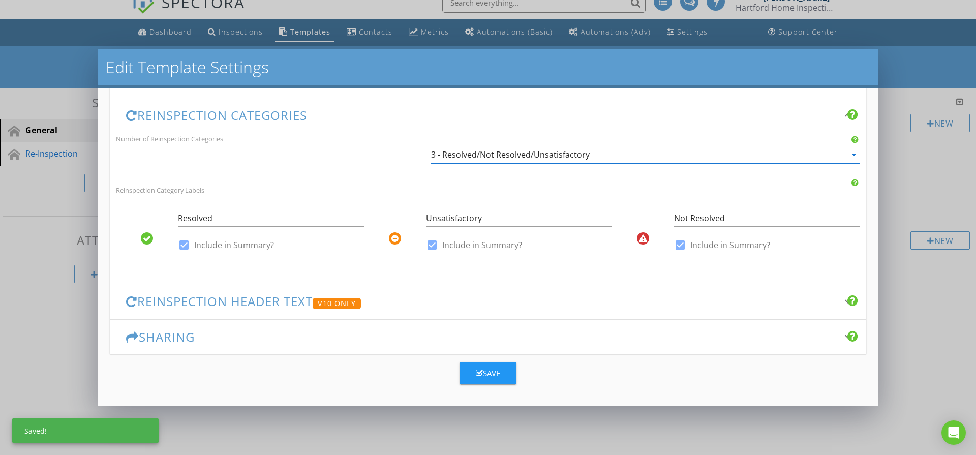
click at [487, 381] on button "Save" at bounding box center [488, 373] width 57 height 22
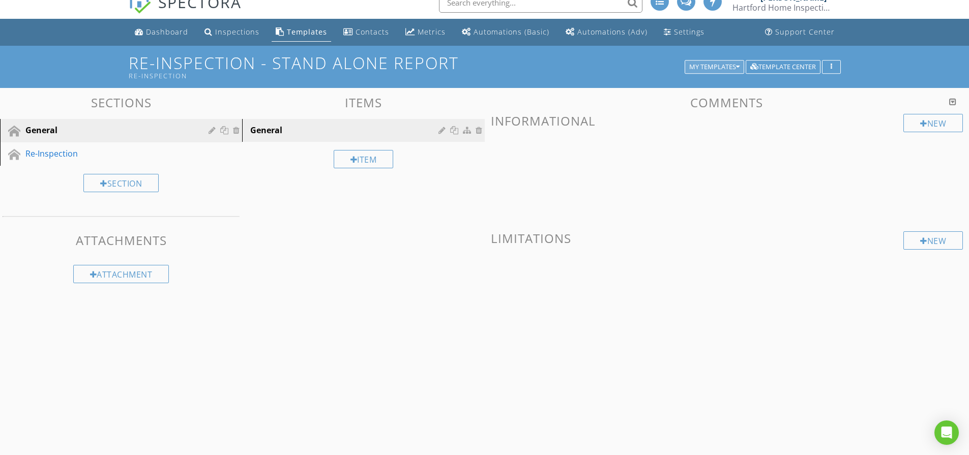
click at [723, 68] on div "My Templates" at bounding box center [714, 67] width 50 height 7
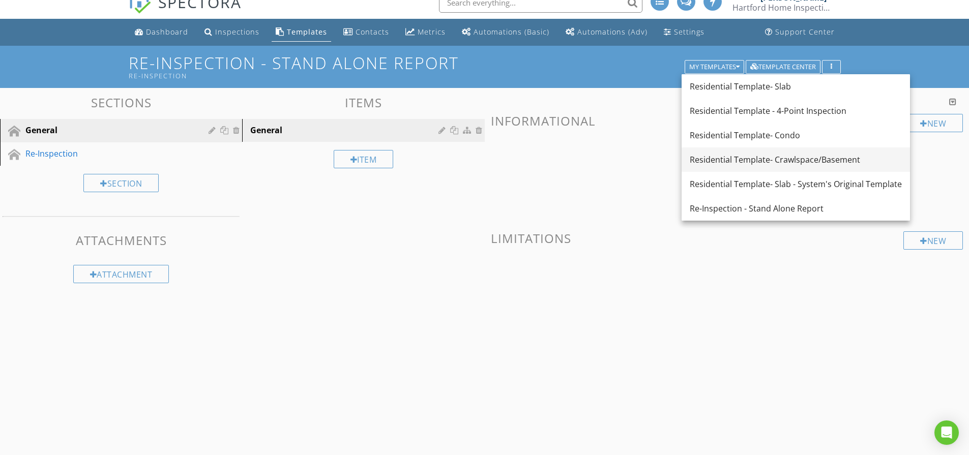
click at [756, 164] on div "Residential Template- Crawlspace/Basement" at bounding box center [795, 160] width 212 height 12
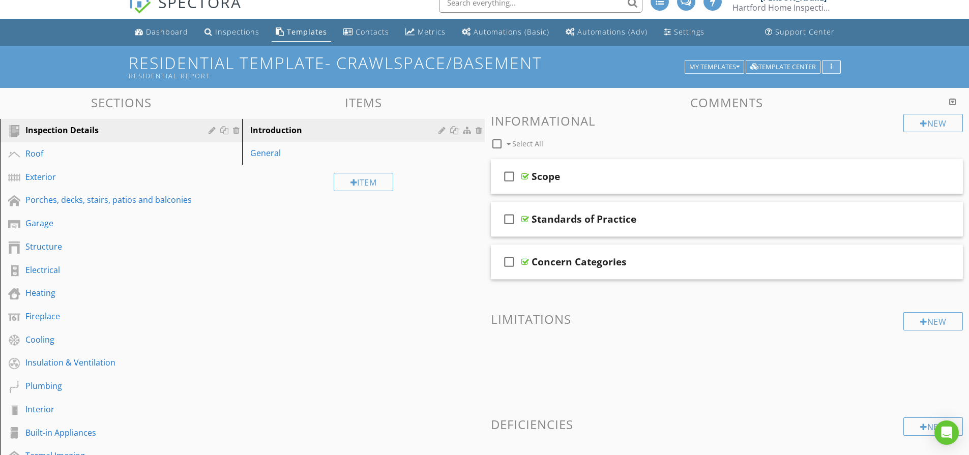
click at [833, 62] on button "button" at bounding box center [831, 67] width 19 height 14
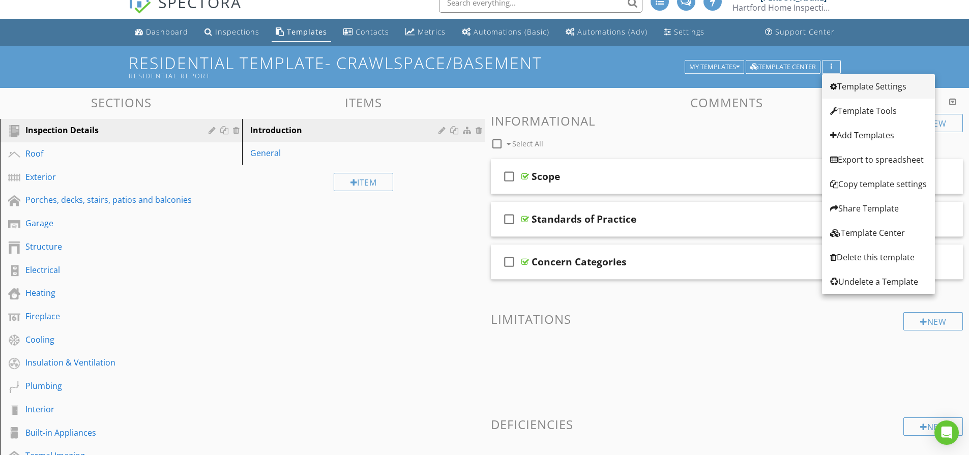
click at [836, 82] on div at bounding box center [833, 86] width 7 height 8
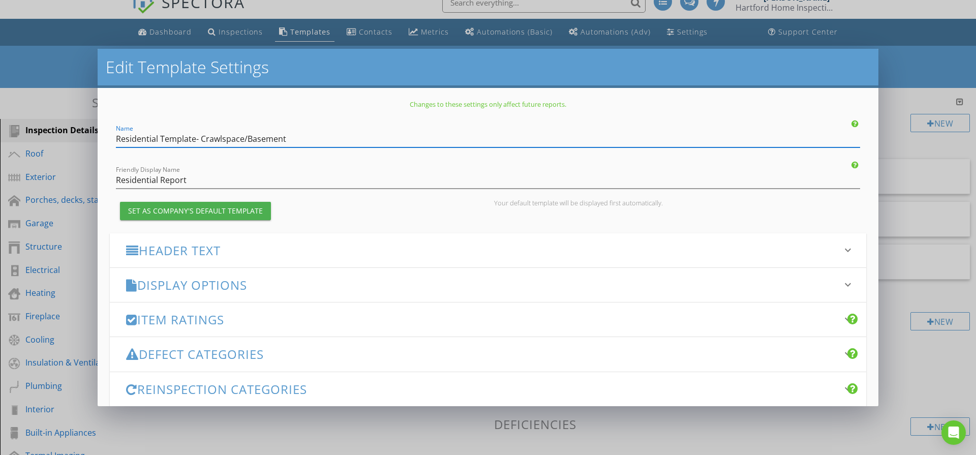
scroll to position [13, 0]
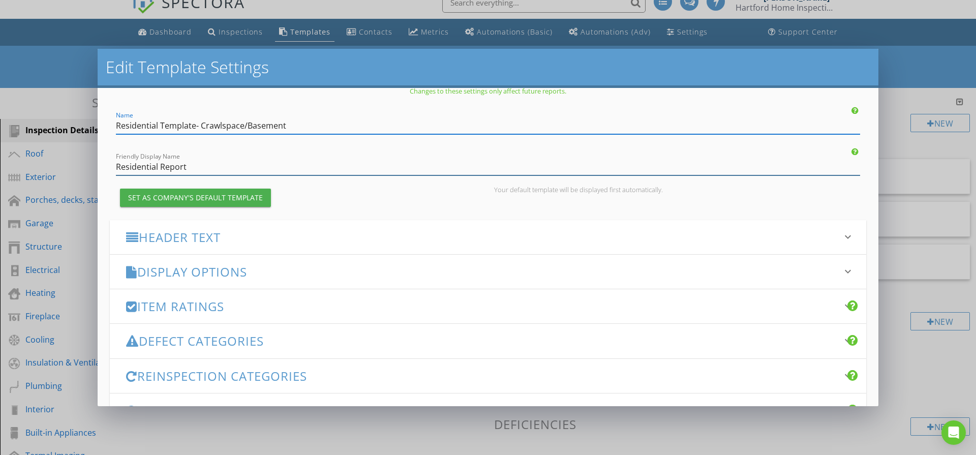
click at [219, 159] on input "Residential Report" at bounding box center [488, 167] width 744 height 17
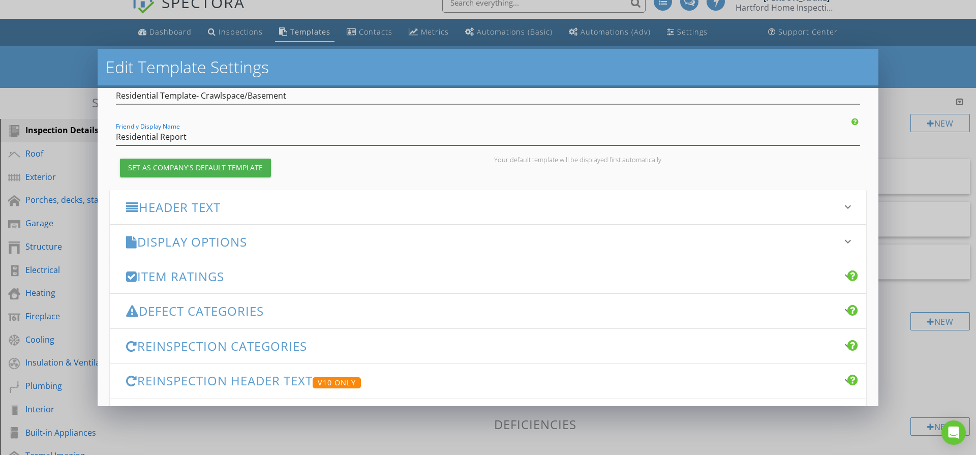
click at [267, 350] on h3 "Reinspection Categories" at bounding box center [482, 346] width 712 height 14
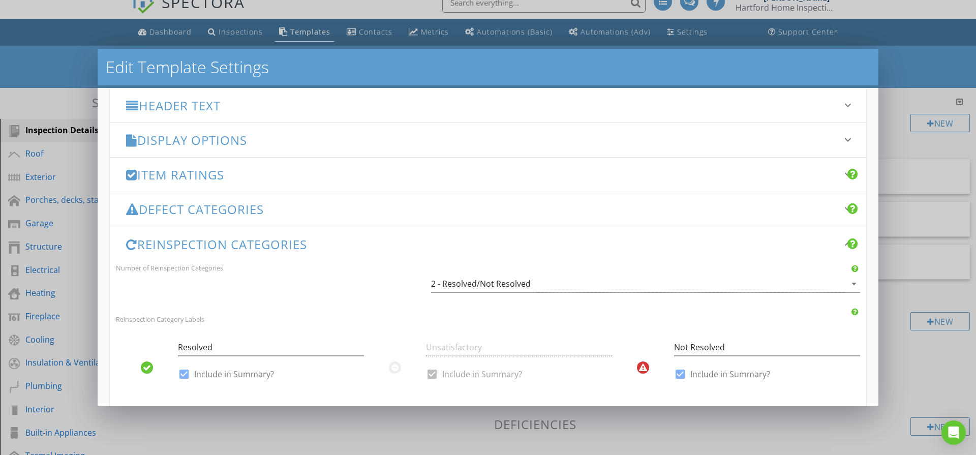
scroll to position [197, 0]
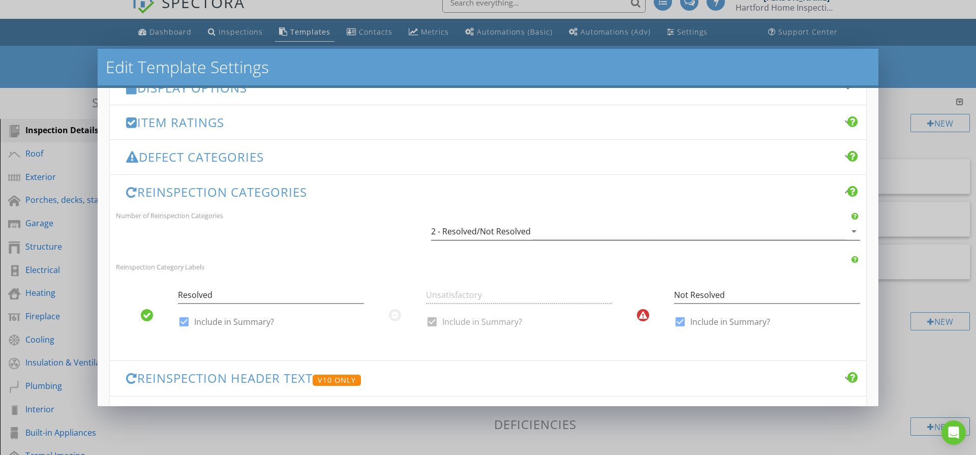
click at [547, 232] on div "2 - Resolved/Not Resolved" at bounding box center [638, 231] width 415 height 17
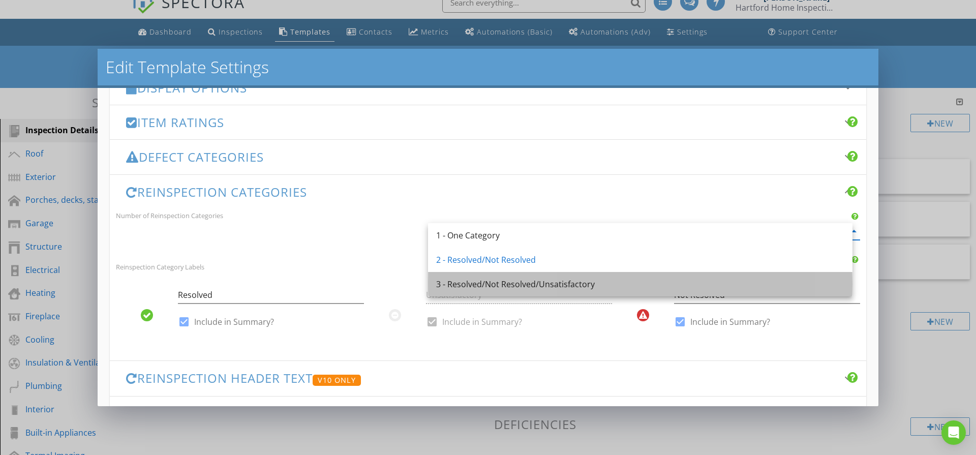
click at [550, 288] on div "3 - Resolved/Not Resolved/Unsatisfactory" at bounding box center [640, 284] width 408 height 12
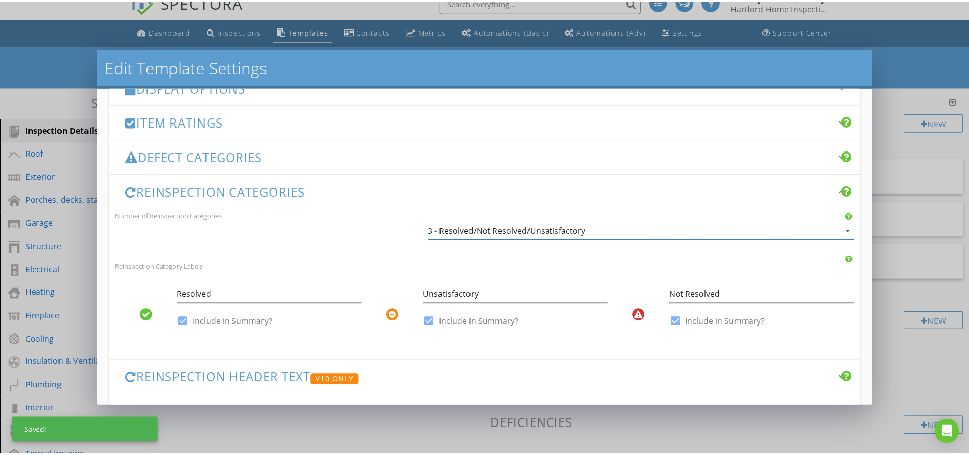
scroll to position [274, 0]
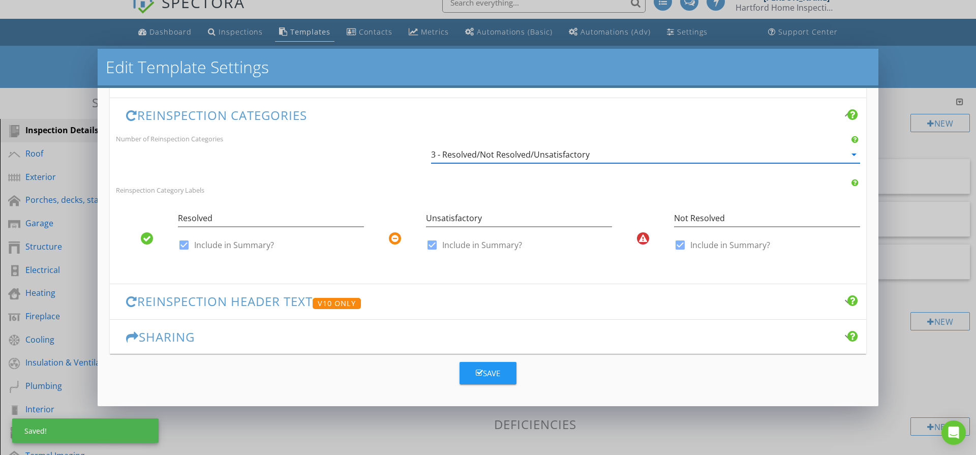
click at [487, 375] on div "Save" at bounding box center [488, 374] width 24 height 12
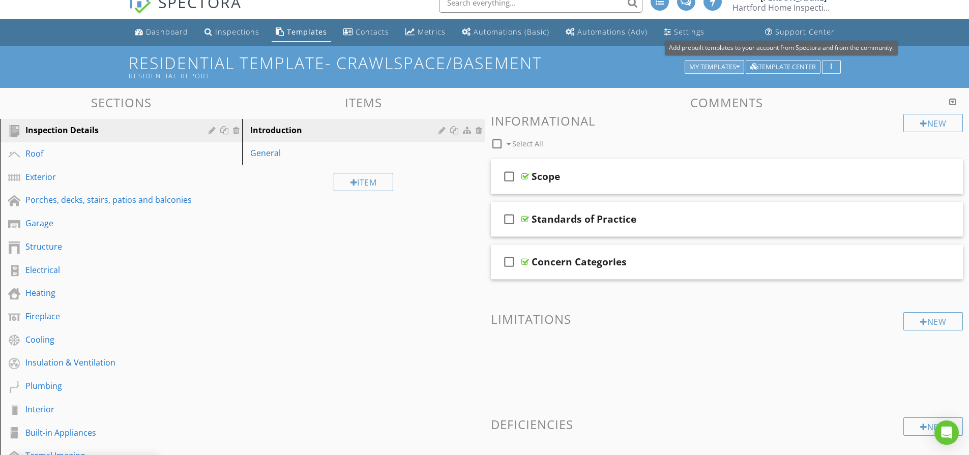
click at [710, 66] on div "My Templates" at bounding box center [714, 67] width 50 height 7
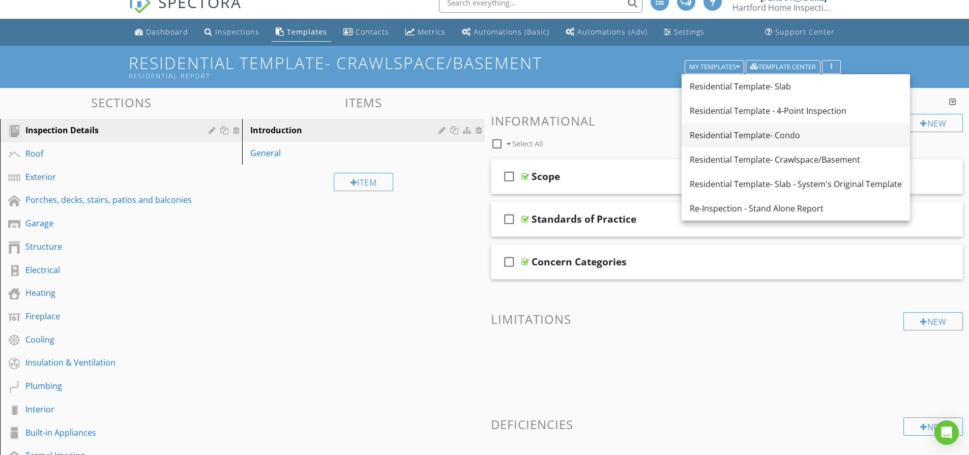
click at [733, 136] on div "Residential Template- Condo" at bounding box center [795, 135] width 212 height 12
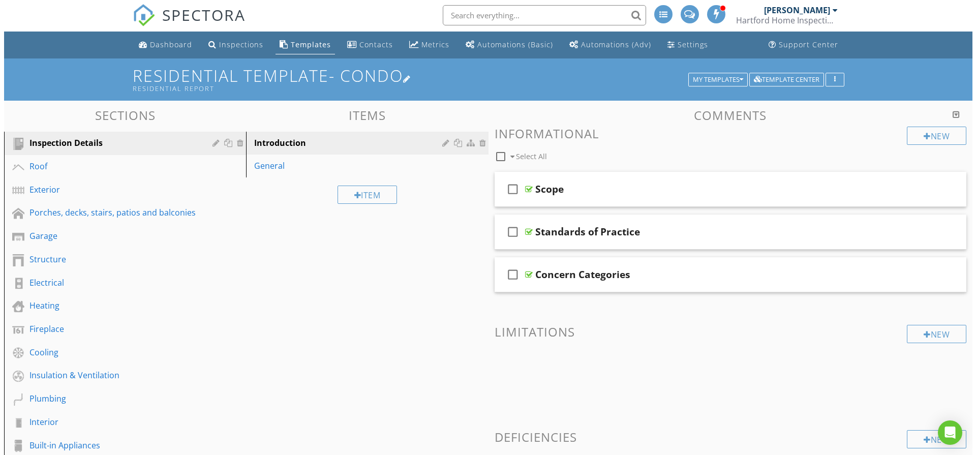
scroll to position [0, 0]
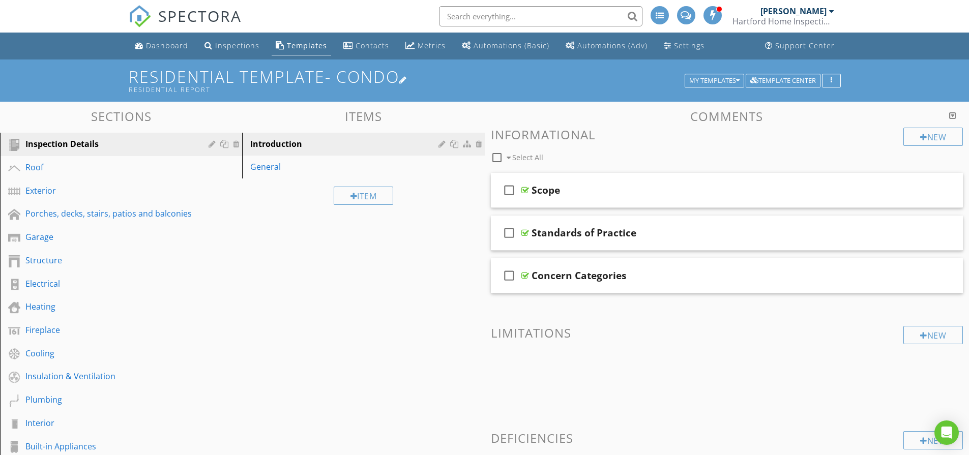
click at [827, 68] on h1 "Residential Template- Condo Residential Report" at bounding box center [485, 81] width 712 height 26
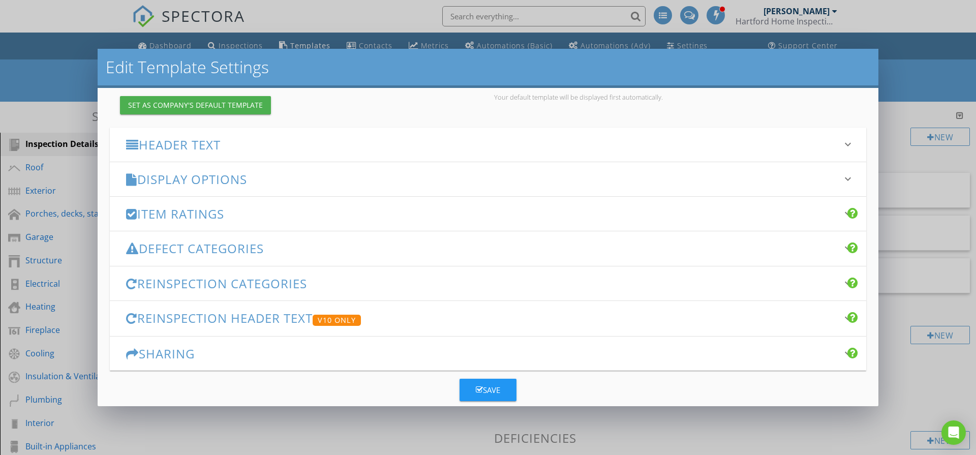
scroll to position [123, 0]
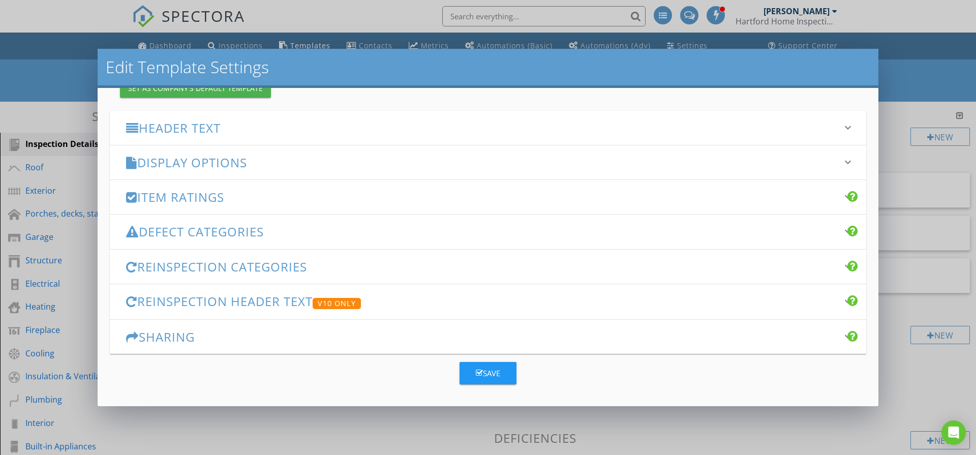
click at [361, 274] on div "Reinspection Categories keyboard_arrow_down" at bounding box center [488, 267] width 757 height 34
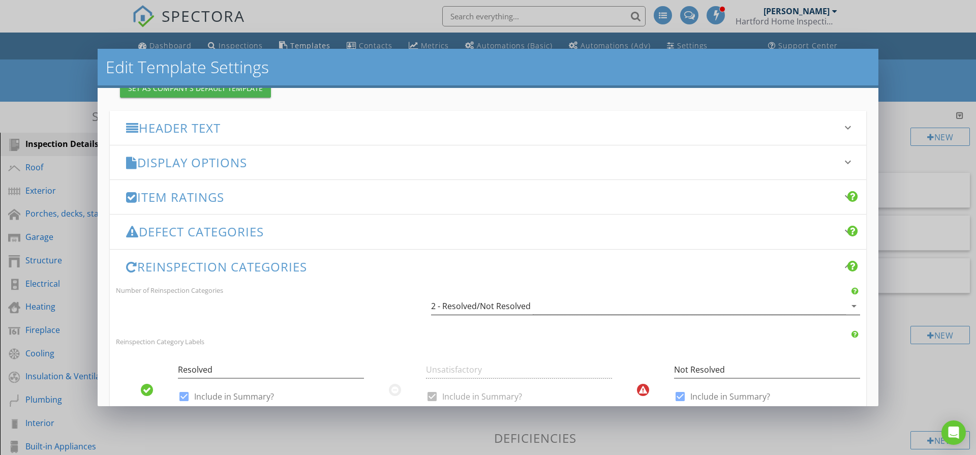
click at [512, 311] on div "2 - Resolved/Not Resolved" at bounding box center [481, 305] width 100 height 9
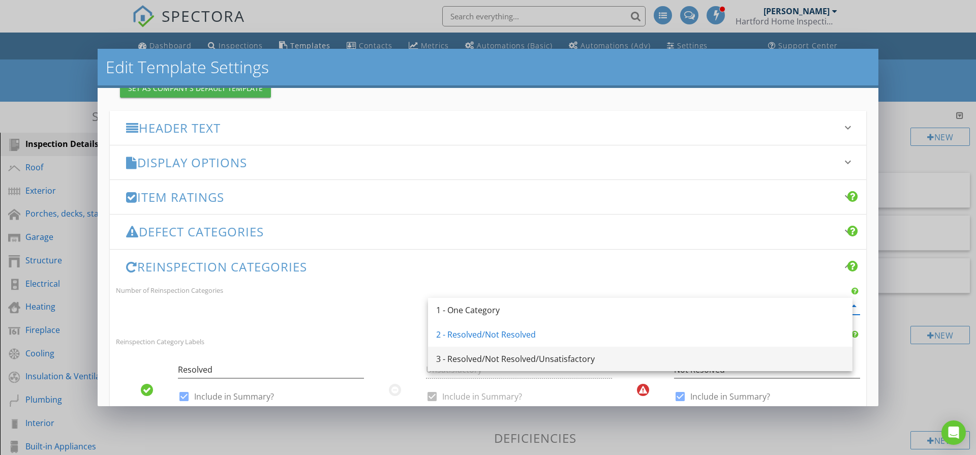
click at [517, 359] on div "3 - Resolved/Not Resolved/Unsatisfactory" at bounding box center [640, 359] width 408 height 12
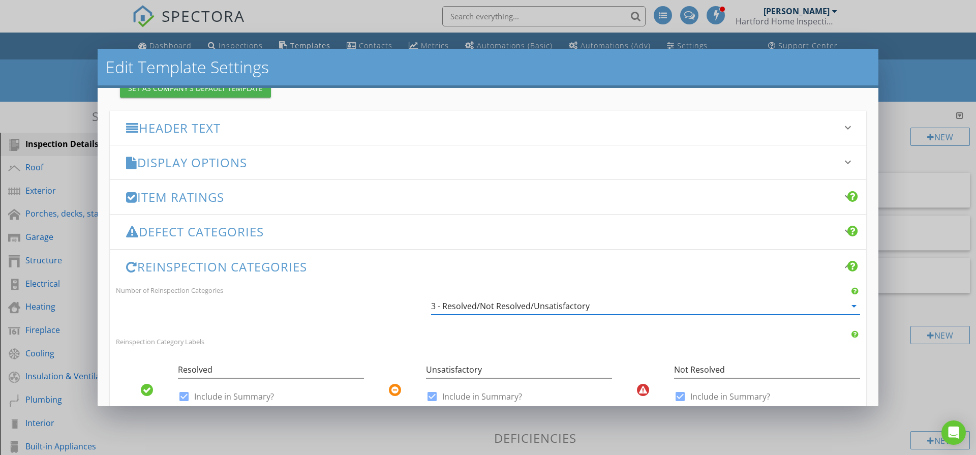
scroll to position [274, 0]
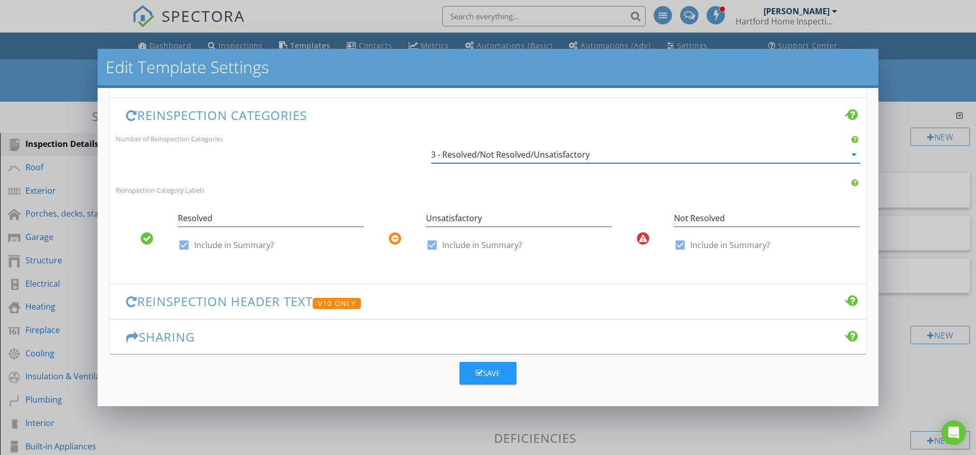
click at [476, 373] on icon "button" at bounding box center [479, 373] width 7 height 8
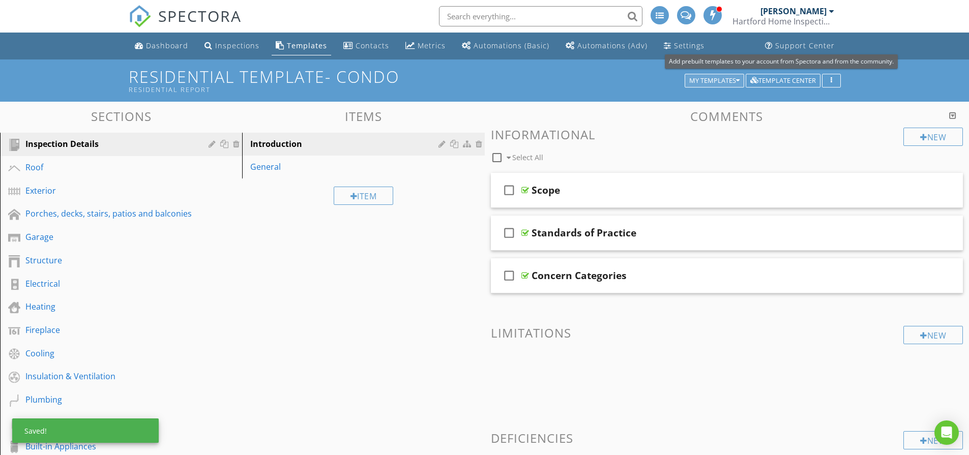
click at [729, 78] on div "My Templates" at bounding box center [714, 80] width 50 height 7
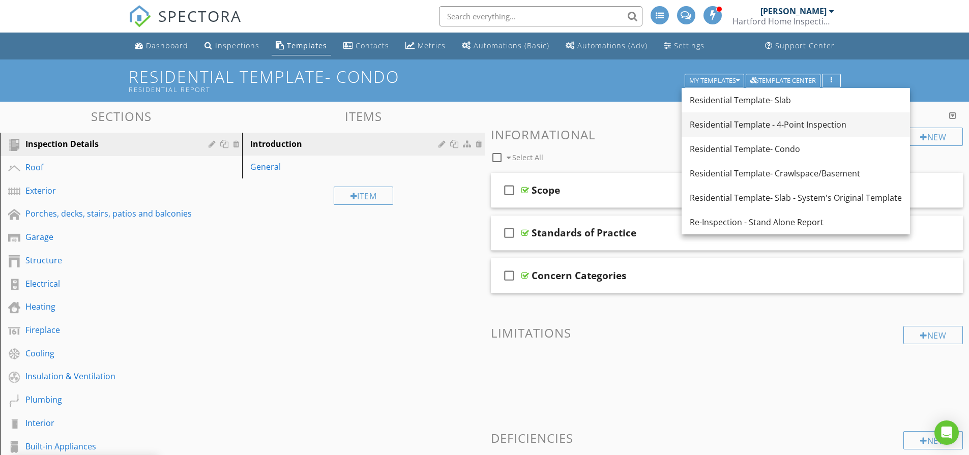
click at [748, 125] on div "Residential Template - 4-Point Inspection" at bounding box center [795, 124] width 212 height 12
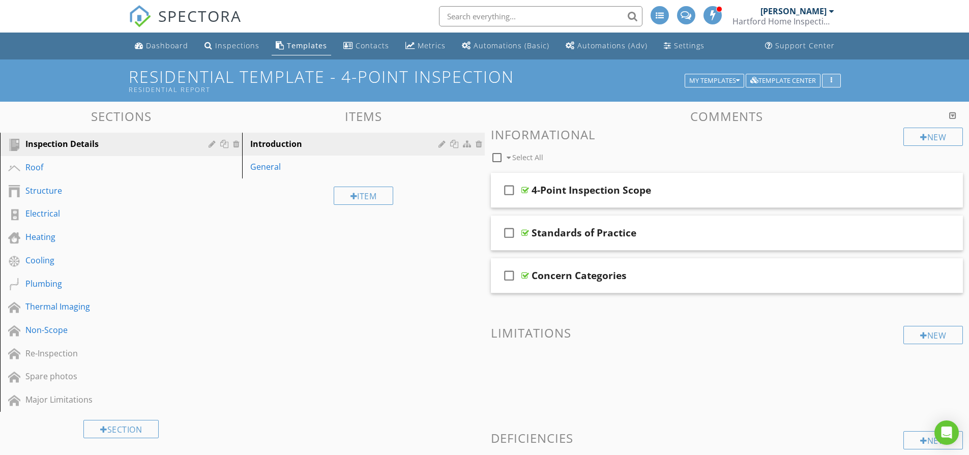
click at [835, 81] on button "button" at bounding box center [831, 81] width 19 height 14
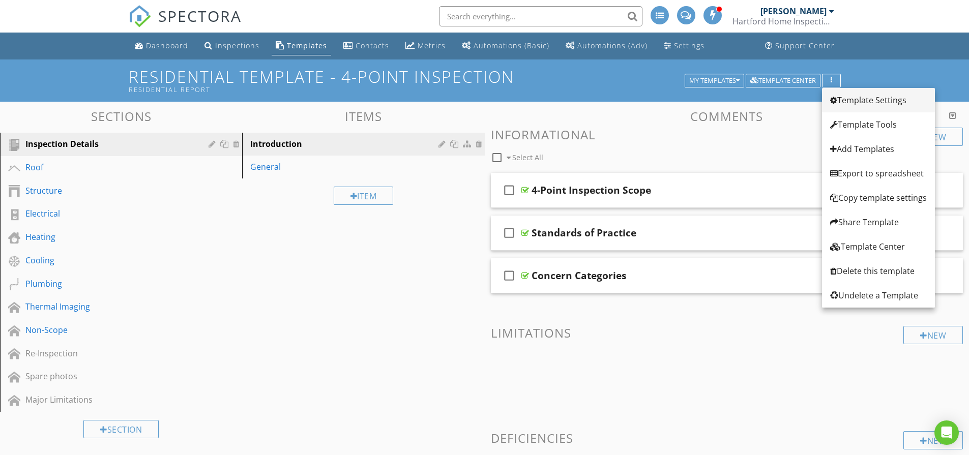
click at [826, 98] on link "Template Settings" at bounding box center [878, 100] width 113 height 24
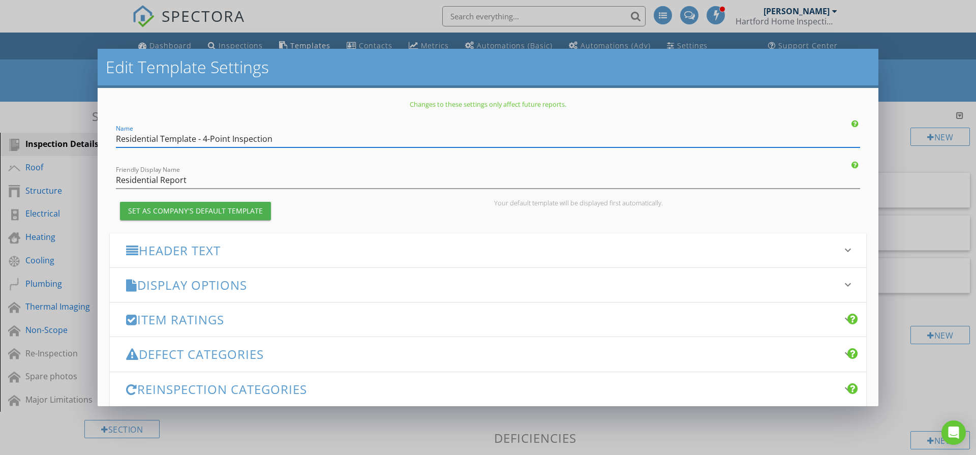
scroll to position [123, 0]
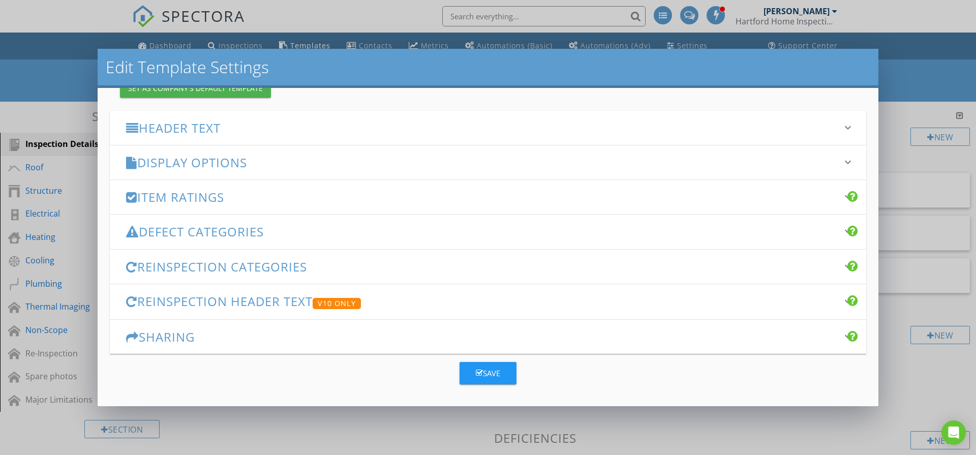
click at [463, 276] on div "Reinspection Categories keyboard_arrow_down" at bounding box center [488, 267] width 757 height 34
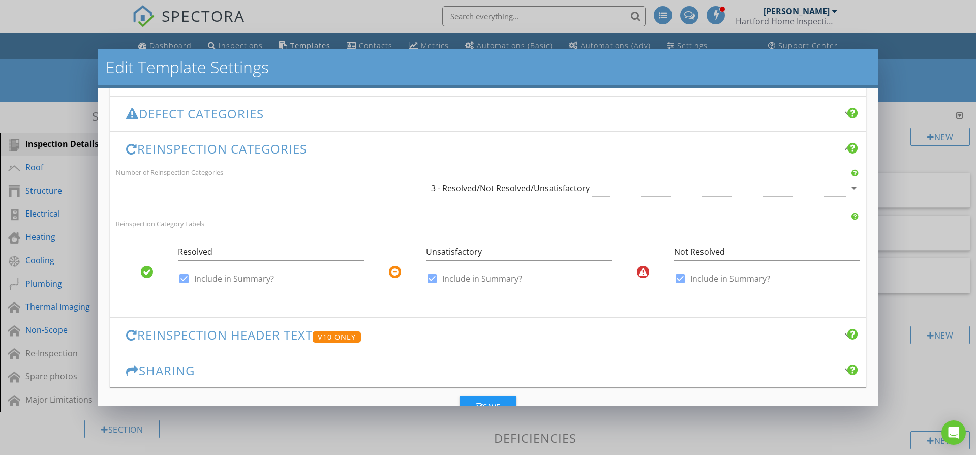
scroll to position [274, 0]
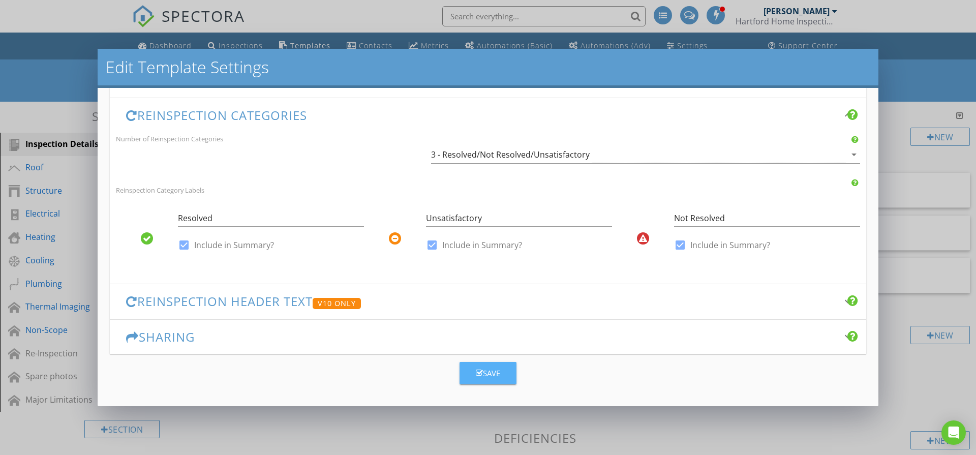
click at [503, 370] on button "Save" at bounding box center [488, 373] width 57 height 22
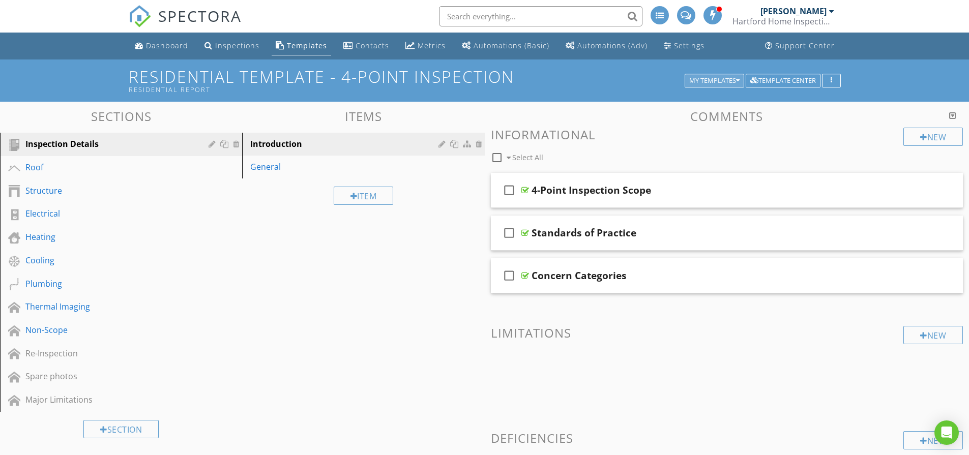
click at [726, 79] on div "My Templates" at bounding box center [714, 80] width 50 height 7
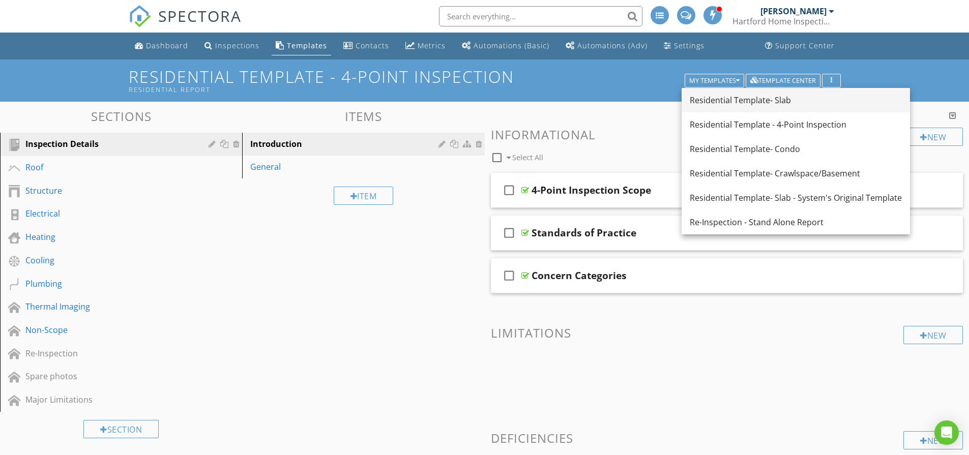
click at [744, 104] on div "Residential Template- Slab" at bounding box center [795, 100] width 212 height 12
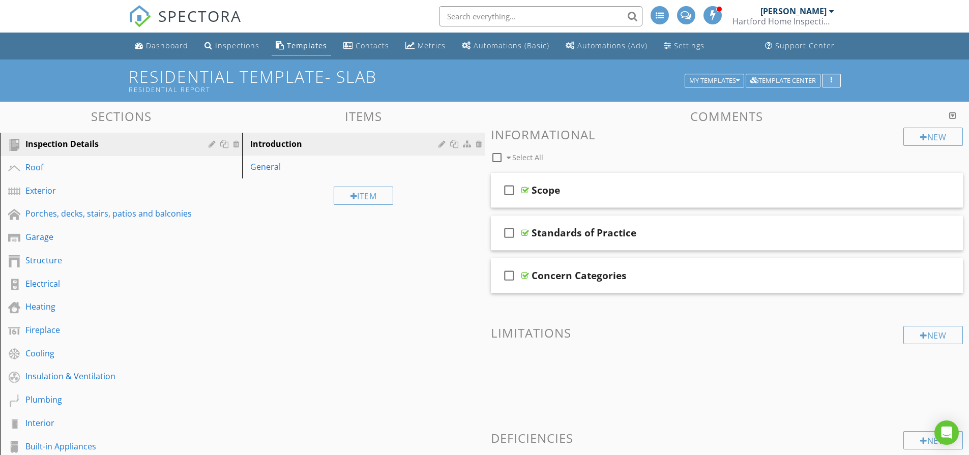
click at [828, 84] on button "button" at bounding box center [831, 81] width 19 height 14
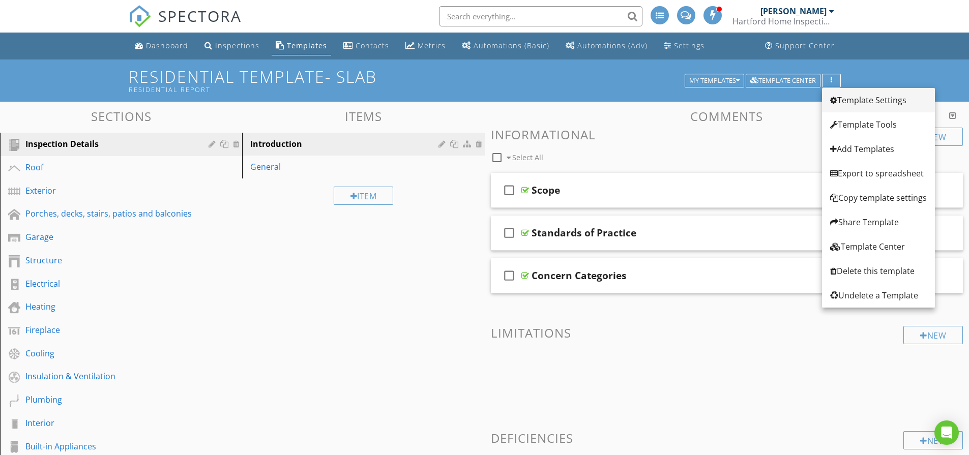
click at [828, 100] on link "Template Settings" at bounding box center [878, 100] width 113 height 24
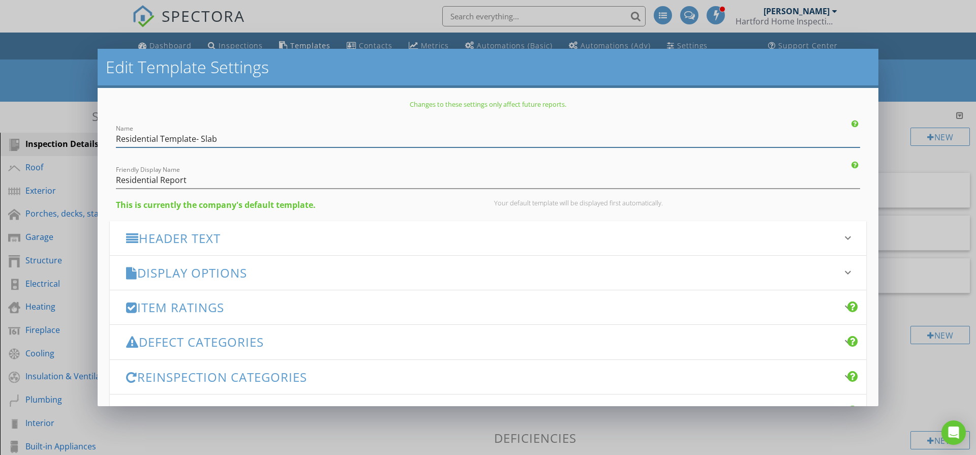
scroll to position [110, 0]
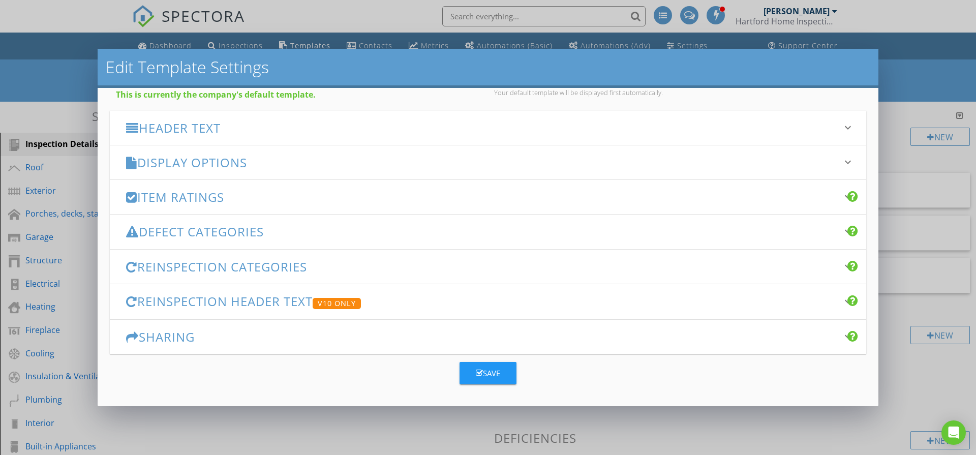
click at [455, 279] on div "Reinspection Categories keyboard_arrow_down" at bounding box center [488, 267] width 757 height 34
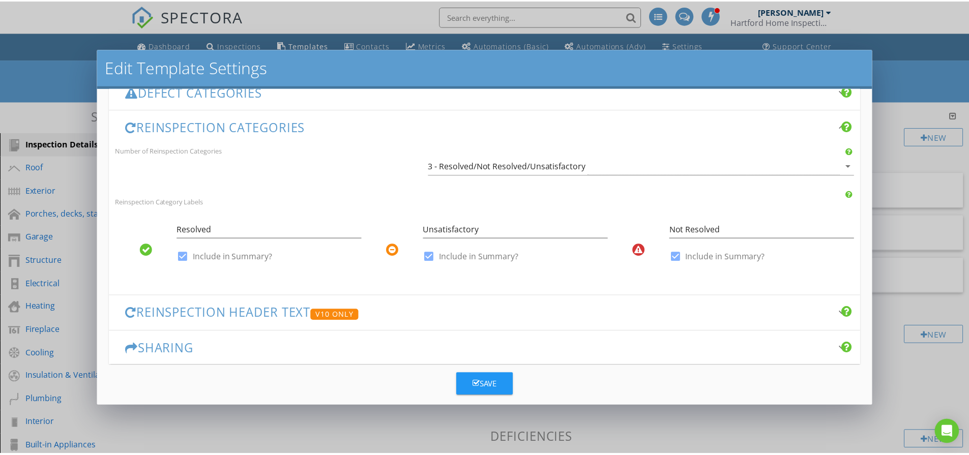
scroll to position [257, 0]
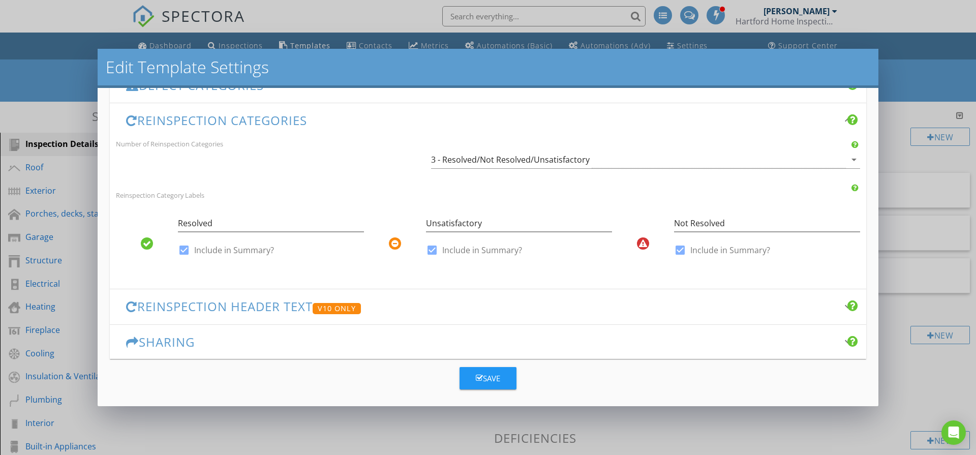
click at [485, 391] on div "Changes to these settings only affect future reports. Name Residential Template…" at bounding box center [488, 247] width 781 height 319
click at [489, 383] on div "Save" at bounding box center [488, 379] width 24 height 12
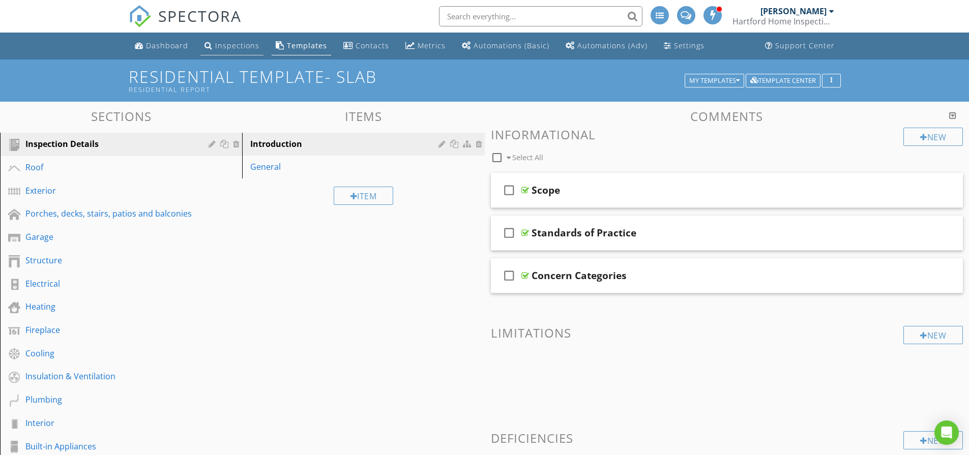
click at [225, 38] on link "Inspections" at bounding box center [231, 46] width 63 height 19
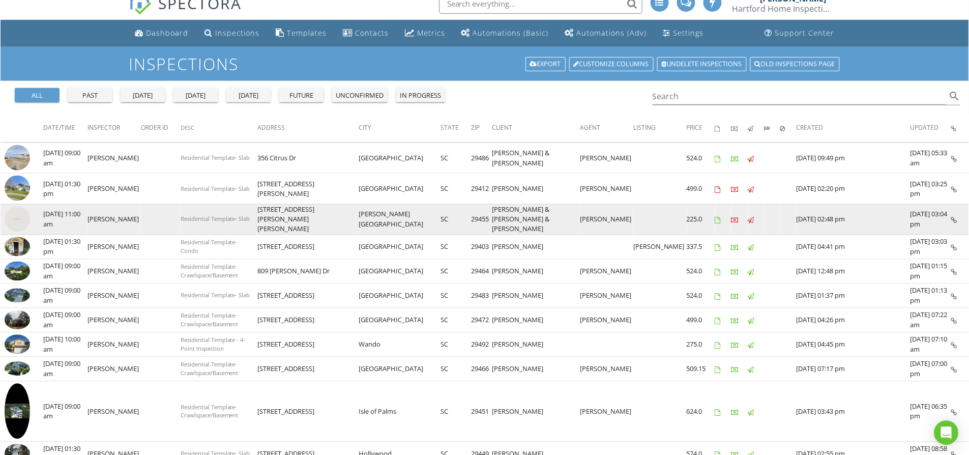
scroll to position [19, 0]
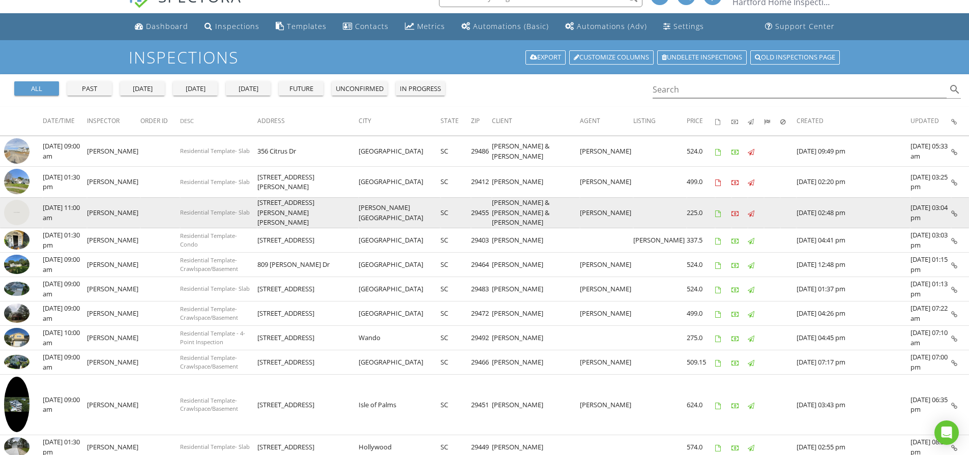
click at [20, 214] on img at bounding box center [16, 212] width 25 height 25
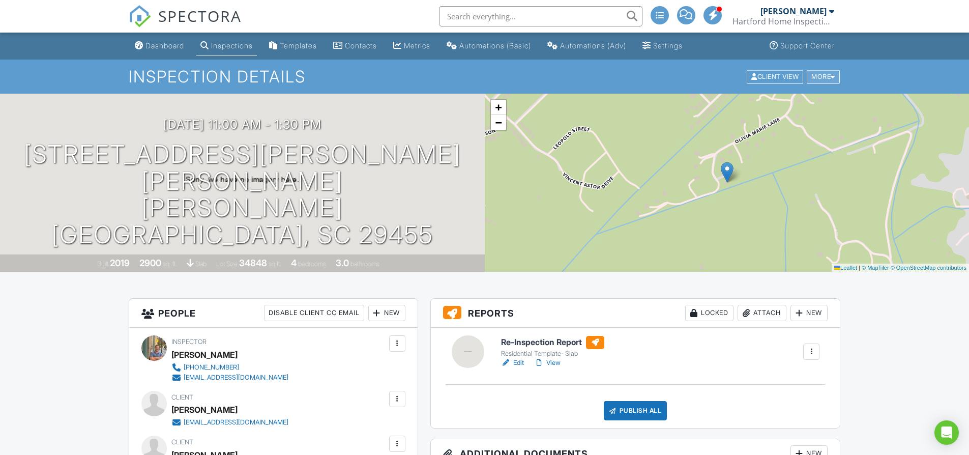
click at [817, 76] on div "More" at bounding box center [822, 77] width 33 height 14
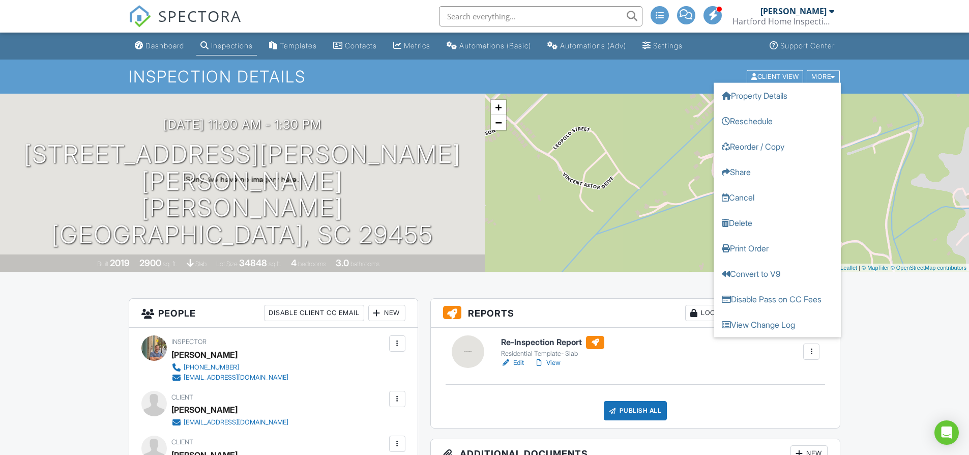
click at [643, 64] on div "Inspection Details Client View More Property Details Reschedule Reorder / Copy …" at bounding box center [484, 76] width 969 height 34
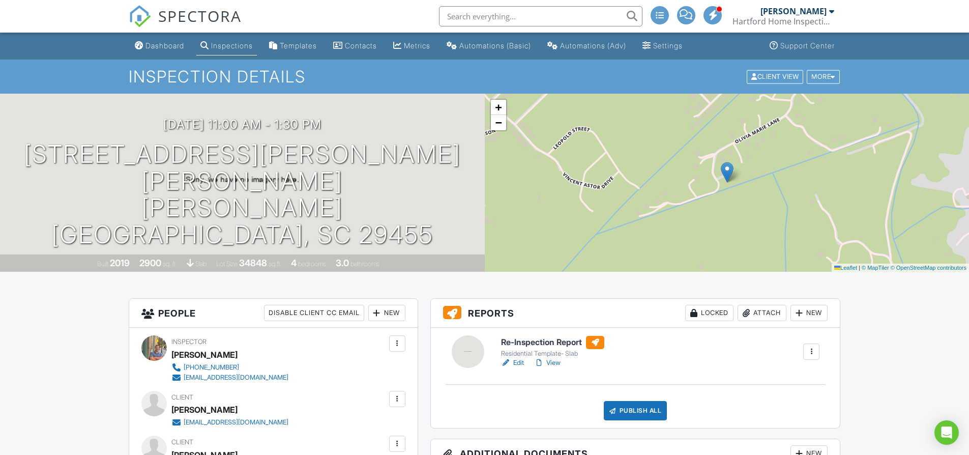
click at [811, 351] on div at bounding box center [811, 351] width 10 height 10
click at [521, 362] on link "Edit" at bounding box center [512, 362] width 23 height 10
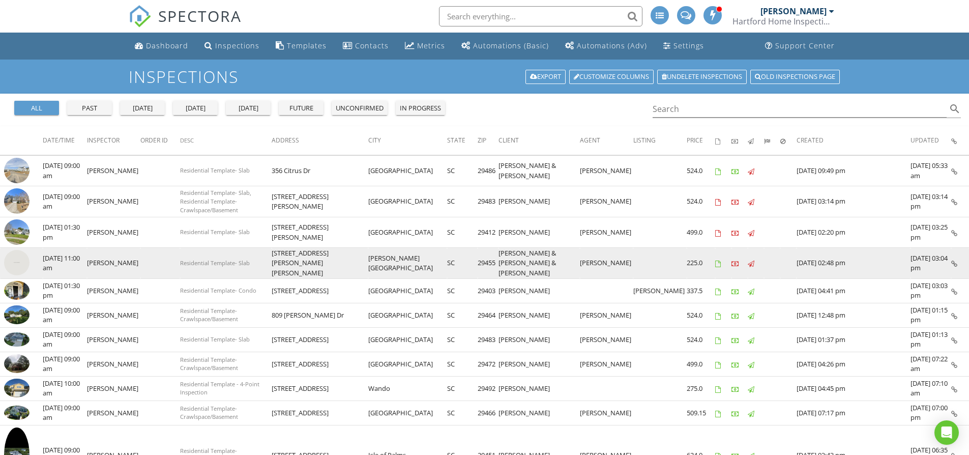
click at [11, 263] on img at bounding box center [16, 262] width 25 height 25
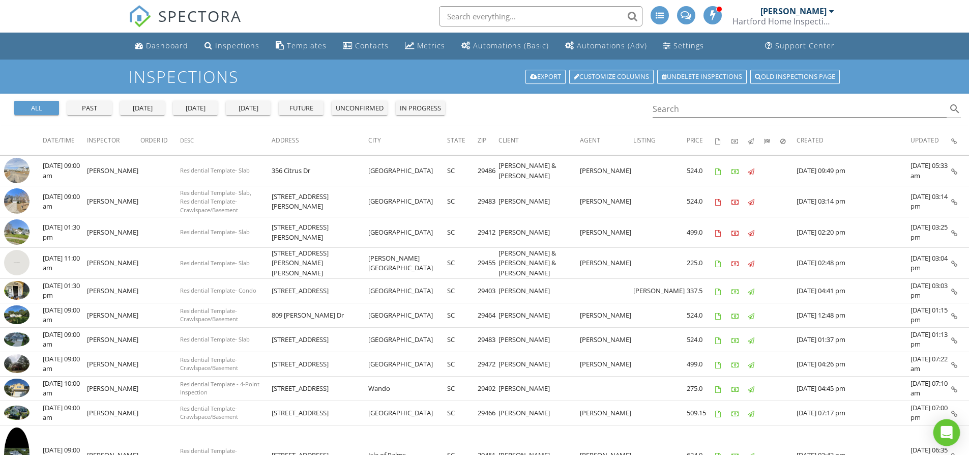
click at [951, 443] on body "SPECTORA [PERSON_NAME] Hartford Home Inspections Role: Inspector Change Role Da…" at bounding box center [484, 452] width 969 height 904
click at [943, 441] on div "Open Intercom Messenger" at bounding box center [946, 432] width 27 height 27
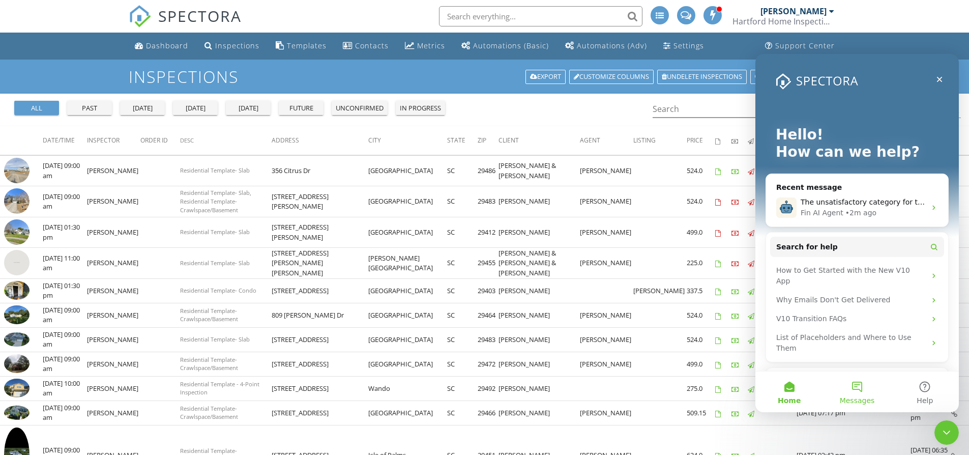
click at [860, 384] on button "Messages" at bounding box center [857, 391] width 68 height 41
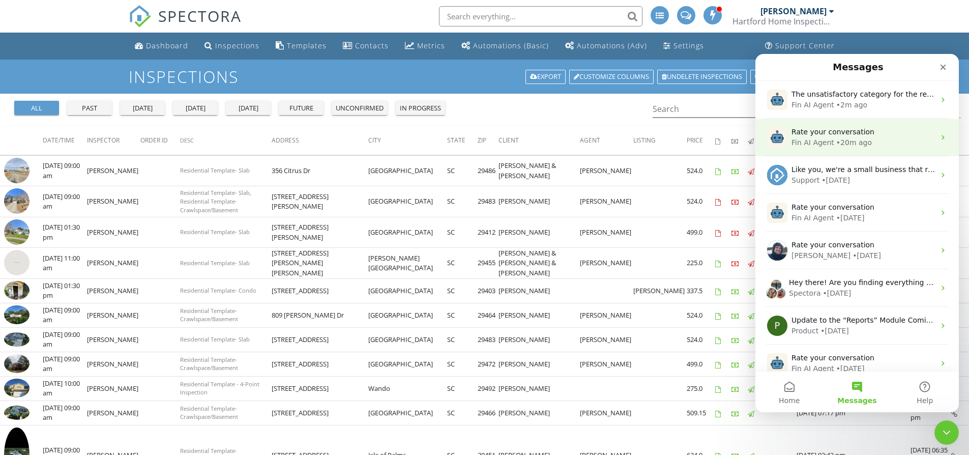
scroll to position [7, 0]
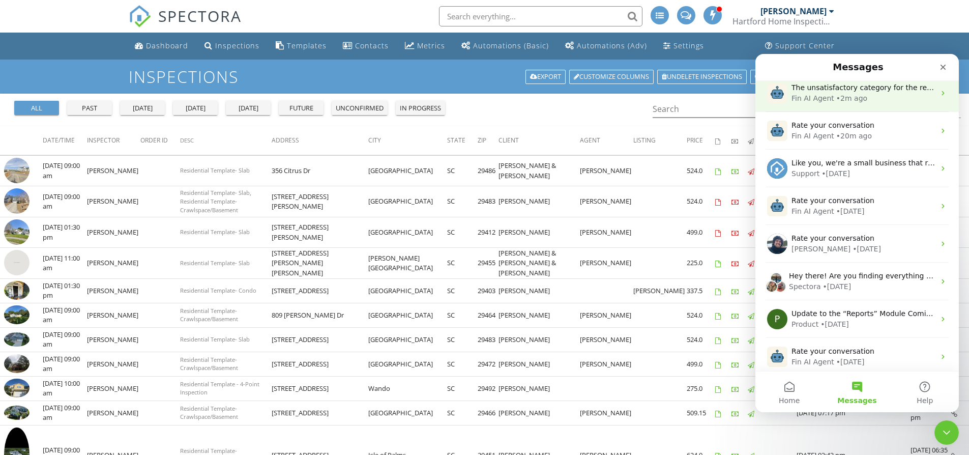
click at [841, 94] on div "• 2m ago" at bounding box center [851, 98] width 31 height 11
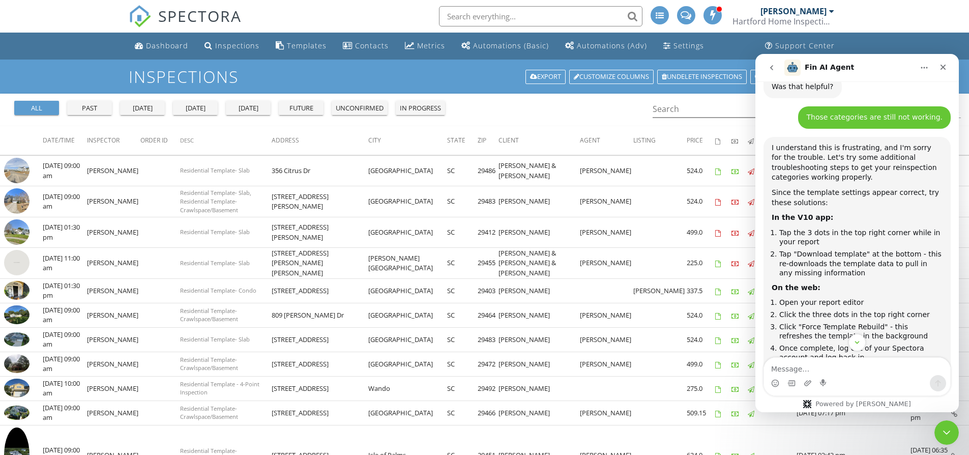
scroll to position [953, 0]
click at [877, 69] on div "Fin AI Agent" at bounding box center [848, 67] width 129 height 16
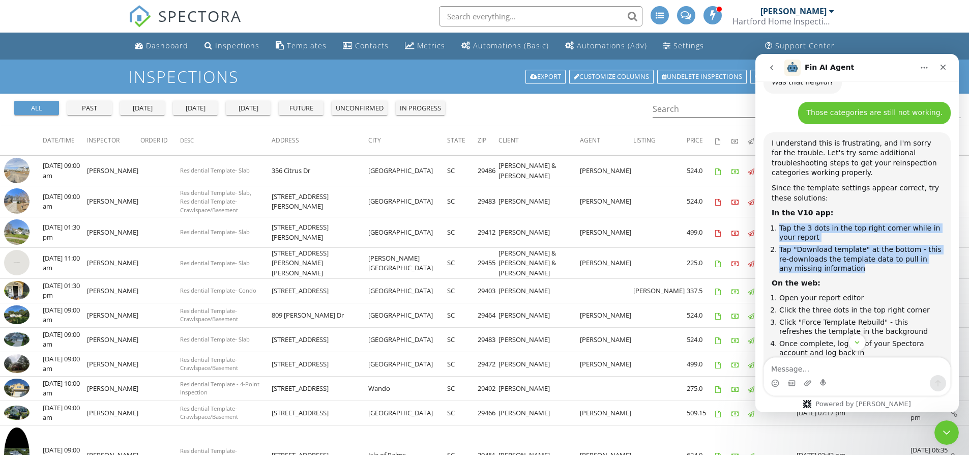
drag, startPoint x: 780, startPoint y: 182, endPoint x: 878, endPoint y: 221, distance: 105.6
click at [878, 223] on ol "Tap the 3 dots in the top right corner while in your report Tap "Download templ…" at bounding box center [856, 248] width 171 height 50
click at [878, 245] on li "Tap "Download template" at the bottom - this re-downloads the template data to …" at bounding box center [860, 259] width 163 height 28
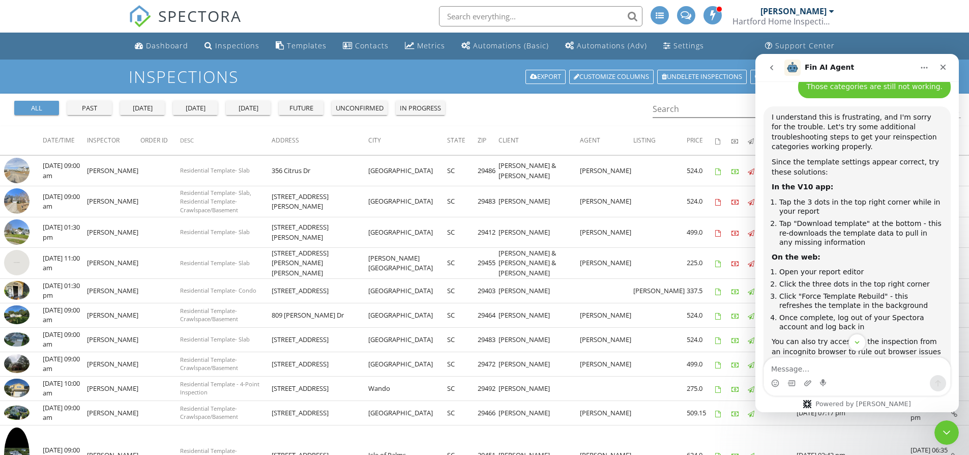
scroll to position [994, 0]
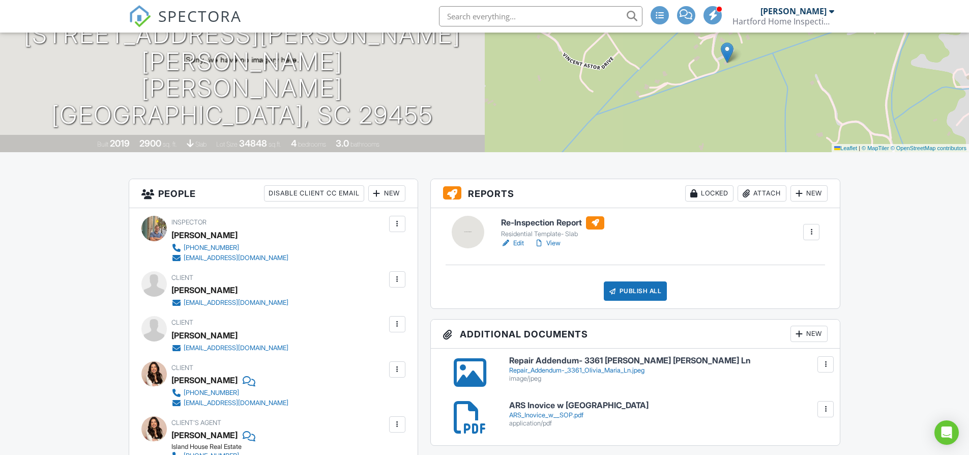
scroll to position [113, 0]
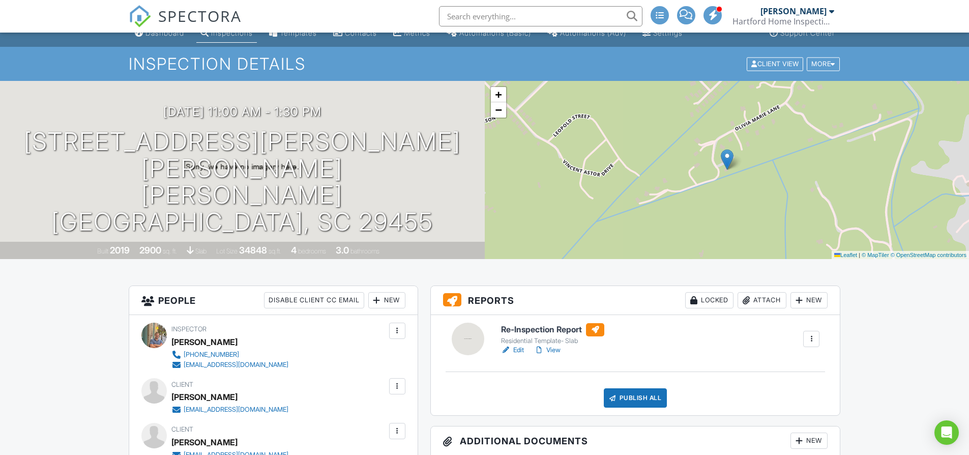
scroll to position [24, 0]
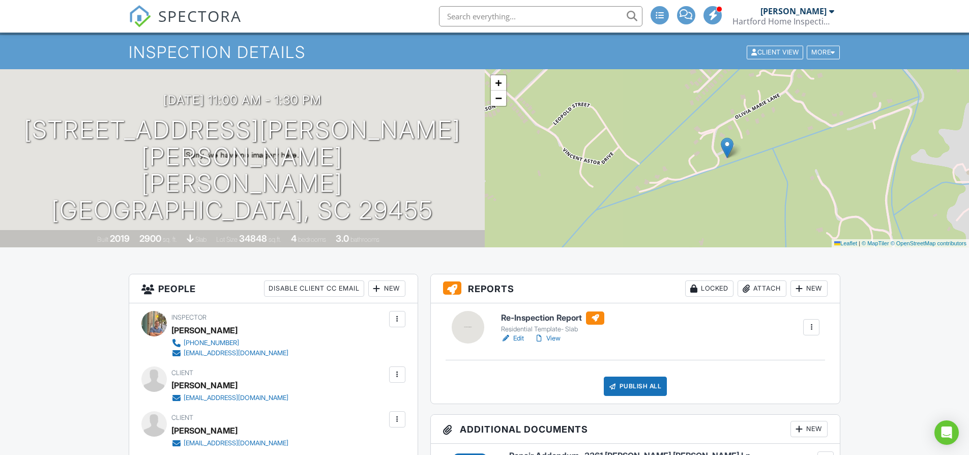
click at [814, 323] on div at bounding box center [811, 327] width 10 height 10
click at [515, 337] on link "Edit" at bounding box center [512, 338] width 23 height 10
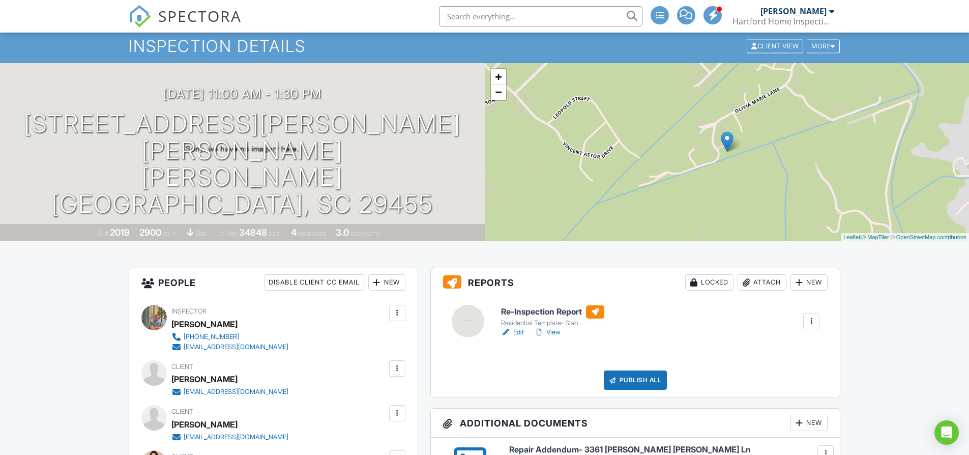
scroll to position [24, 0]
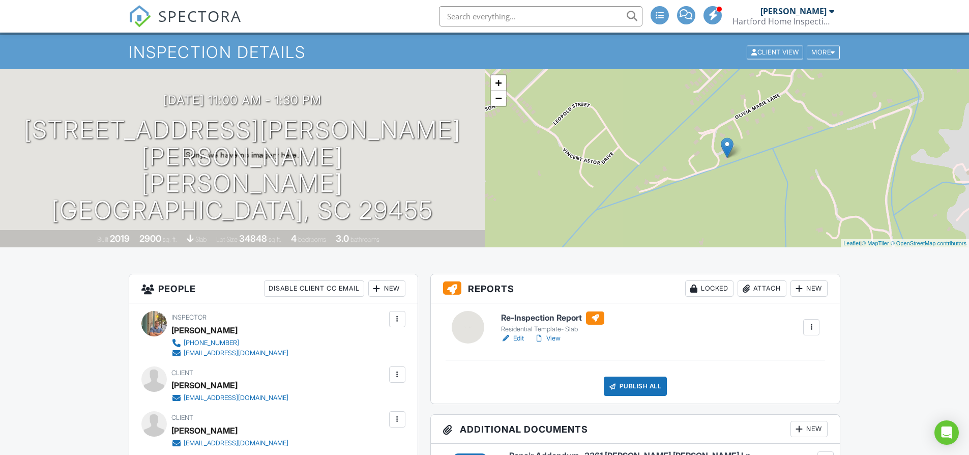
click at [556, 338] on link "View" at bounding box center [547, 338] width 26 height 10
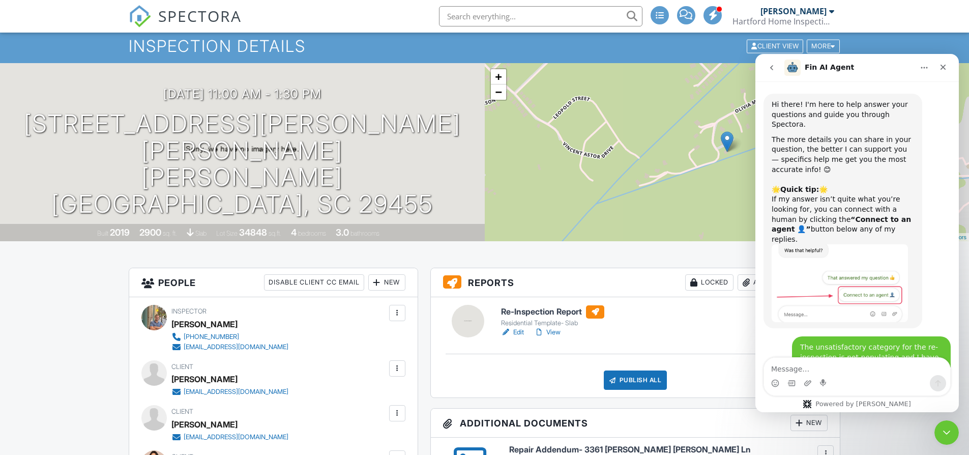
scroll to position [1117, 0]
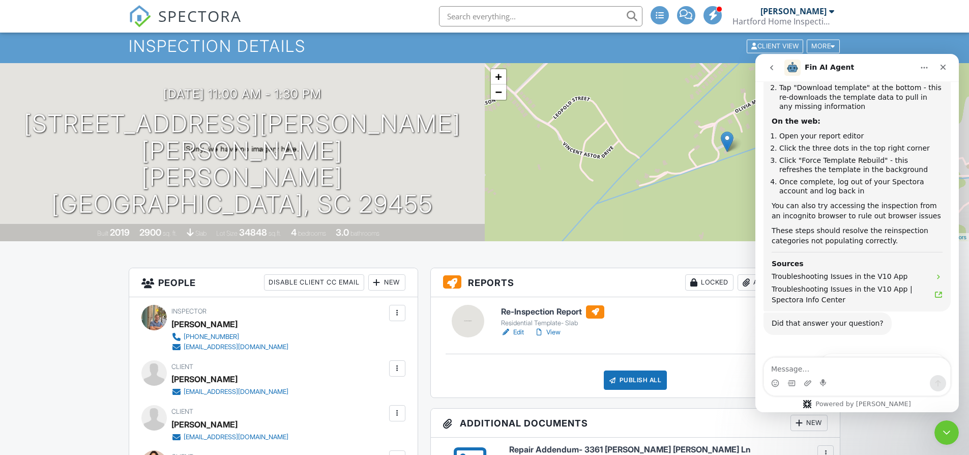
click at [671, 340] on div "Re-Inspection Report Residential Template- Slab Edit View Quick Publish Copy De…" at bounding box center [635, 347] width 409 height 100
click at [951, 432] on div "Close Intercom Messenger" at bounding box center [944, 430] width 24 height 24
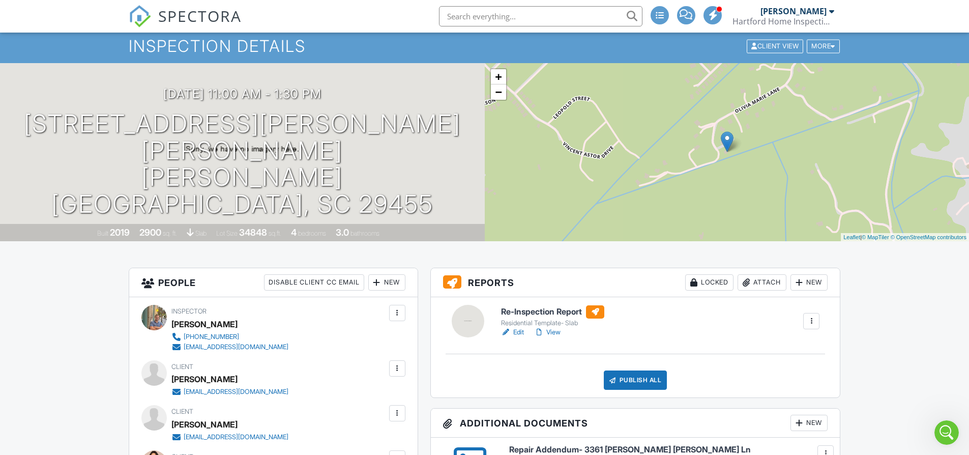
click at [808, 322] on div at bounding box center [811, 321] width 10 height 10
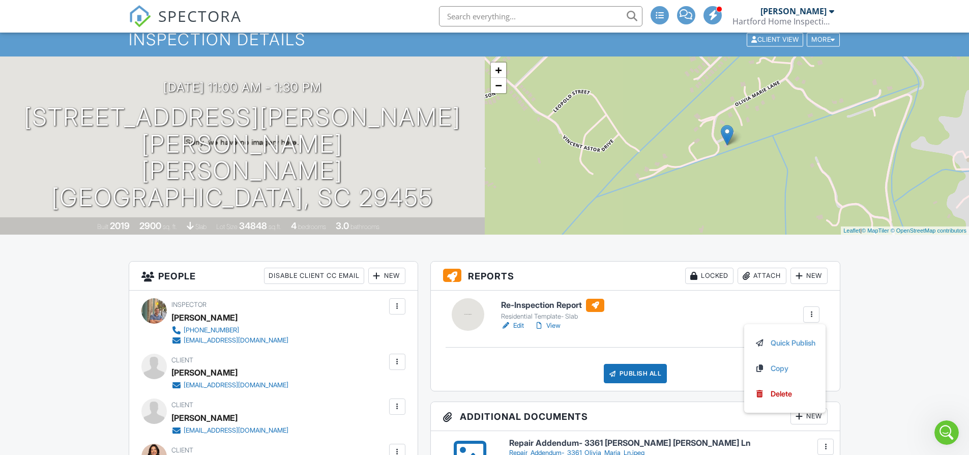
click at [646, 298] on div "Re-Inspection Report Residential Template- Slab Edit View Quick Publish Copy De…" at bounding box center [660, 314] width 331 height 33
click at [827, 48] on h1 "Inspection Details" at bounding box center [485, 40] width 712 height 18
click at [828, 46] on div "More" at bounding box center [822, 40] width 33 height 14
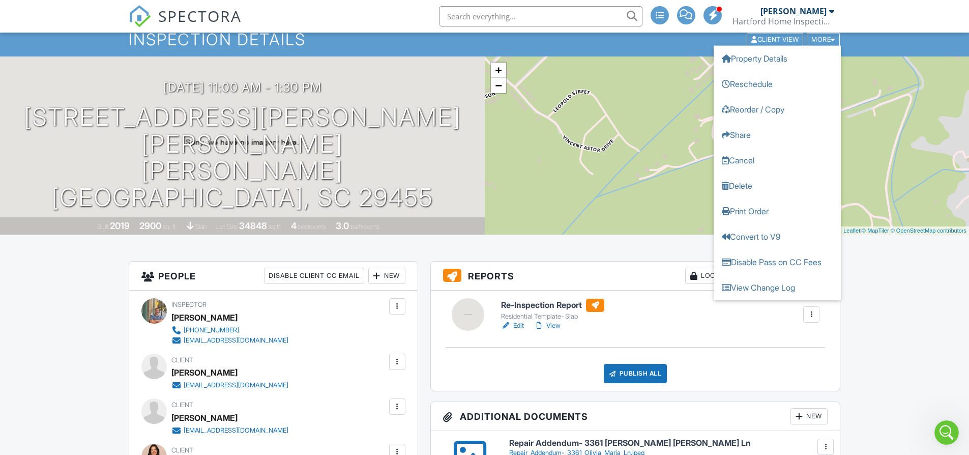
scroll to position [44, 0]
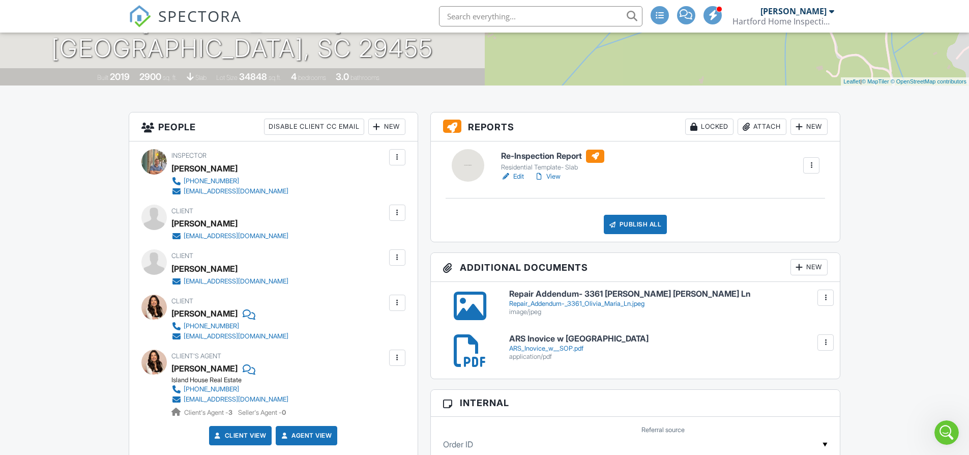
scroll to position [0, 0]
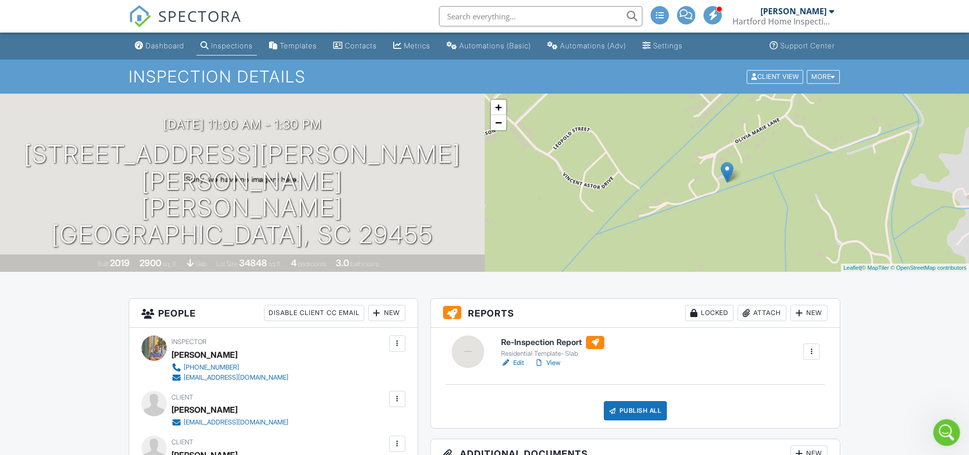
click at [953, 425] on div "Open Intercom Messenger" at bounding box center [945, 431] width 34 height 34
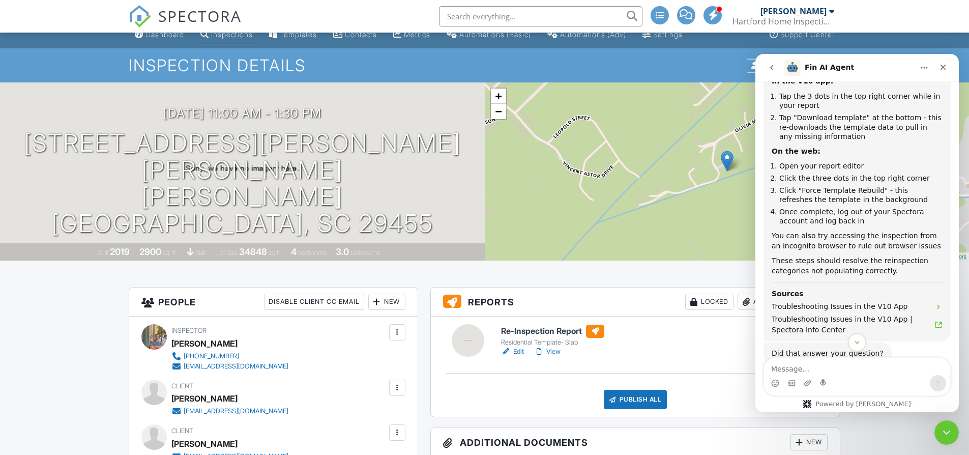
scroll to position [12, 0]
click at [946, 431] on icon "Close Intercom Messenger" at bounding box center [944, 431] width 7 height 4
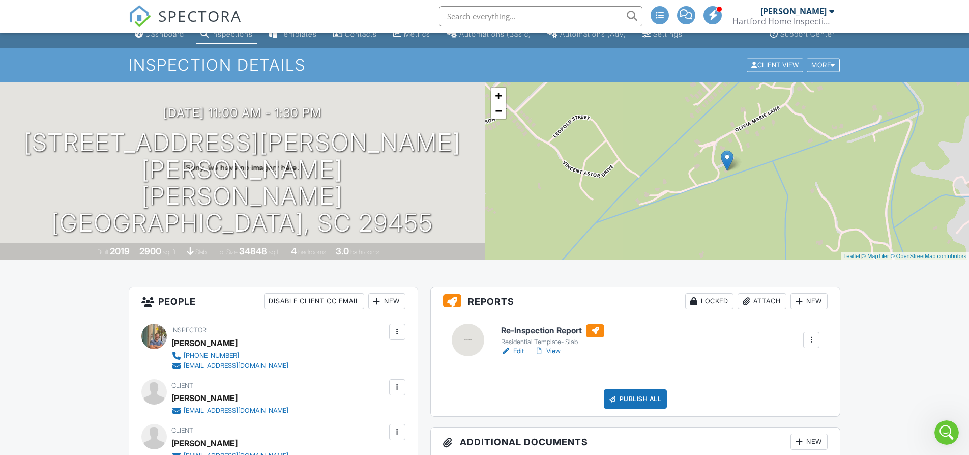
click at [521, 351] on link "Edit" at bounding box center [512, 351] width 23 height 10
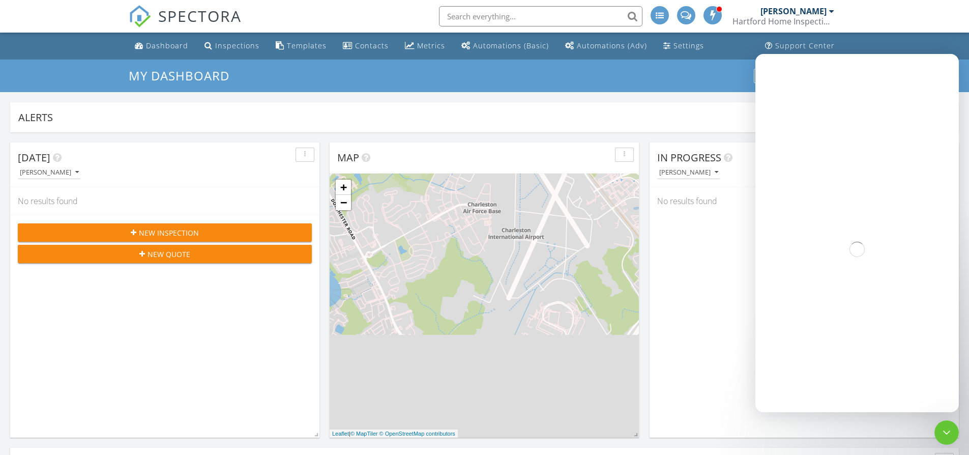
click at [832, 10] on div at bounding box center [831, 11] width 5 height 8
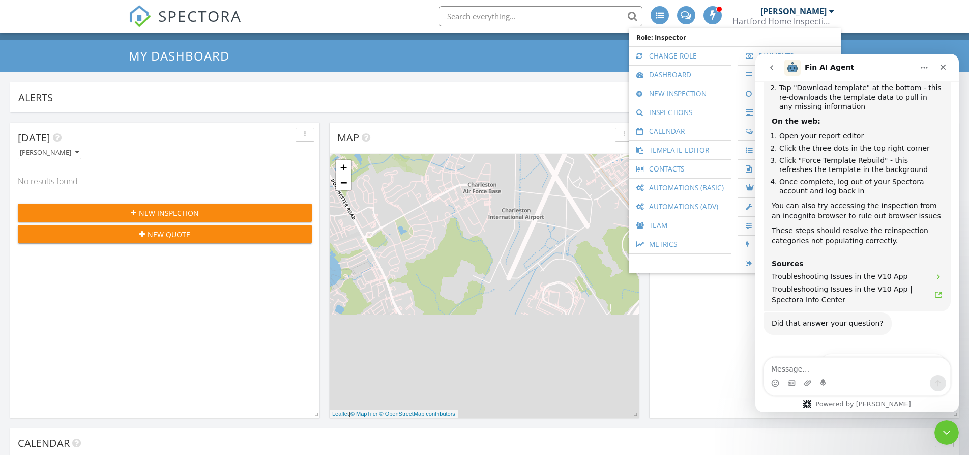
scroll to position [1111, 0]
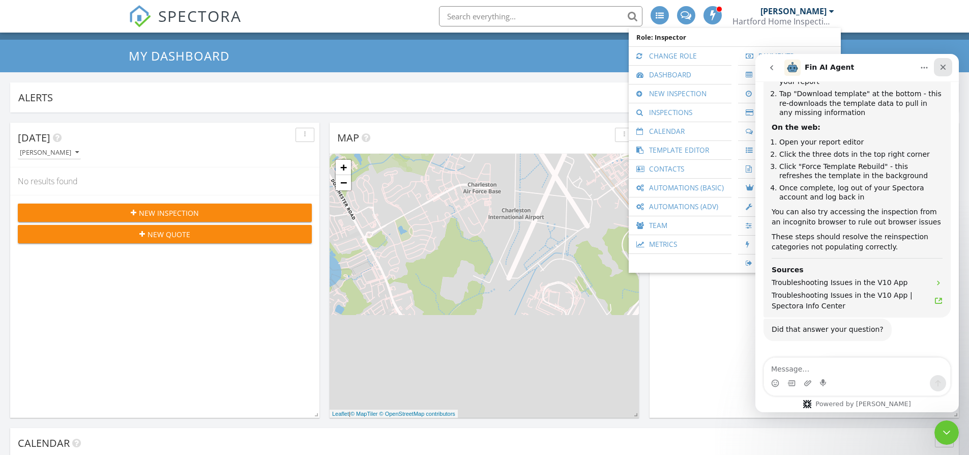
click at [949, 65] on div "Close" at bounding box center [942, 67] width 18 height 18
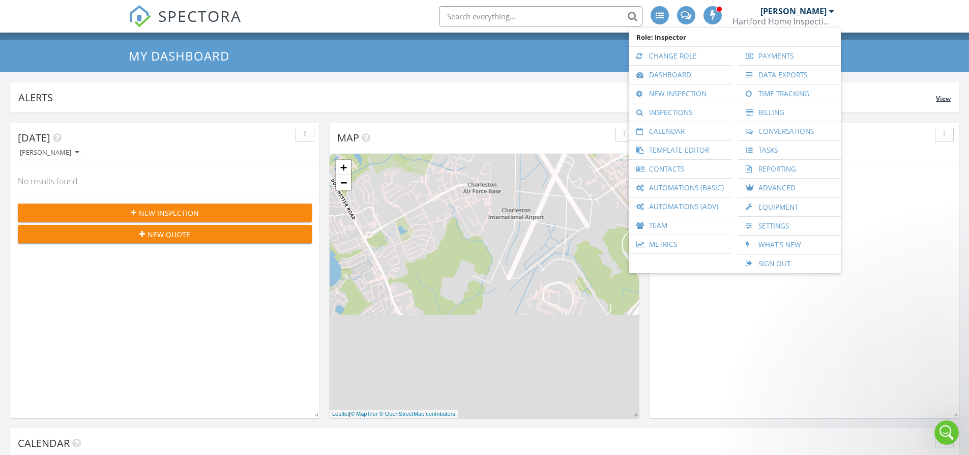
scroll to position [1117, 0]
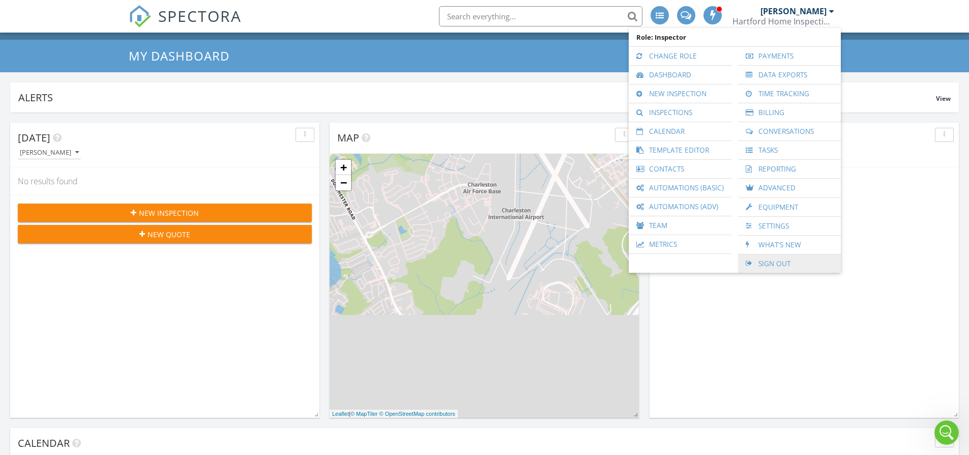
click at [791, 268] on link "Sign Out" at bounding box center [789, 263] width 93 height 18
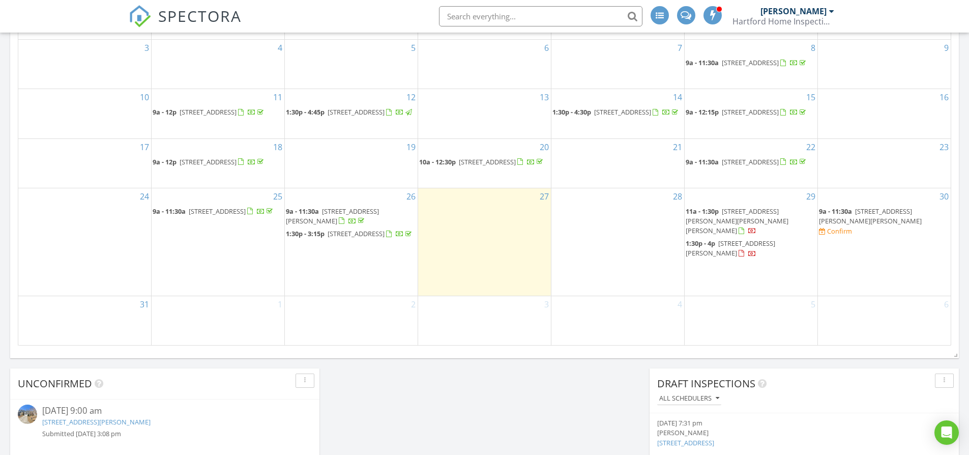
scroll to position [594, 0]
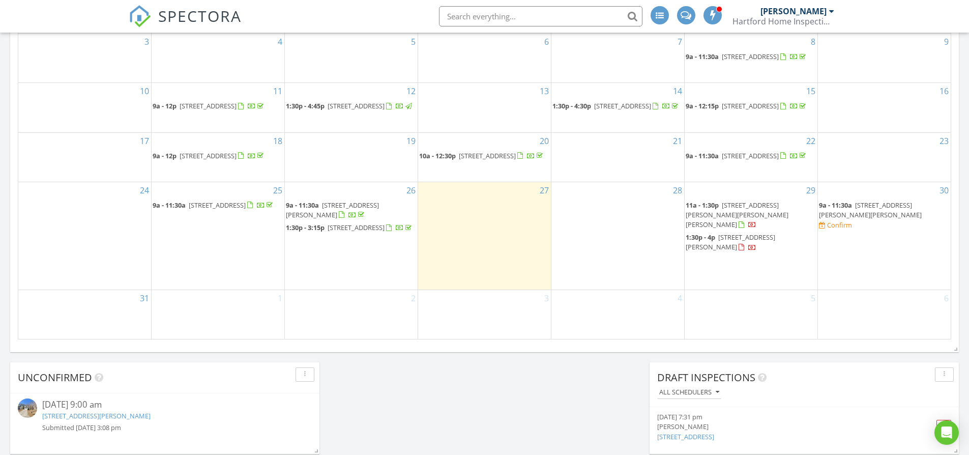
click at [572, 383] on div "[DATE] [PERSON_NAME] No results found New Inspection New Quote Map + − Leaflet …" at bounding box center [484, 0] width 969 height 925
click at [476, 391] on div "[DATE] [PERSON_NAME] No results found New Inspection New Quote Map + − Leaflet …" at bounding box center [484, 0] width 969 height 925
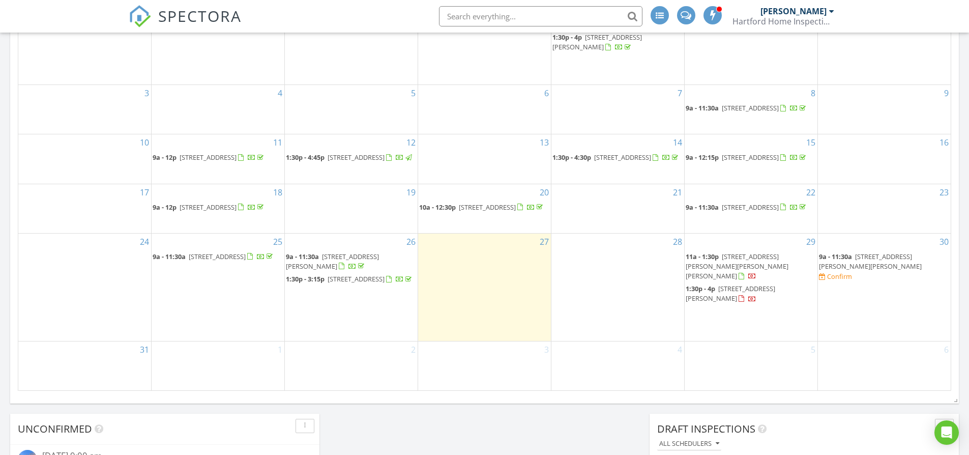
scroll to position [541, 0]
click at [764, 301] on span "[STREET_ADDRESS][PERSON_NAME]" at bounding box center [729, 294] width 89 height 19
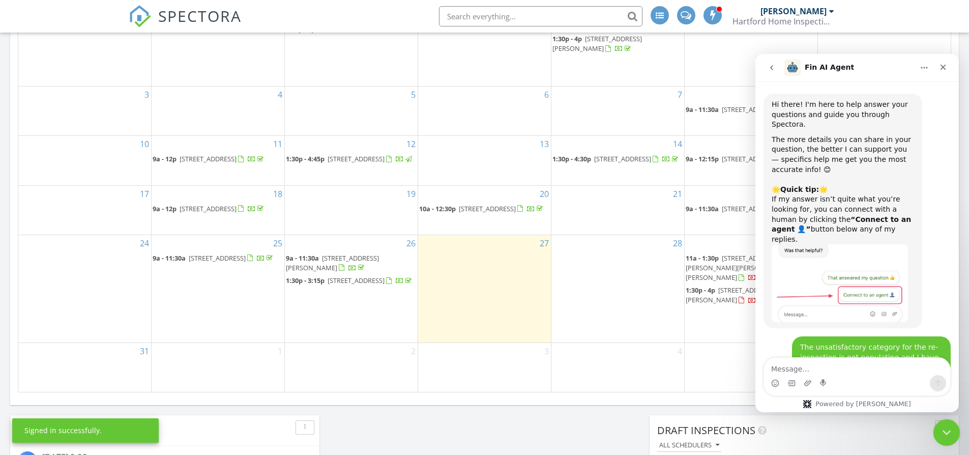
scroll to position [1117, 0]
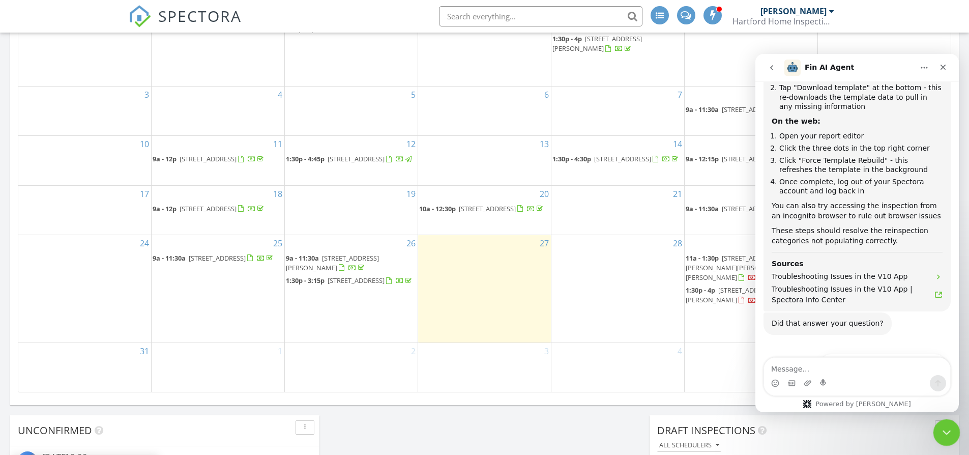
click at [944, 442] on div "Close Intercom Messenger" at bounding box center [944, 430] width 24 height 24
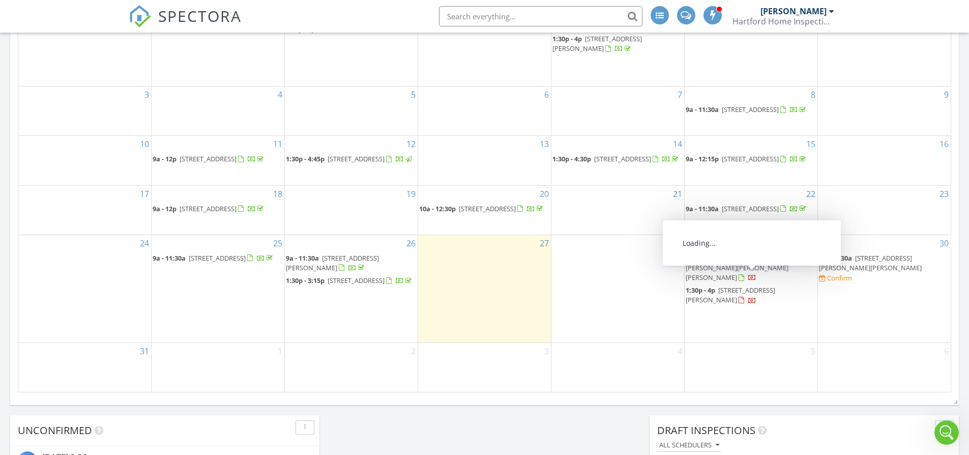
click at [770, 281] on span "3361 Olivia Marie Ln, Johns Island 29455" at bounding box center [736, 267] width 103 height 28
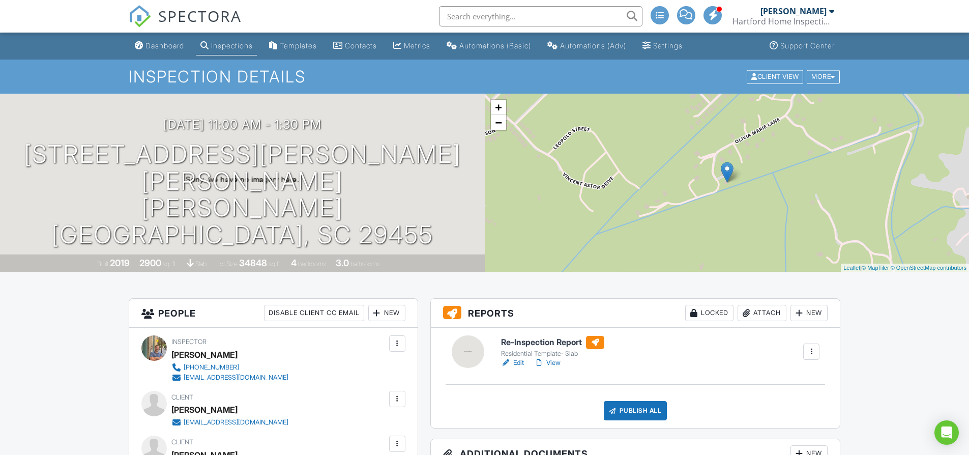
click at [513, 367] on link "Edit" at bounding box center [512, 362] width 23 height 10
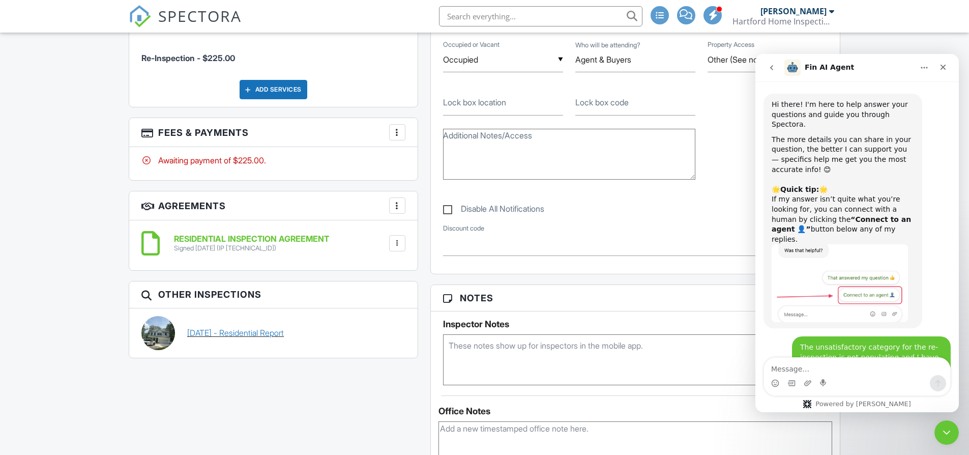
scroll to position [1117, 0]
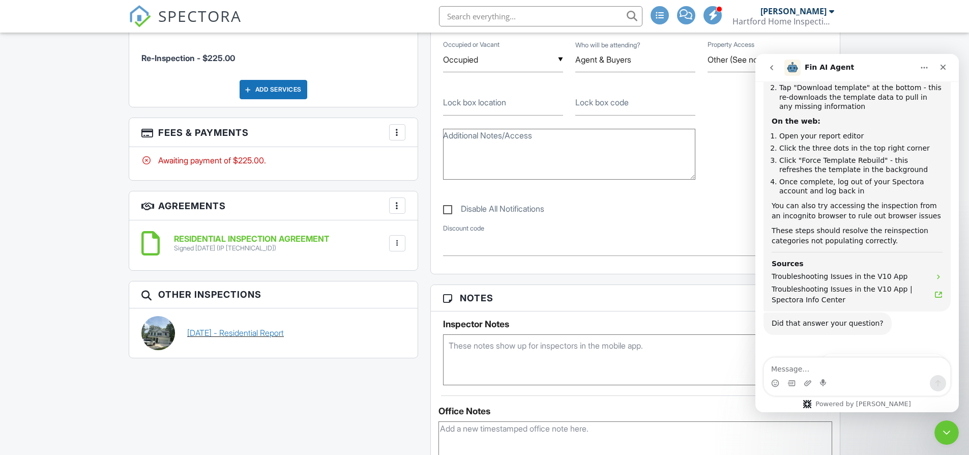
click at [256, 329] on link "07/08/2025 - Residential Report" at bounding box center [235, 332] width 97 height 11
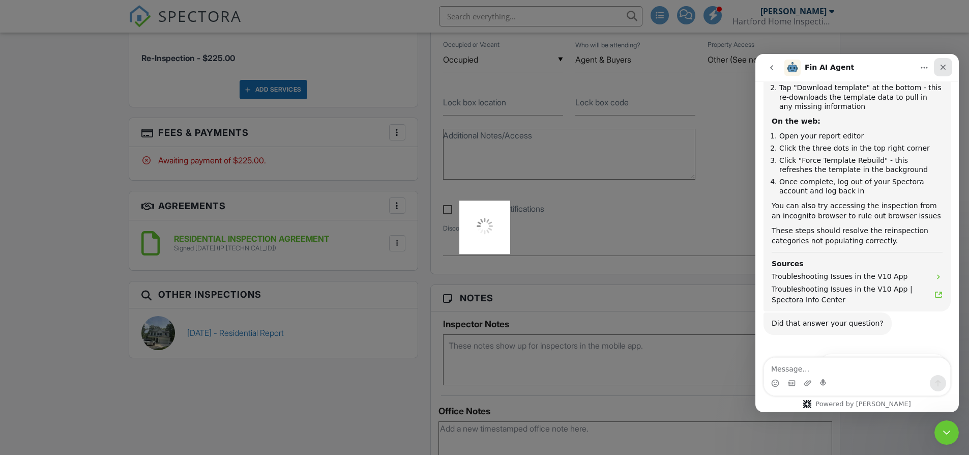
click at [949, 68] on div "Close" at bounding box center [942, 67] width 18 height 18
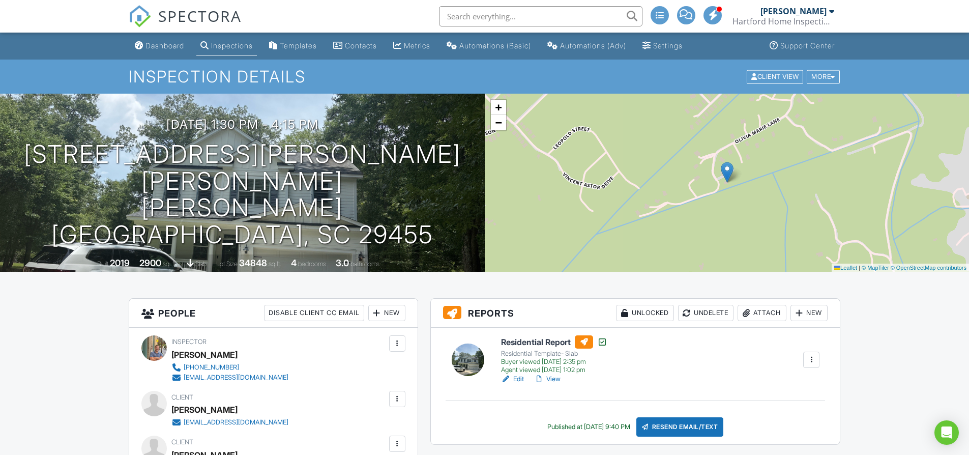
click at [510, 380] on div at bounding box center [506, 379] width 10 height 10
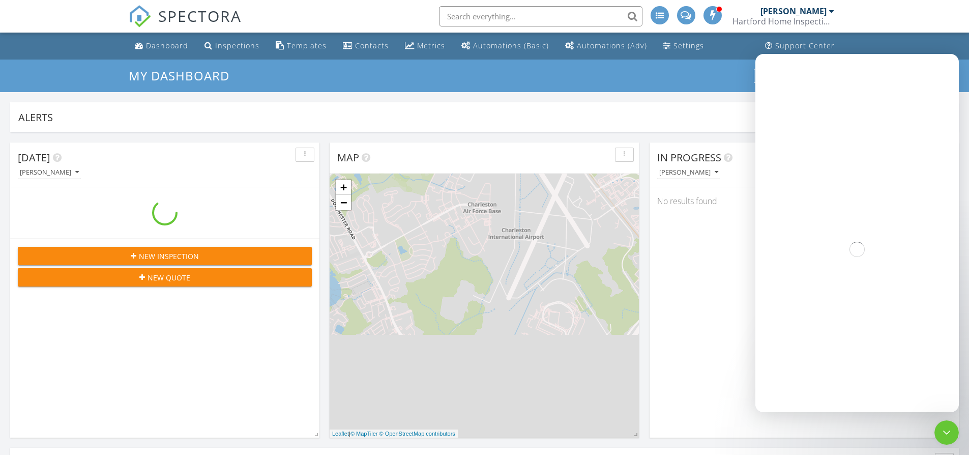
scroll to position [941, 984]
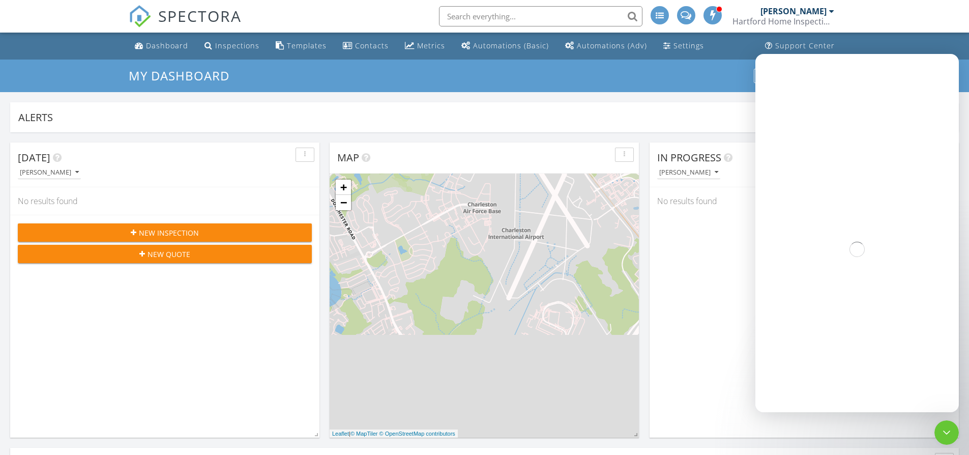
click at [818, 8] on div "[PERSON_NAME]" at bounding box center [793, 11] width 66 height 10
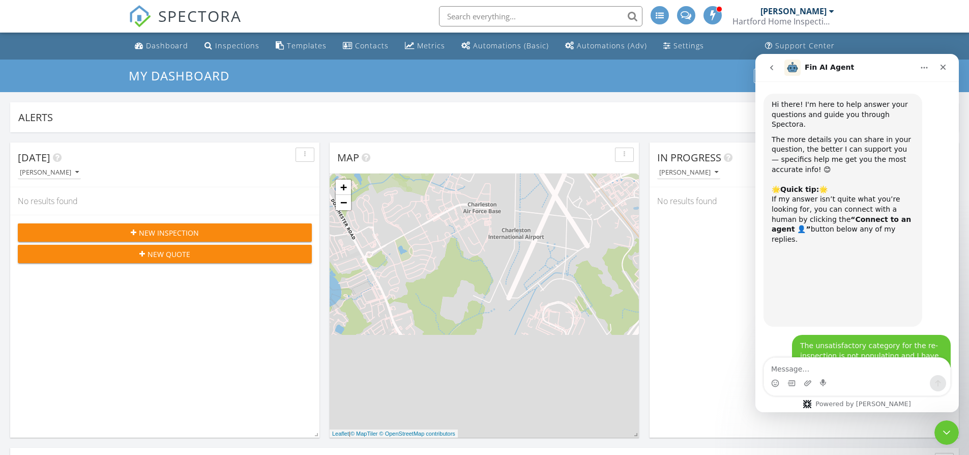
scroll to position [1117, 0]
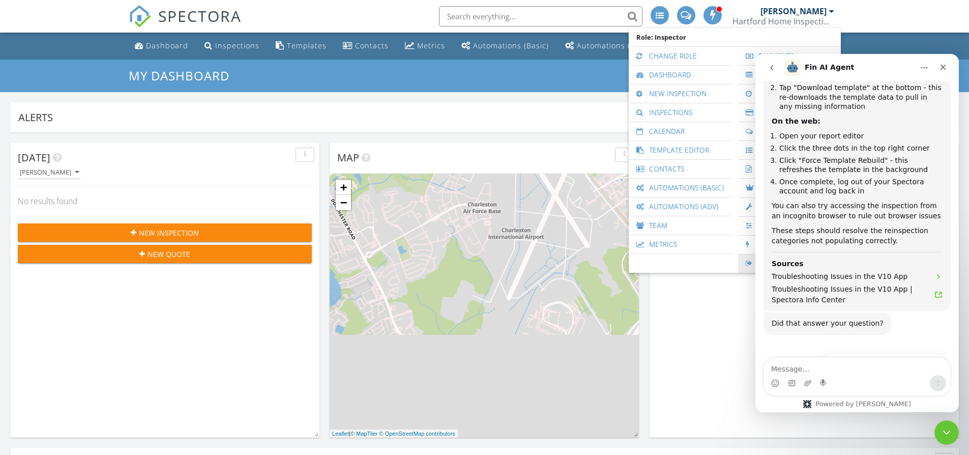
click at [752, 265] on div at bounding box center [750, 263] width 10 height 7
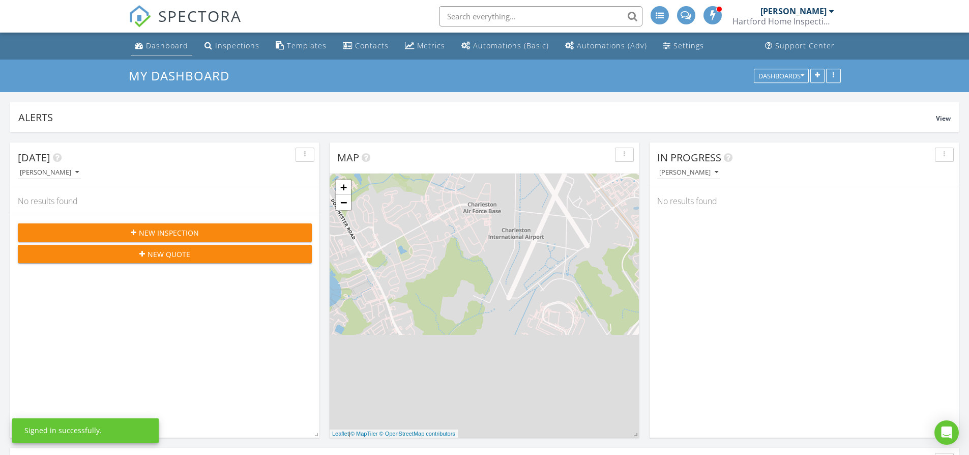
scroll to position [941, 984]
click at [224, 56] on li "Inspections" at bounding box center [231, 46] width 67 height 27
click at [239, 50] on div "Inspections" at bounding box center [237, 46] width 44 height 10
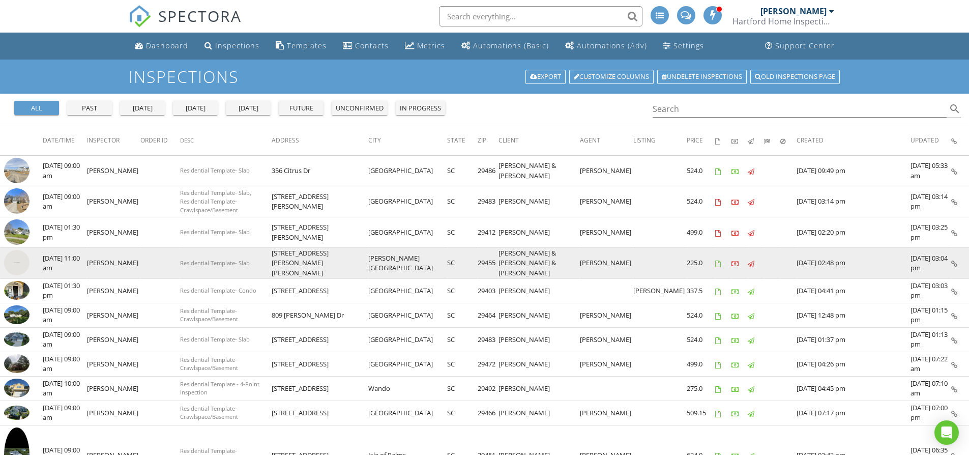
click at [10, 267] on img at bounding box center [16, 262] width 25 height 25
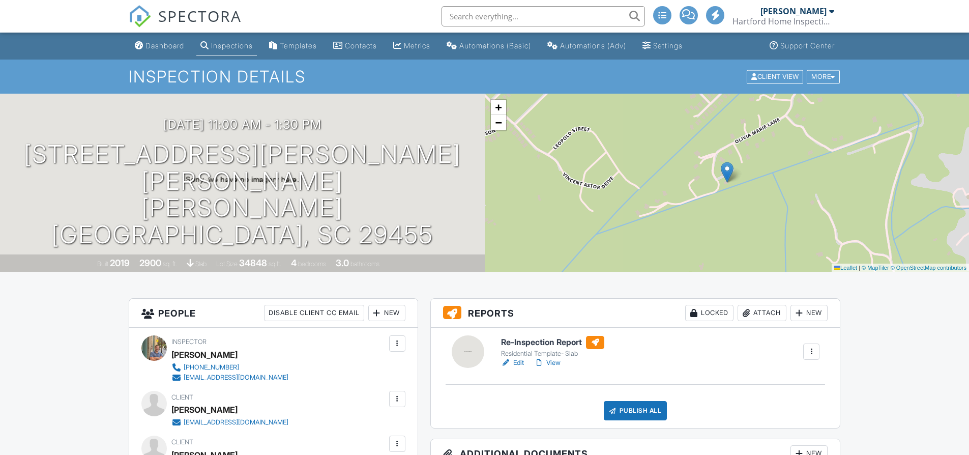
scroll to position [13, 0]
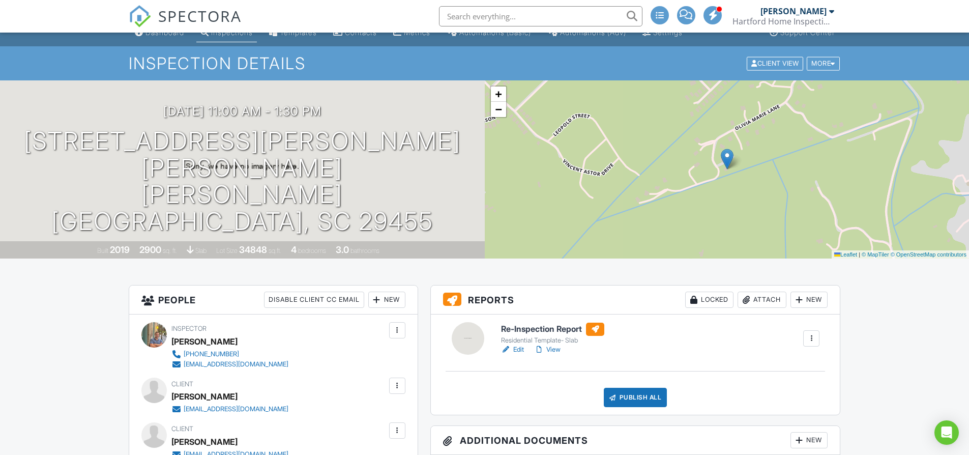
click at [520, 352] on link "Edit" at bounding box center [512, 349] width 23 height 10
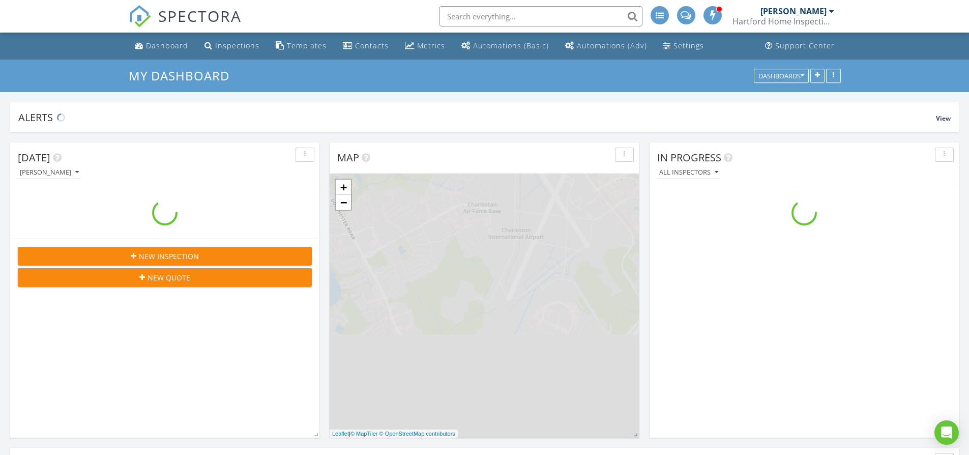
scroll to position [941, 984]
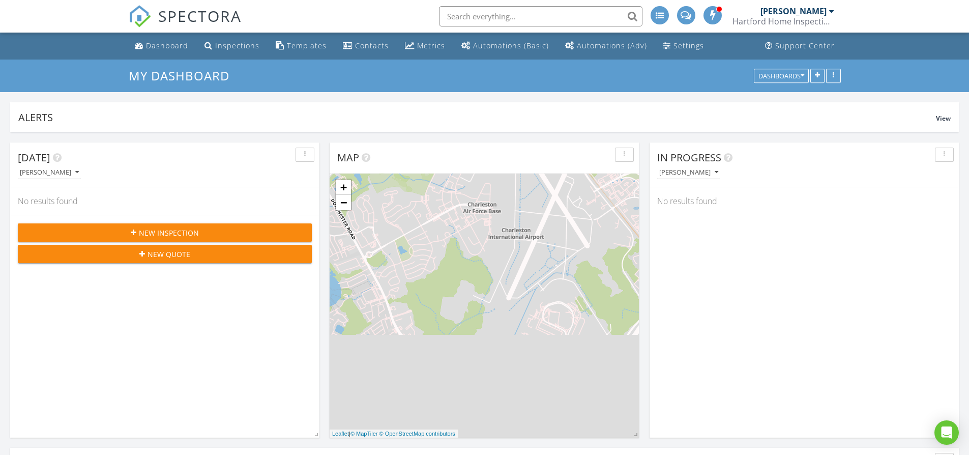
click at [808, 6] on div "[PERSON_NAME]" at bounding box center [793, 11] width 66 height 10
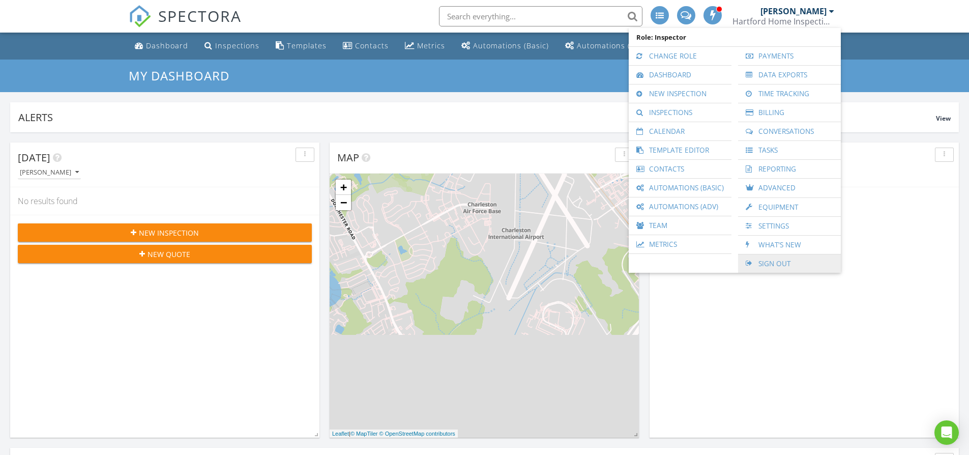
click at [777, 265] on link "Sign Out" at bounding box center [789, 263] width 93 height 18
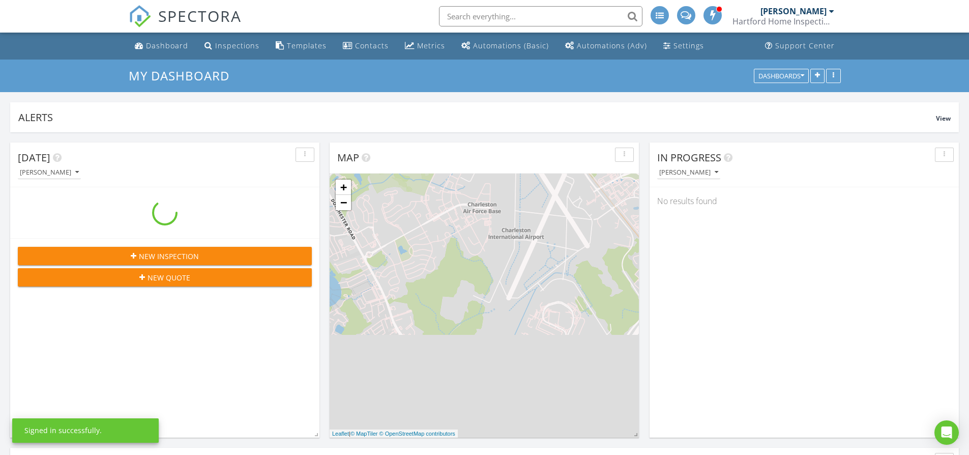
scroll to position [941, 984]
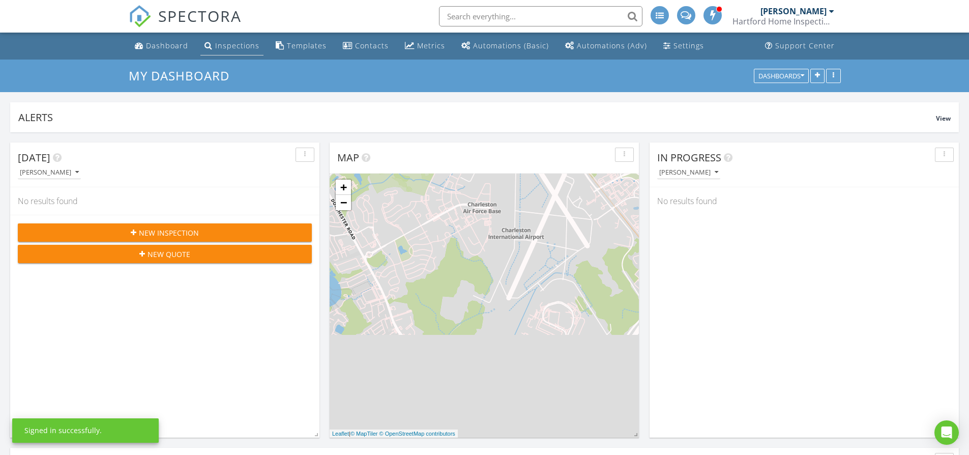
click at [237, 44] on div "Inspections" at bounding box center [237, 46] width 44 height 10
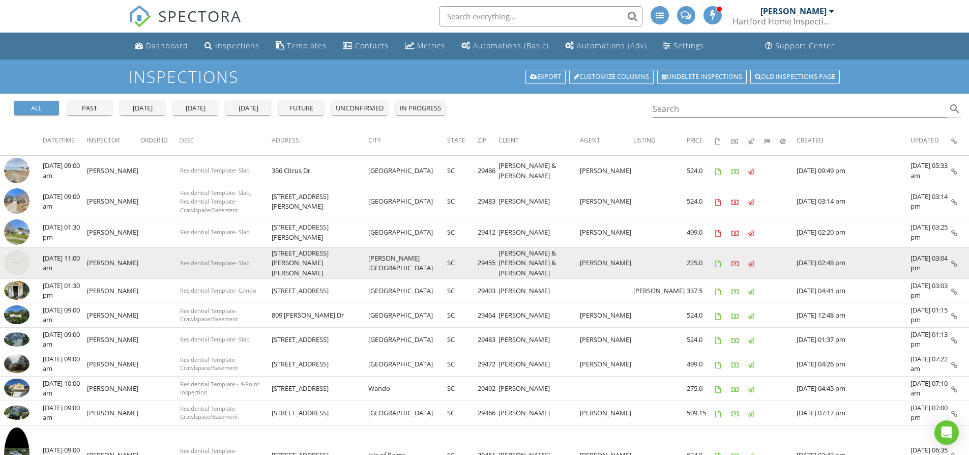
scroll to position [6, 0]
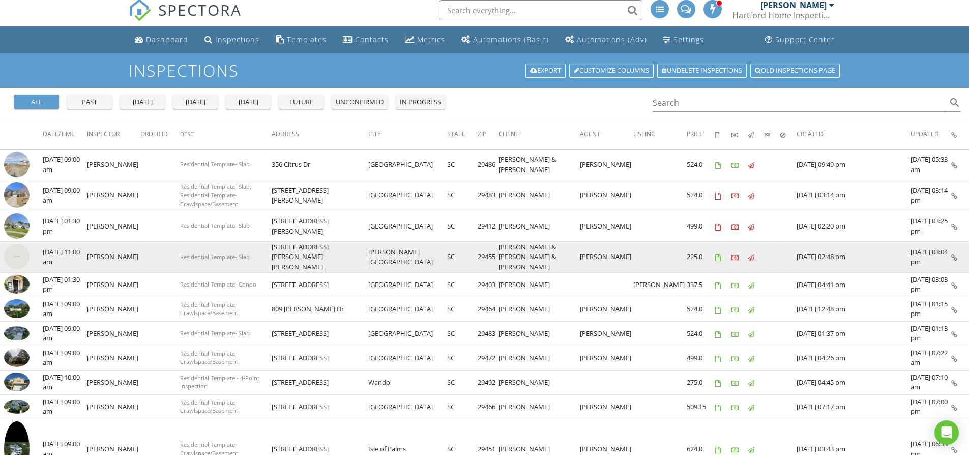
click at [12, 255] on img at bounding box center [16, 256] width 25 height 25
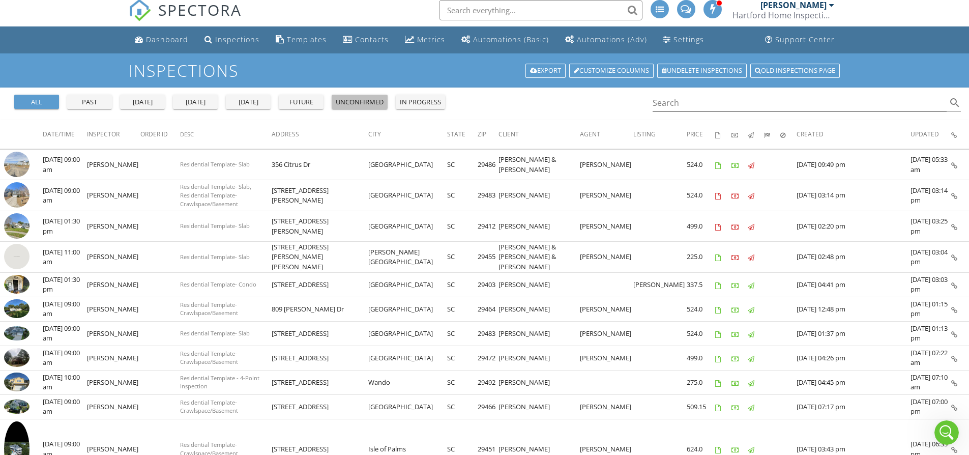
click at [380, 102] on div "unconfirmed" at bounding box center [360, 102] width 48 height 10
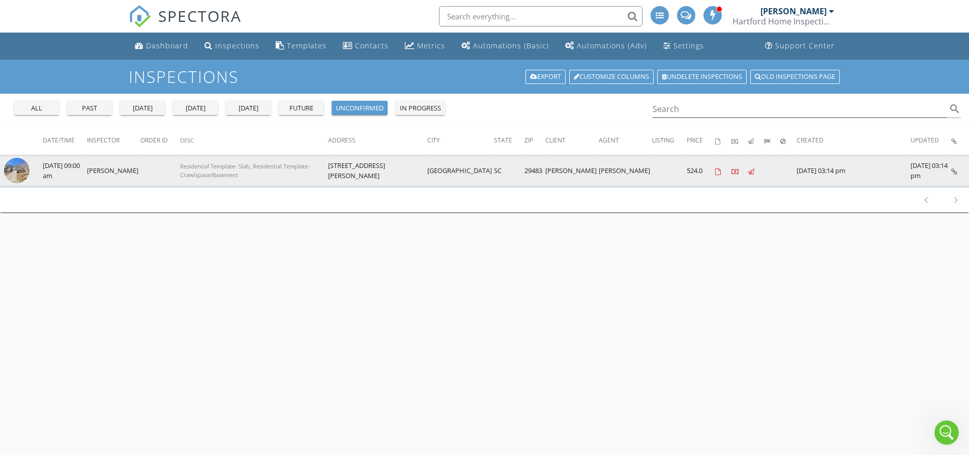
click at [21, 179] on img at bounding box center [16, 170] width 25 height 25
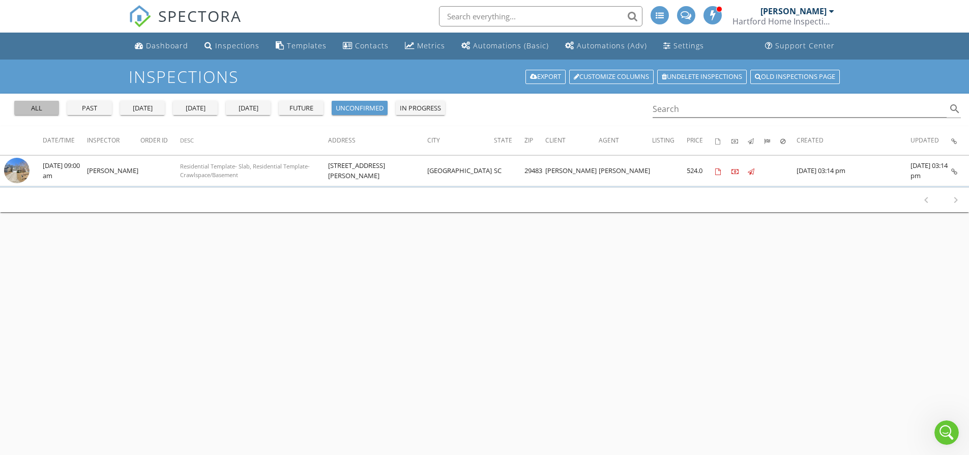
click at [39, 105] on div "all" at bounding box center [36, 108] width 37 height 10
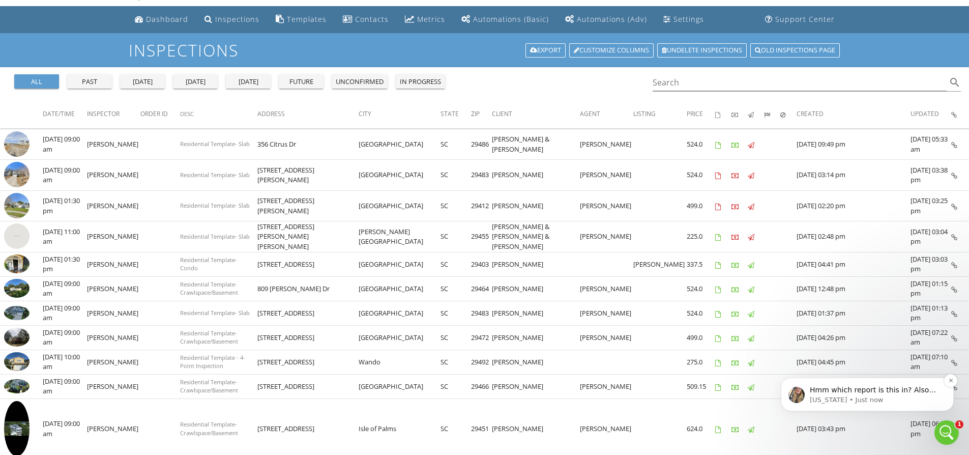
click at [840, 390] on p "Hmm which report is this in? Also can you send me a screenshot of what you're s…" at bounding box center [874, 390] width 131 height 10
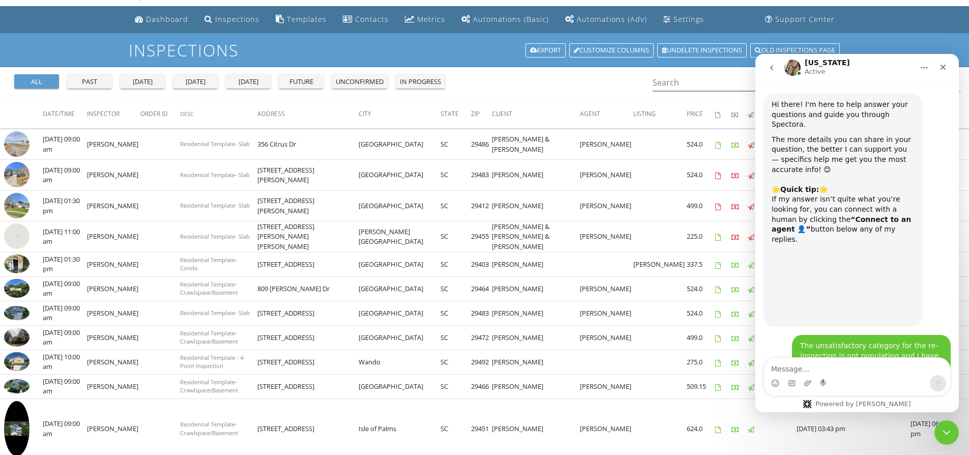
scroll to position [2, 0]
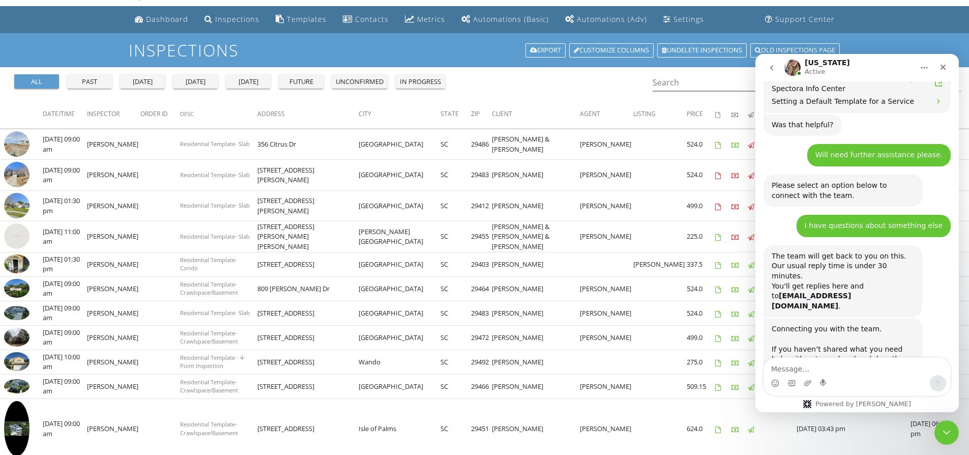
click at [835, 372] on textarea "Message…" at bounding box center [857, 365] width 186 height 17
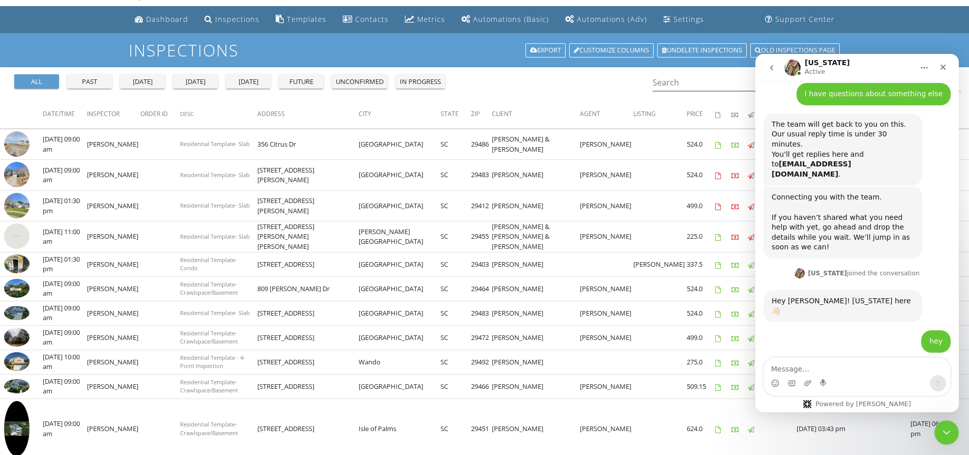
scroll to position [1891, 0]
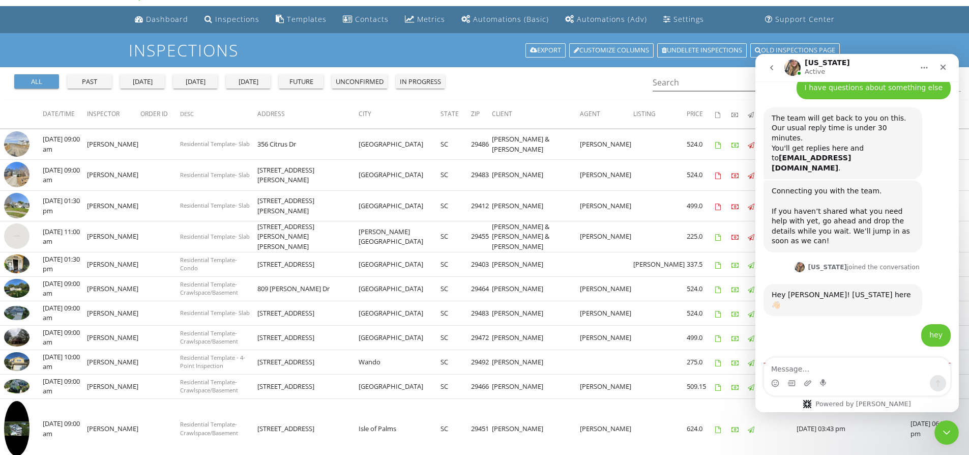
click at [883, 369] on textarea "Message…" at bounding box center [857, 365] width 186 height 17
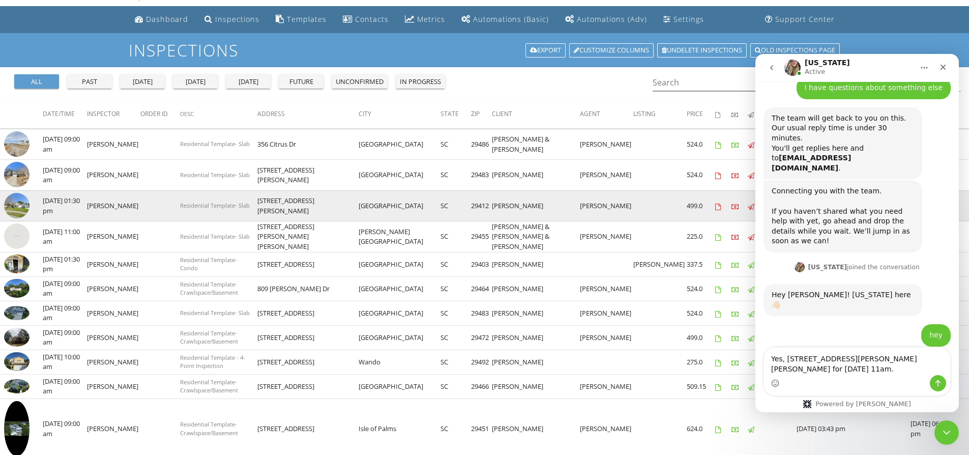
type textarea "Yes, 3361 Olivia Marie Ln for August 29th at 11am."
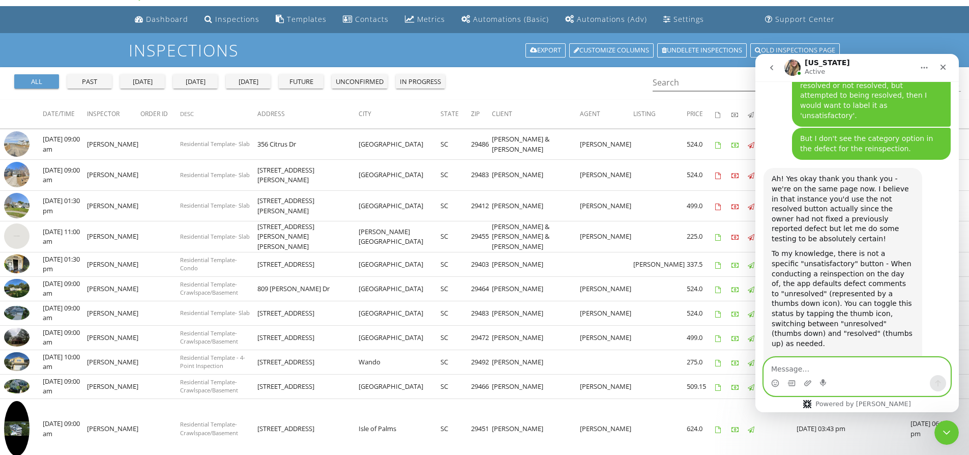
scroll to position [2712, 0]
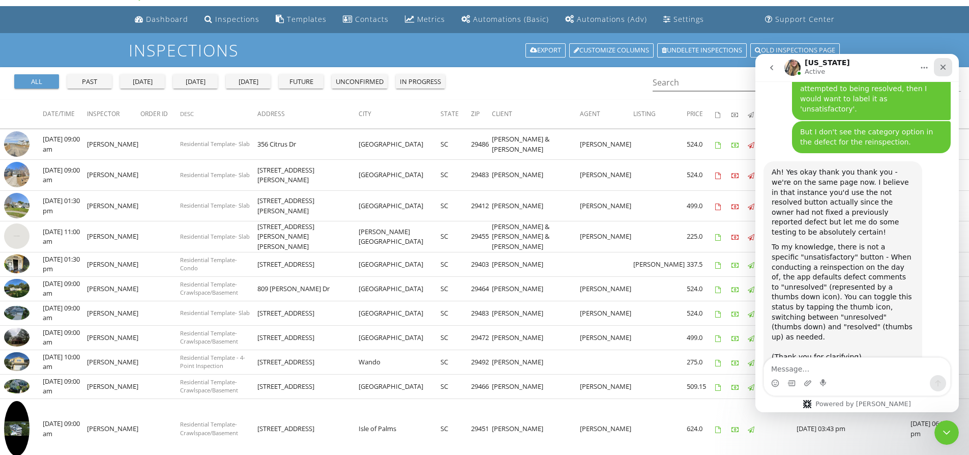
click at [946, 66] on icon "Close" at bounding box center [943, 67] width 8 height 8
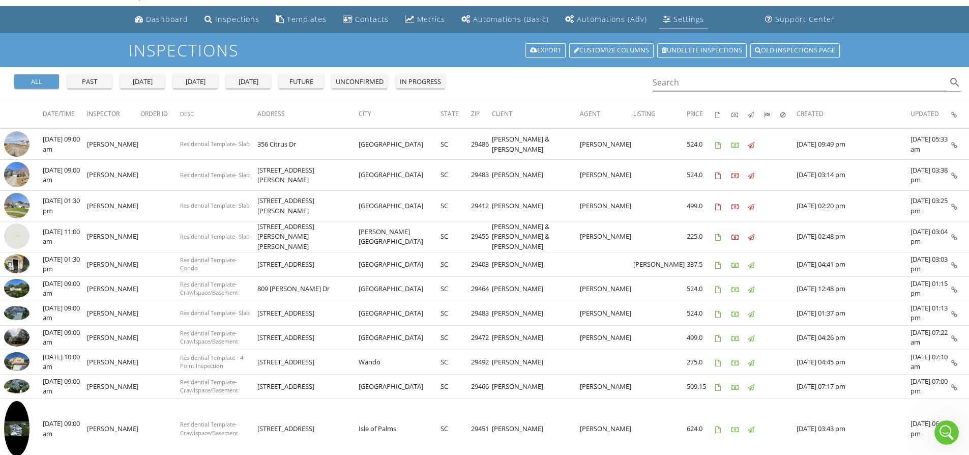
click at [680, 22] on div "Settings" at bounding box center [688, 19] width 31 height 10
click at [287, 23] on div "Templates" at bounding box center [307, 19] width 40 height 10
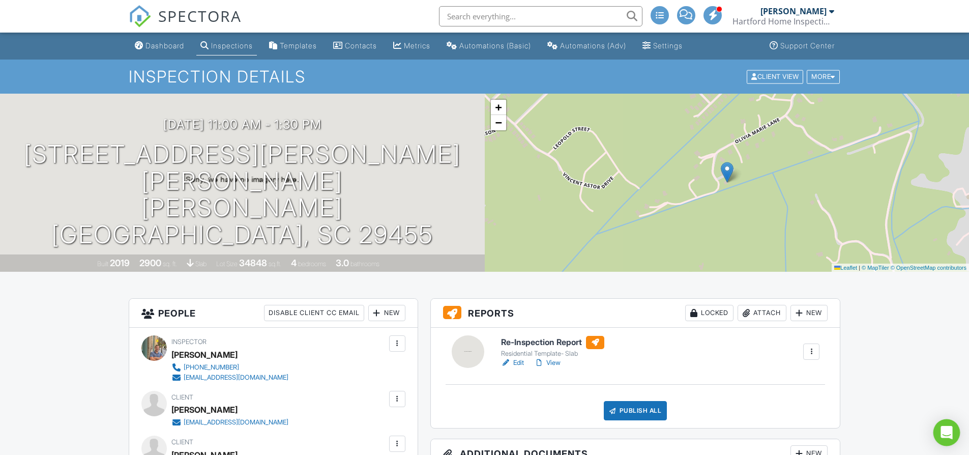
click at [940, 436] on div "Open Intercom Messenger" at bounding box center [946, 432] width 27 height 27
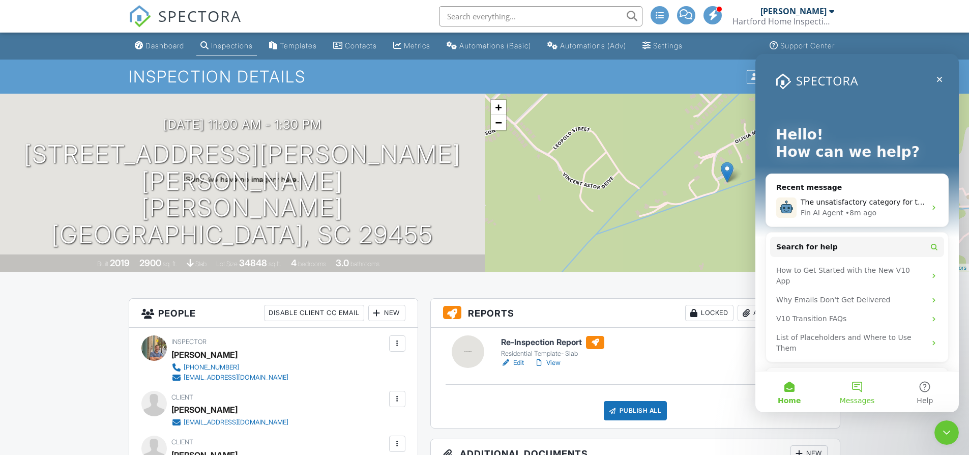
click at [850, 397] on span "Messages" at bounding box center [856, 400] width 35 height 7
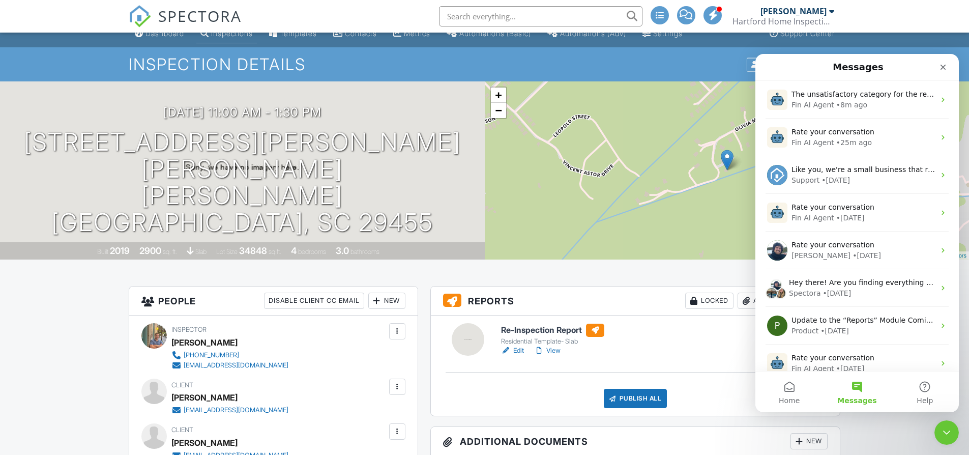
scroll to position [37, 0]
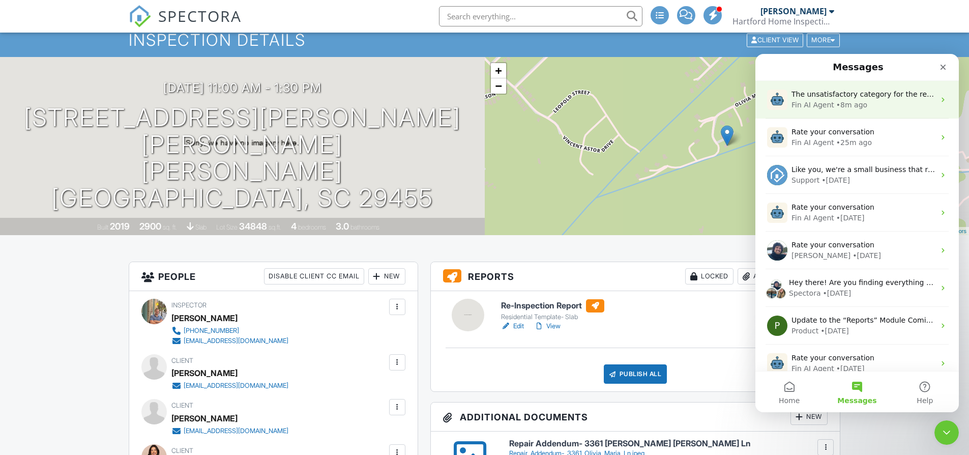
click at [821, 100] on div "Fin AI Agent" at bounding box center [812, 105] width 43 height 11
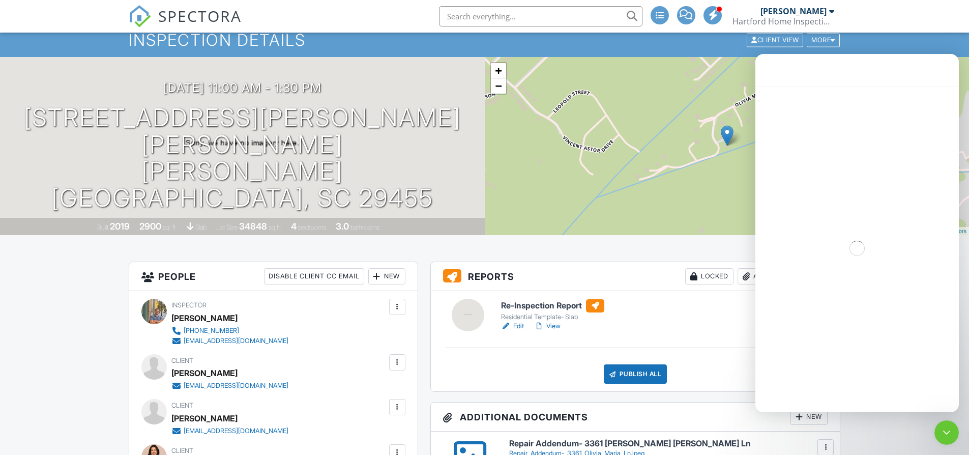
scroll to position [43, 0]
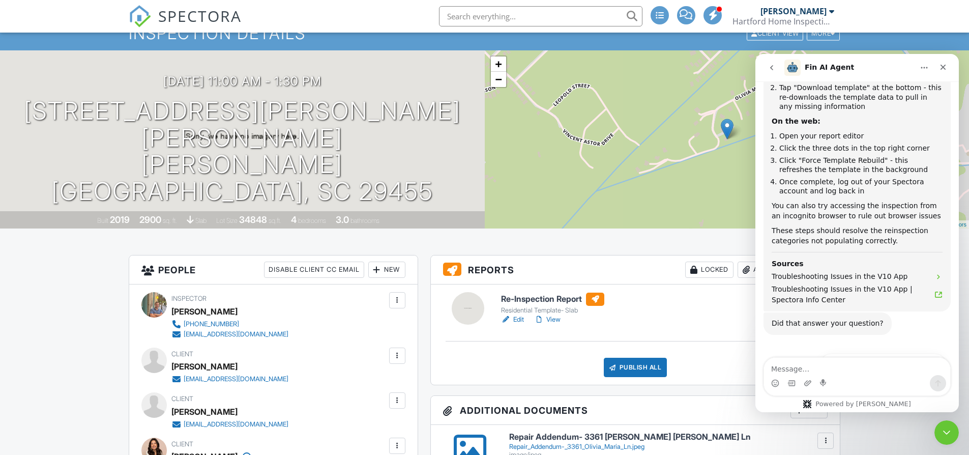
click at [865, 363] on textarea "Message…" at bounding box center [857, 365] width 186 height 17
type textarea "Still not working"
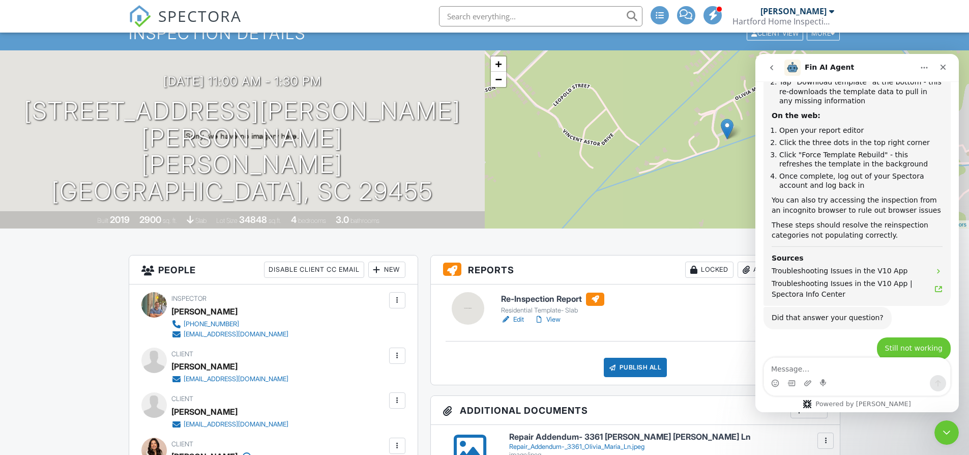
scroll to position [1120, 0]
click at [804, 365] on textarea "Message…" at bounding box center [857, 365] width 186 height 17
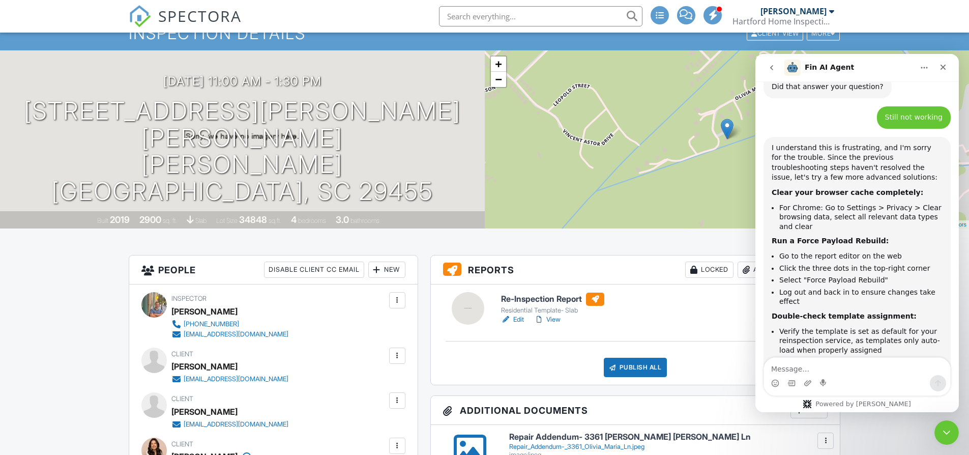
scroll to position [1355, 0]
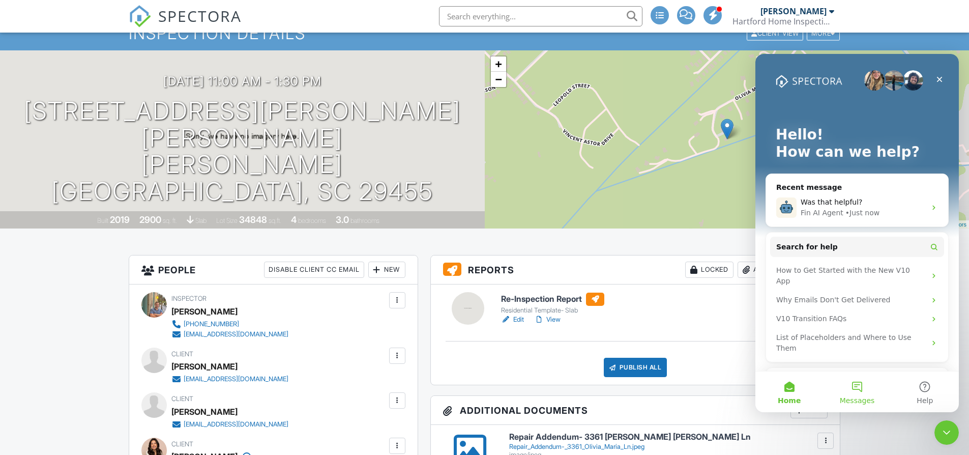
click at [860, 391] on button "Messages" at bounding box center [857, 391] width 68 height 41
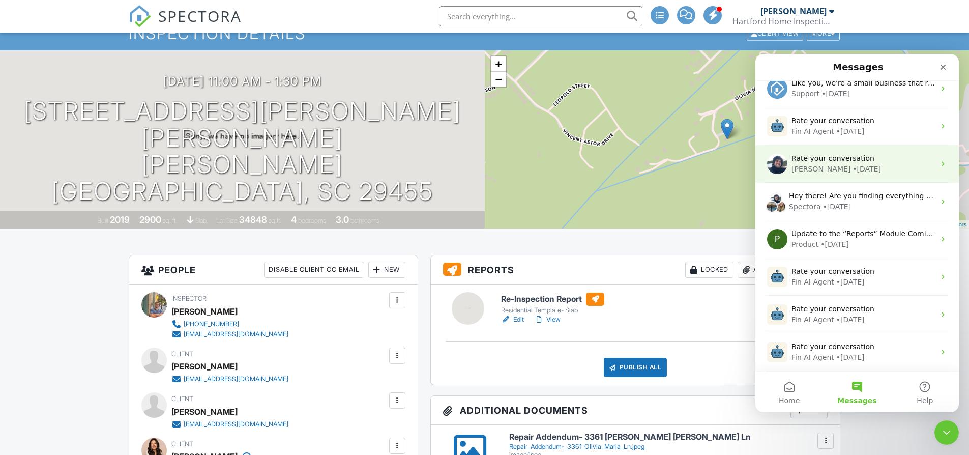
scroll to position [0, 0]
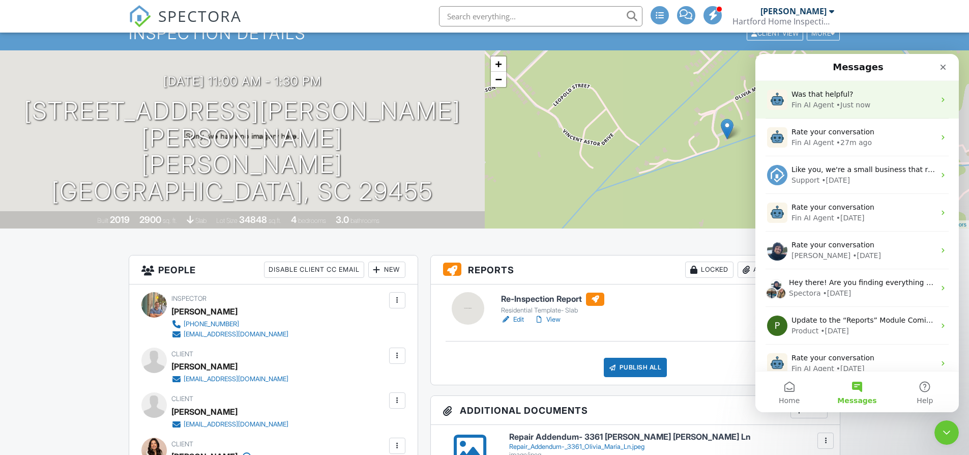
click at [847, 81] on div "Was that helpful? Fin AI Agent • Just now" at bounding box center [856, 100] width 203 height 38
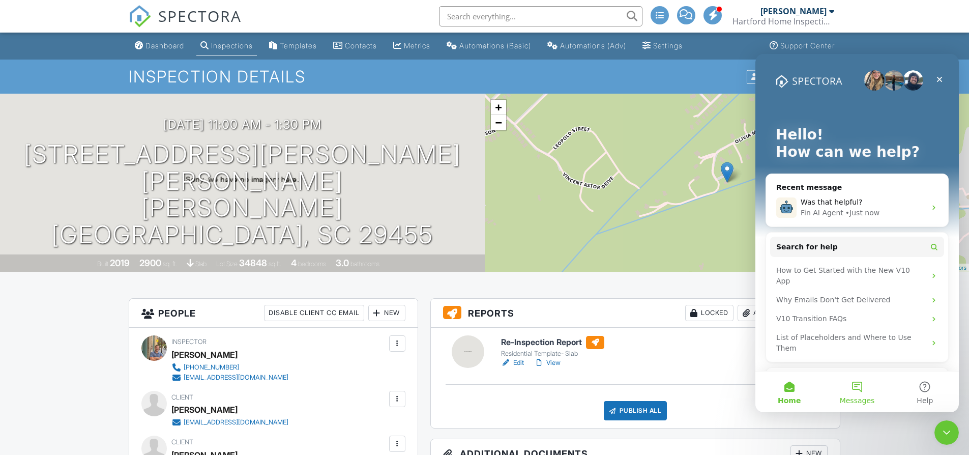
click at [864, 392] on button "Messages" at bounding box center [857, 391] width 68 height 41
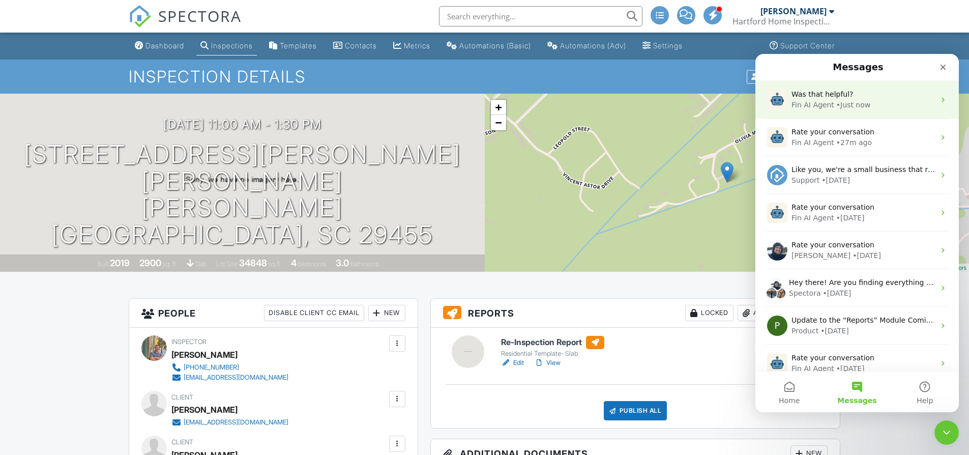
click at [827, 92] on span "Was that helpful?" at bounding box center [822, 94] width 62 height 8
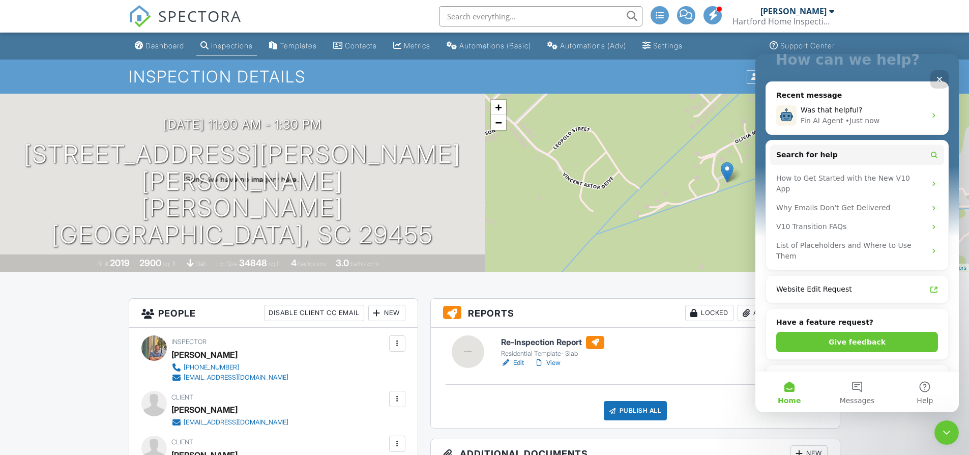
scroll to position [262, 0]
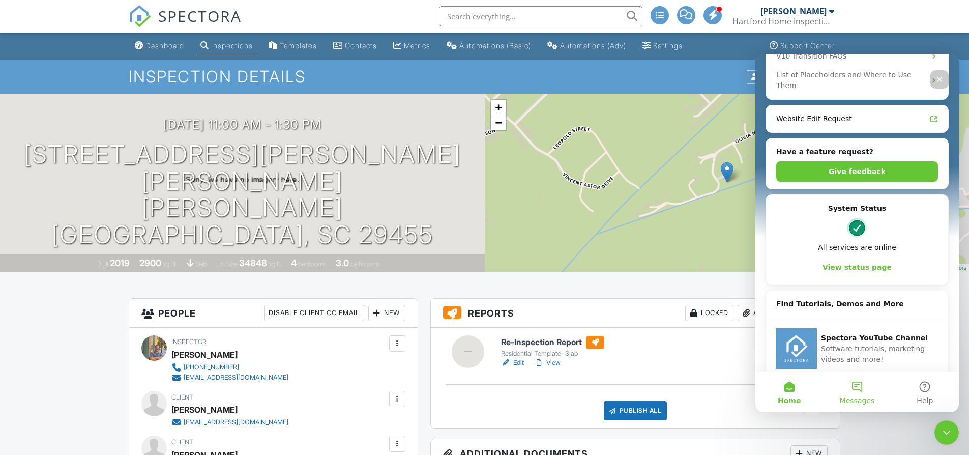
click at [862, 383] on button "Messages" at bounding box center [857, 391] width 68 height 41
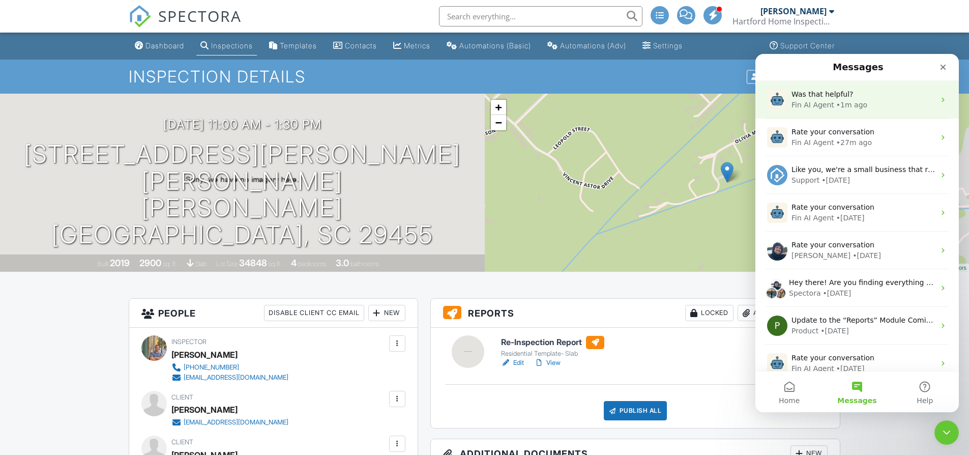
click at [805, 91] on span "Was that helpful?" at bounding box center [822, 94] width 62 height 8
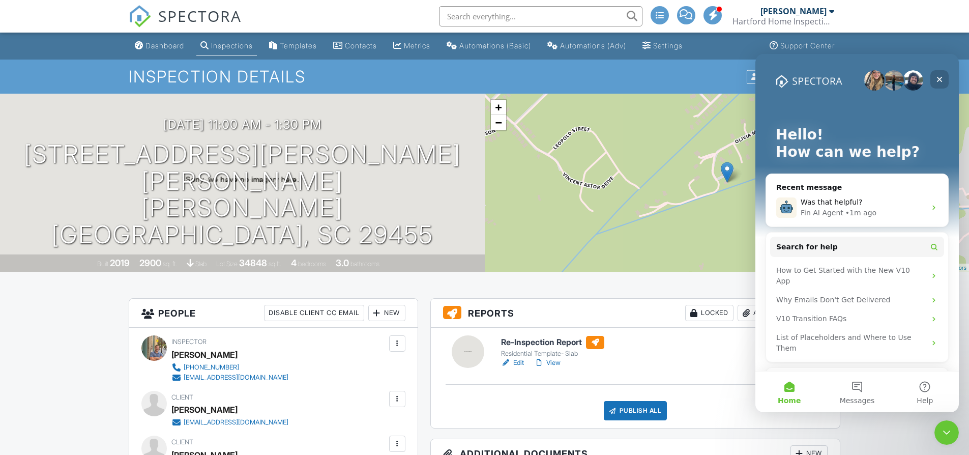
click at [941, 80] on icon "Close" at bounding box center [939, 79] width 8 height 8
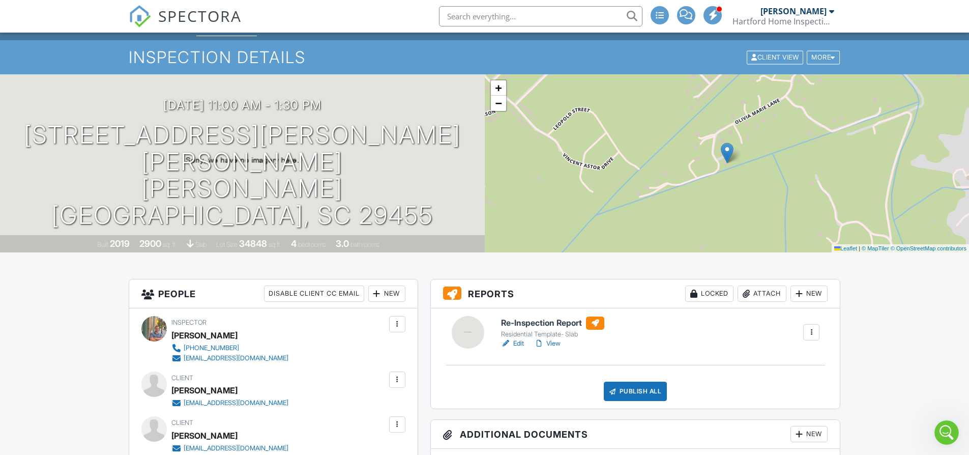
scroll to position [0, 0]
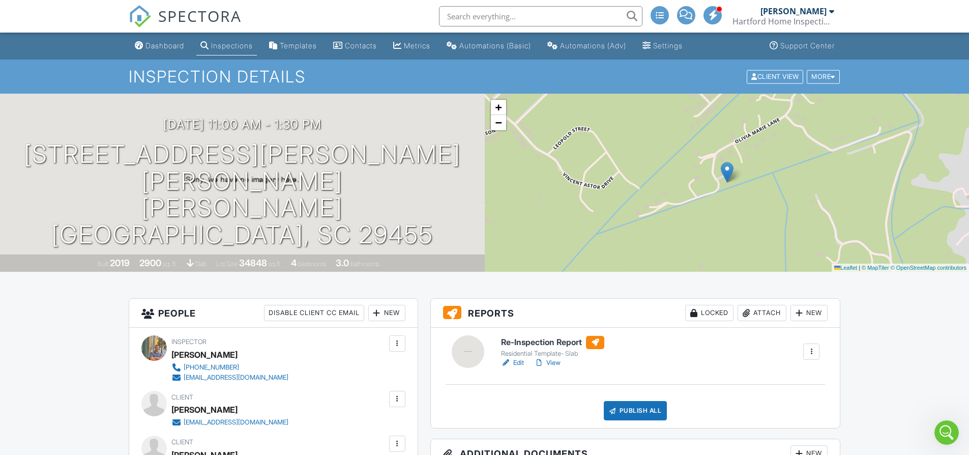
click at [230, 49] on div "Inspections" at bounding box center [232, 45] width 42 height 9
